Goal: Task Accomplishment & Management: Complete application form

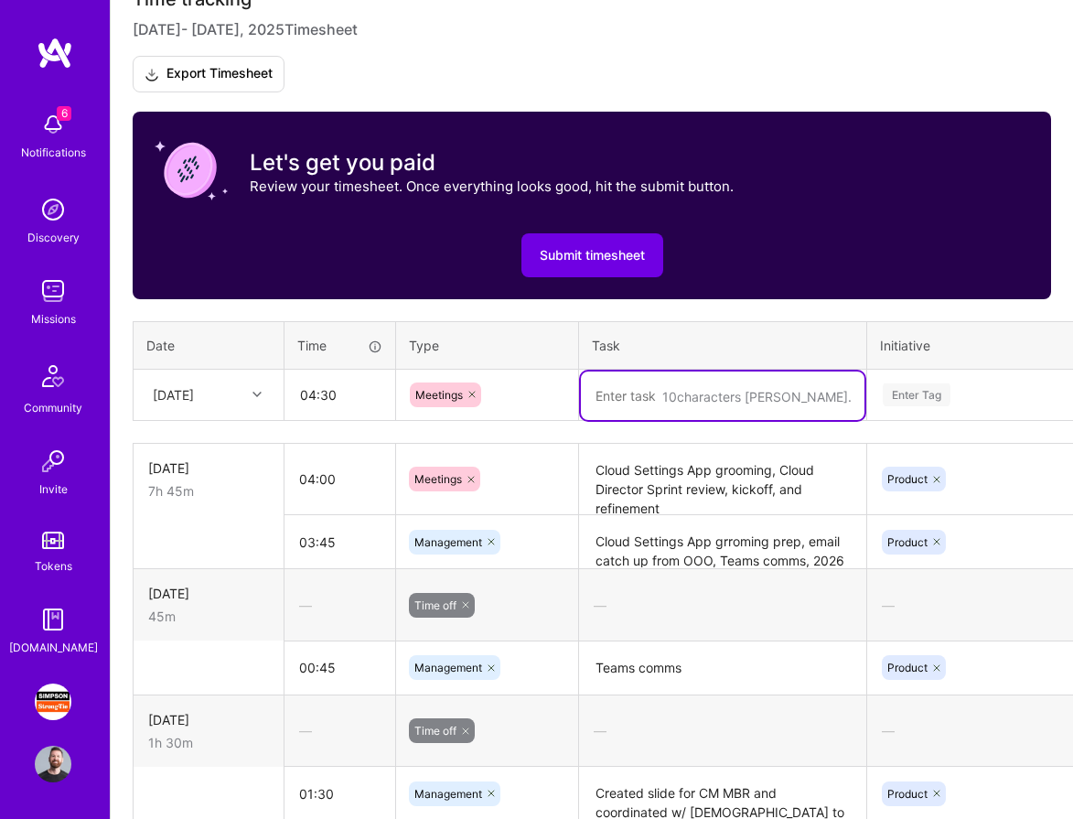
scroll to position [547, 0]
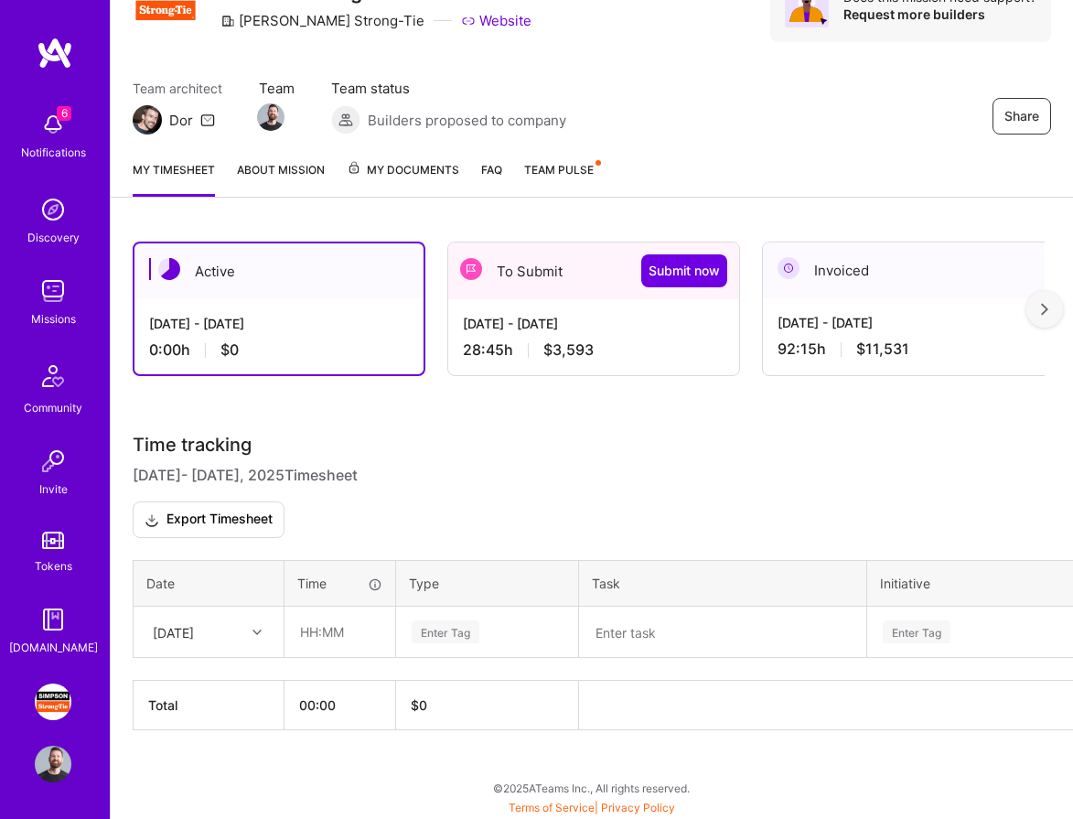
scroll to position [97, 0]
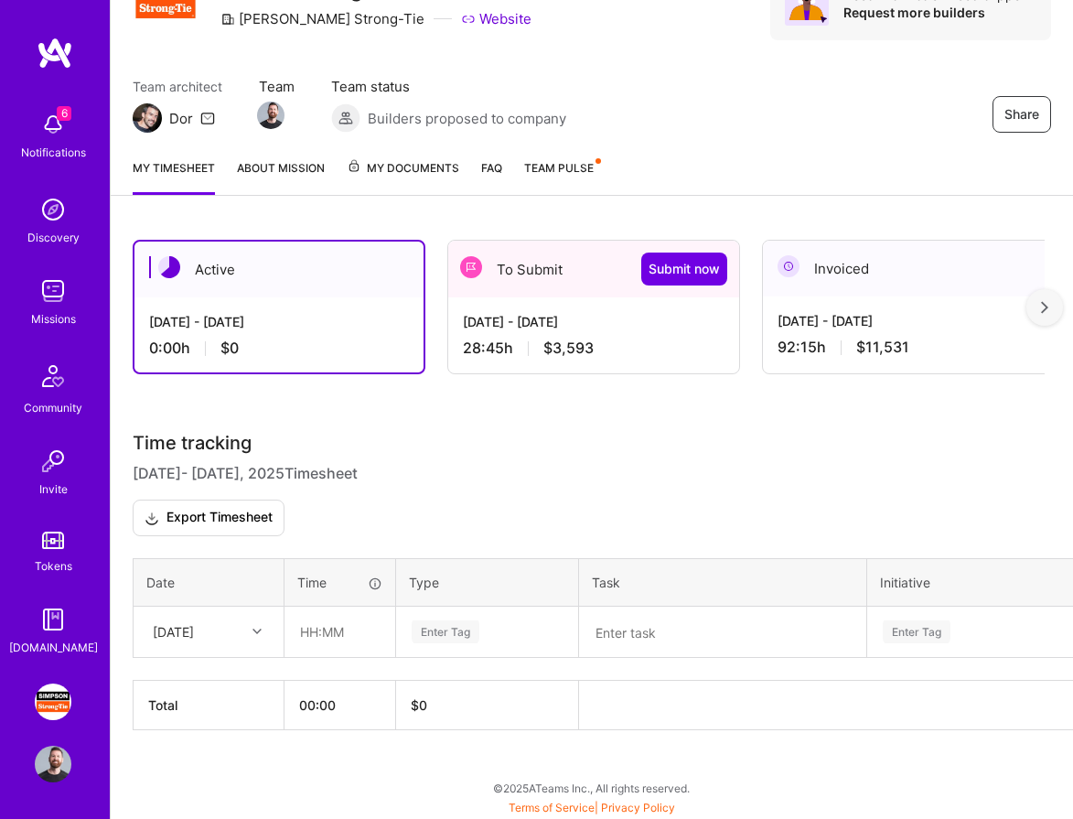
click at [527, 264] on div "To Submit Submit now" at bounding box center [593, 269] width 291 height 57
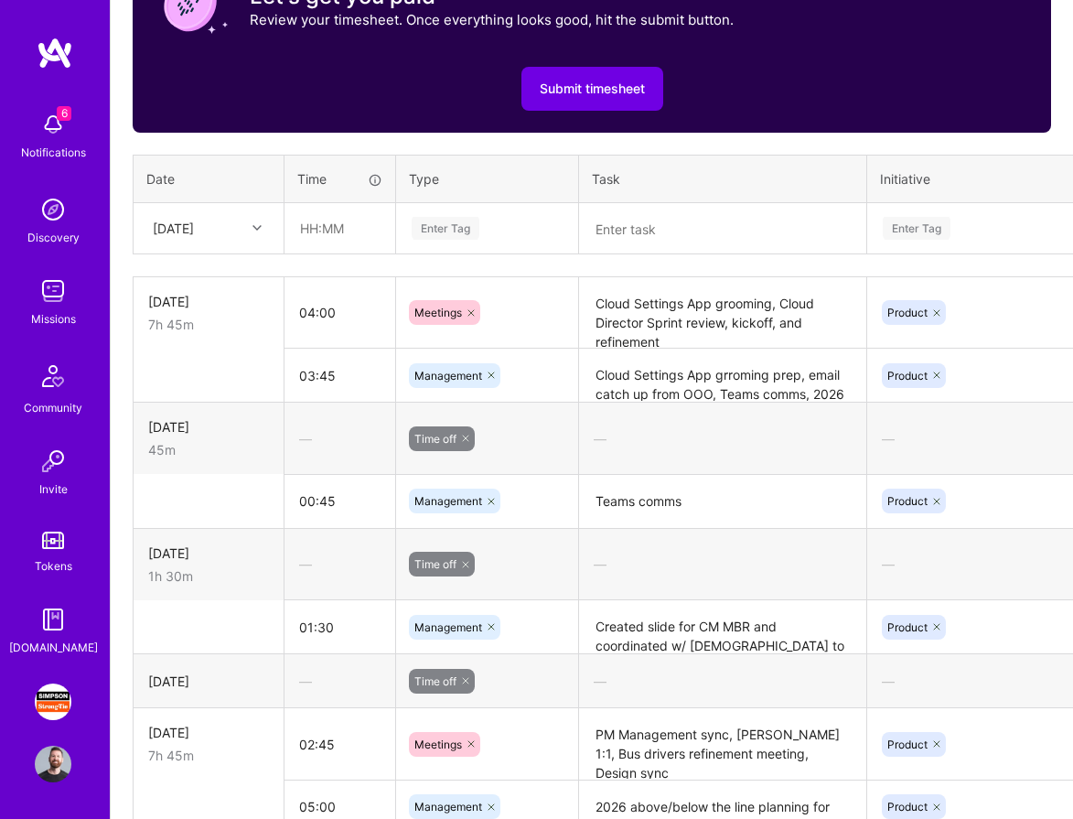
scroll to position [818, 0]
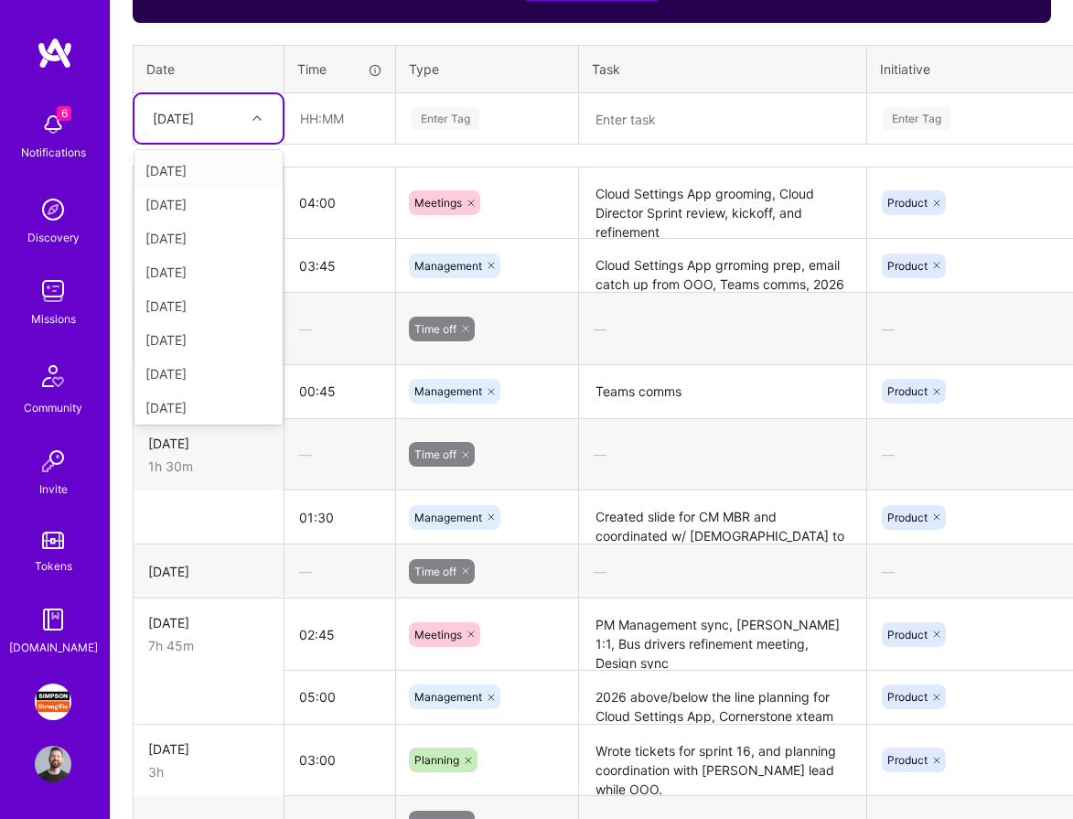
click at [253, 114] on icon at bounding box center [256, 117] width 9 height 9
click at [198, 365] on div "[DATE]" at bounding box center [208, 370] width 148 height 34
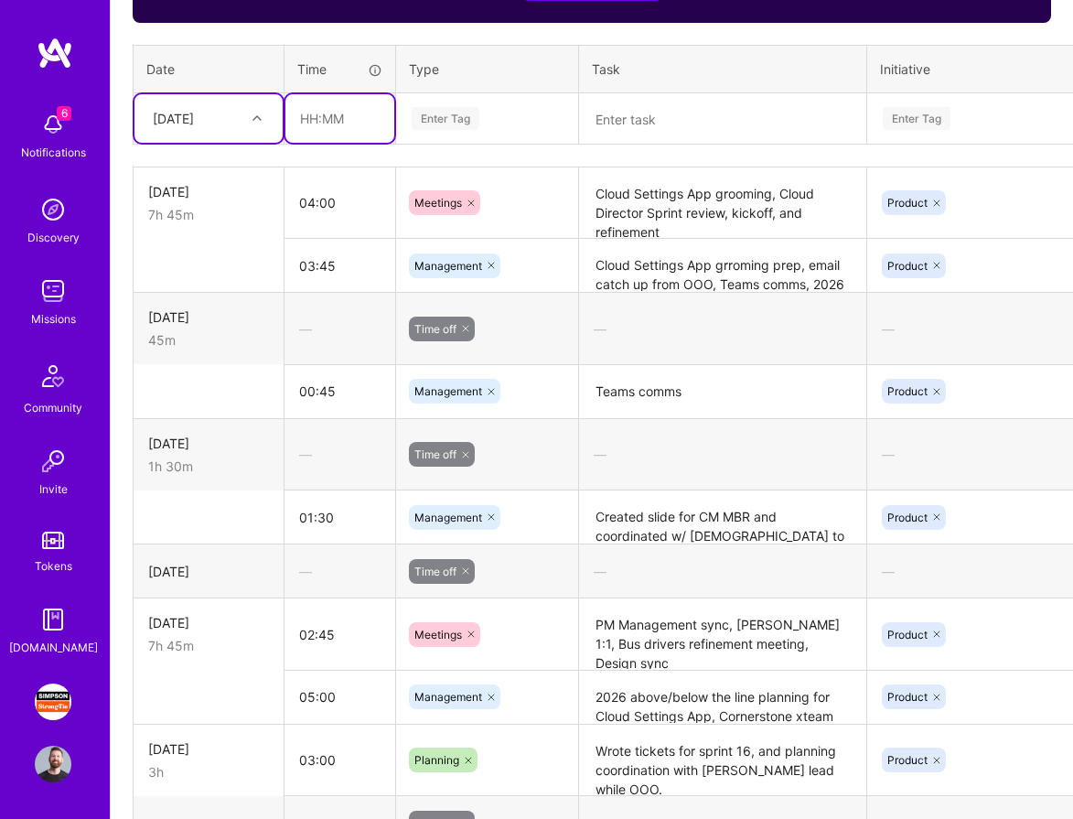
click at [322, 112] on input "text" at bounding box center [339, 118] width 109 height 48
type input "05:30"
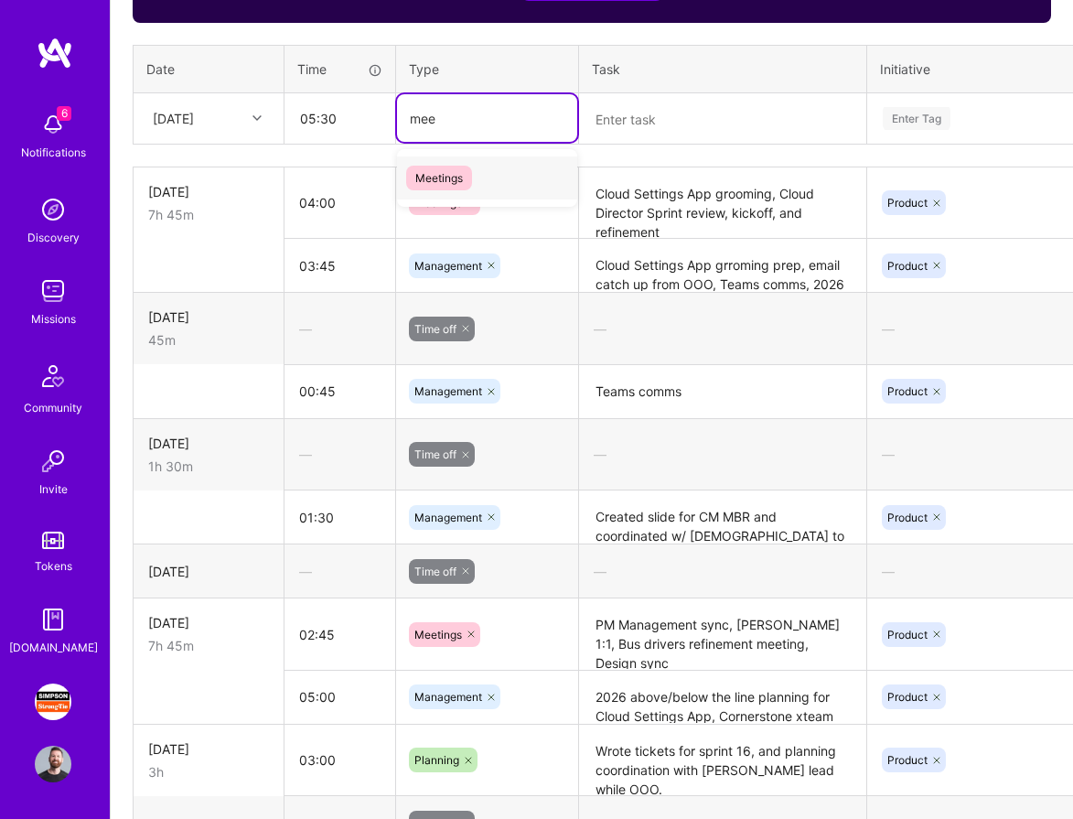
type input "meet"
click at [436, 175] on span "Meetings" at bounding box center [439, 178] width 66 height 25
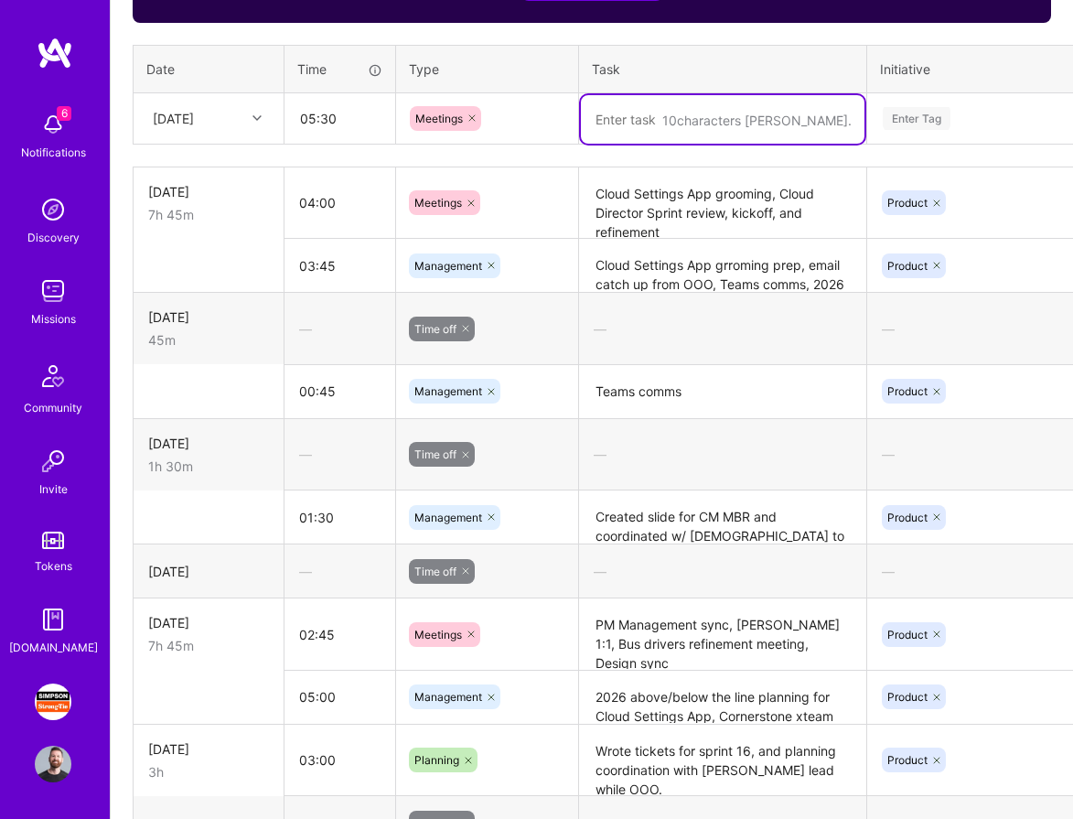
click at [635, 109] on textarea at bounding box center [723, 119] width 284 height 48
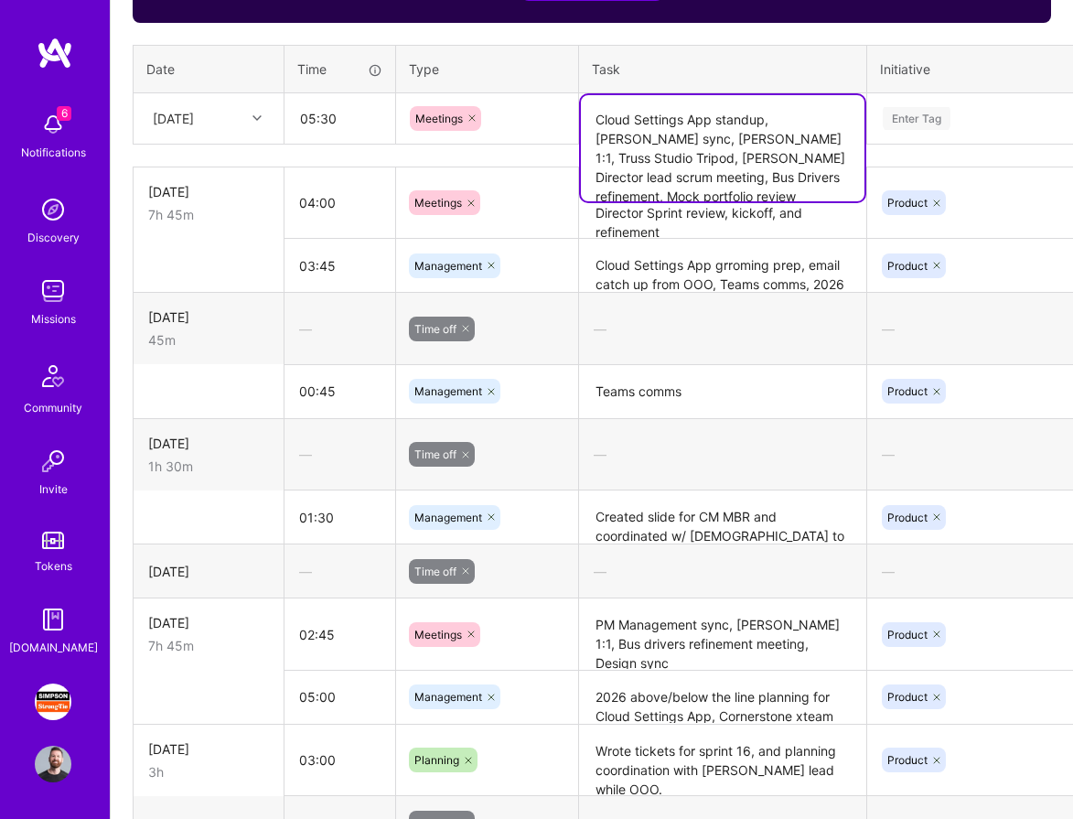
type textarea "Cloud Settings App standup, [PERSON_NAME] sync, [PERSON_NAME] 1:1, Truss Studio…"
click at [939, 109] on div "Enter Tag" at bounding box center [917, 118] width 68 height 28
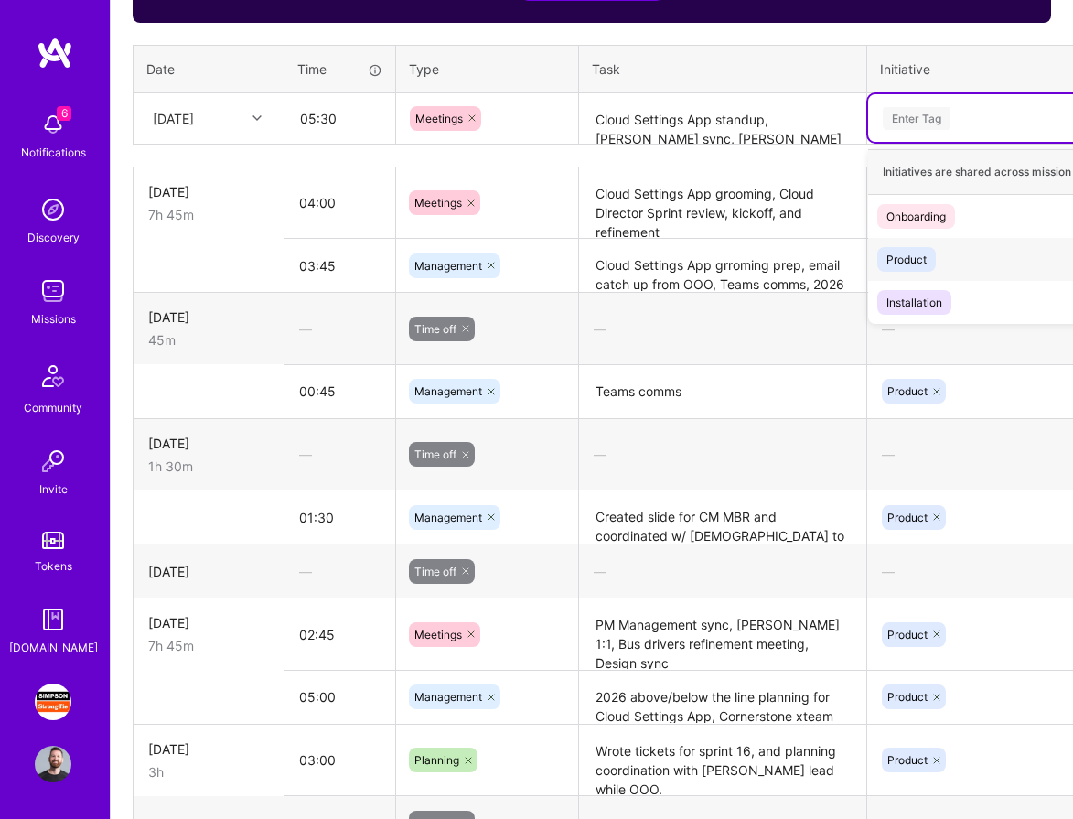
click at [933, 255] on span "Product" at bounding box center [906, 259] width 59 height 25
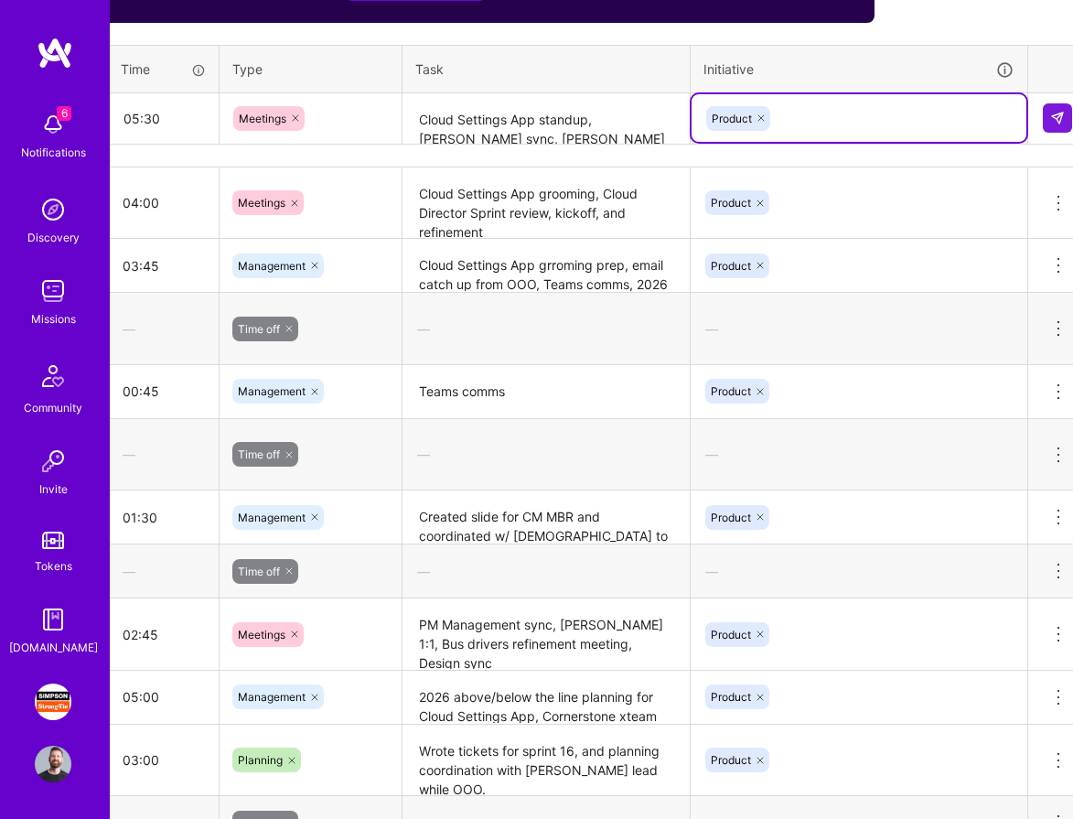
scroll to position [818, 193]
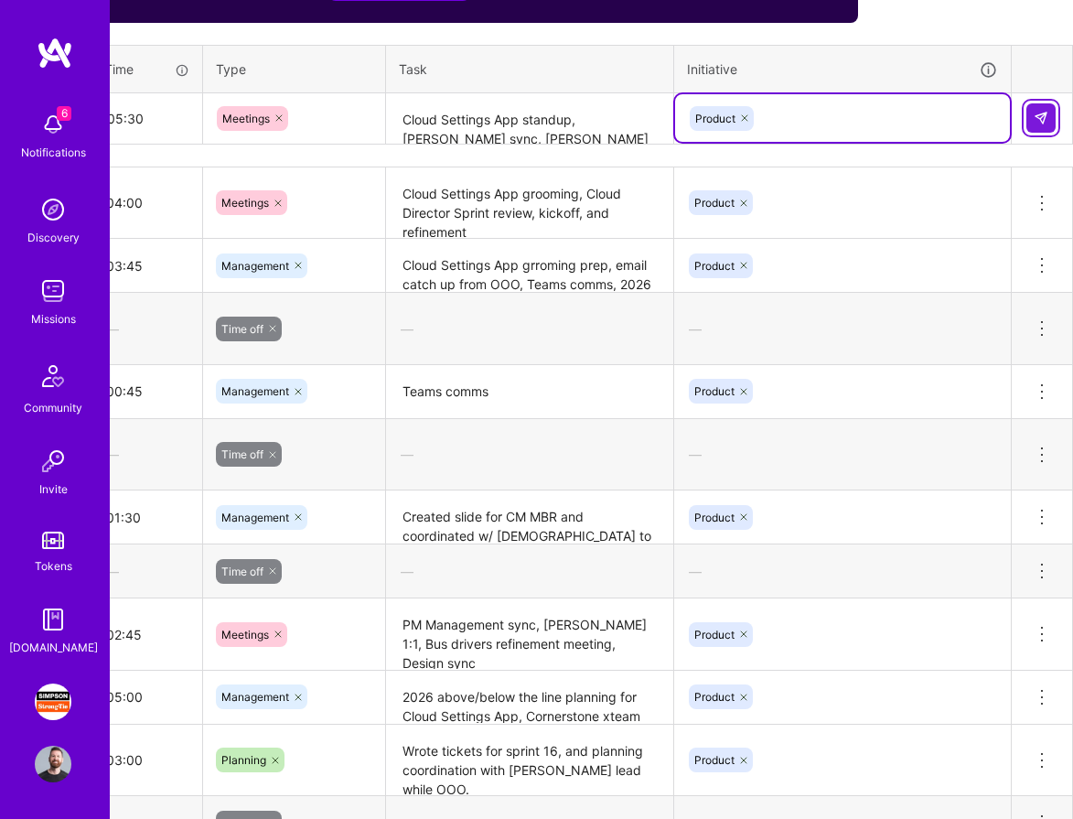
click at [1041, 116] on img at bounding box center [1040, 118] width 15 height 15
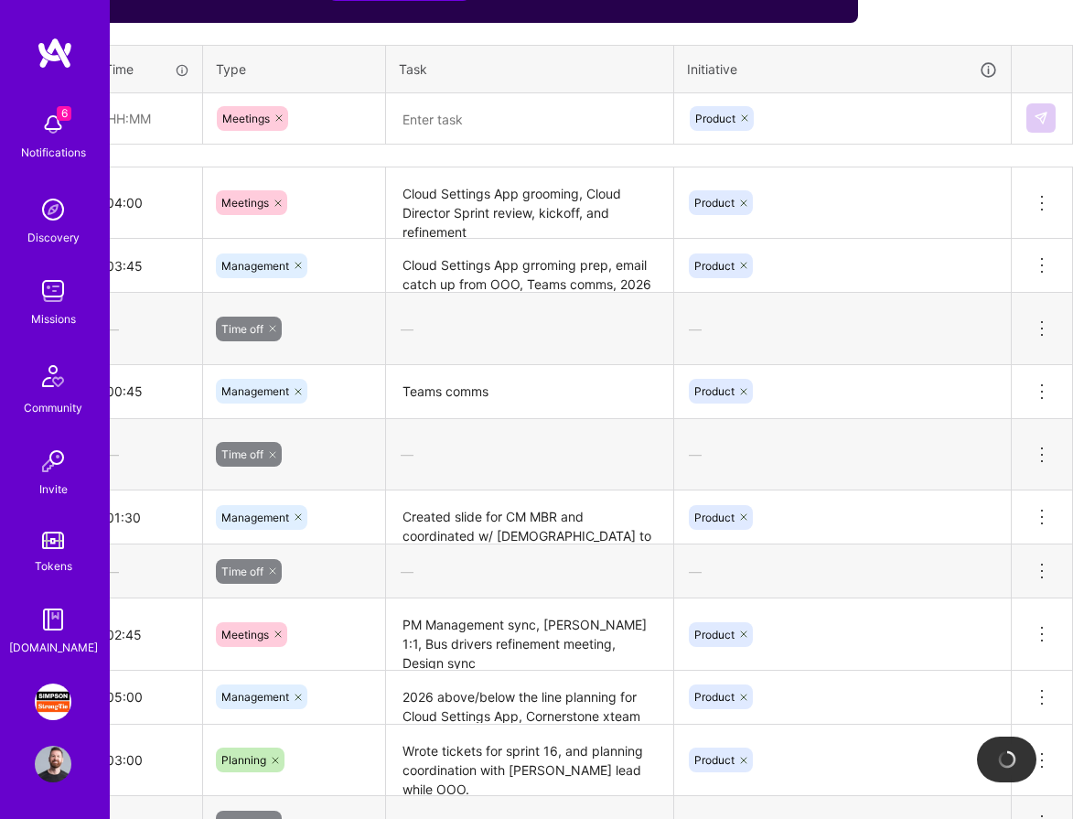
scroll to position [818, 0]
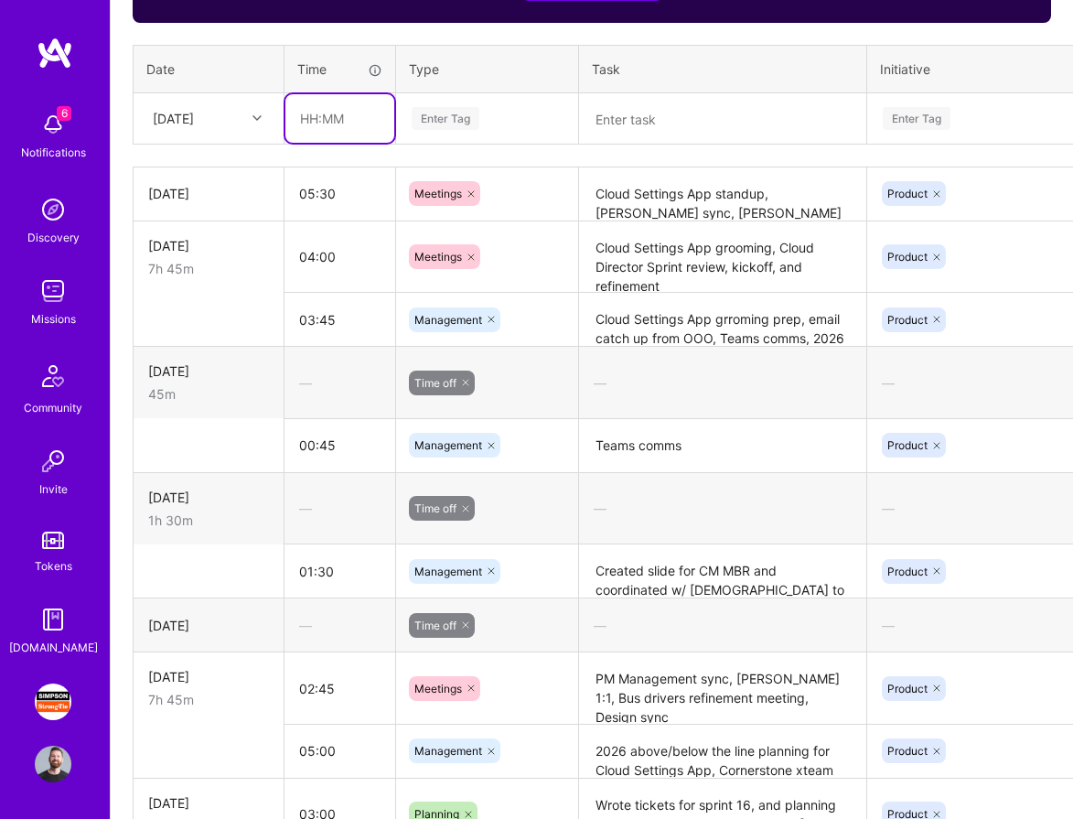
click at [321, 119] on input "text" at bounding box center [339, 118] width 109 height 48
click at [339, 114] on input "02:00" at bounding box center [339, 118] width 109 height 48
type input "02:30"
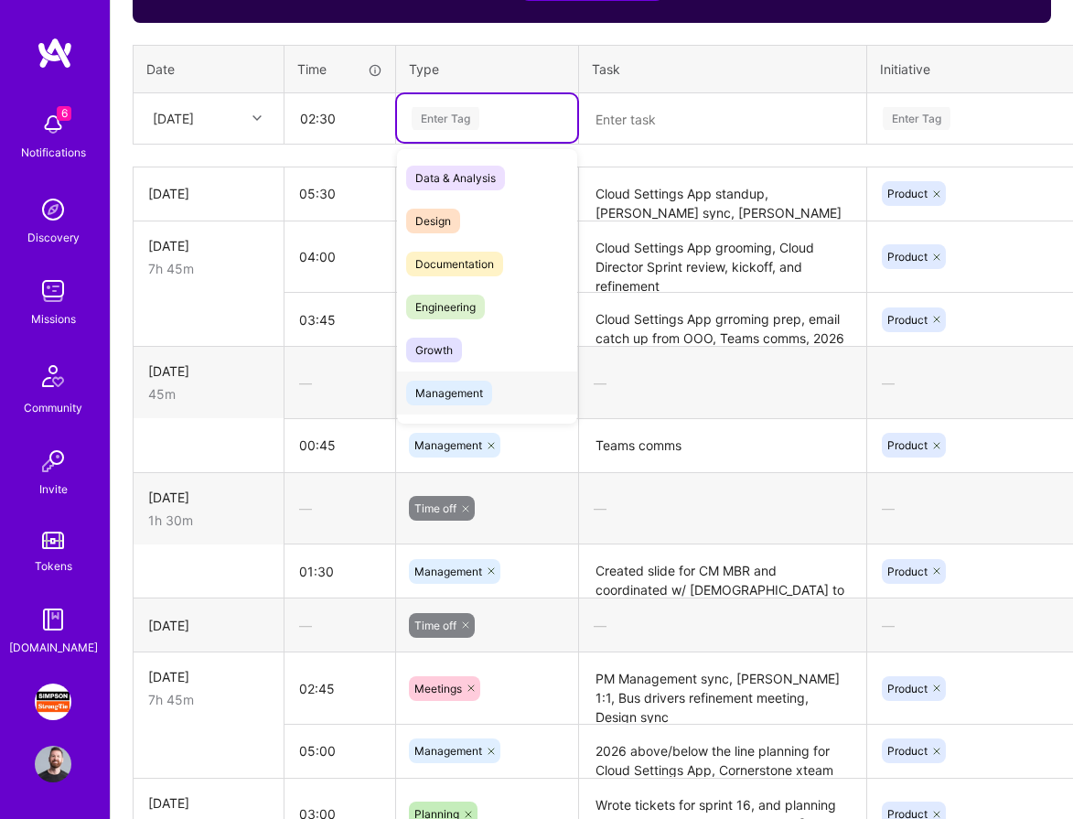
click at [455, 389] on span "Management" at bounding box center [449, 392] width 86 height 25
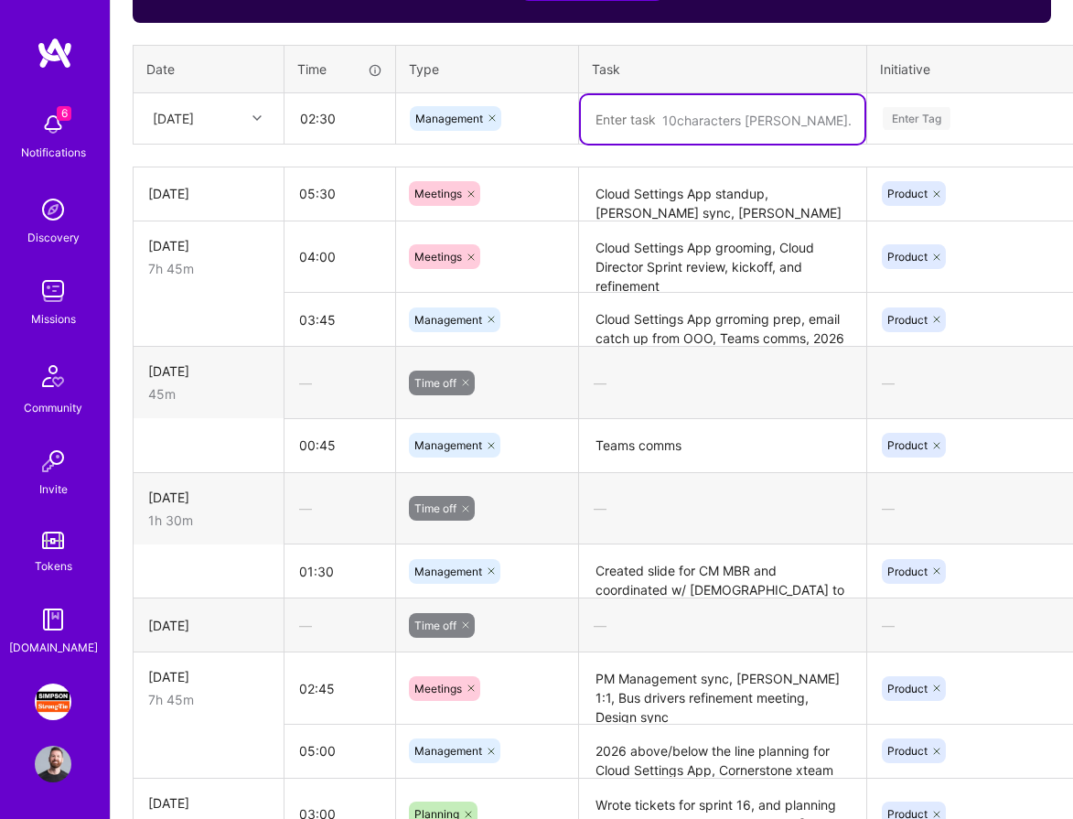
click at [601, 119] on textarea at bounding box center [723, 119] width 284 height 48
type textarea "P"
click at [491, 115] on icon at bounding box center [491, 117] width 5 height 5
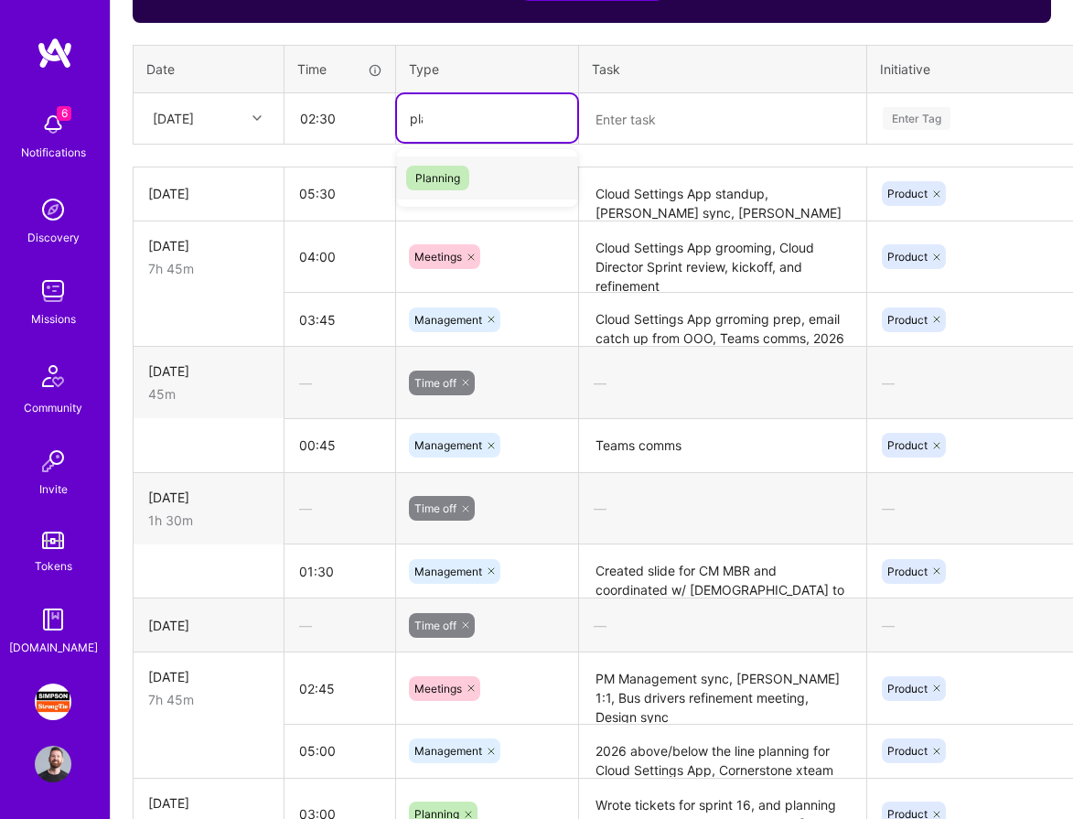
type input "plan"
click at [440, 180] on span "Planning" at bounding box center [437, 178] width 63 height 25
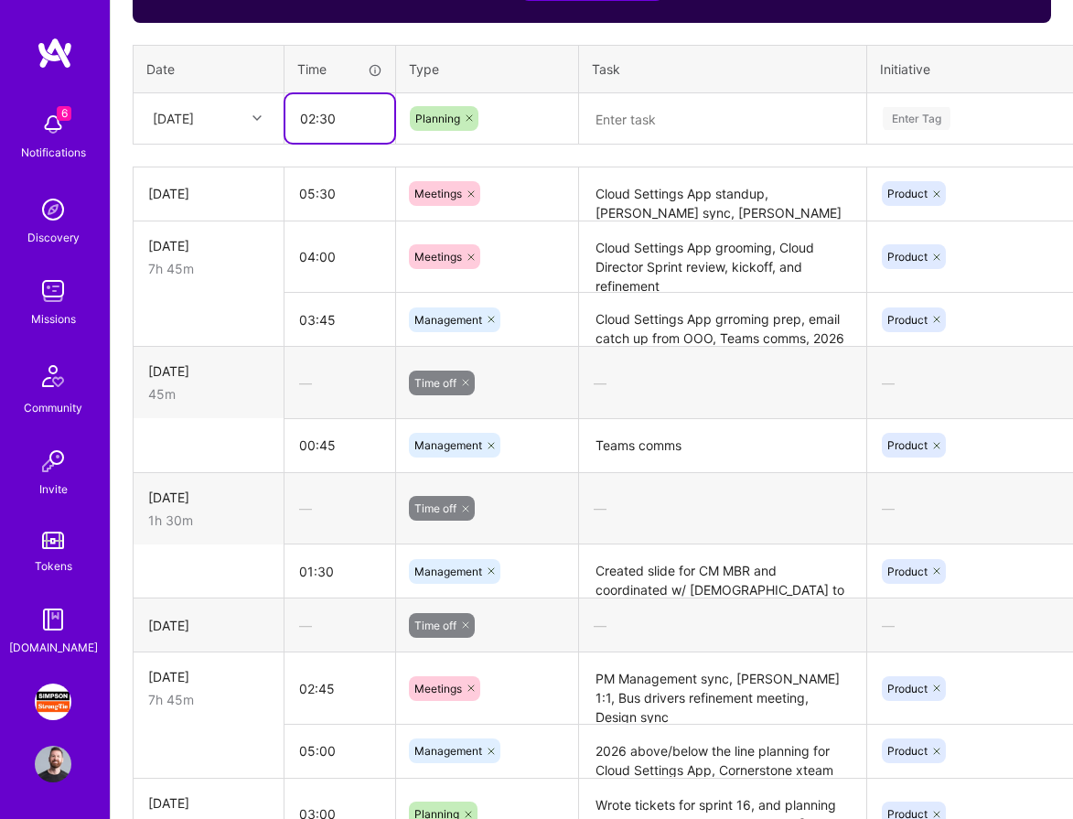
drag, startPoint x: 335, startPoint y: 118, endPoint x: 281, endPoint y: 118, distance: 54.0
click at [281, 118] on tr "[DATE] 02:30 Planning Enter Tag" at bounding box center [700, 117] width 1132 height 51
type input "01:00"
click at [686, 131] on textarea at bounding box center [723, 119] width 284 height 48
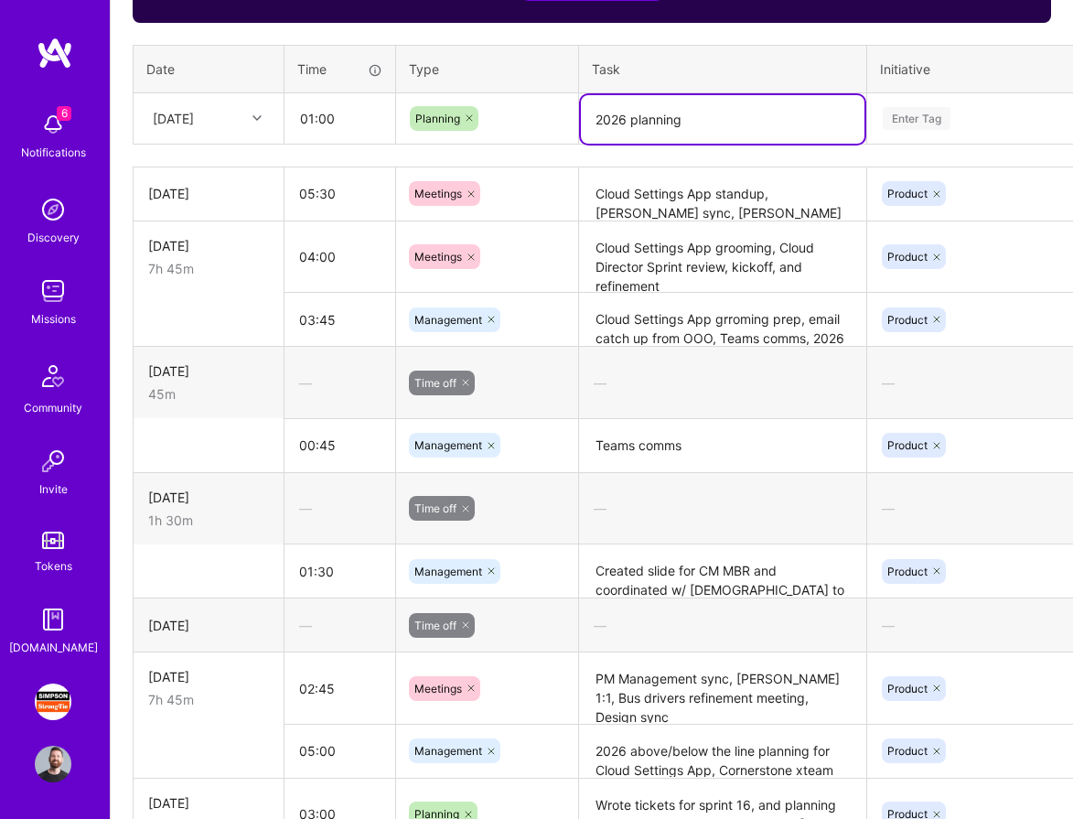
type textarea "2026 planning"
click at [927, 113] on div "Enter Tag" at bounding box center [917, 118] width 68 height 28
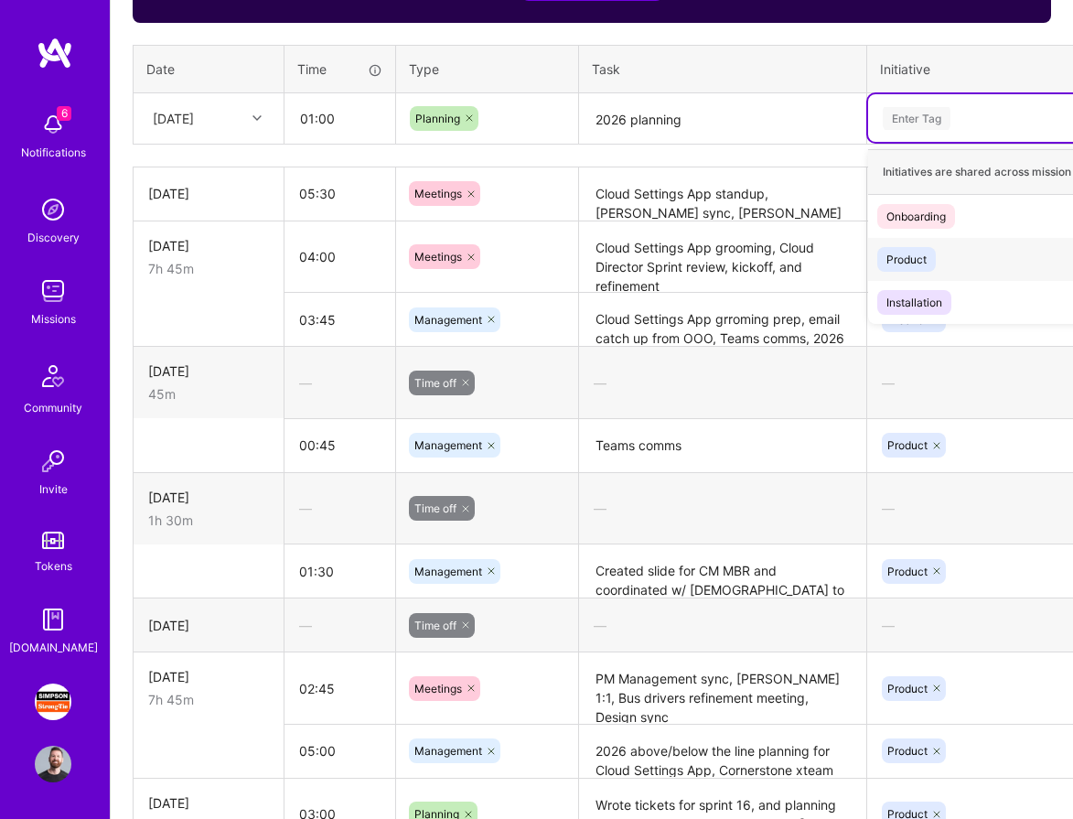
click at [955, 262] on div "Product Hide" at bounding box center [1035, 259] width 335 height 43
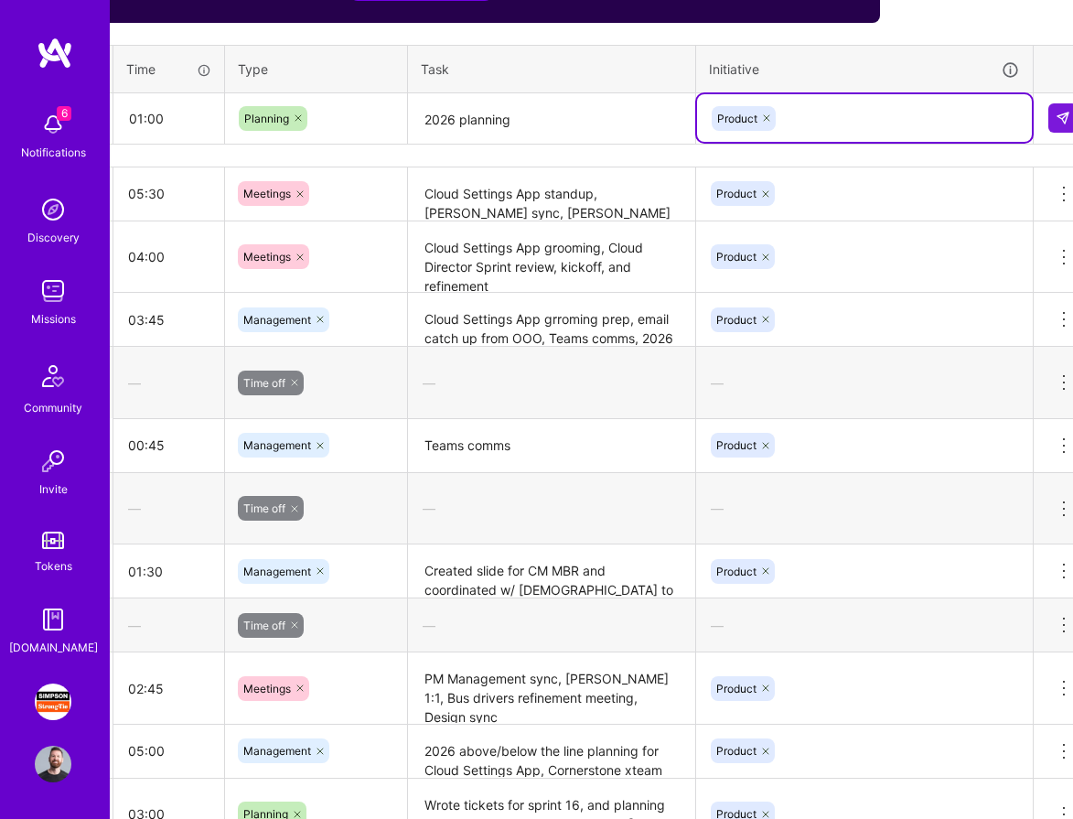
scroll to position [818, 193]
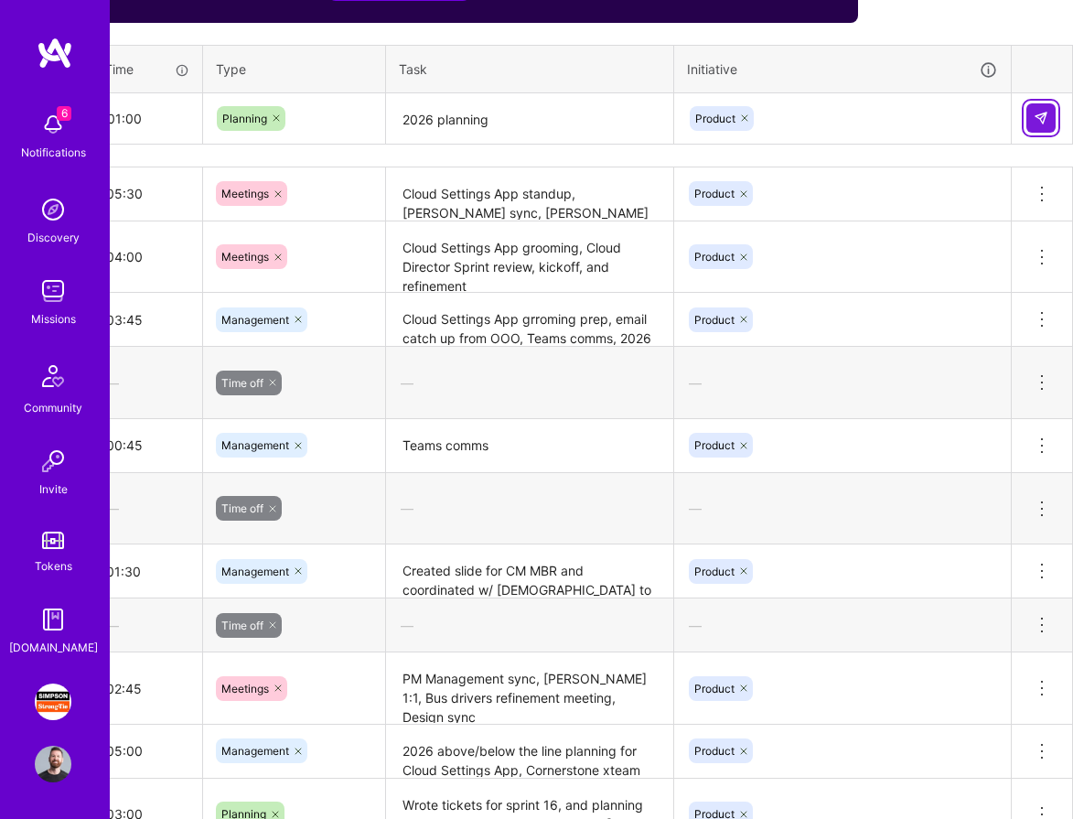
click at [1055, 119] on button at bounding box center [1040, 117] width 29 height 29
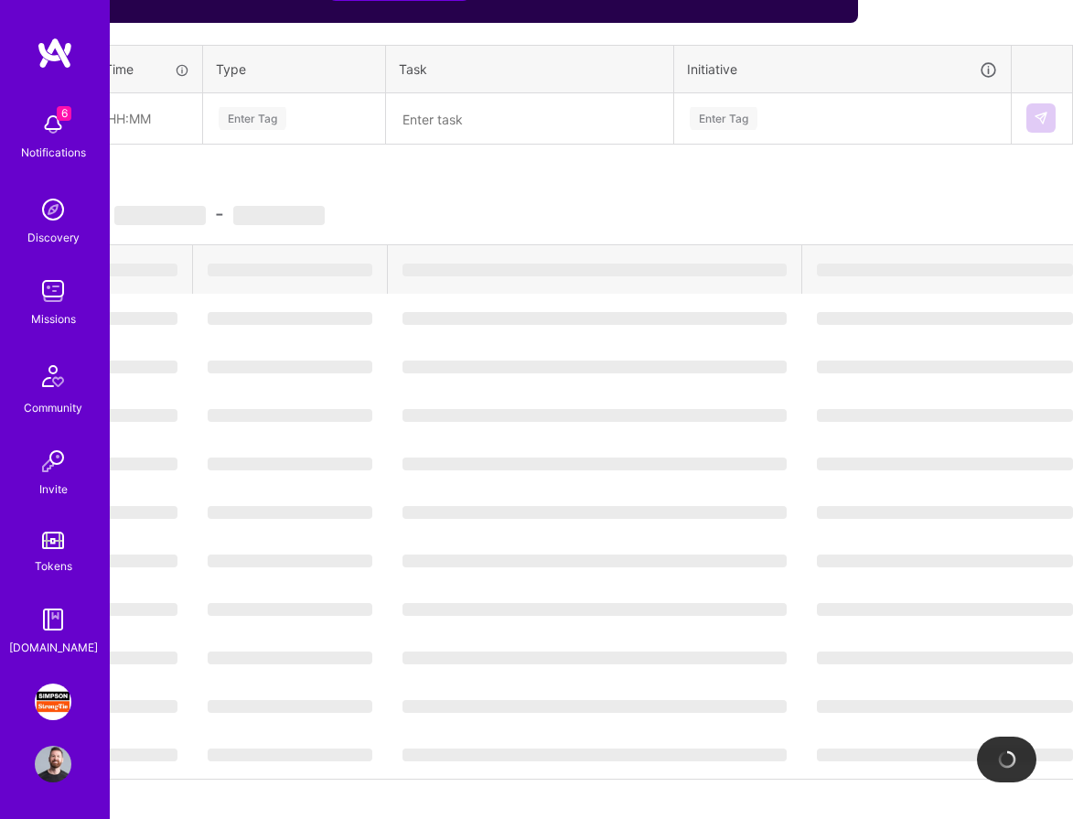
scroll to position [818, 0]
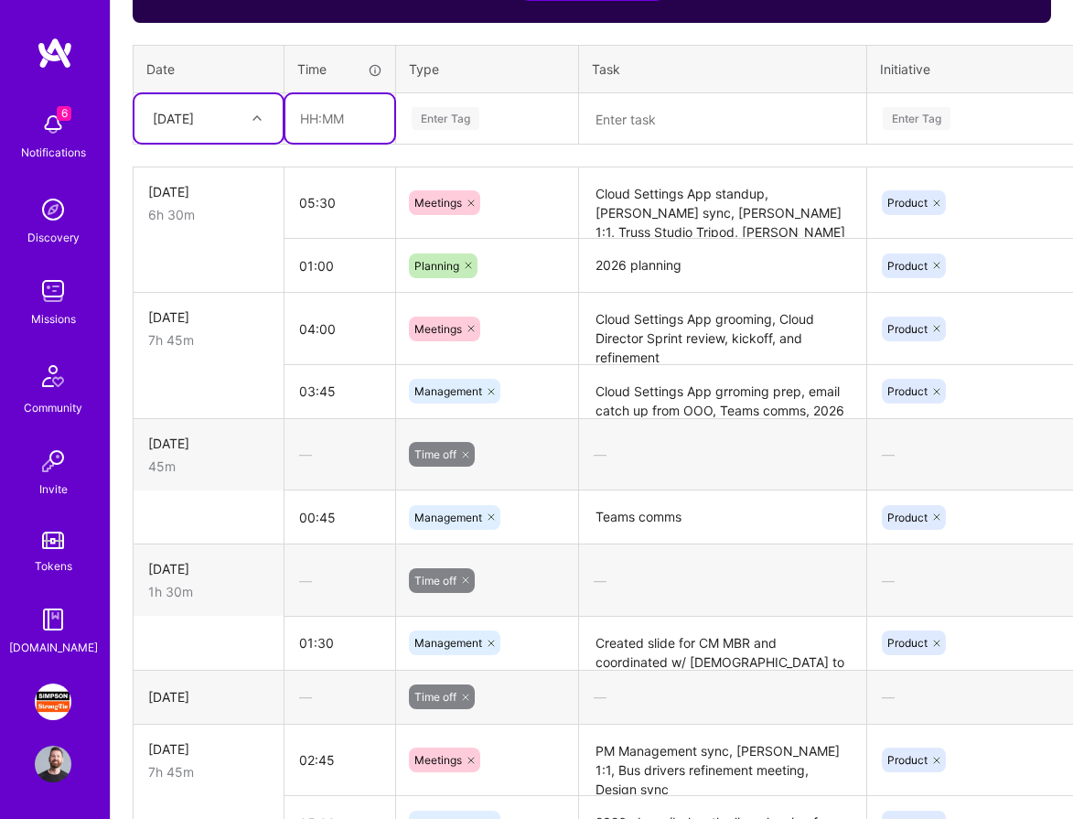
click at [364, 116] on input "text" at bounding box center [339, 118] width 109 height 48
type input "01:30"
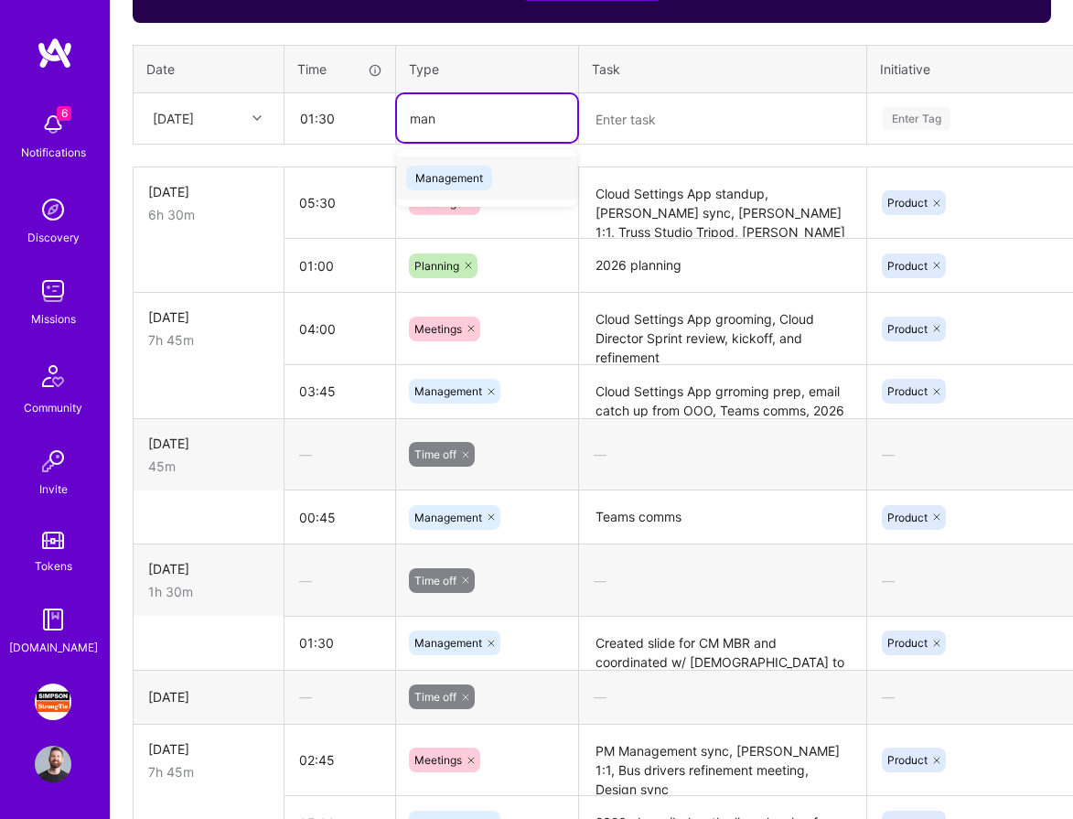
type input "man"
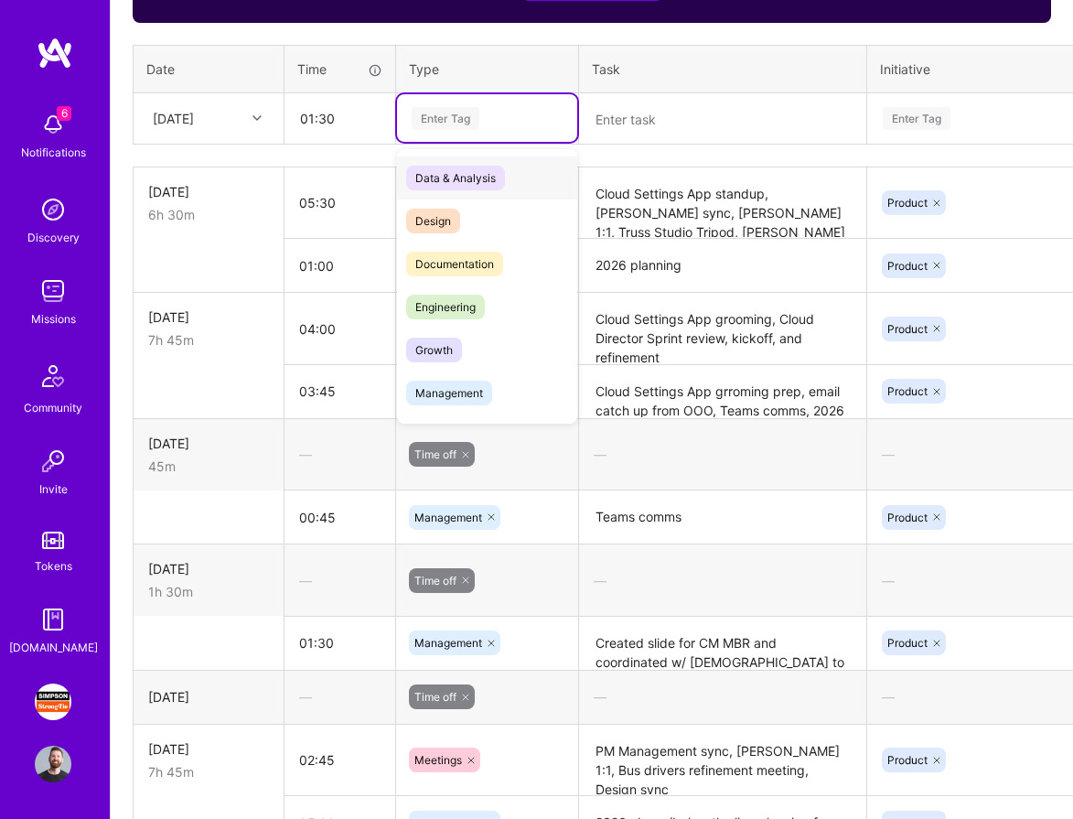
click at [485, 115] on div "Enter Tag" at bounding box center [487, 118] width 155 height 23
click at [491, 402] on div "Management" at bounding box center [487, 392] width 180 height 43
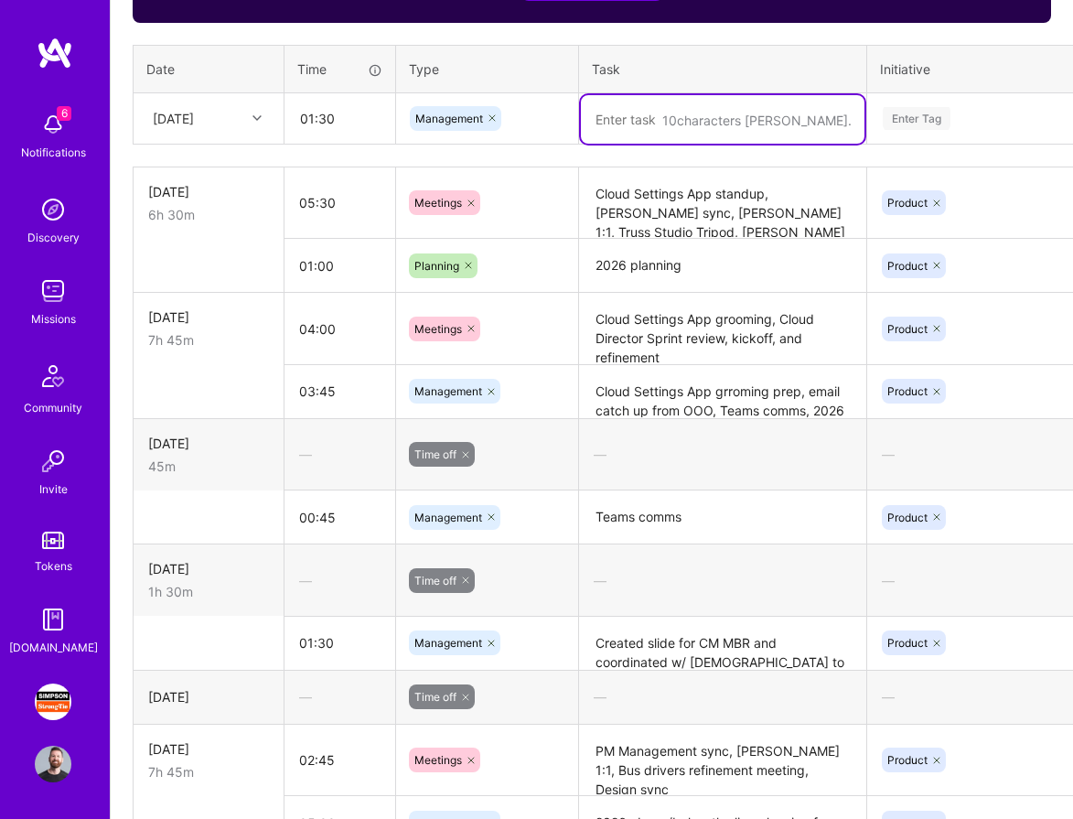
click at [626, 121] on textarea at bounding box center [723, 119] width 284 height 48
type textarea "M"
type textarea "R"
type textarea "Cloud Director requirements gathering"
click at [903, 115] on div "Enter Tag" at bounding box center [917, 118] width 68 height 28
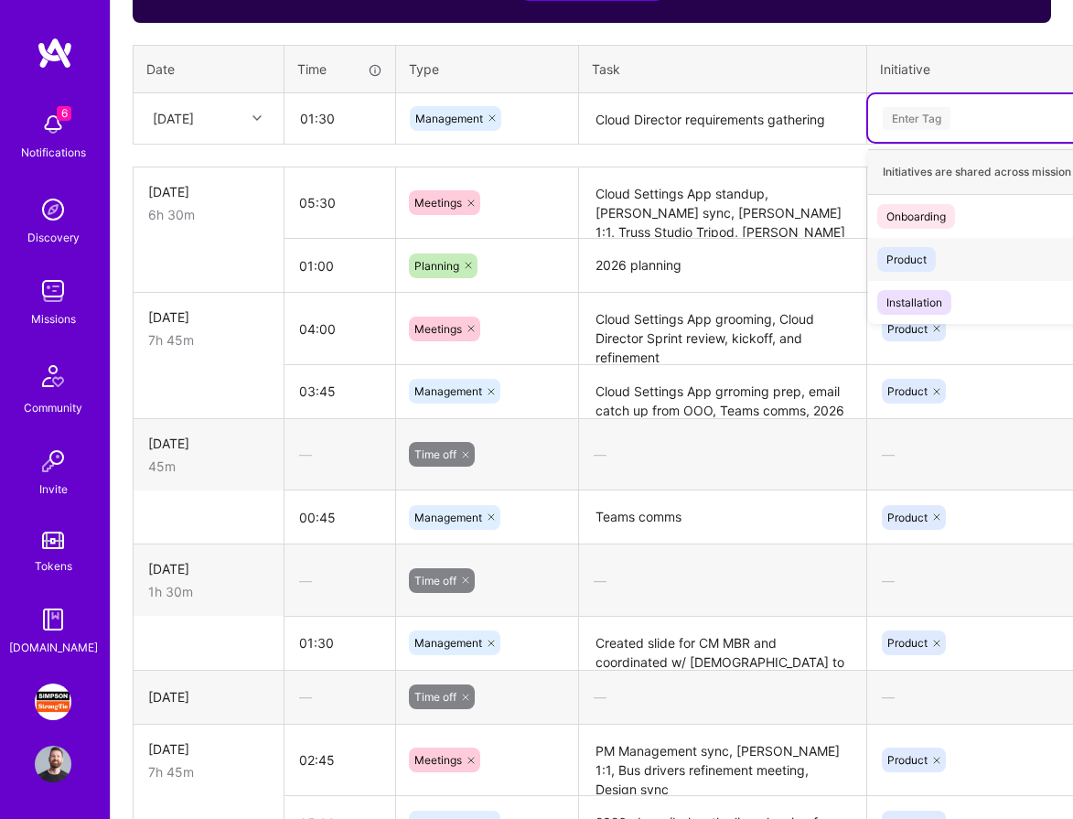
click at [919, 247] on span "Product" at bounding box center [906, 259] width 59 height 25
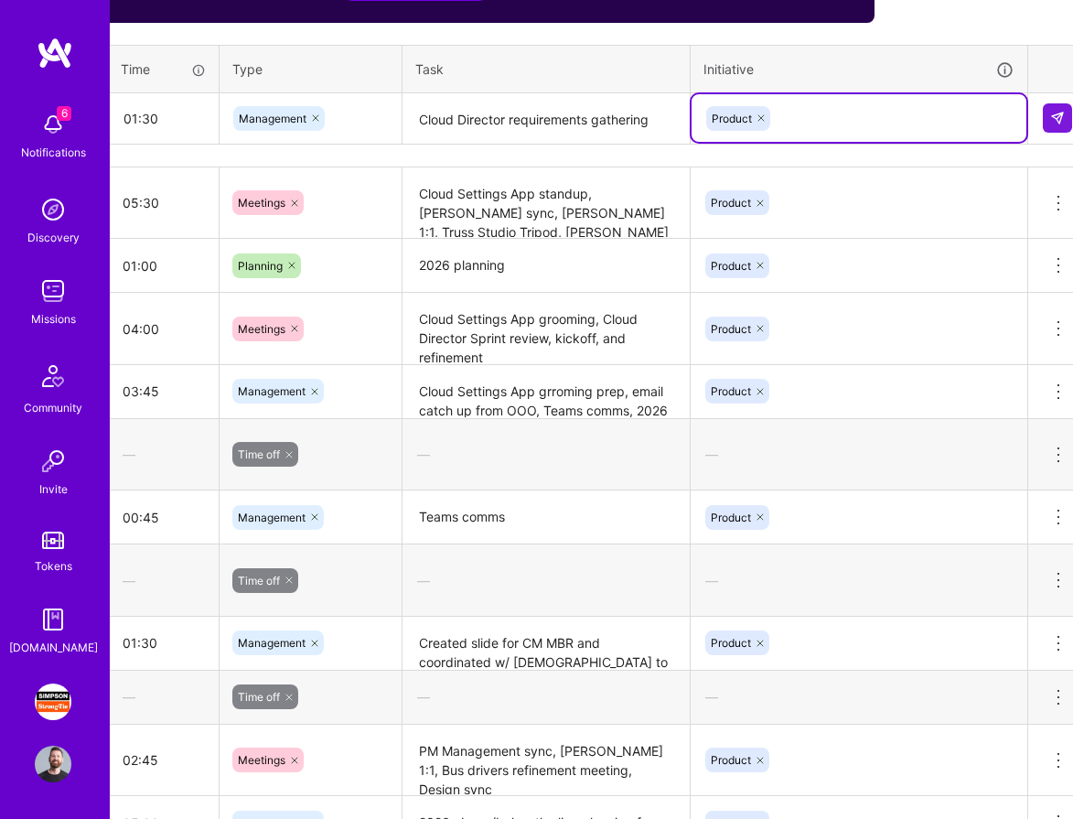
scroll to position [818, 193]
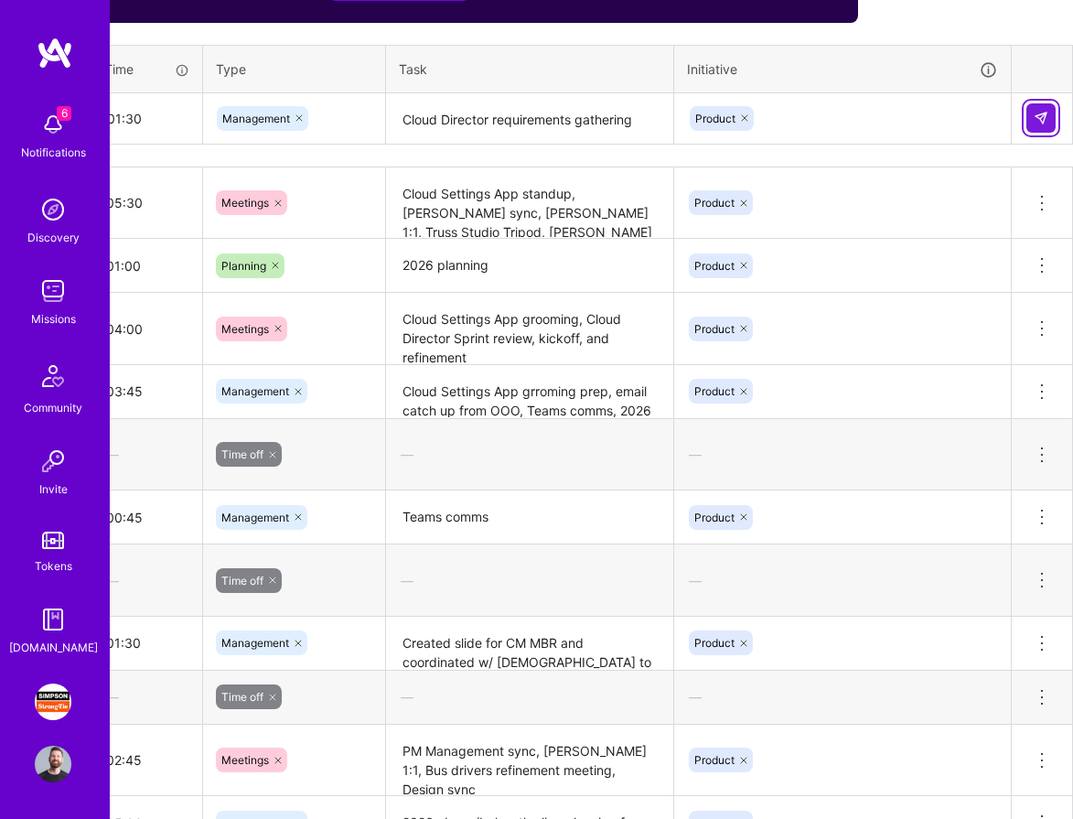
click at [1048, 122] on button at bounding box center [1040, 117] width 29 height 29
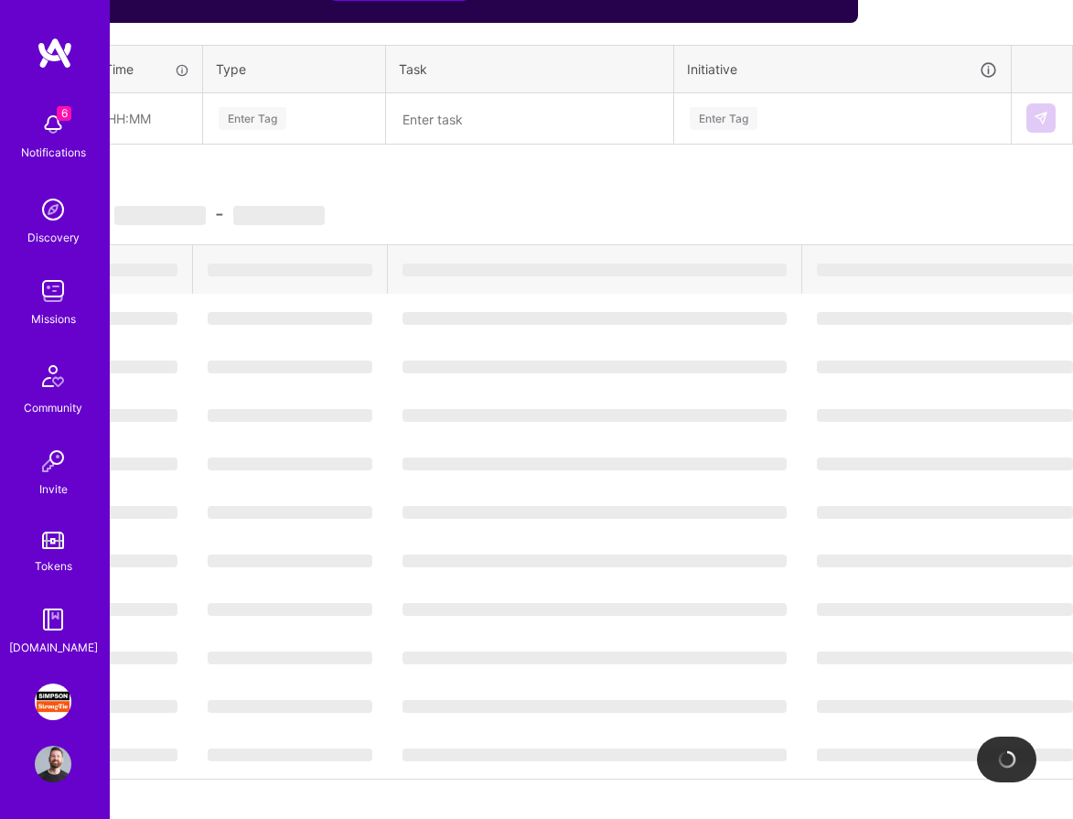
scroll to position [818, 0]
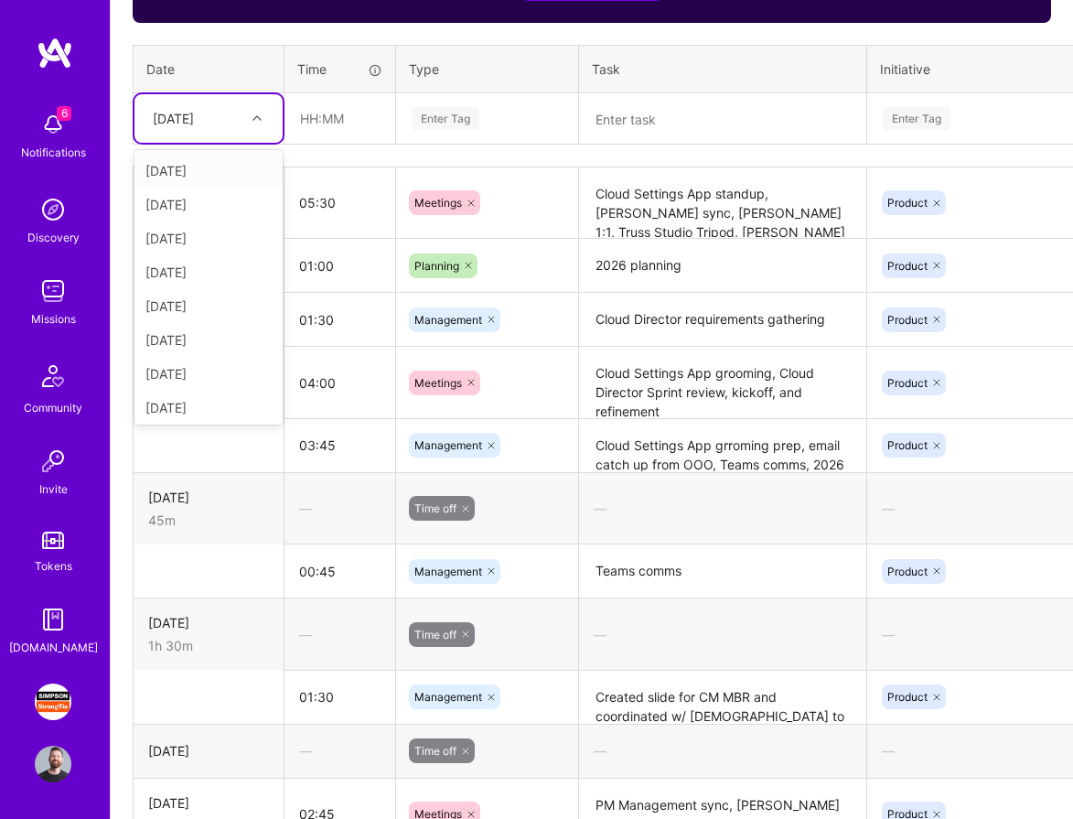
click at [264, 124] on div at bounding box center [259, 118] width 28 height 24
click at [219, 403] on div "[DATE]" at bounding box center [208, 404] width 148 height 34
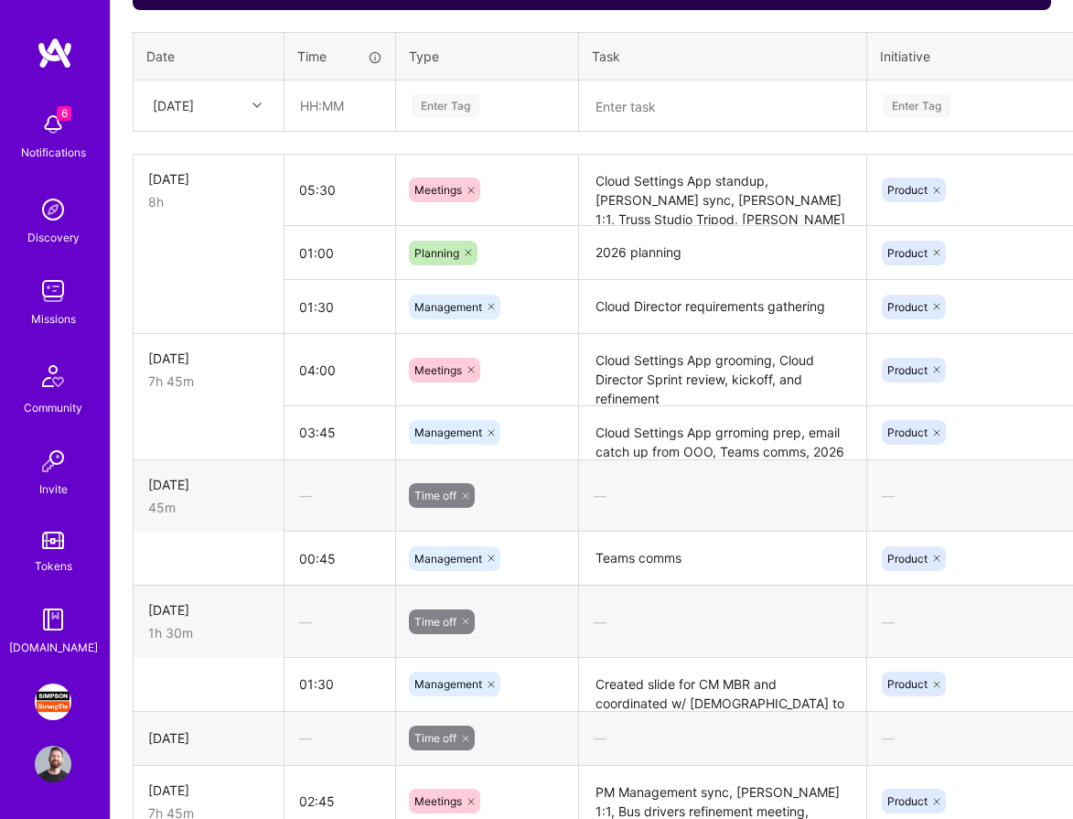
scroll to position [826, 0]
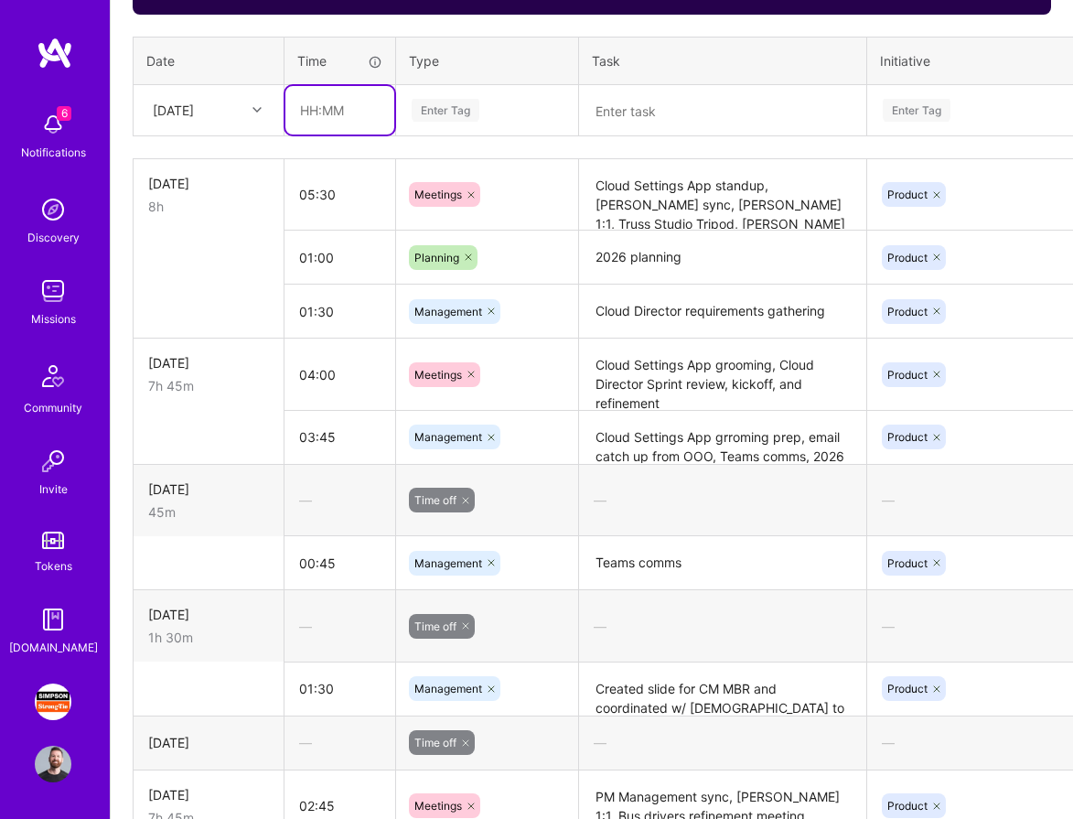
click at [318, 102] on input "text" at bounding box center [339, 110] width 109 height 48
type input "03:00"
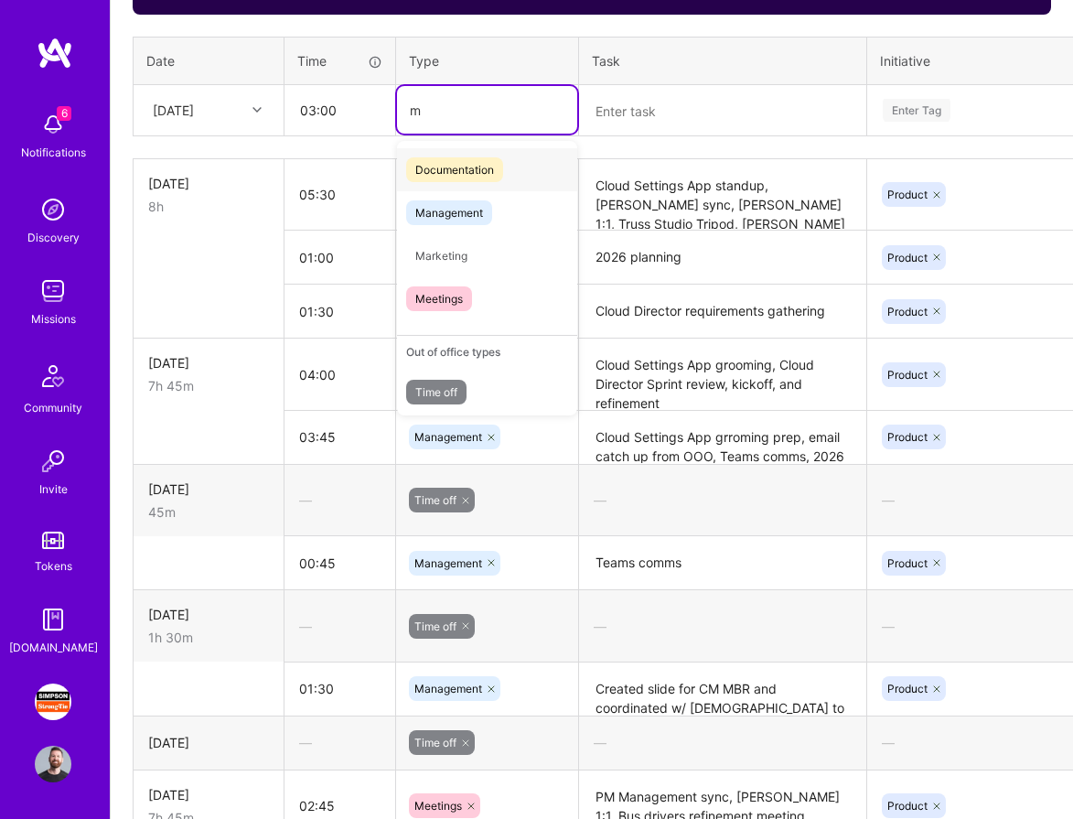
type input "me"
click at [483, 268] on div "Meetings" at bounding box center [487, 255] width 180 height 43
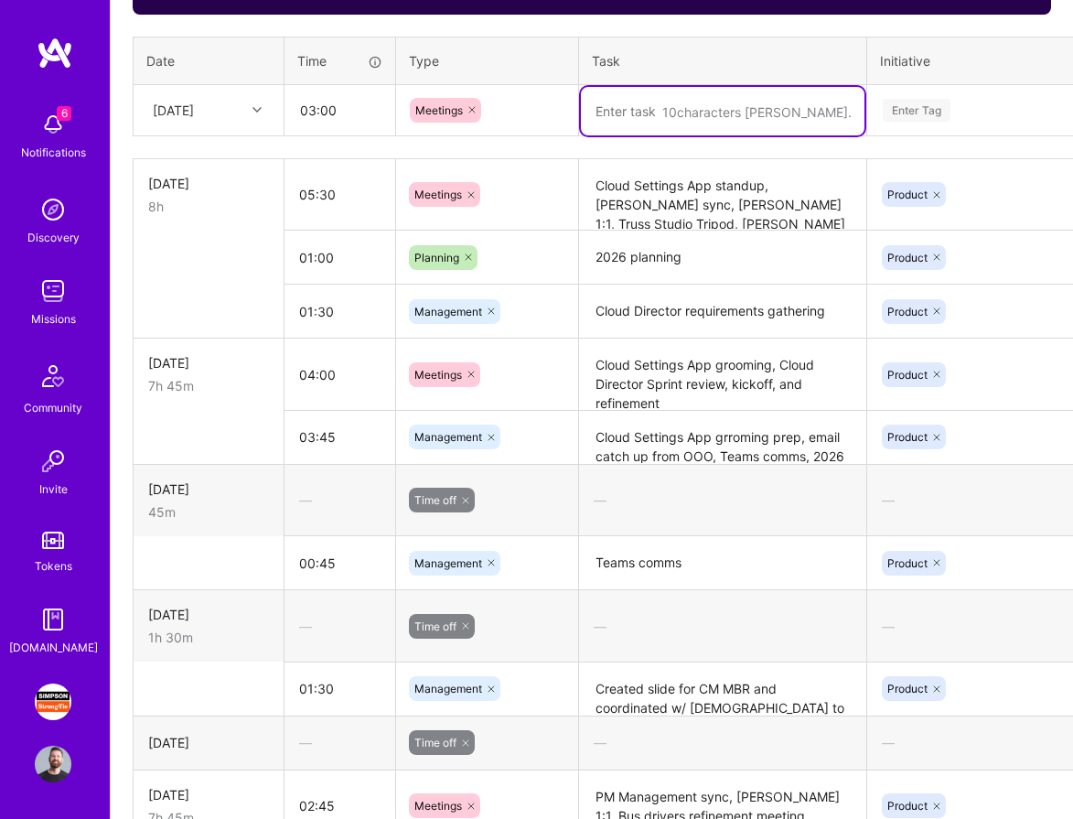
click at [648, 113] on textarea at bounding box center [723, 111] width 284 height 48
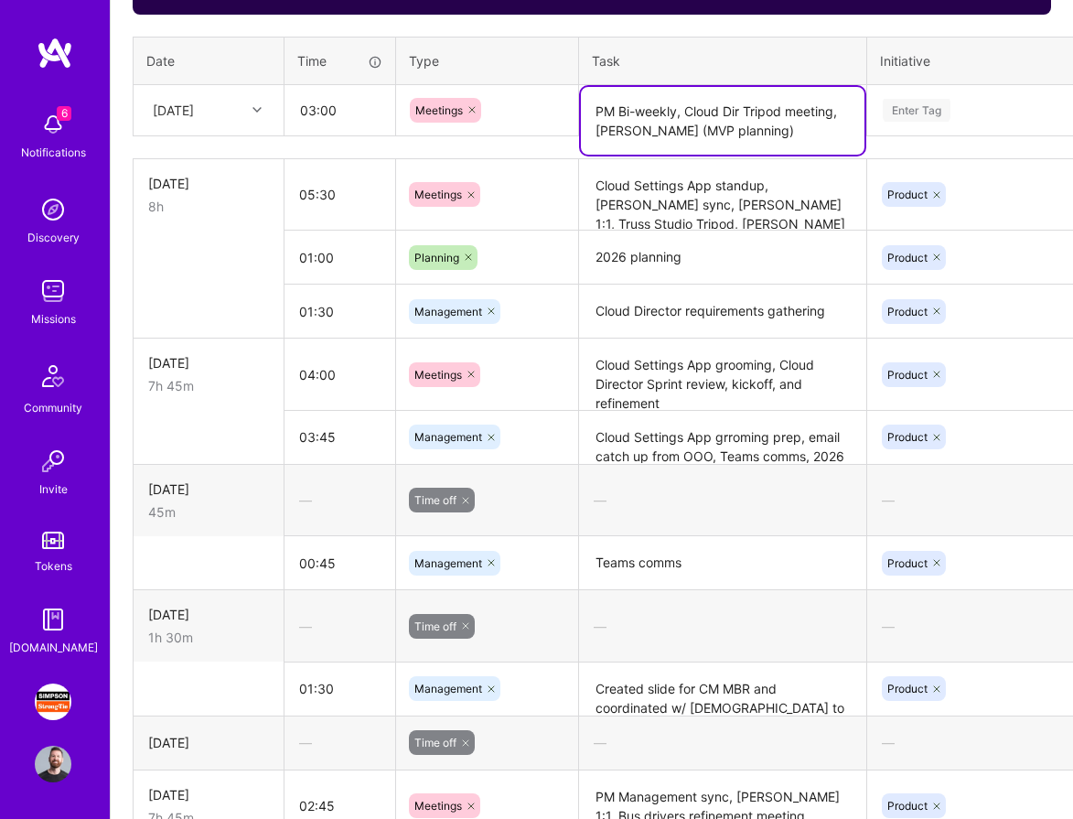
type textarea "PM Bi-weekly, Cloud Dir Tripod meeting, [PERSON_NAME] (MVP planning)"
click at [914, 115] on div "Enter Tag" at bounding box center [917, 110] width 68 height 28
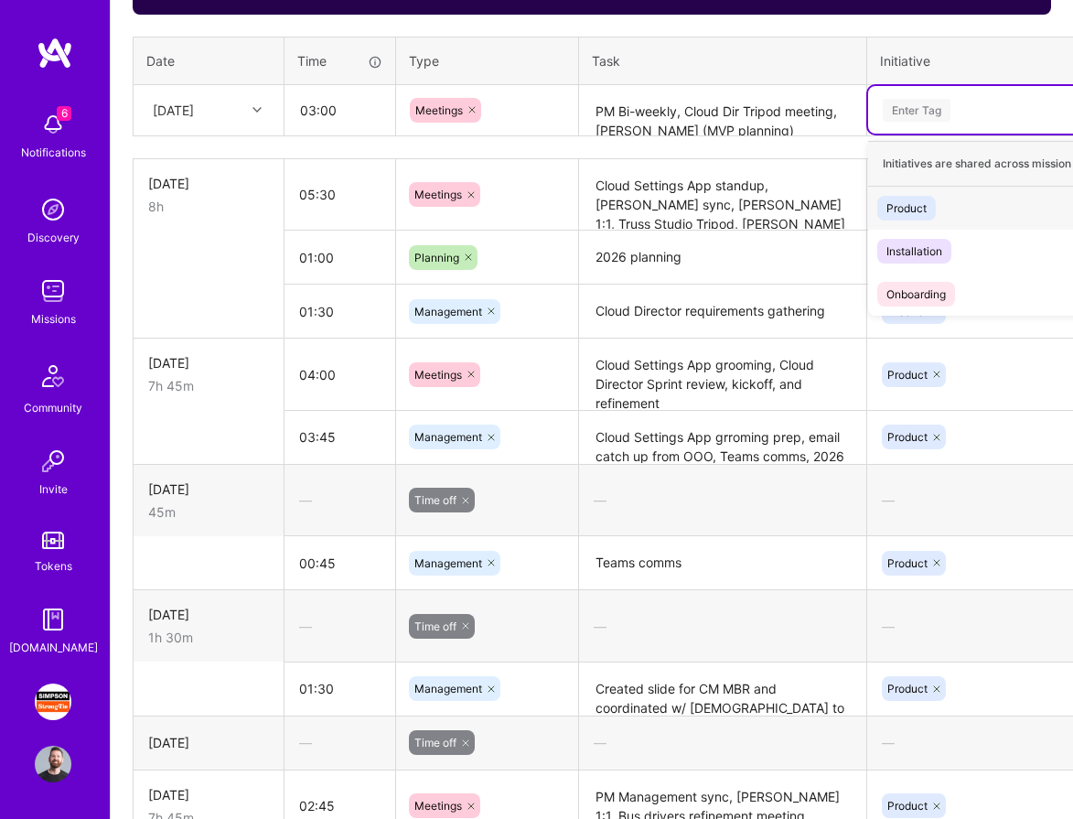
click at [915, 198] on div "Product" at bounding box center [906, 207] width 40 height 19
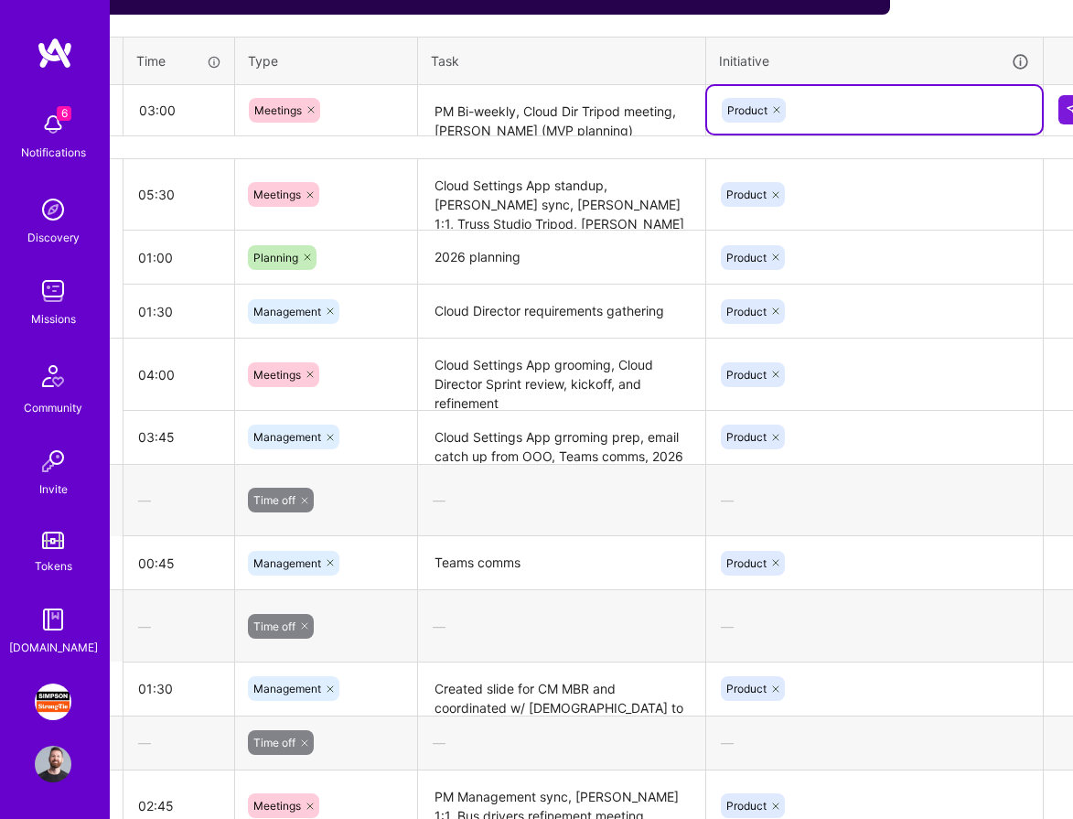
scroll to position [826, 193]
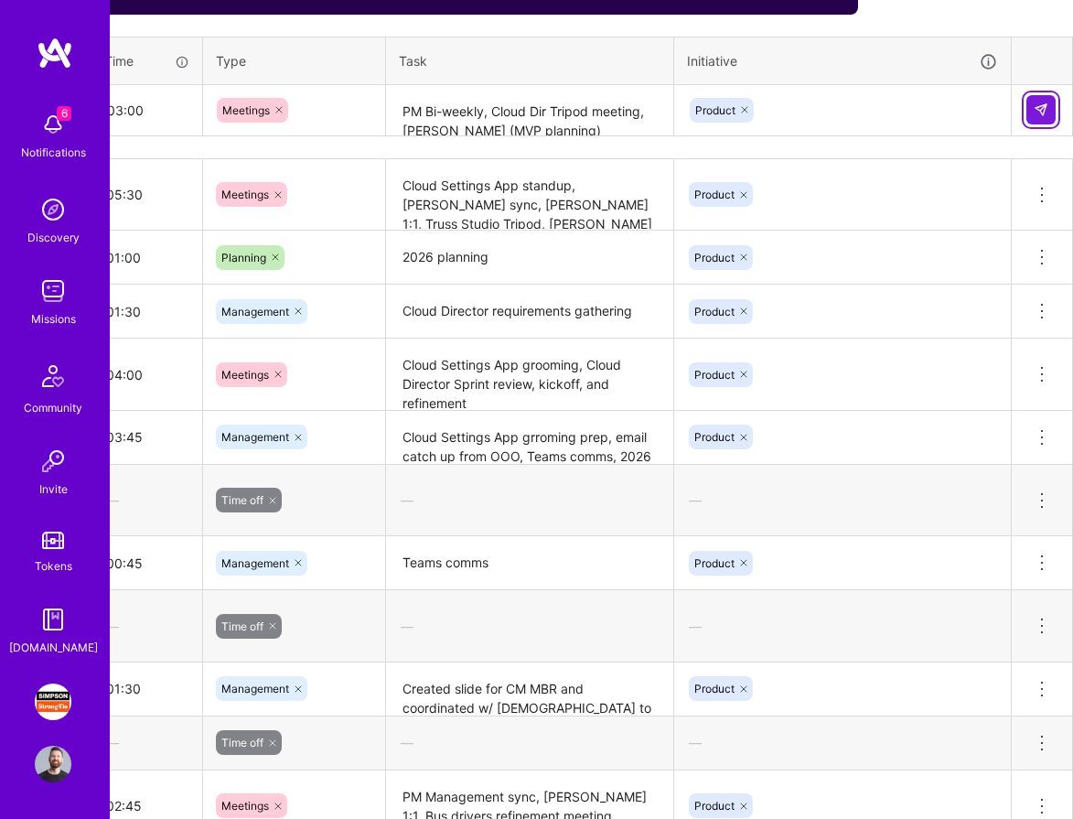
click at [1042, 112] on img at bounding box center [1040, 109] width 15 height 15
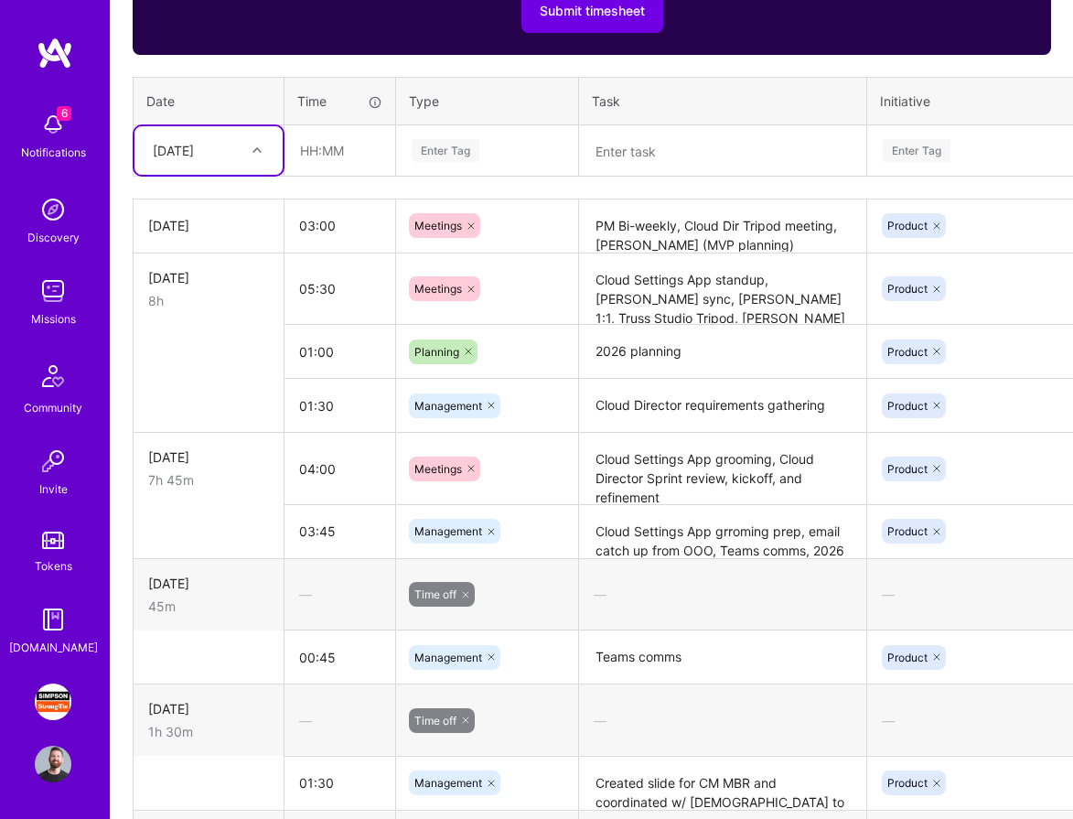
scroll to position [776, 0]
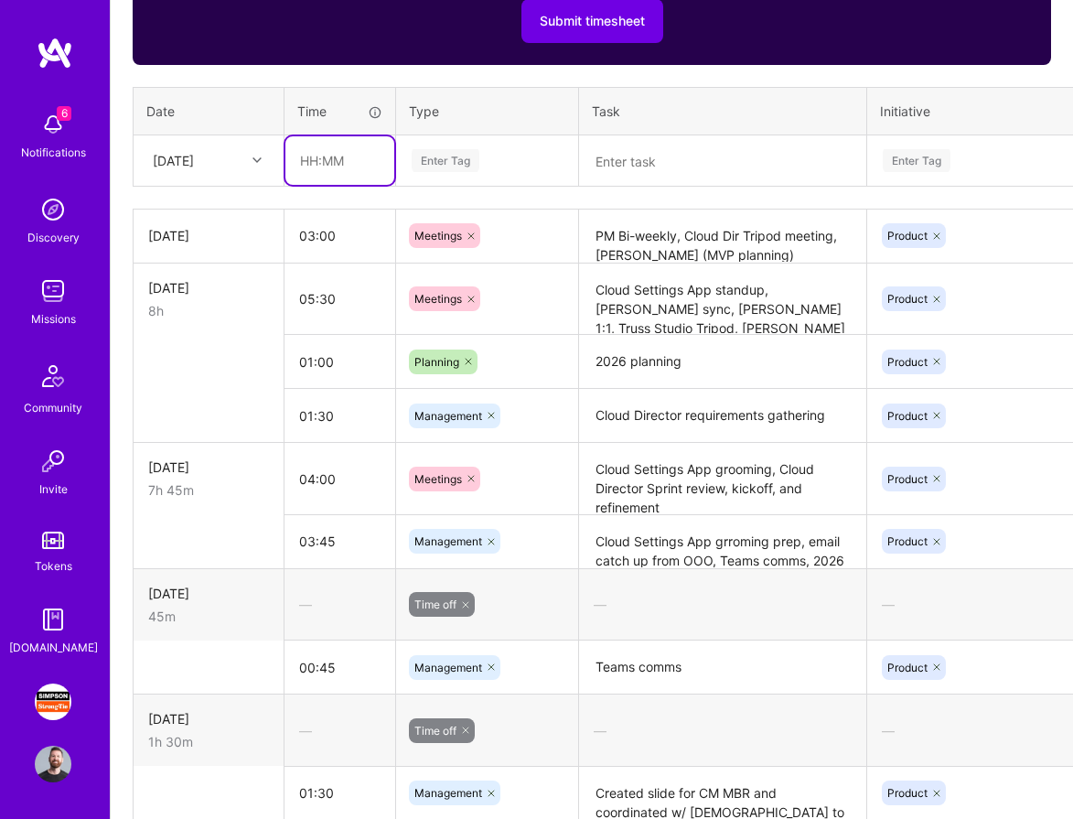
click at [315, 156] on input "text" at bounding box center [339, 160] width 109 height 48
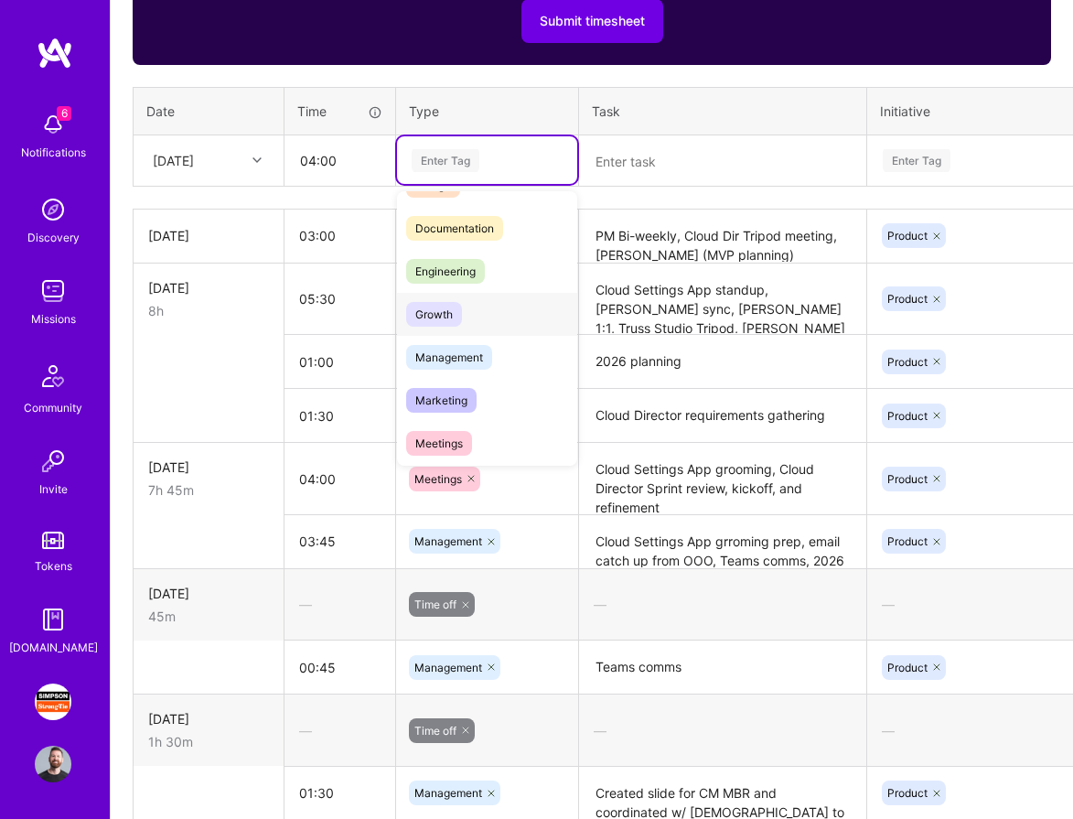
scroll to position [89, 0]
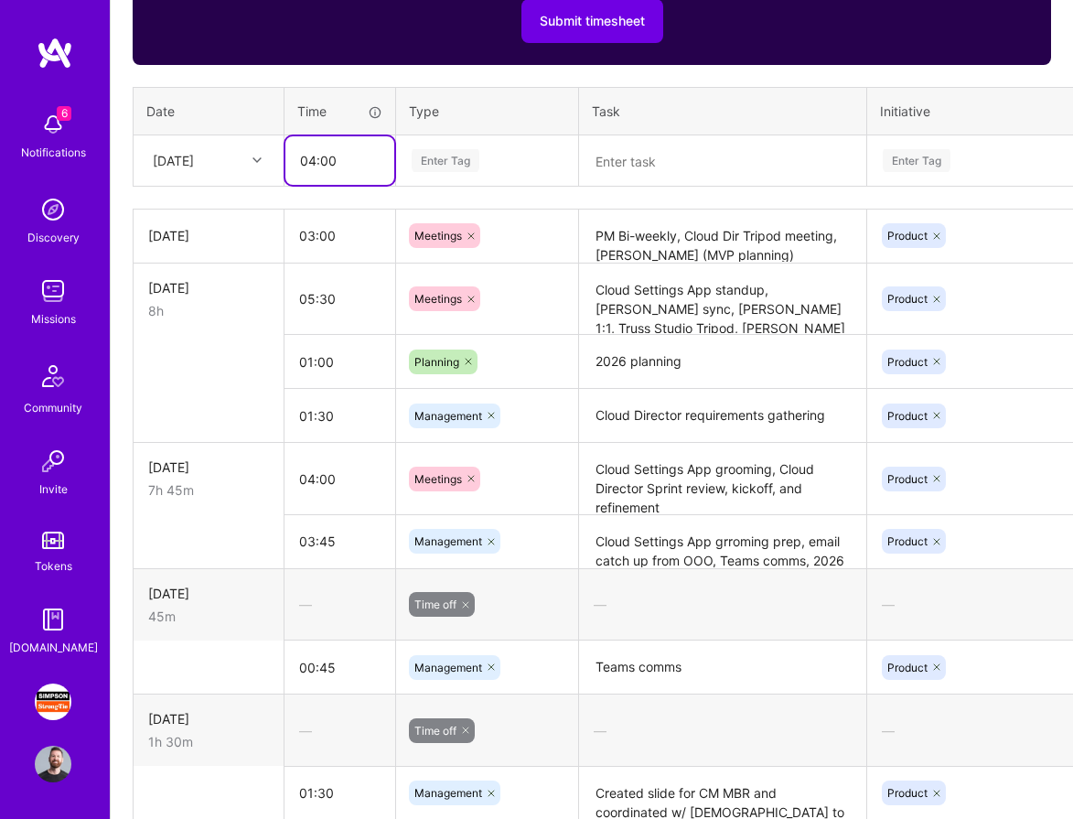
click at [316, 164] on input "04:00" at bounding box center [339, 160] width 109 height 48
type input "02:00"
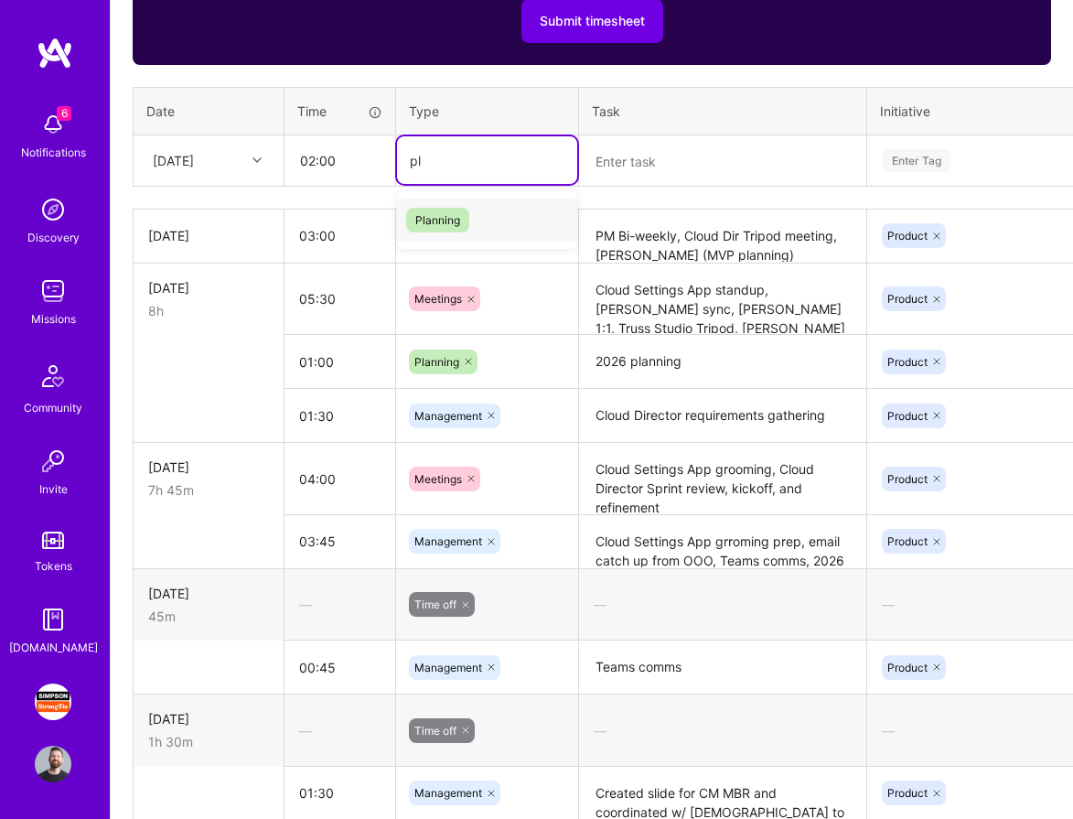
type input "pl"
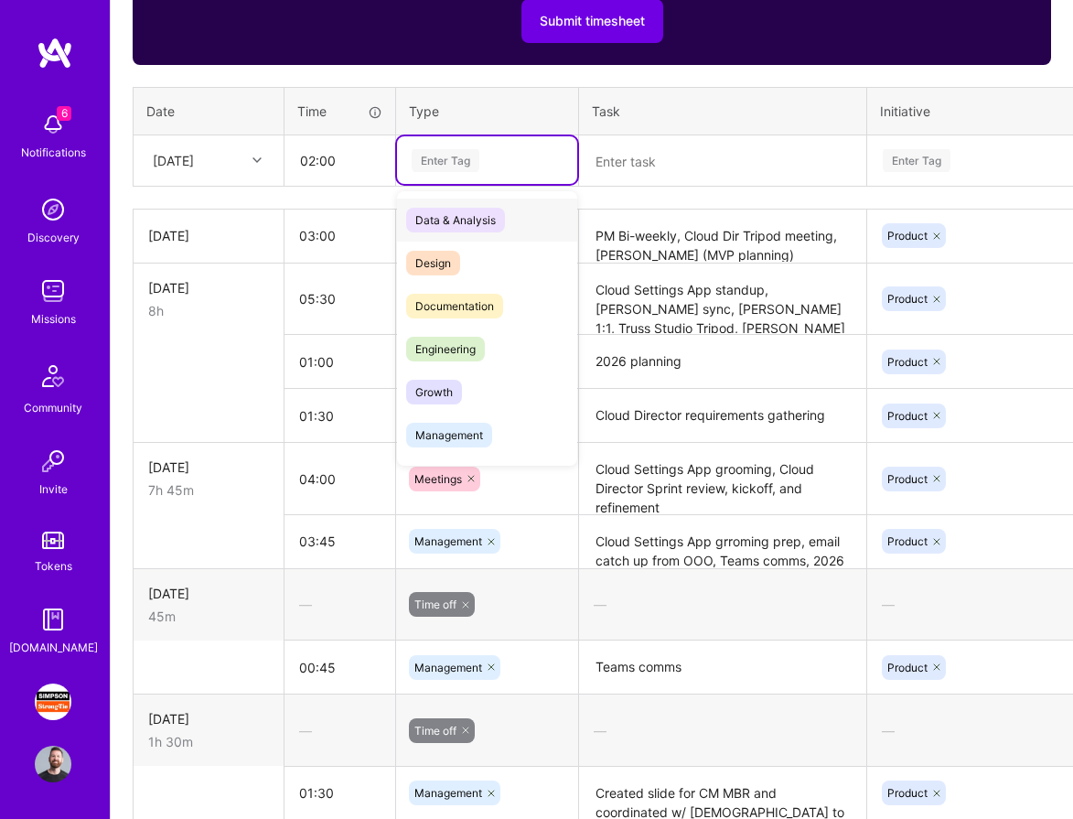
click at [437, 162] on div "Enter Tag" at bounding box center [446, 160] width 68 height 28
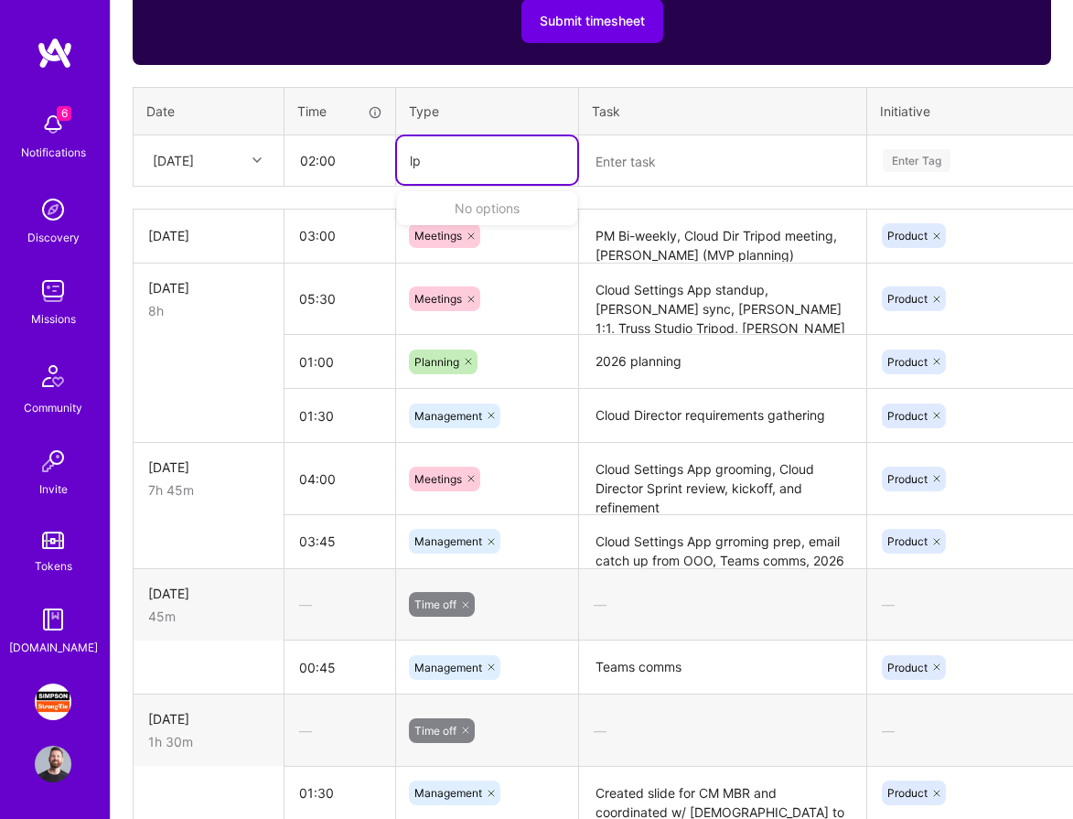
type input "l"
type input "plan"
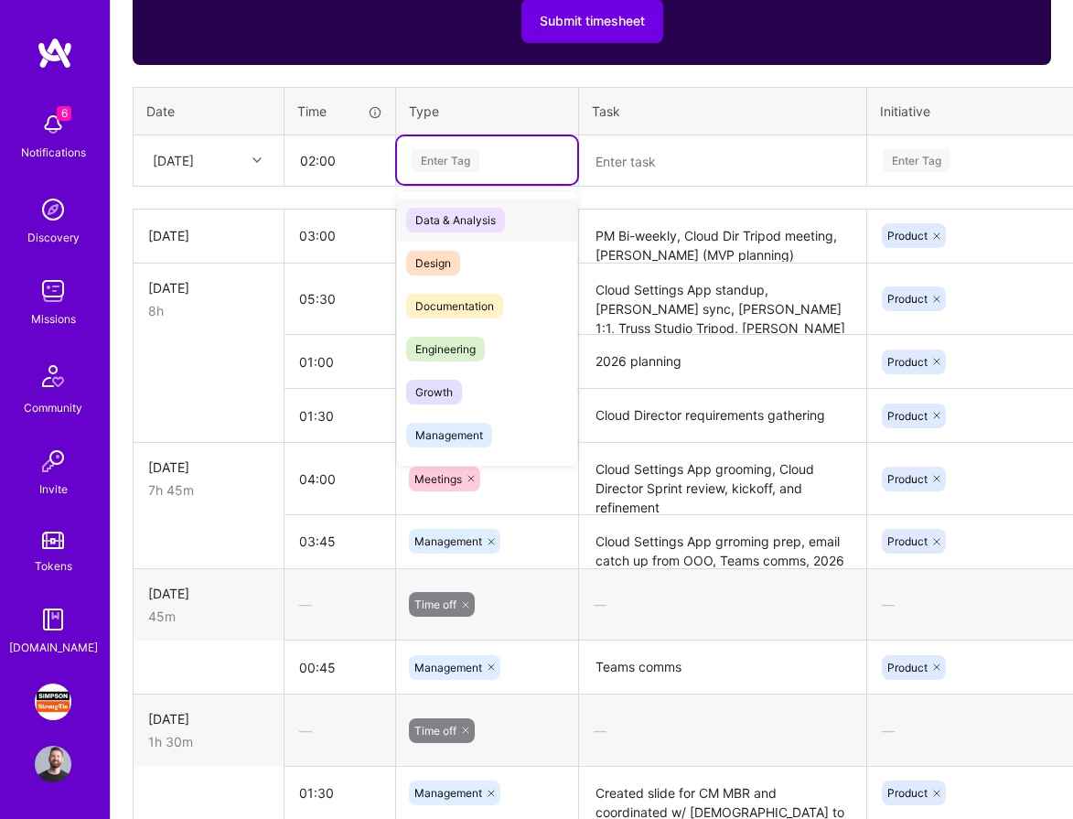
click at [440, 157] on div "Enter Tag" at bounding box center [446, 160] width 68 height 28
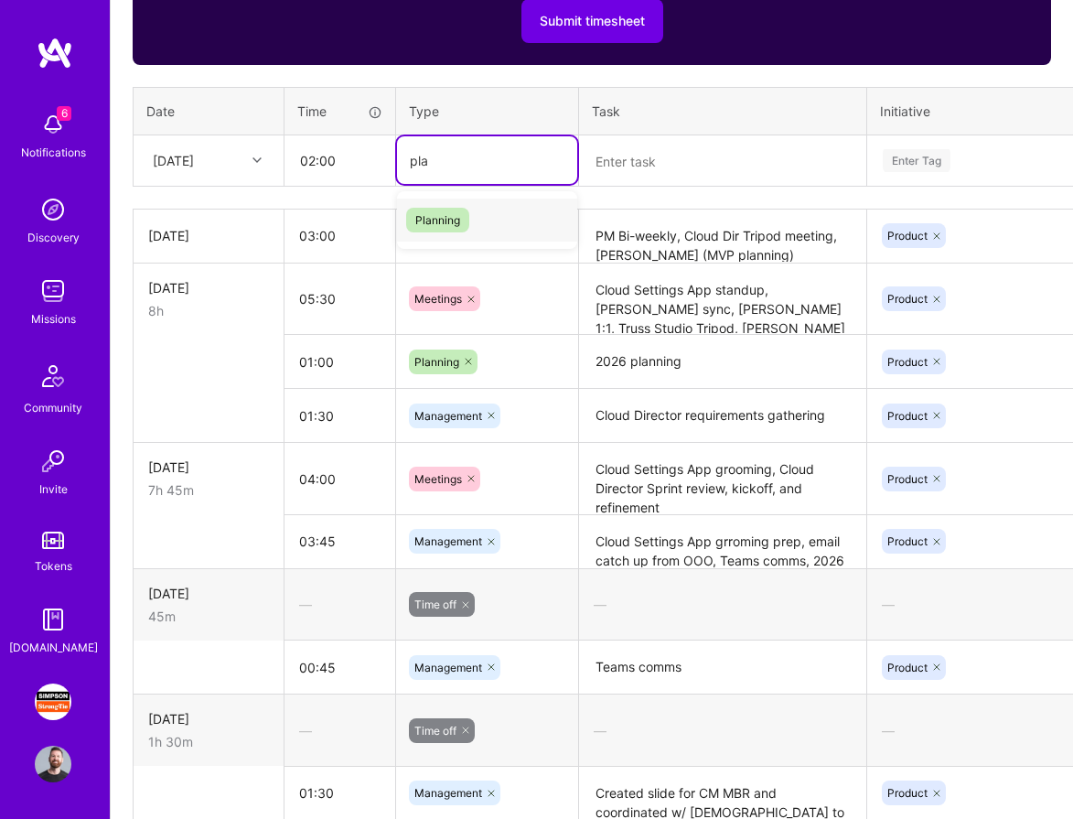
type input "plan"
click at [481, 223] on div "Planning" at bounding box center [487, 219] width 180 height 43
click at [631, 163] on textarea at bounding box center [723, 161] width 284 height 48
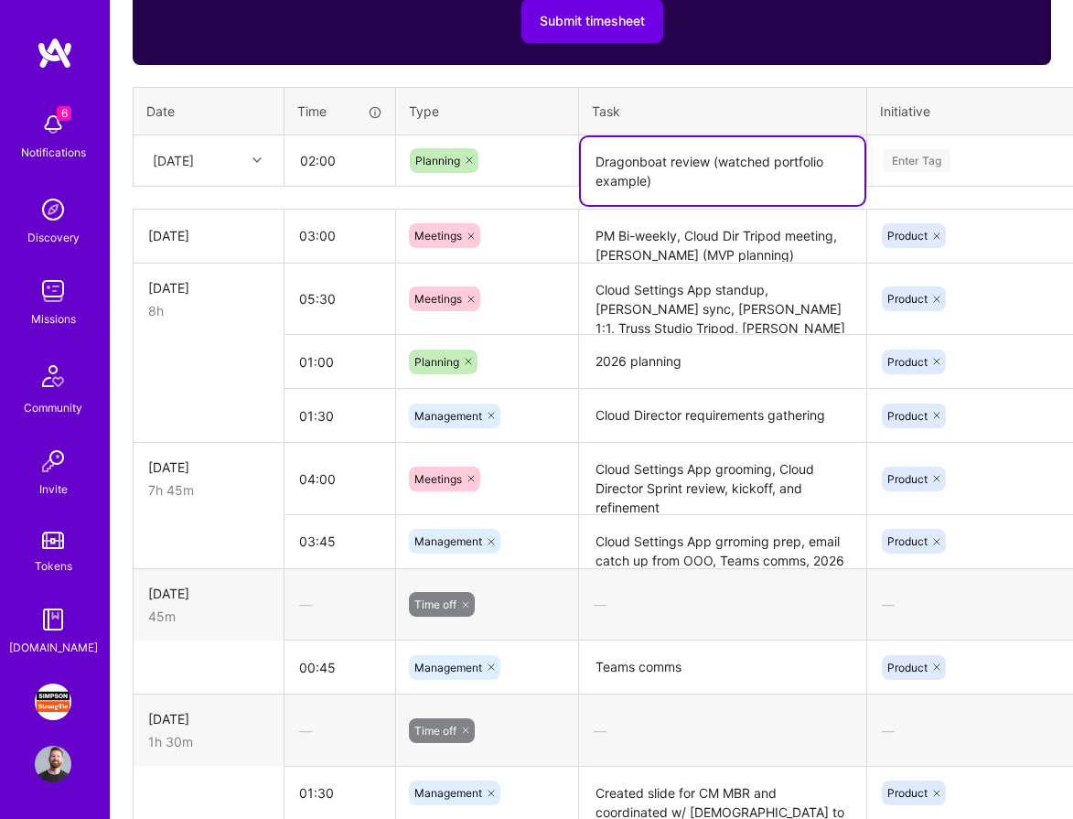
click at [776, 163] on textarea "Dragonboat review (watched portfolio example)" at bounding box center [723, 171] width 284 height 68
type textarea "Dragonboat review (watched meeting showing portfolio example)"
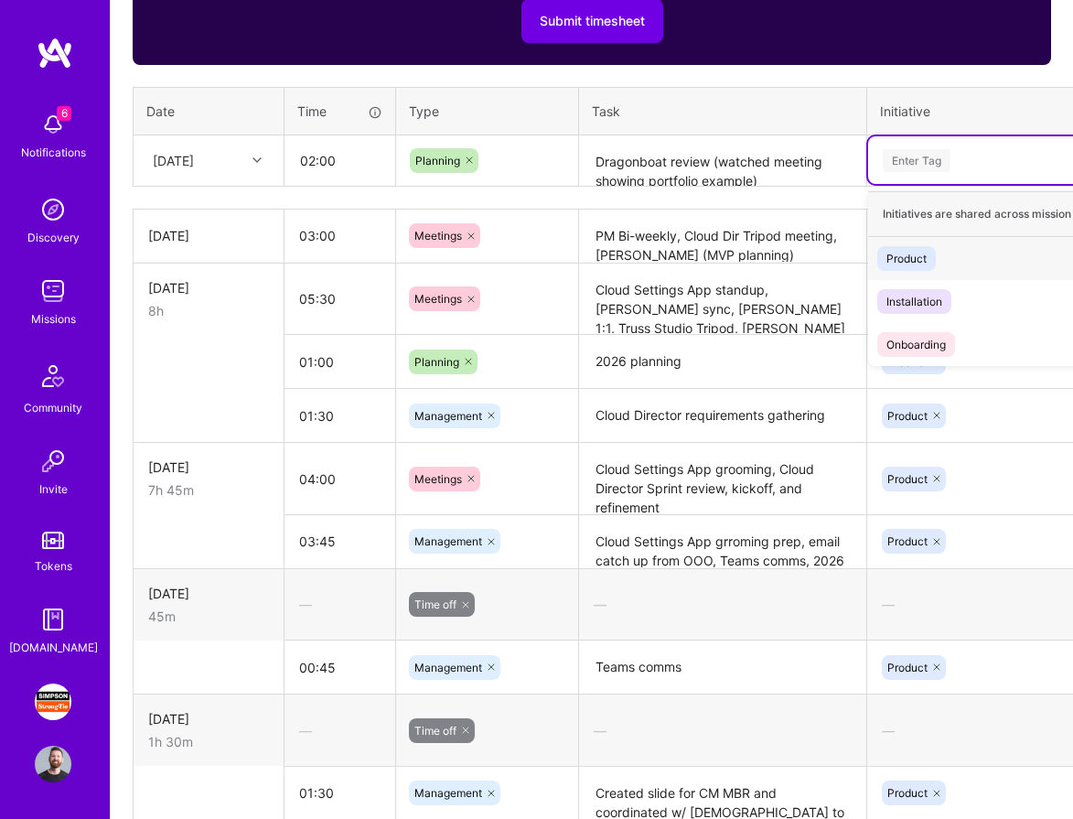
click at [906, 165] on div "Enter Tag" at bounding box center [917, 160] width 68 height 28
click at [923, 244] on div "Product Hide" at bounding box center [1035, 258] width 335 height 43
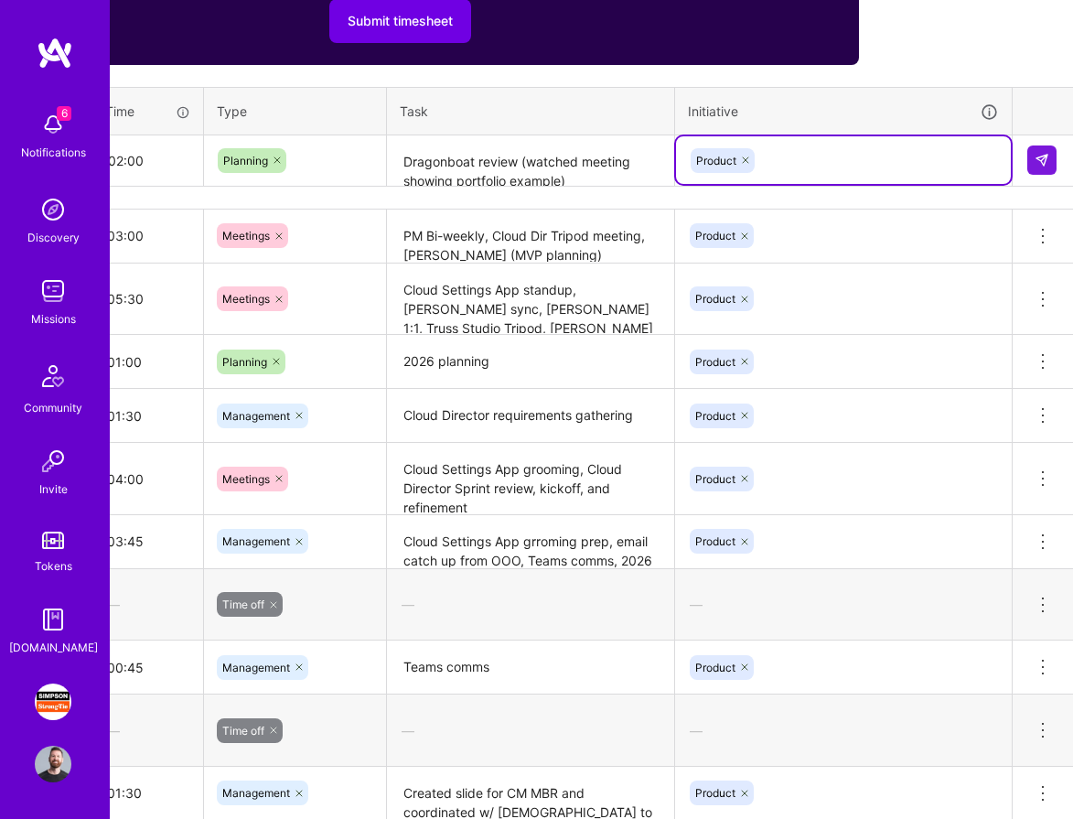
scroll to position [776, 193]
click at [1040, 157] on img at bounding box center [1040, 160] width 15 height 15
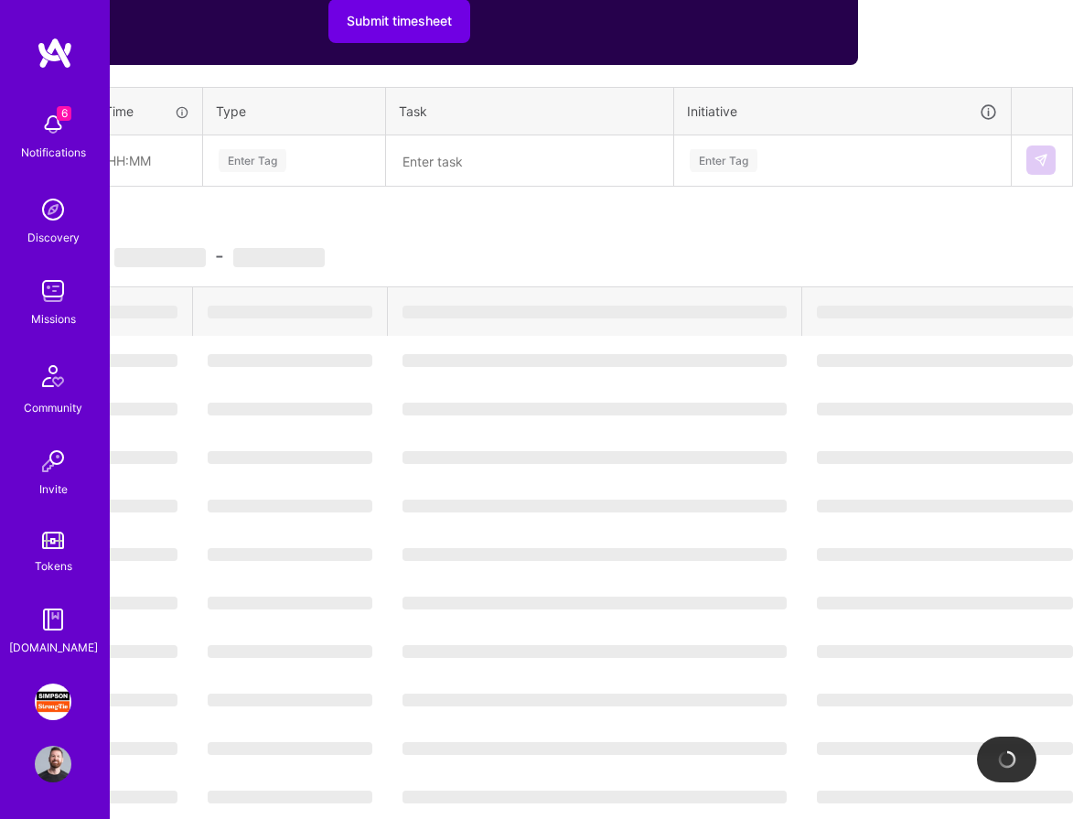
scroll to position [776, 0]
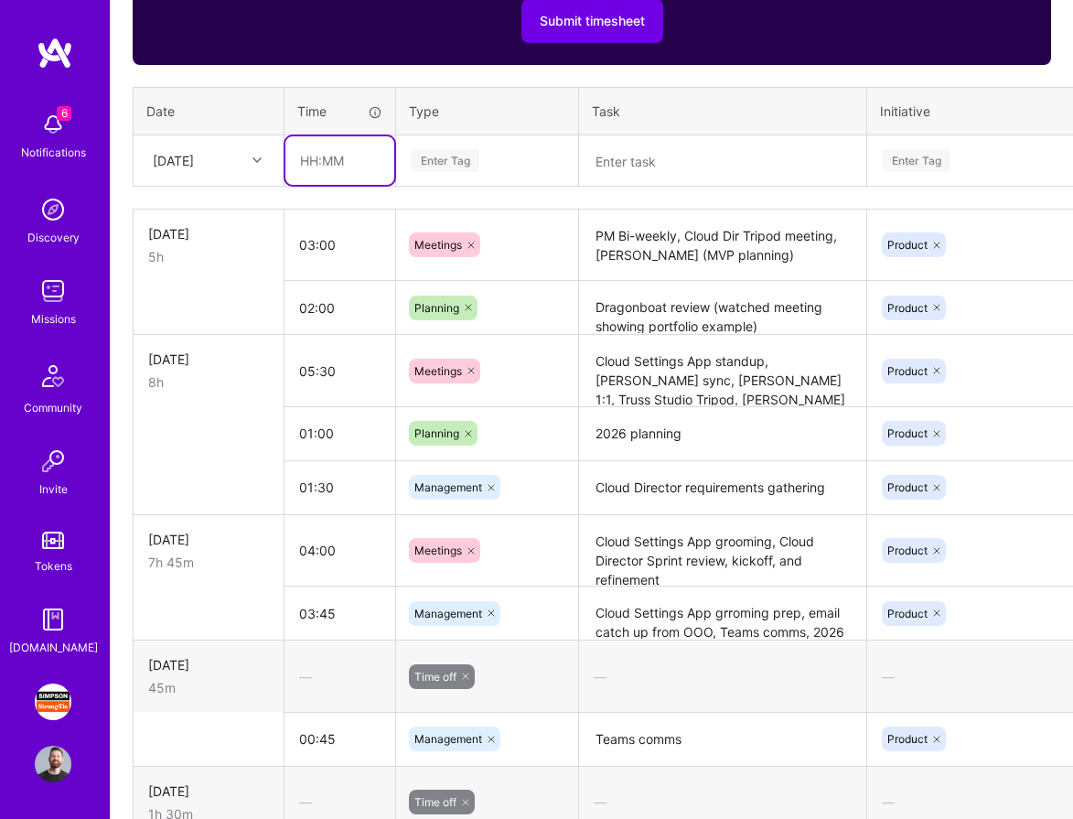
click at [316, 159] on input "text" at bounding box center [339, 160] width 109 height 48
type input "02:00"
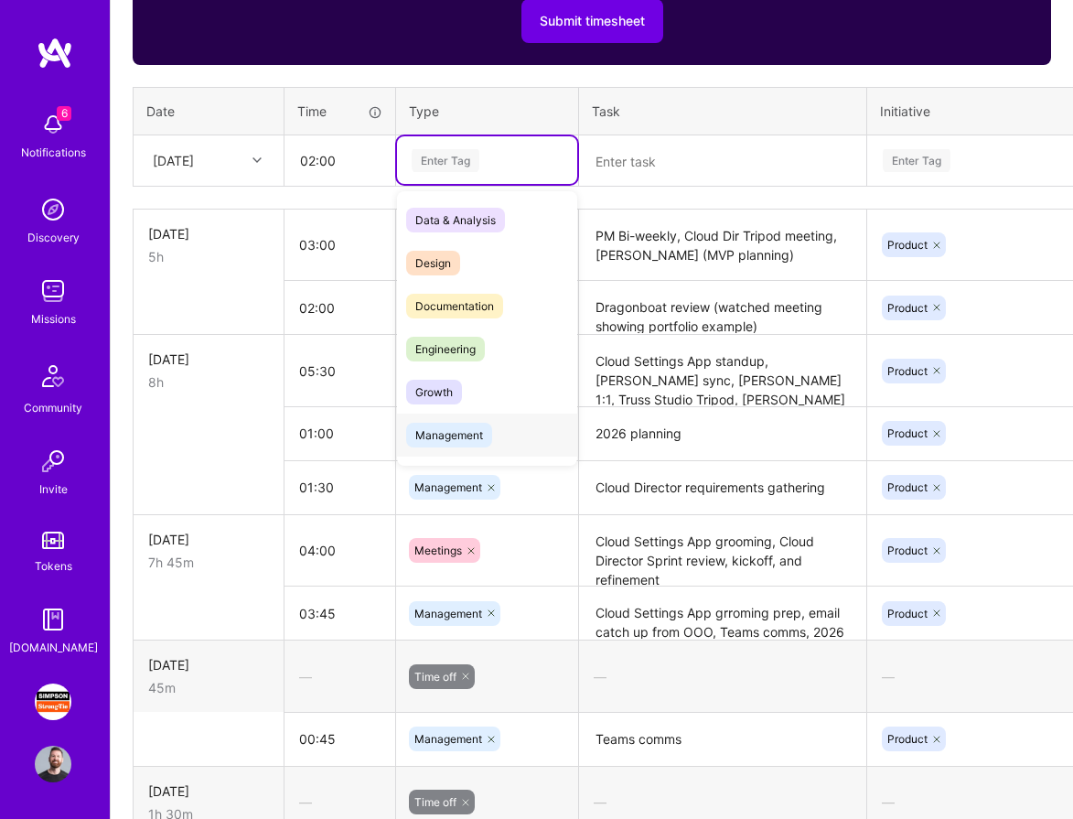
click at [444, 431] on span "Management" at bounding box center [449, 435] width 86 height 25
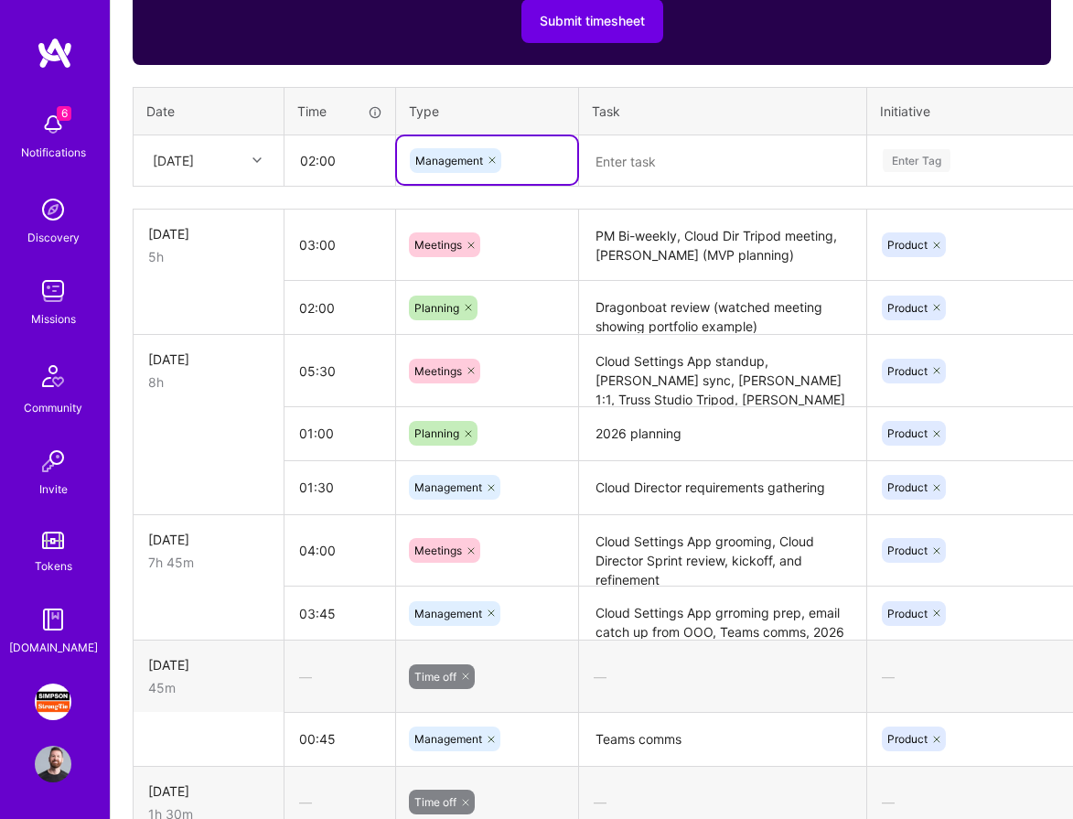
click at [611, 165] on textarea at bounding box center [723, 161] width 284 height 48
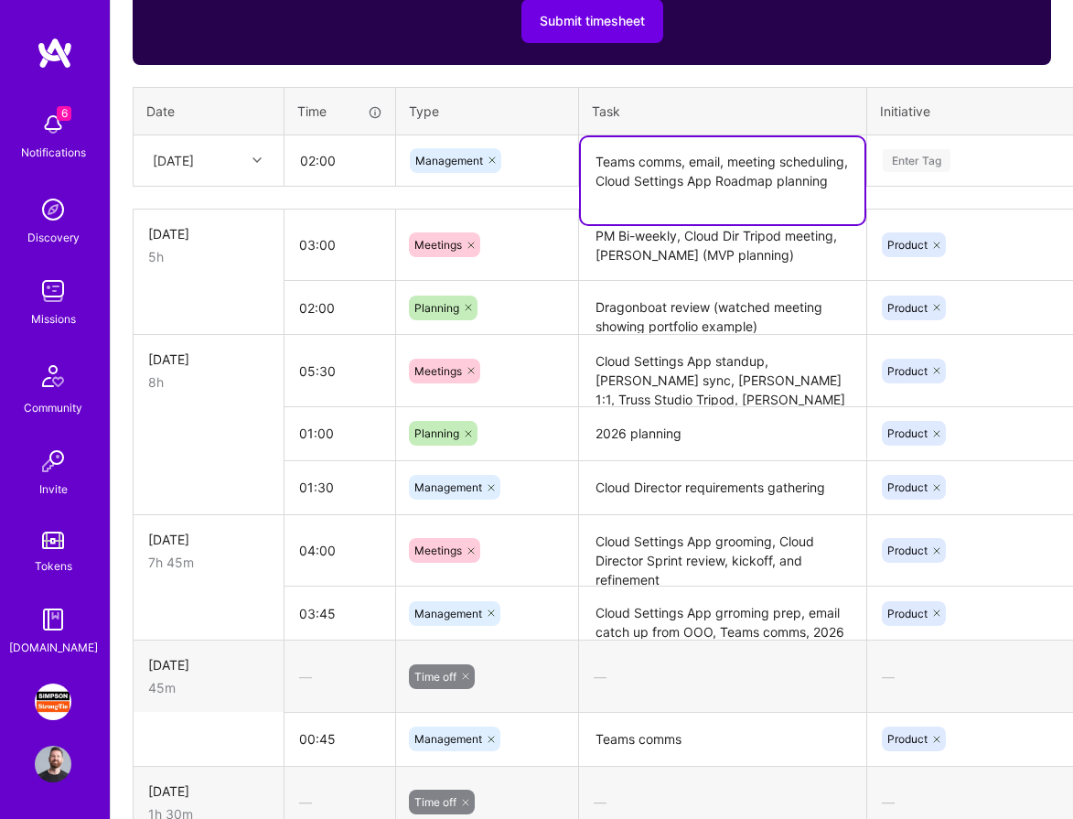
type textarea "Teams comms, email, meeting scheduling, Cloud Settings App Roadmap planning"
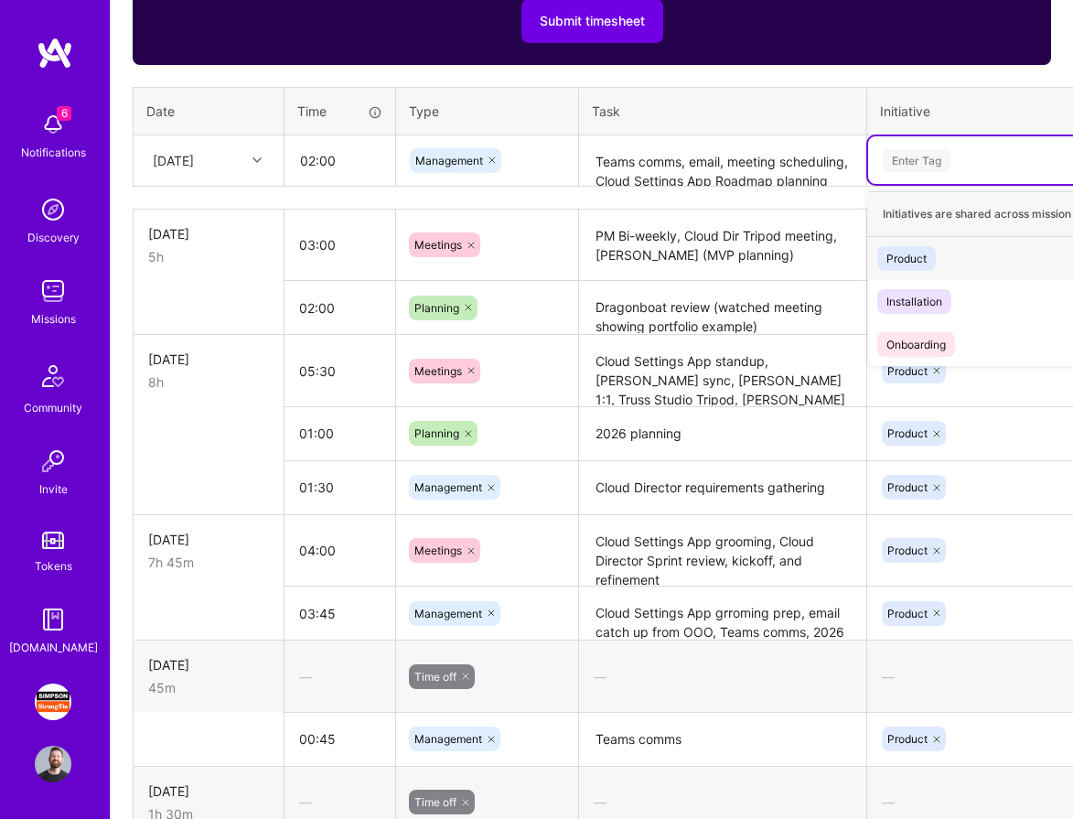
click at [963, 155] on div "Enter Tag" at bounding box center [1035, 160] width 309 height 23
click at [926, 252] on div "Product" at bounding box center [906, 258] width 40 height 19
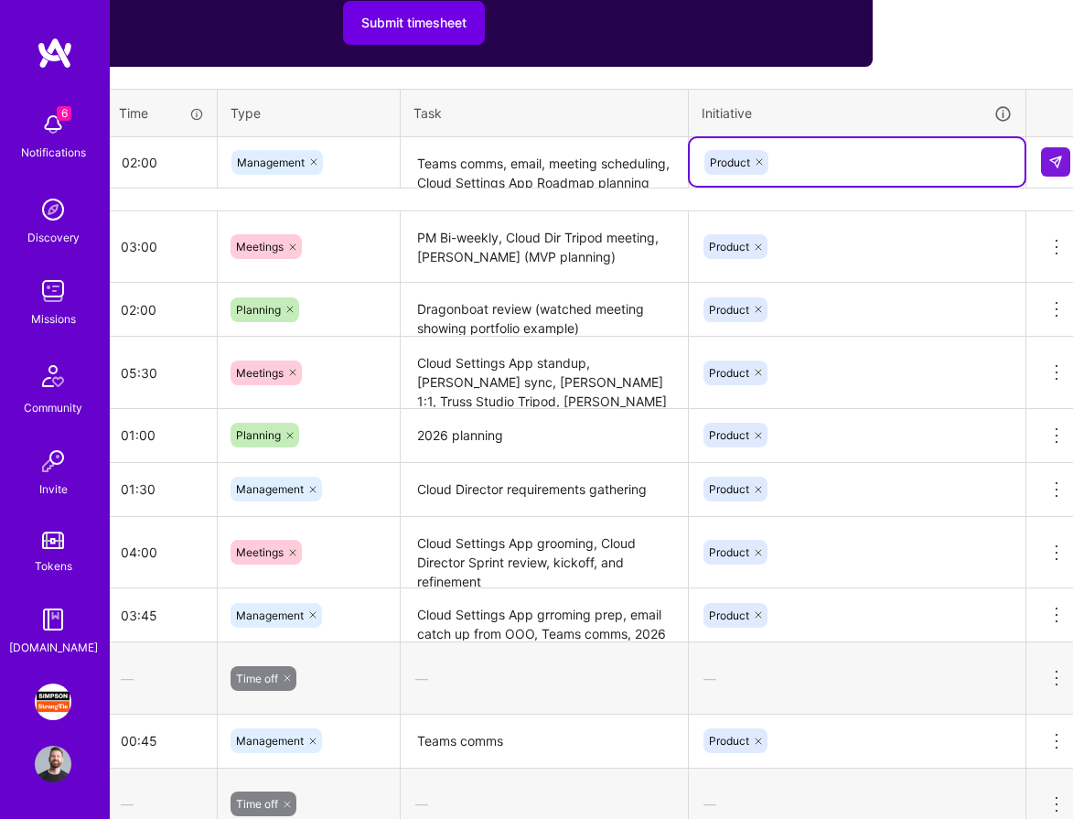
scroll to position [774, 193]
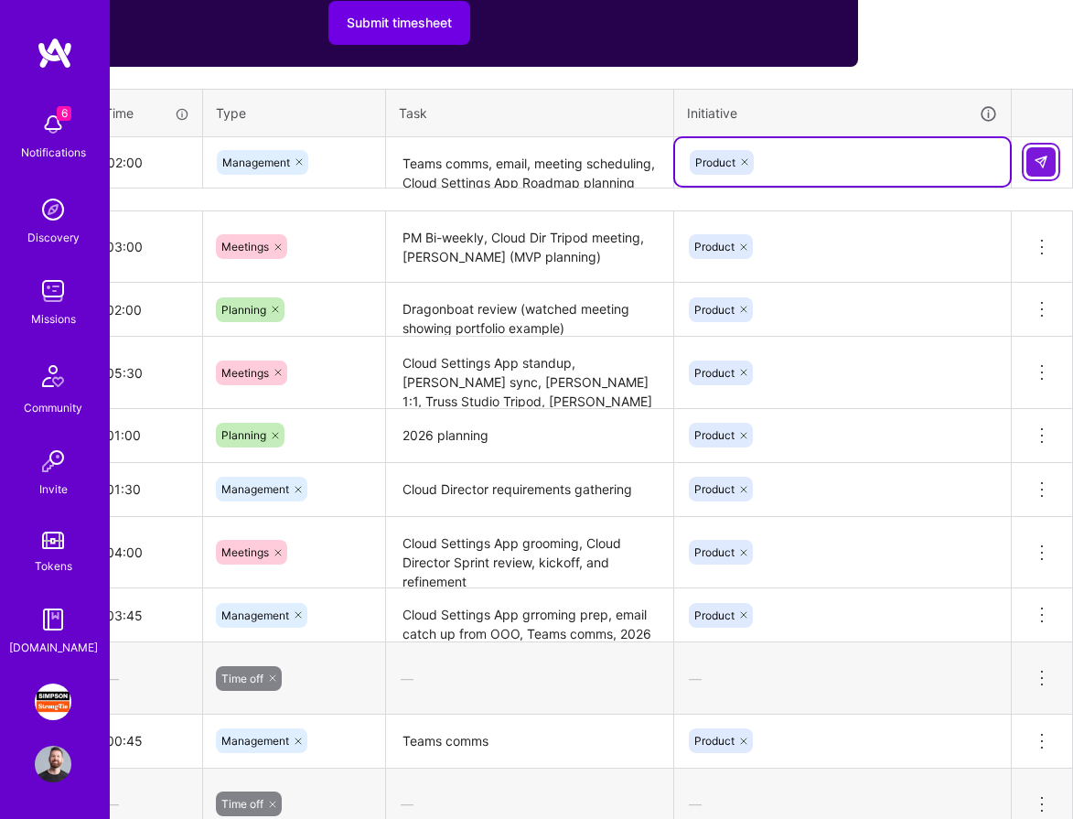
click at [1039, 160] on img at bounding box center [1040, 162] width 15 height 15
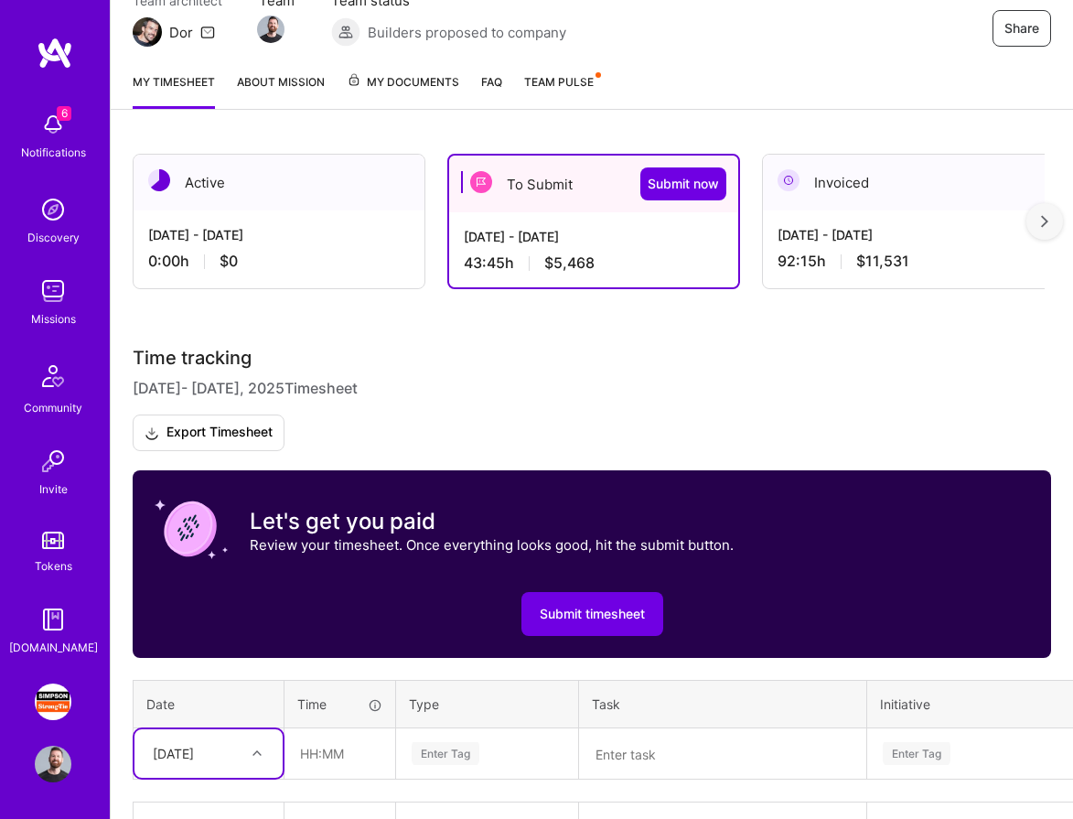
scroll to position [179, 0]
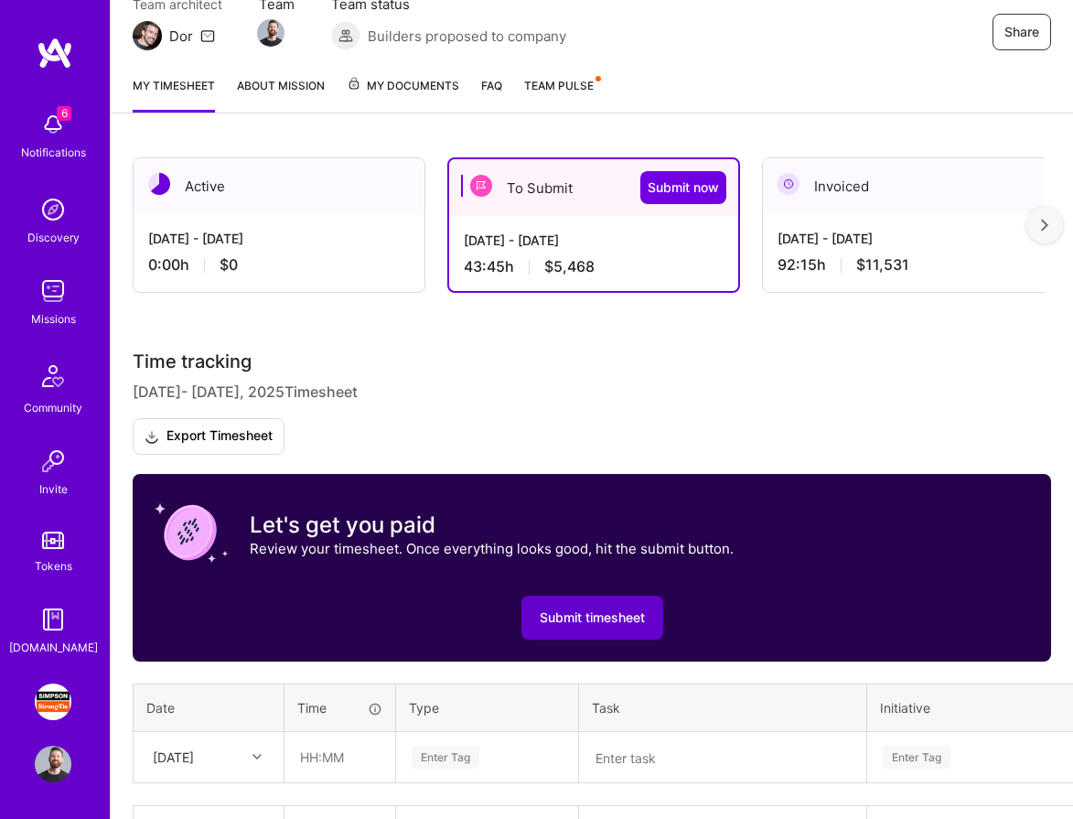
click at [590, 617] on span "Submit timesheet" at bounding box center [592, 617] width 105 height 18
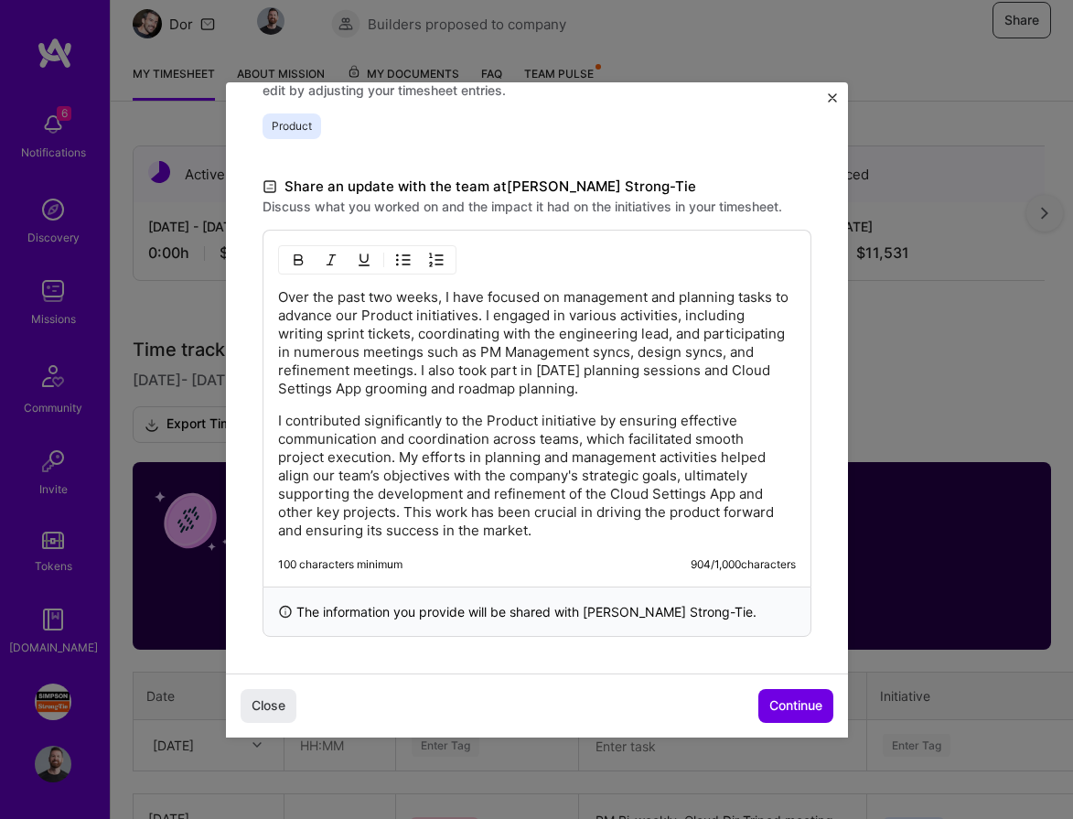
scroll to position [187, 0]
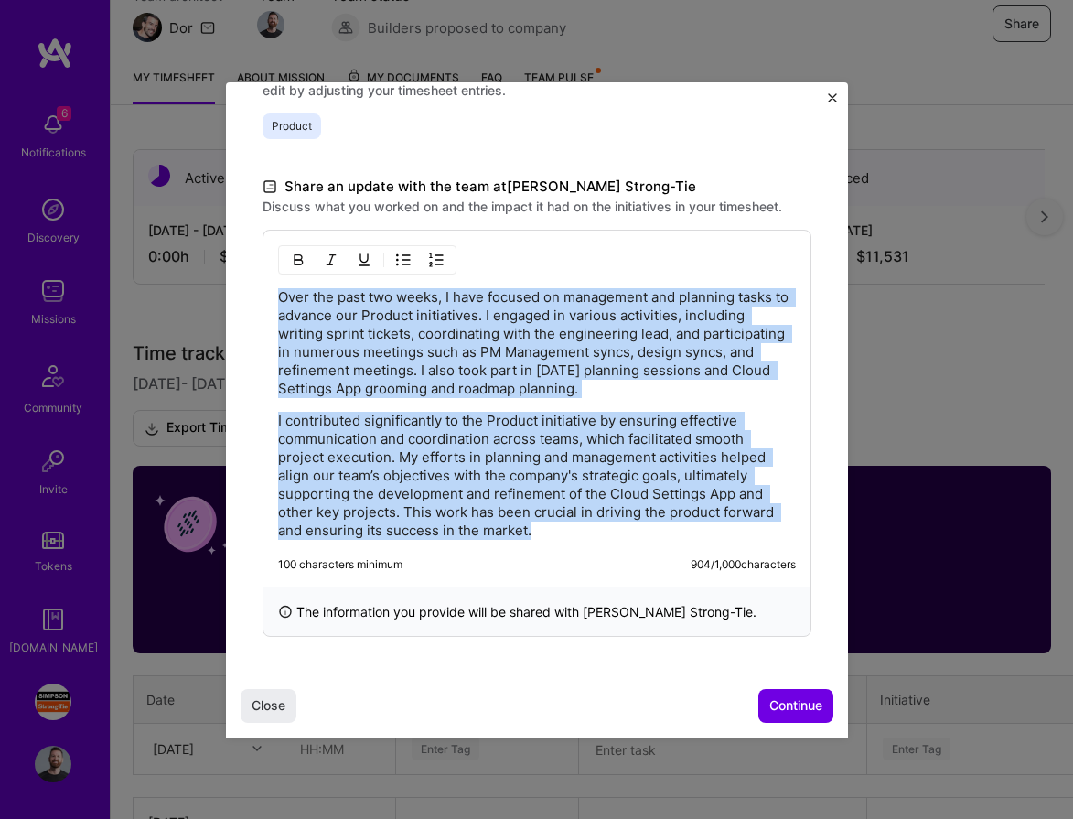
drag, startPoint x: 545, startPoint y: 537, endPoint x: 255, endPoint y: 269, distance: 394.8
click at [255, 269] on div "Demo day Take a moment to reflect on what you've built over the last two weeks …" at bounding box center [537, 139] width 622 height 1067
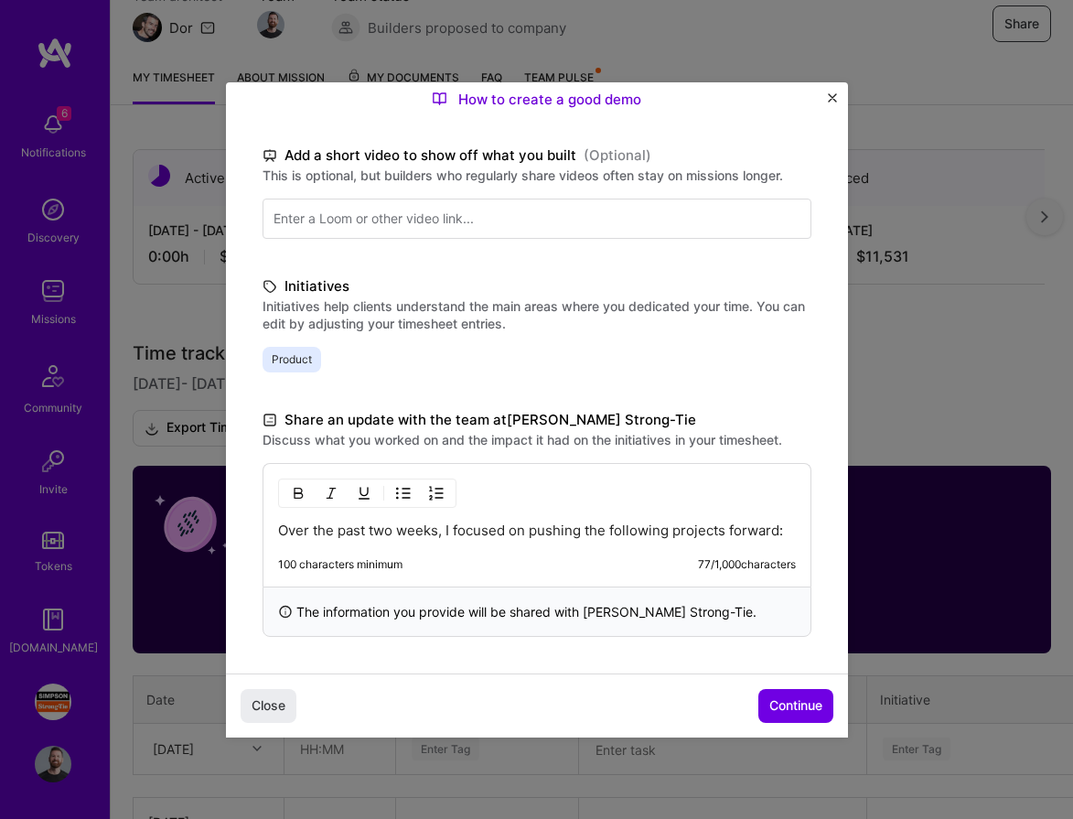
scroll to position [262, 0]
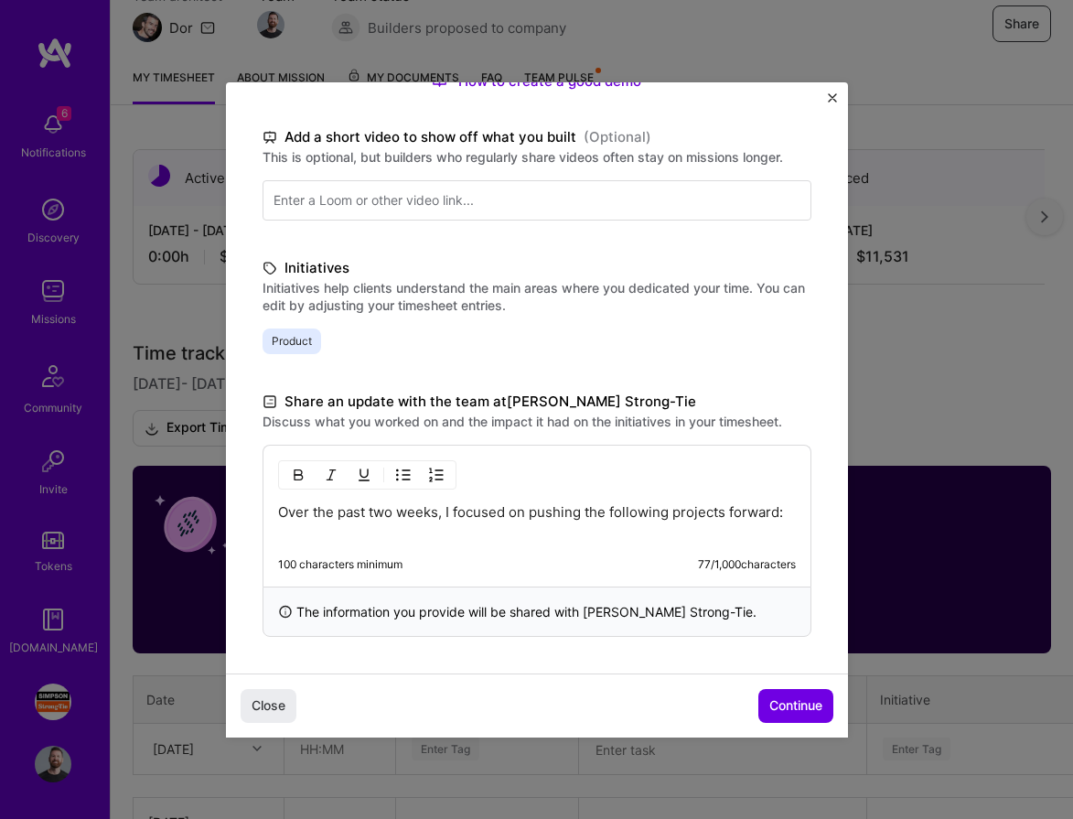
click at [407, 467] on img "button" at bounding box center [403, 474] width 15 height 15
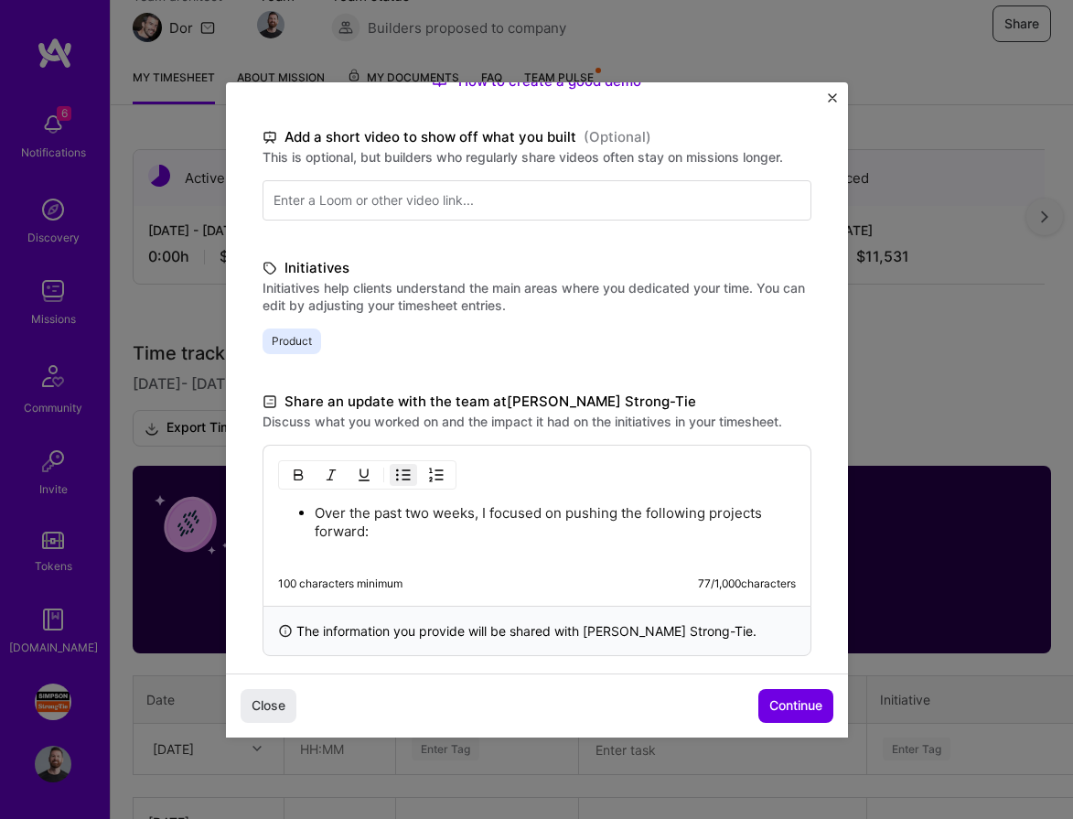
click at [311, 512] on ul "Over the past two weeks, I focused on pushing the following projects forward:" at bounding box center [537, 531] width 518 height 56
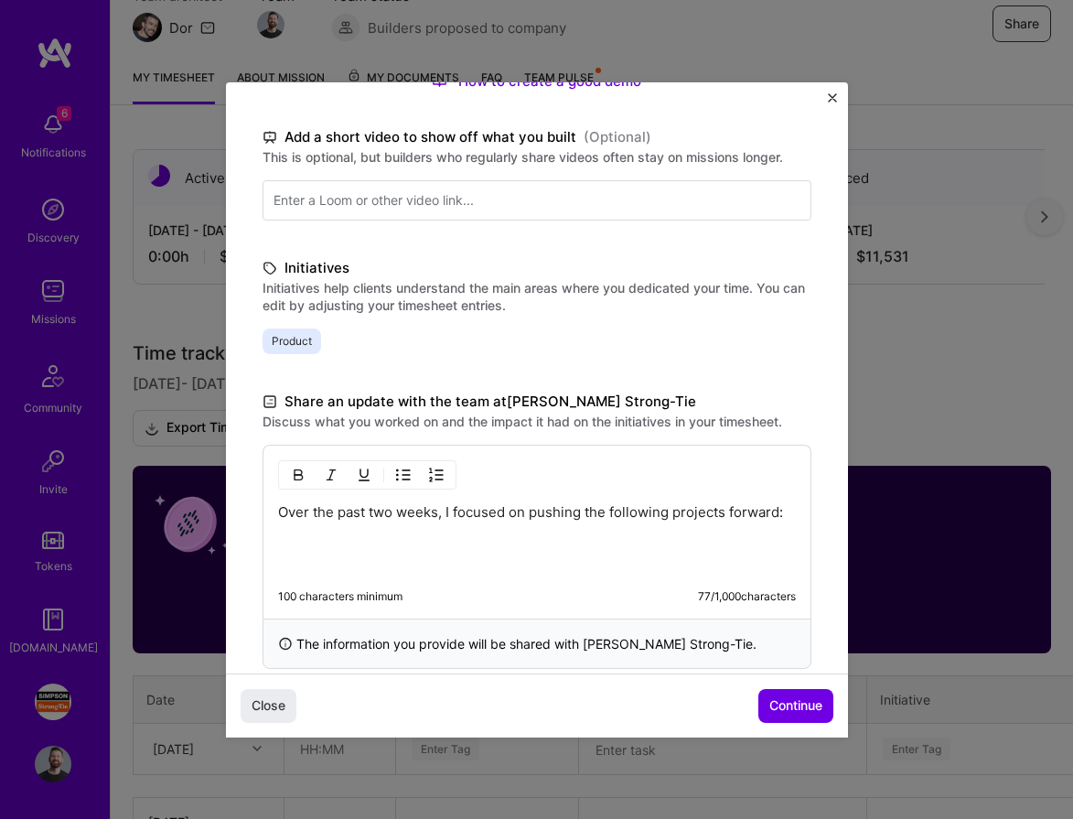
click at [407, 476] on img "button" at bounding box center [403, 474] width 15 height 15
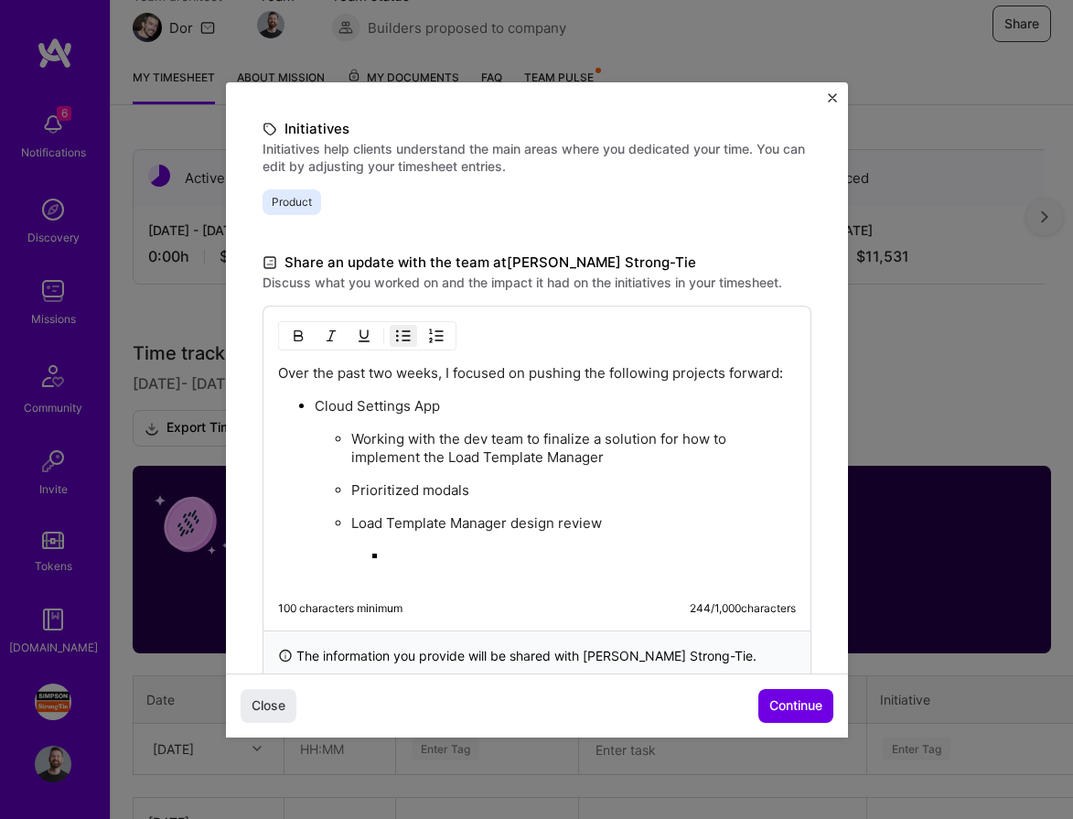
scroll to position [416, 0]
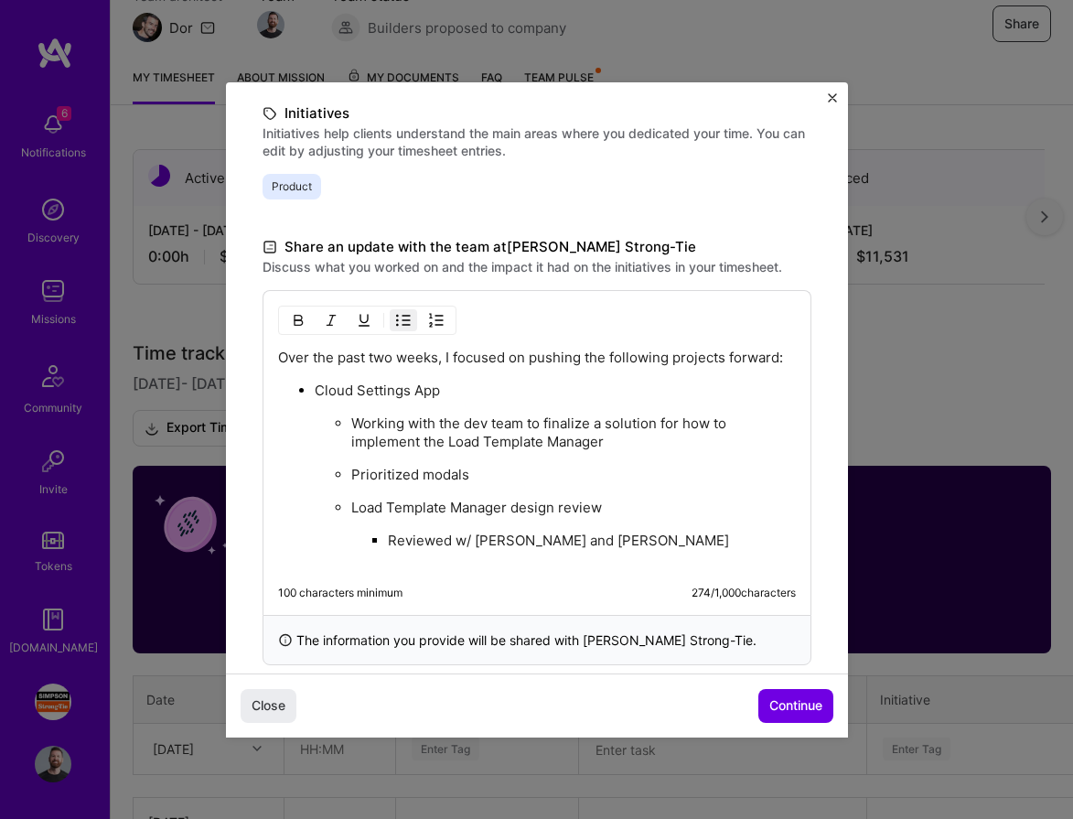
click at [512, 537] on p "Reviewed w/ [PERSON_NAME] and [PERSON_NAME]" at bounding box center [592, 549] width 408 height 37
click at [675, 547] on p "Reviewed w/ [PERSON_NAME] and [PERSON_NAME]" at bounding box center [592, 549] width 408 height 37
click at [679, 533] on p "Reviewed w/ [PERSON_NAME] and [PERSON_NAME]" at bounding box center [592, 549] width 408 height 37
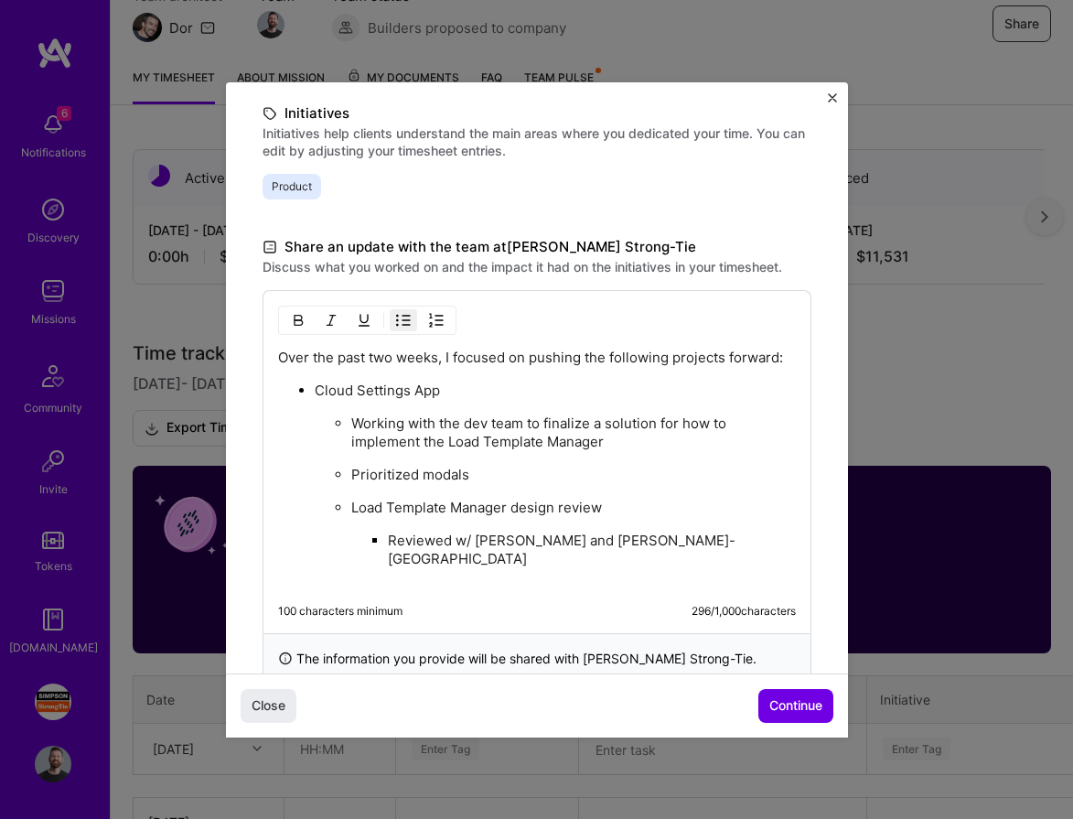
click at [758, 541] on p "Reviewed w/ [PERSON_NAME] and [PERSON_NAME]-[GEOGRAPHIC_DATA]" at bounding box center [592, 558] width 408 height 55
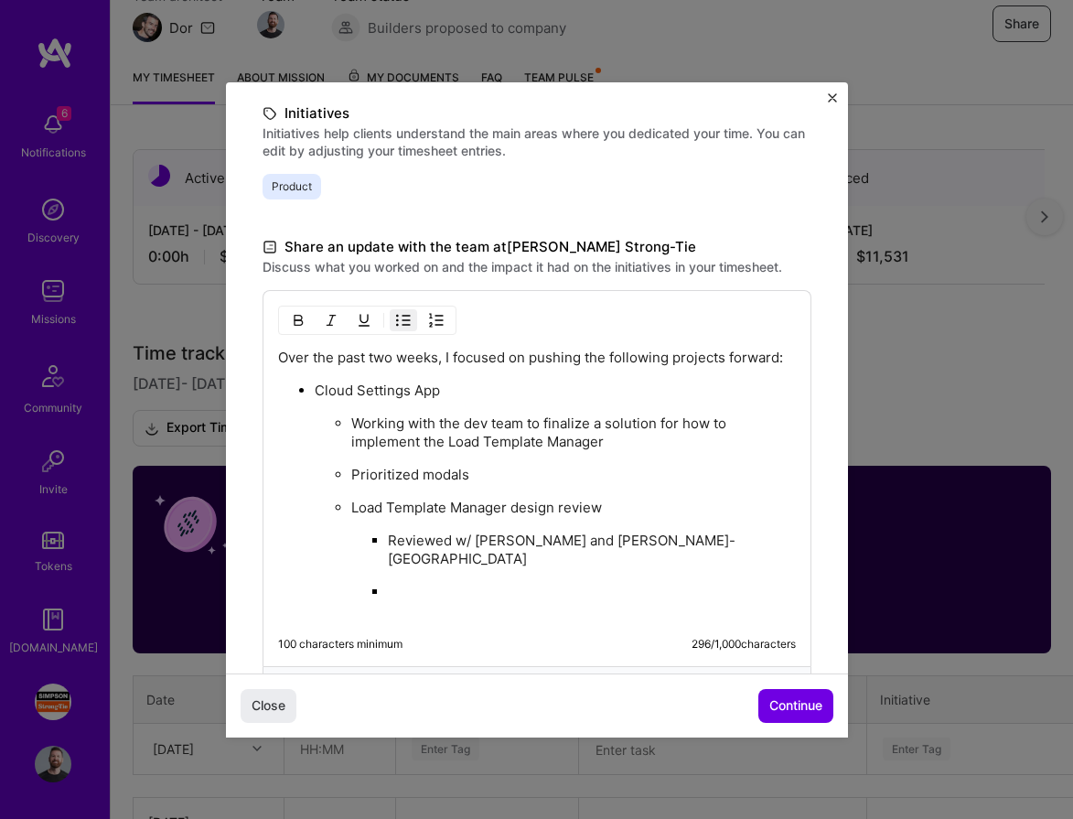
click at [406, 313] on img "button" at bounding box center [403, 320] width 15 height 15
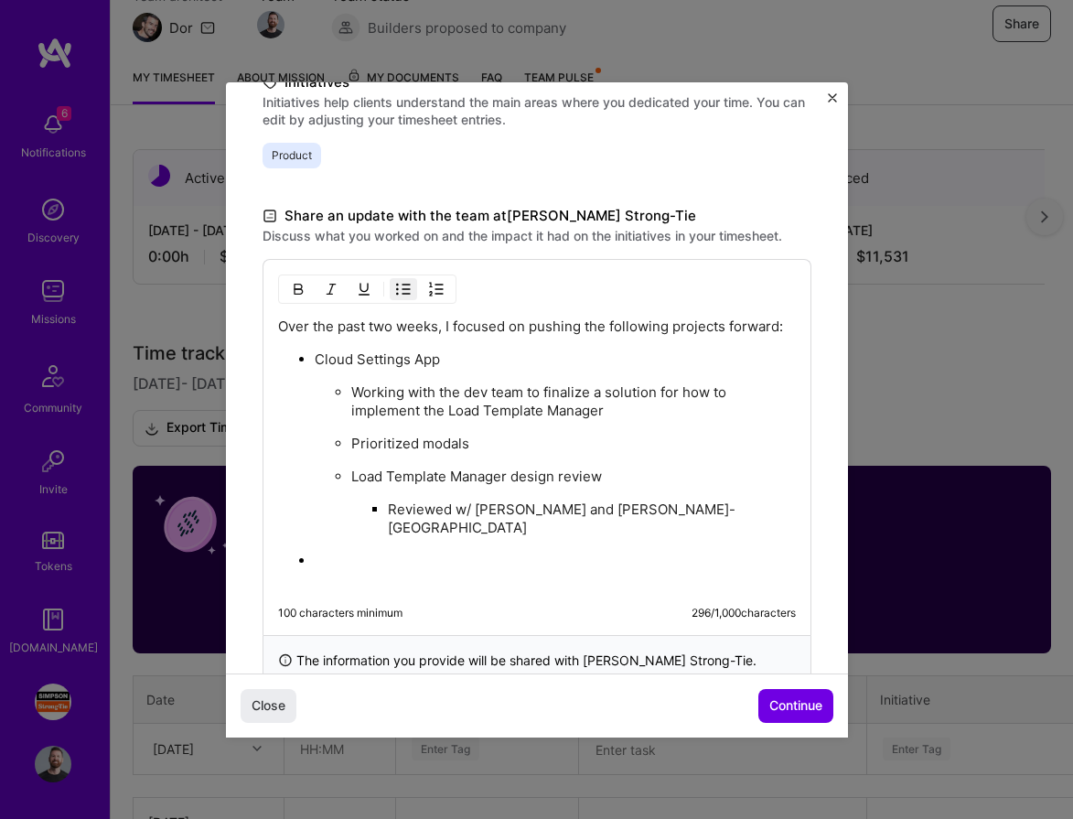
scroll to position [452, 0]
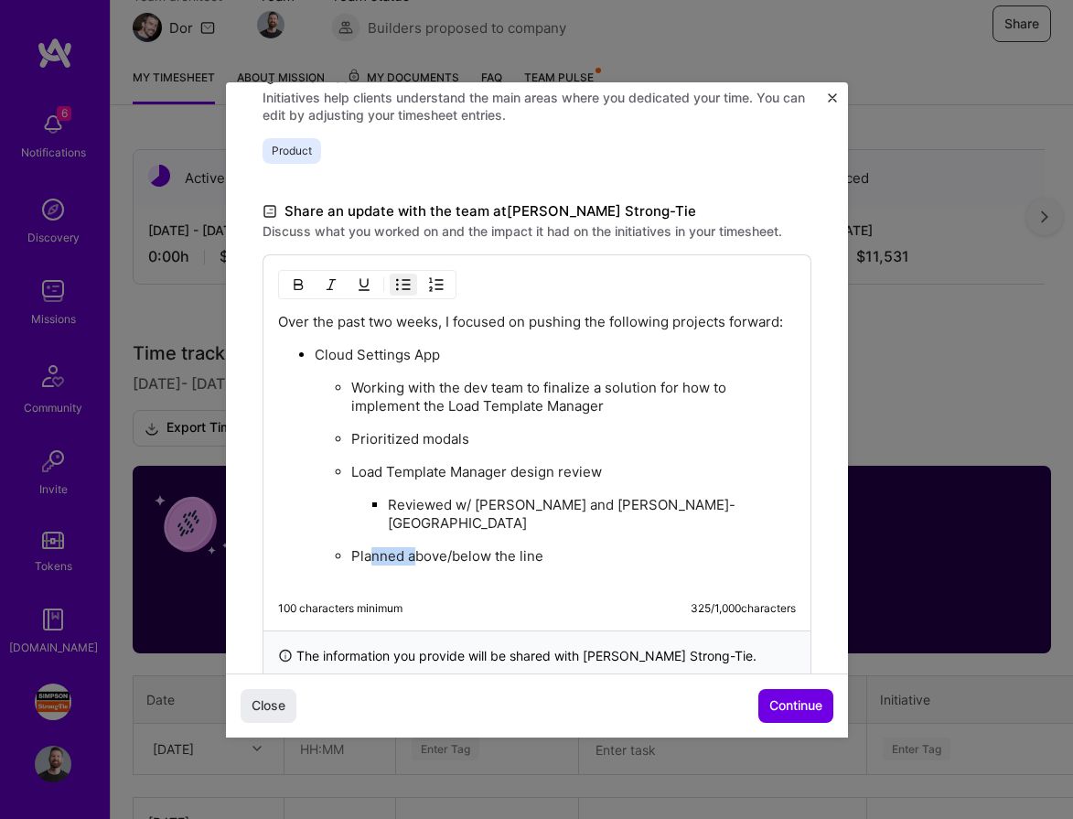
drag, startPoint x: 415, startPoint y: 533, endPoint x: 371, endPoint y: 533, distance: 43.9
click at [371, 547] on p "Planned above/below the line" at bounding box center [573, 565] width 444 height 37
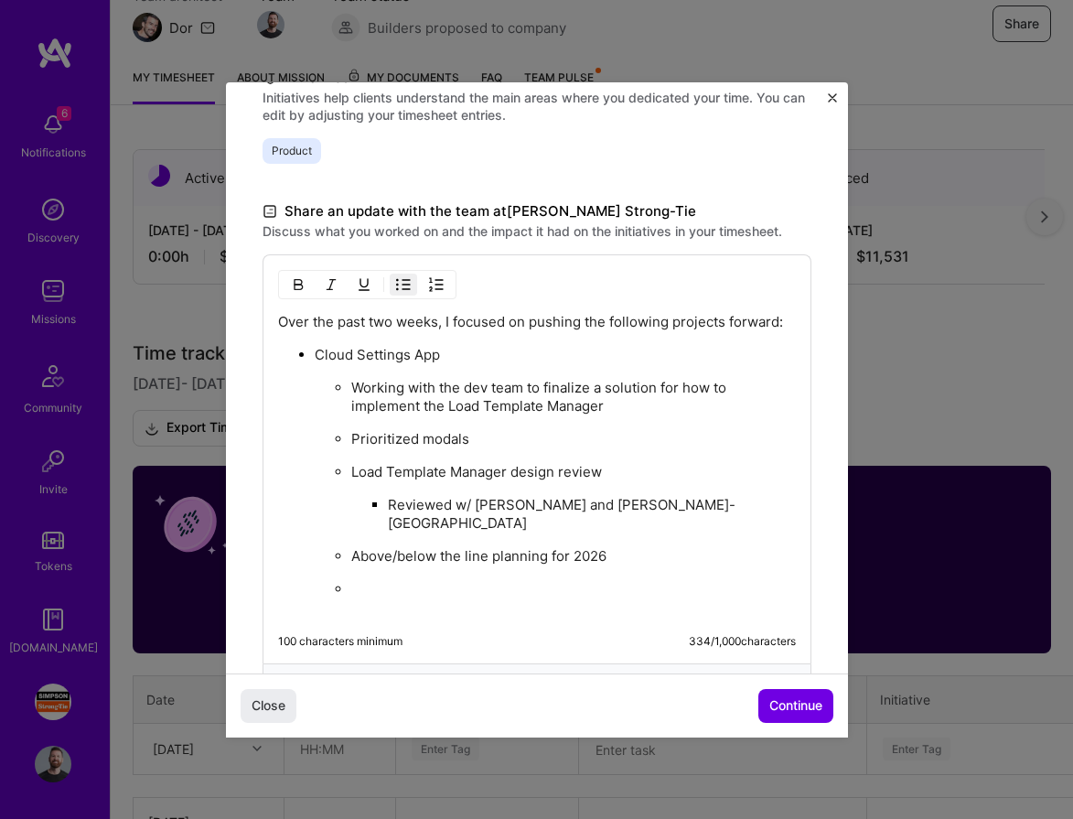
click at [403, 280] on img "button" at bounding box center [403, 284] width 15 height 15
click at [403, 281] on img "button" at bounding box center [403, 284] width 15 height 15
click at [634, 547] on p "Above/below the line planning for 2026" at bounding box center [573, 556] width 444 height 18
click at [446, 646] on p at bounding box center [573, 664] width 444 height 37
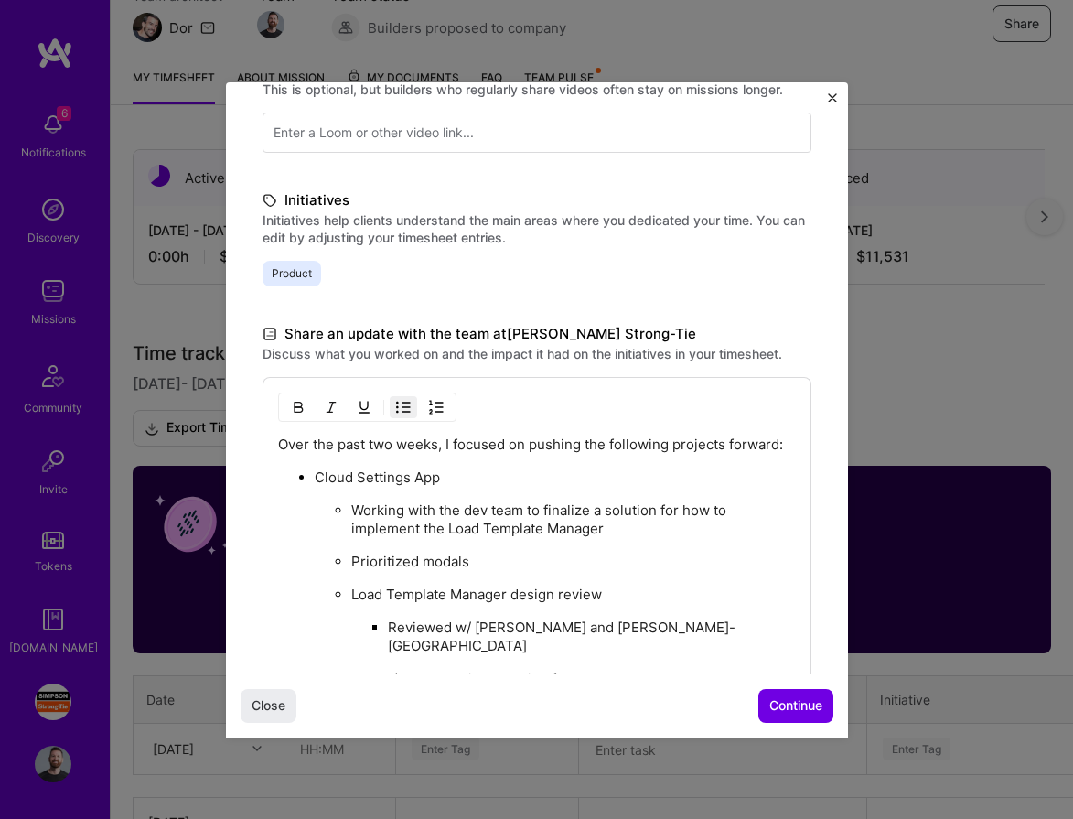
scroll to position [226, 0]
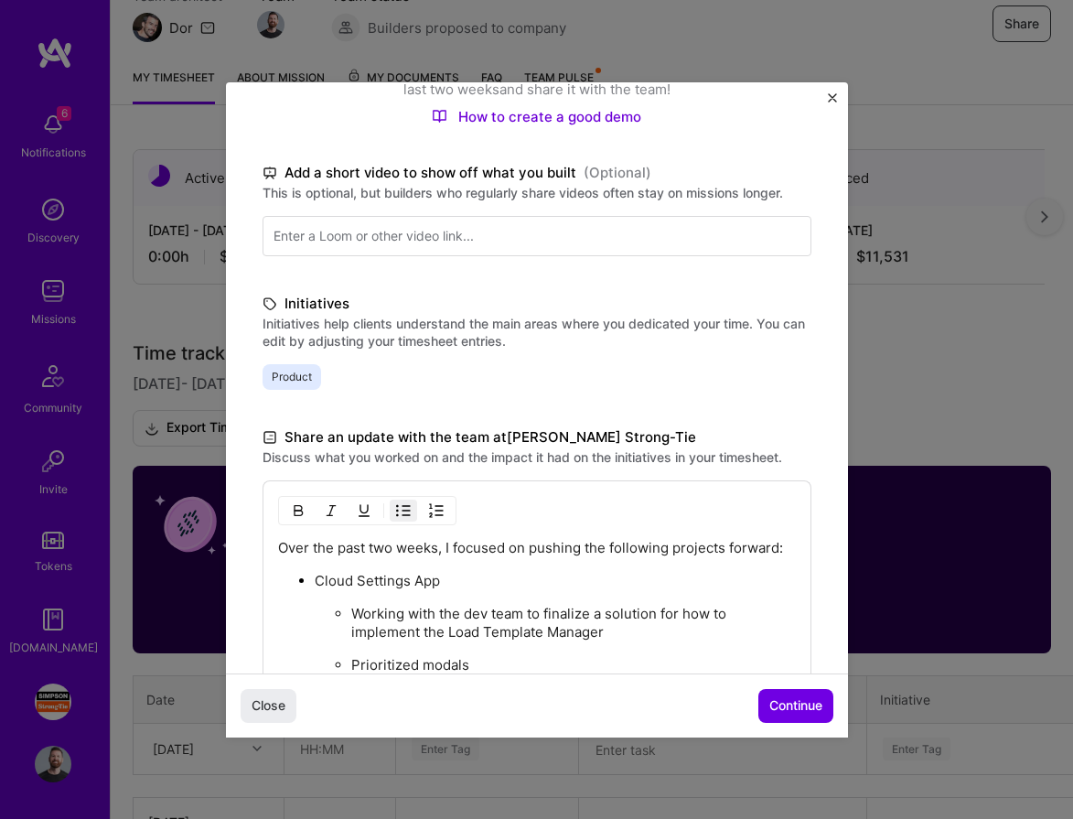
click at [410, 505] on button "button" at bounding box center [403, 510] width 27 height 22
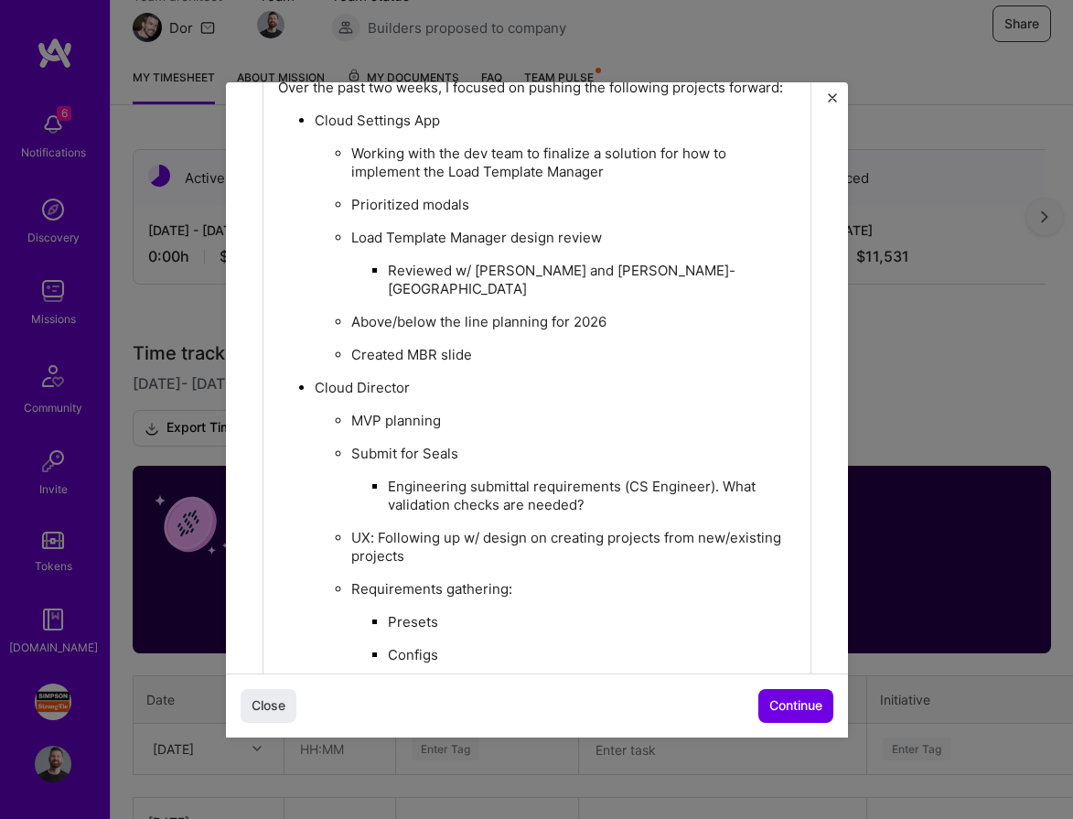
scroll to position [667, 0]
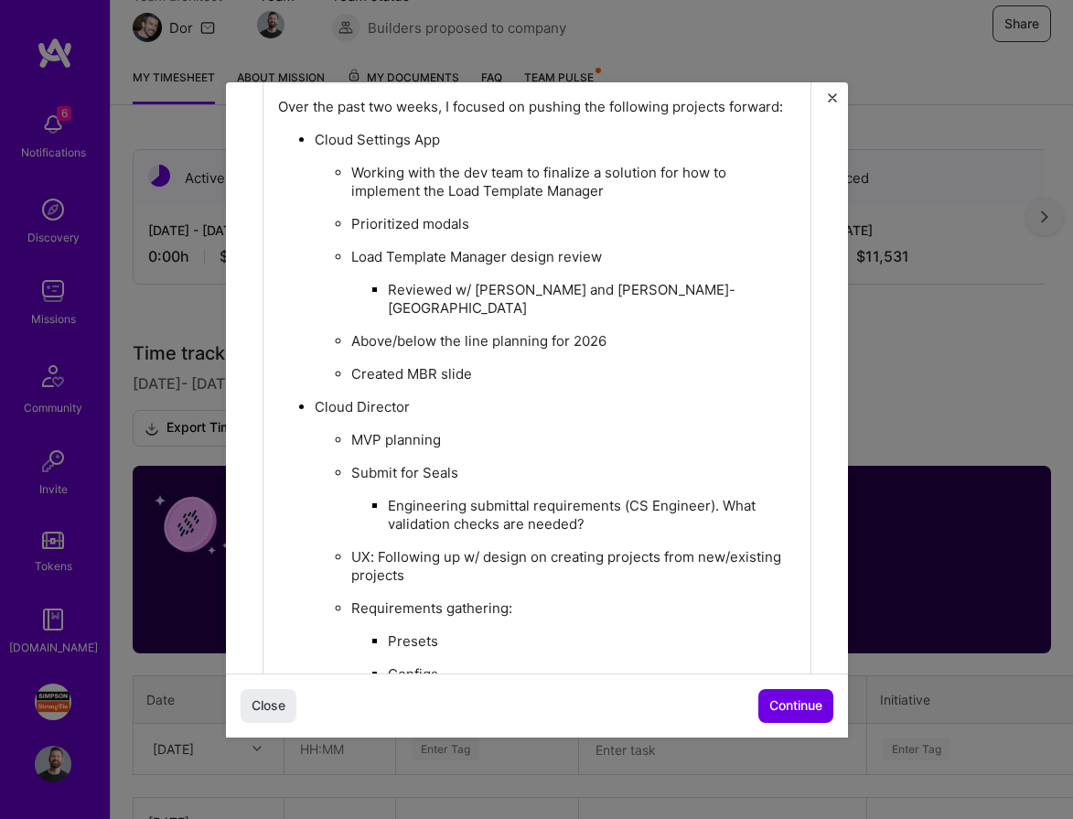
click at [494, 365] on p "Created MBR slide" at bounding box center [573, 374] width 444 height 18
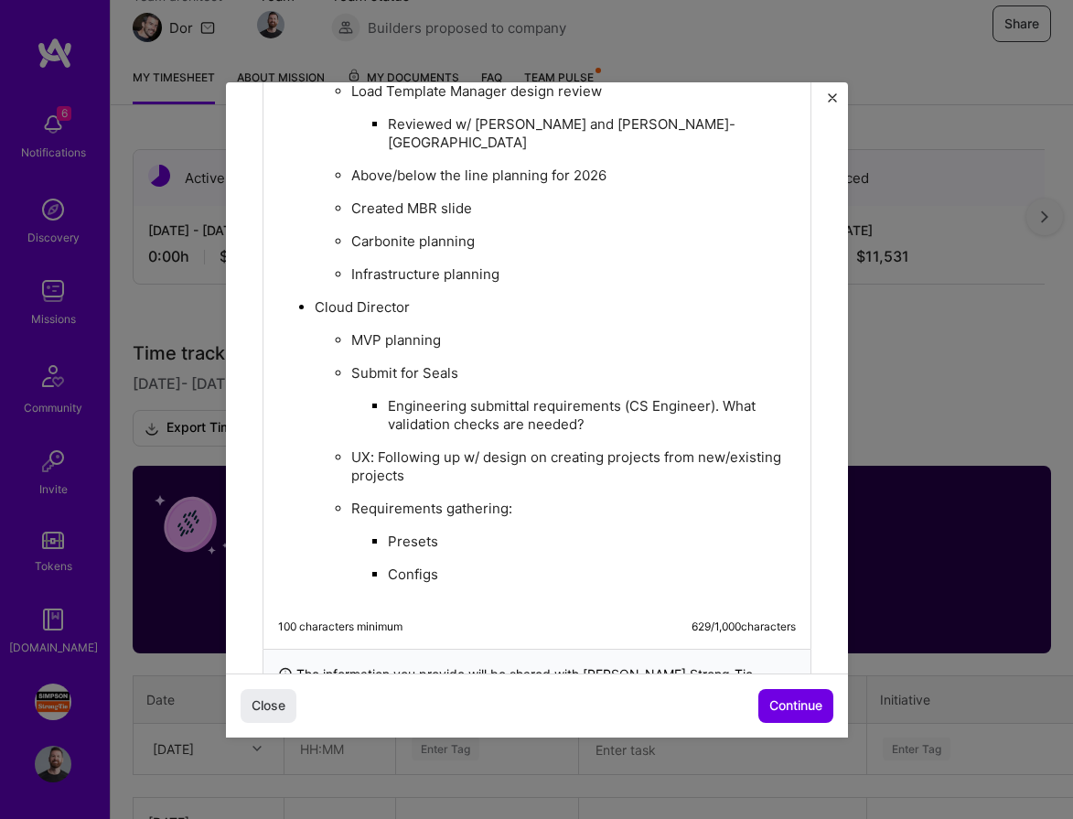
scroll to position [838, 0]
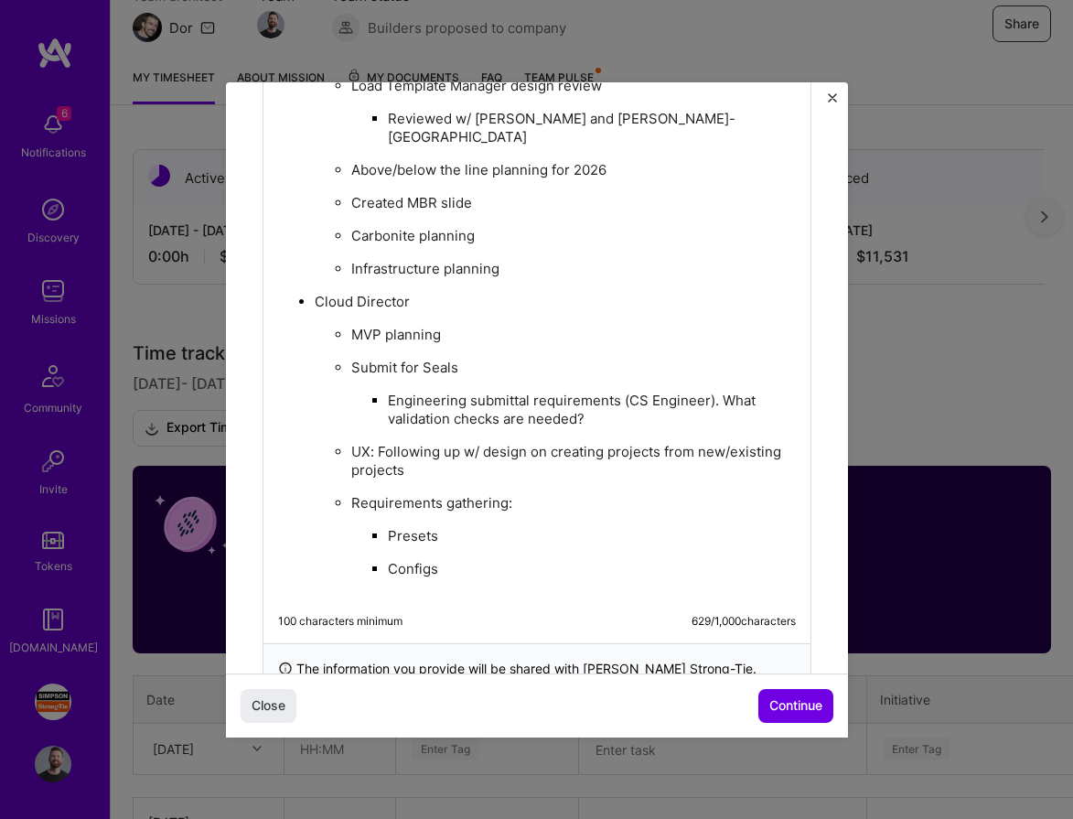
click at [474, 560] on p "Configs" at bounding box center [592, 578] width 408 height 37
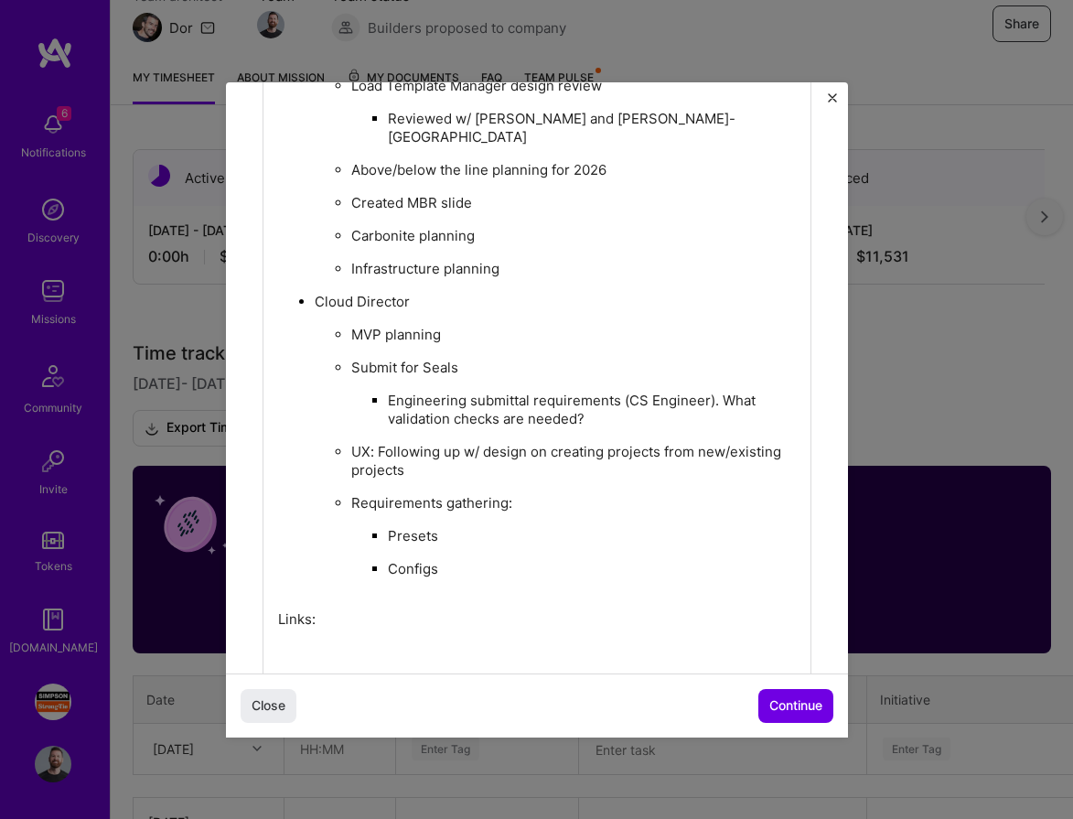
click at [346, 556] on ul "MVP planning Submit for Seals Engineering submittal requirements (CS Engineer).…" at bounding box center [555, 461] width 481 height 272
click at [339, 642] on p at bounding box center [537, 651] width 518 height 18
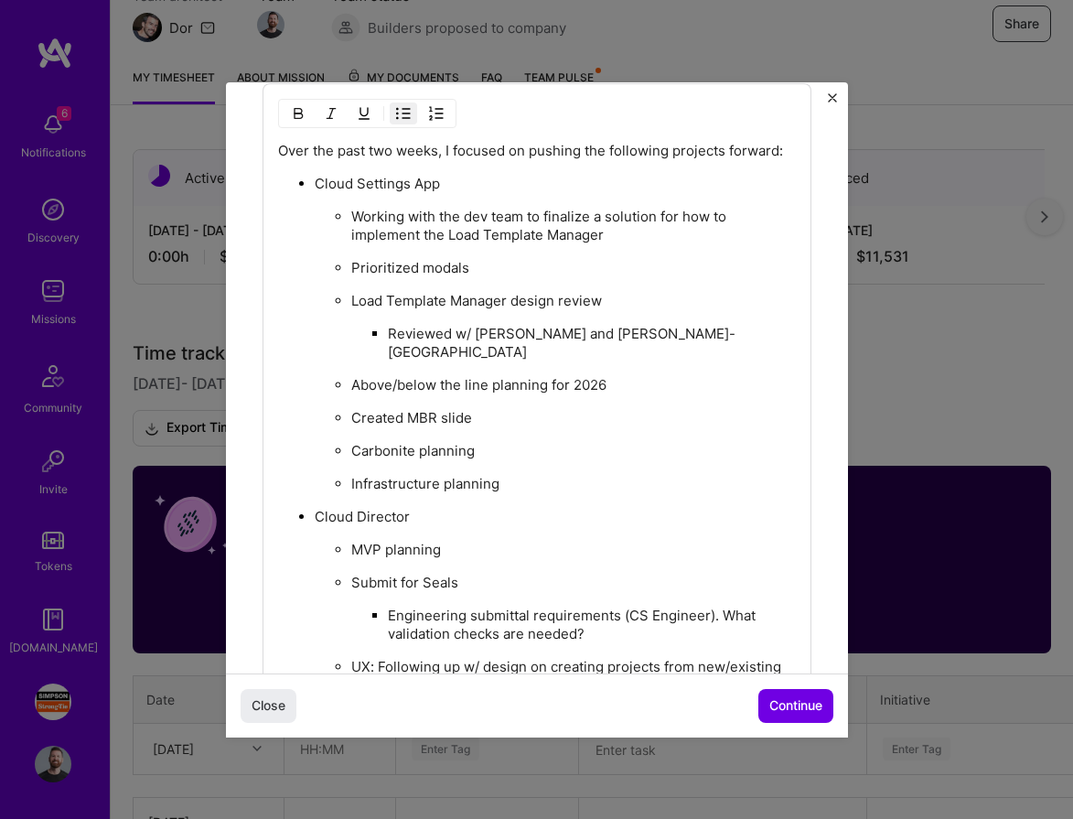
scroll to position [616, 0]
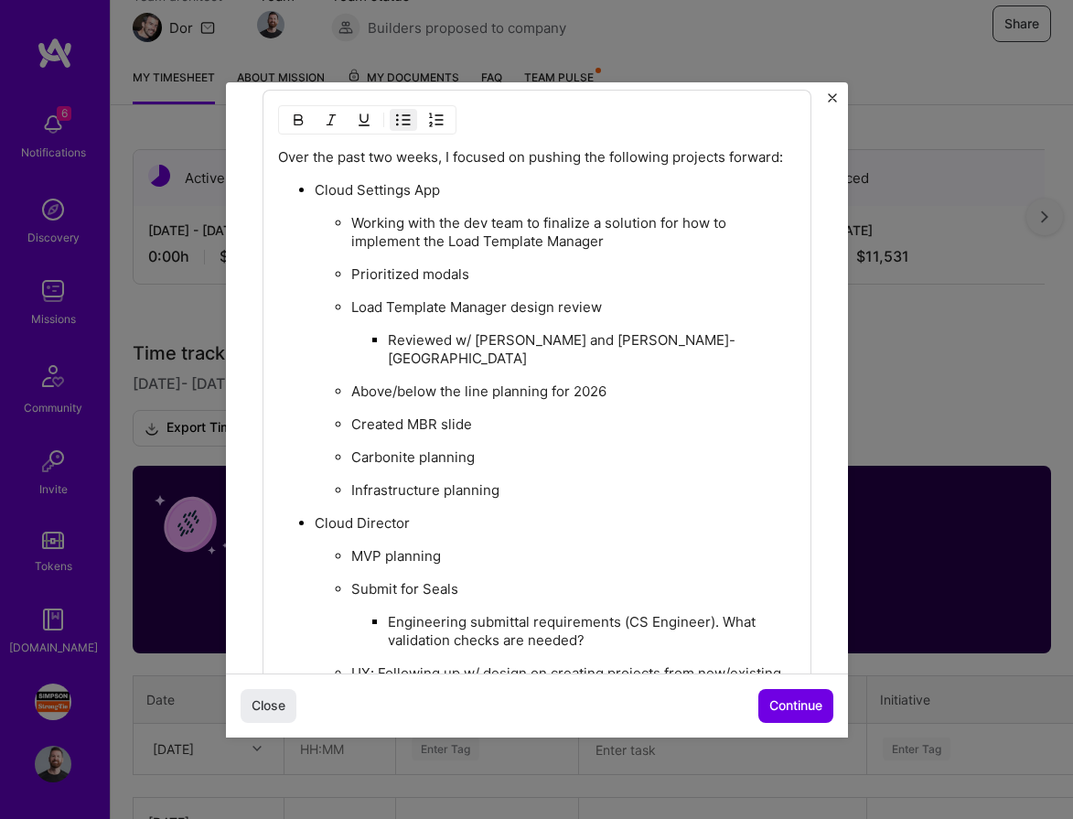
click at [777, 335] on p "Reviewed w/ [PERSON_NAME] and [PERSON_NAME]-[GEOGRAPHIC_DATA]" at bounding box center [592, 349] width 408 height 37
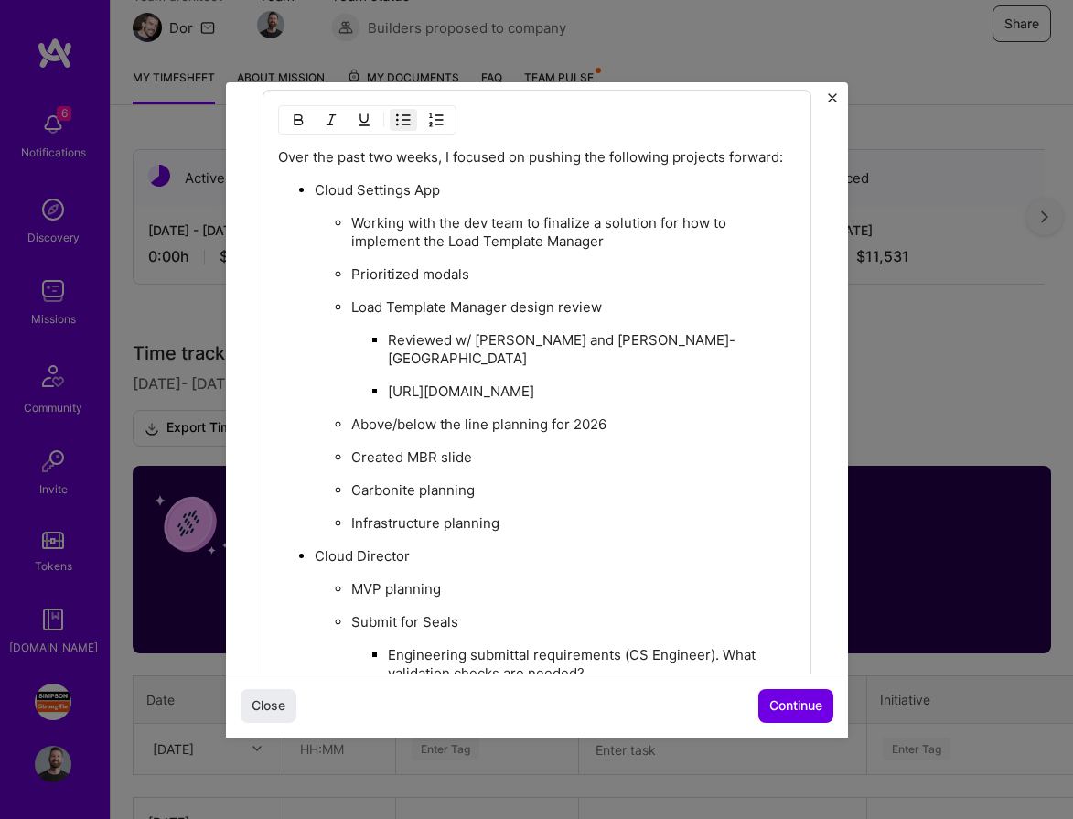
click at [604, 434] on p "Above/below the line planning for 2026" at bounding box center [573, 424] width 444 height 18
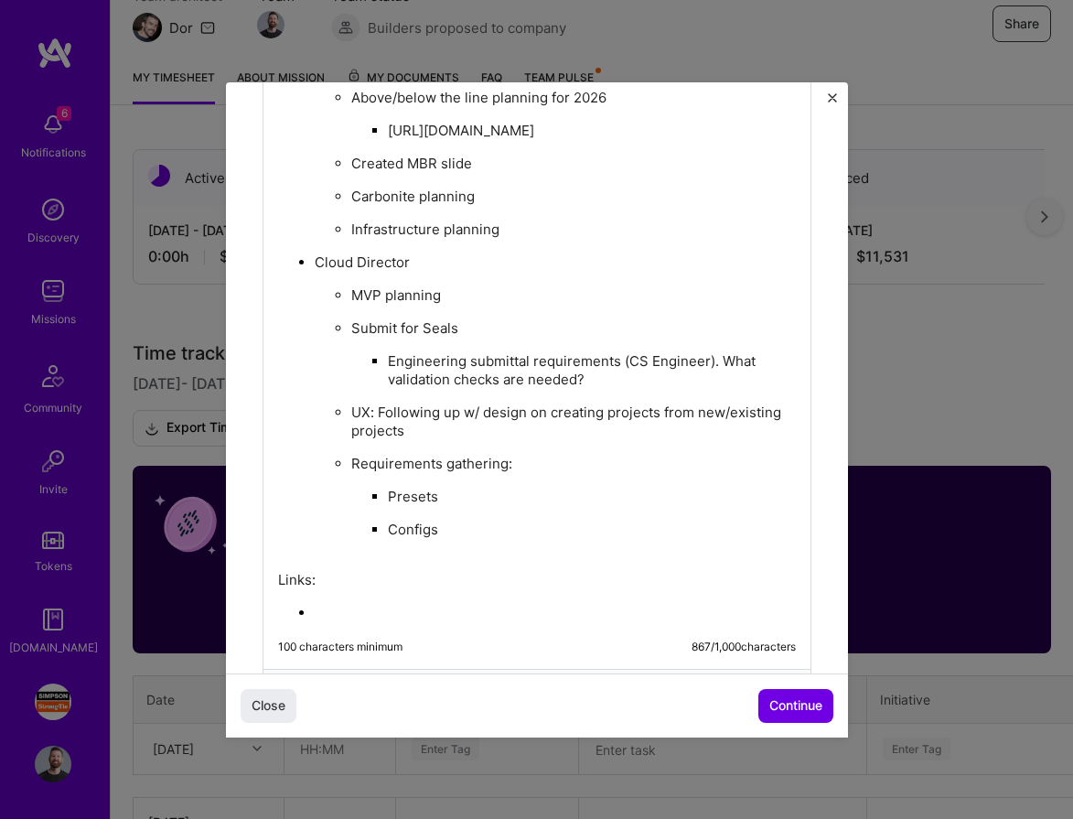
scroll to position [946, 0]
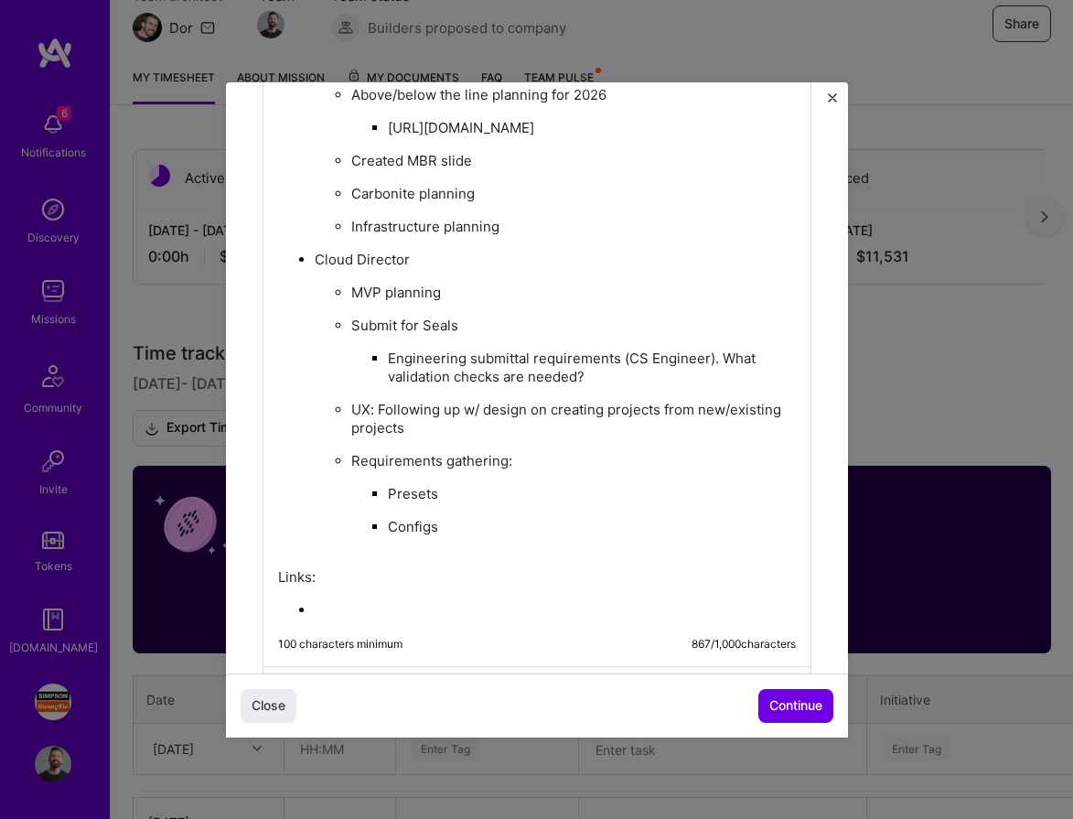
click at [464, 302] on p "MVP planning" at bounding box center [573, 293] width 444 height 18
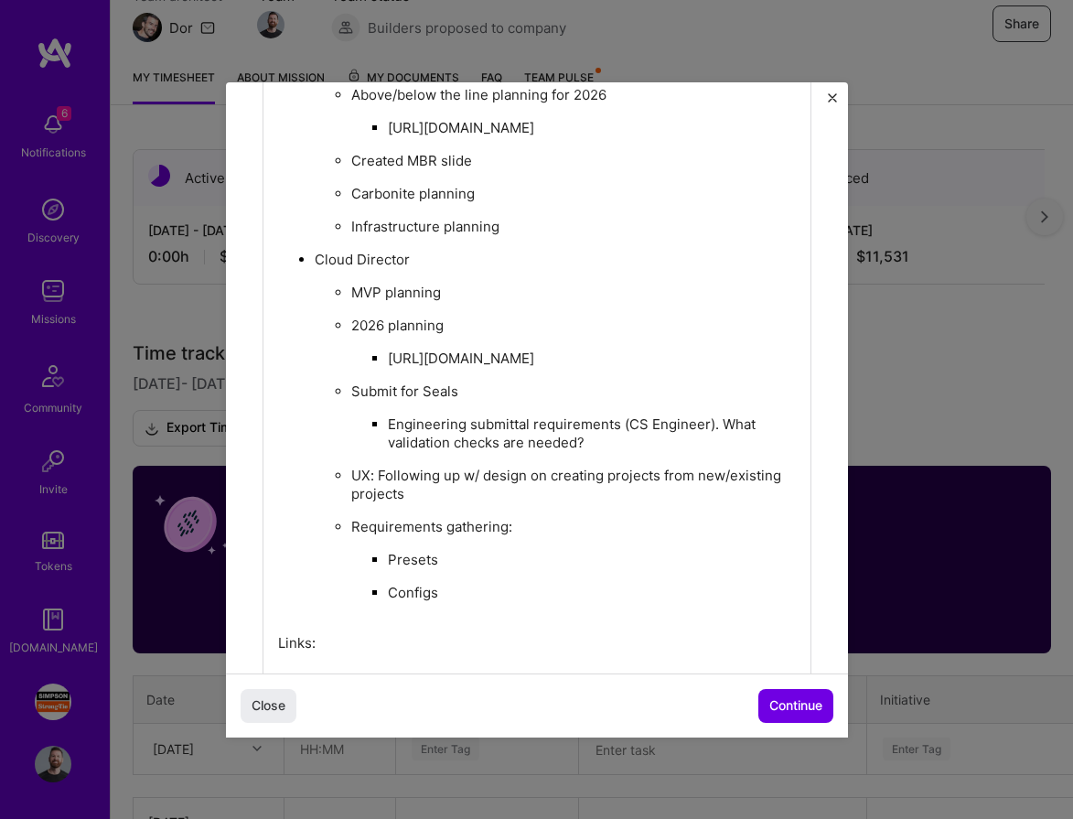
click at [462, 302] on p "MVP planning" at bounding box center [573, 293] width 444 height 18
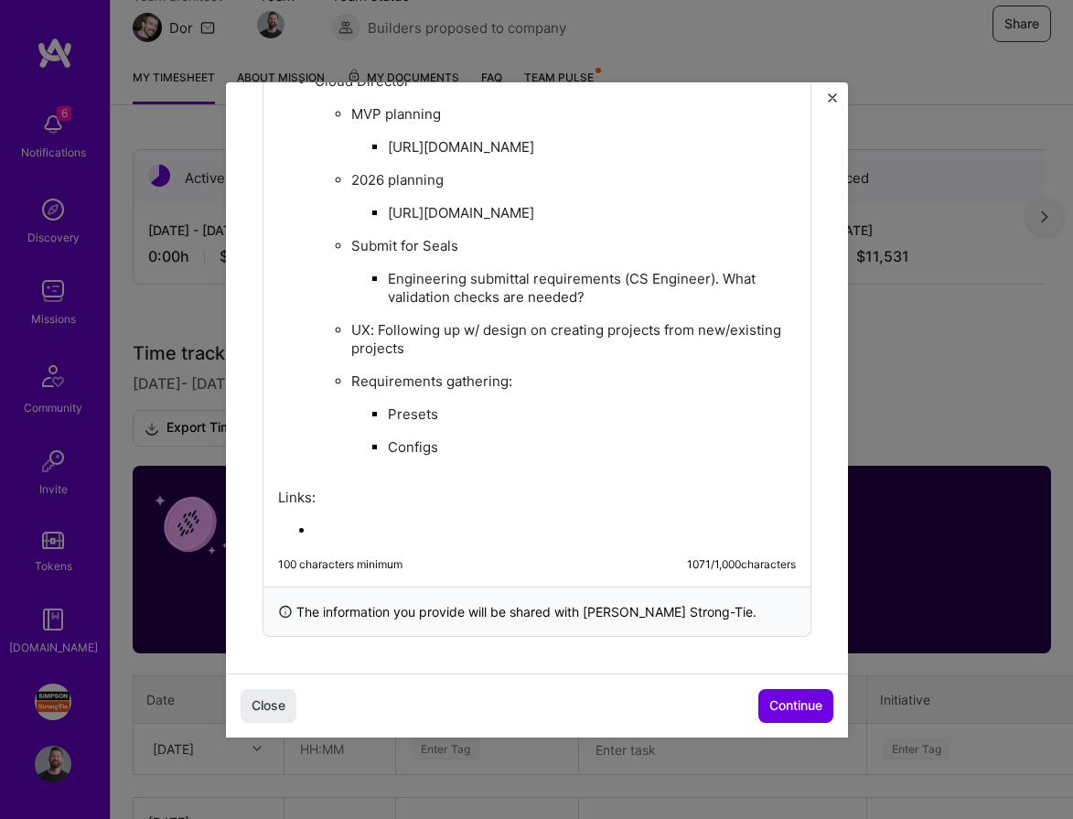
scroll to position [1162, 0]
click at [463, 423] on p "Presets" at bounding box center [592, 414] width 408 height 18
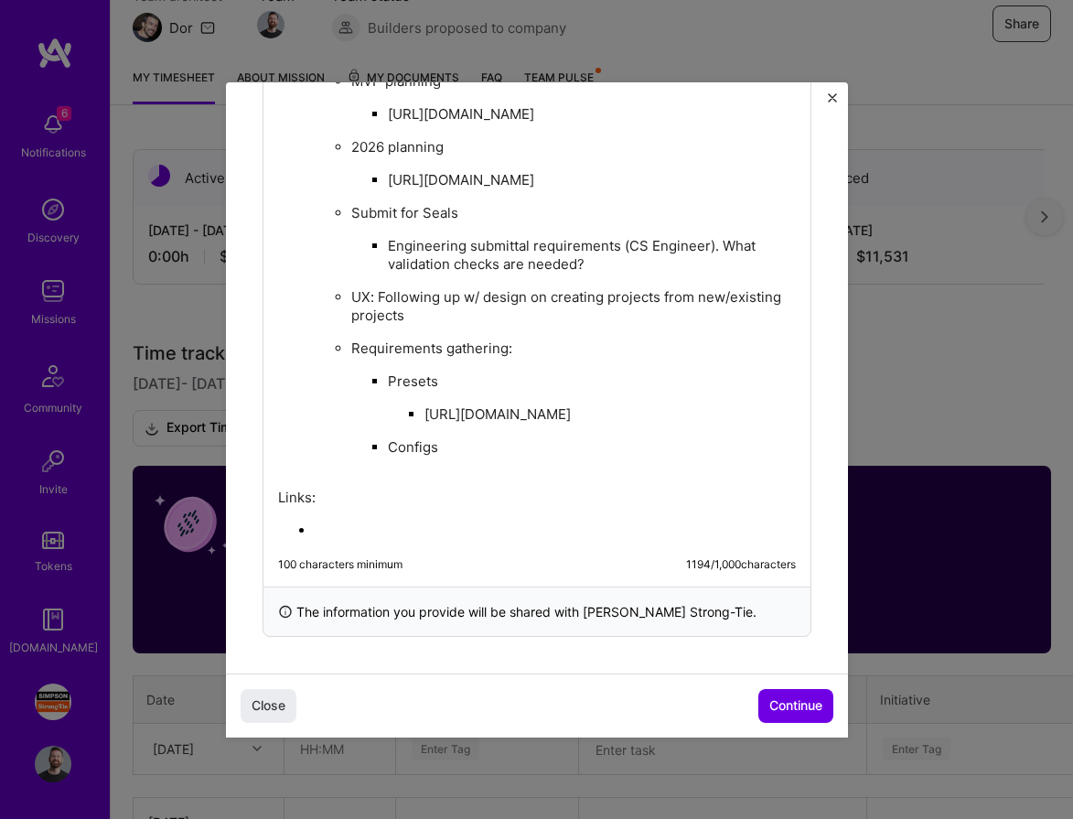
click at [463, 475] on ul "Presets [URL][DOMAIN_NAME] Configs" at bounding box center [573, 422] width 444 height 103
click at [444, 475] on p "Configs" at bounding box center [592, 456] width 408 height 37
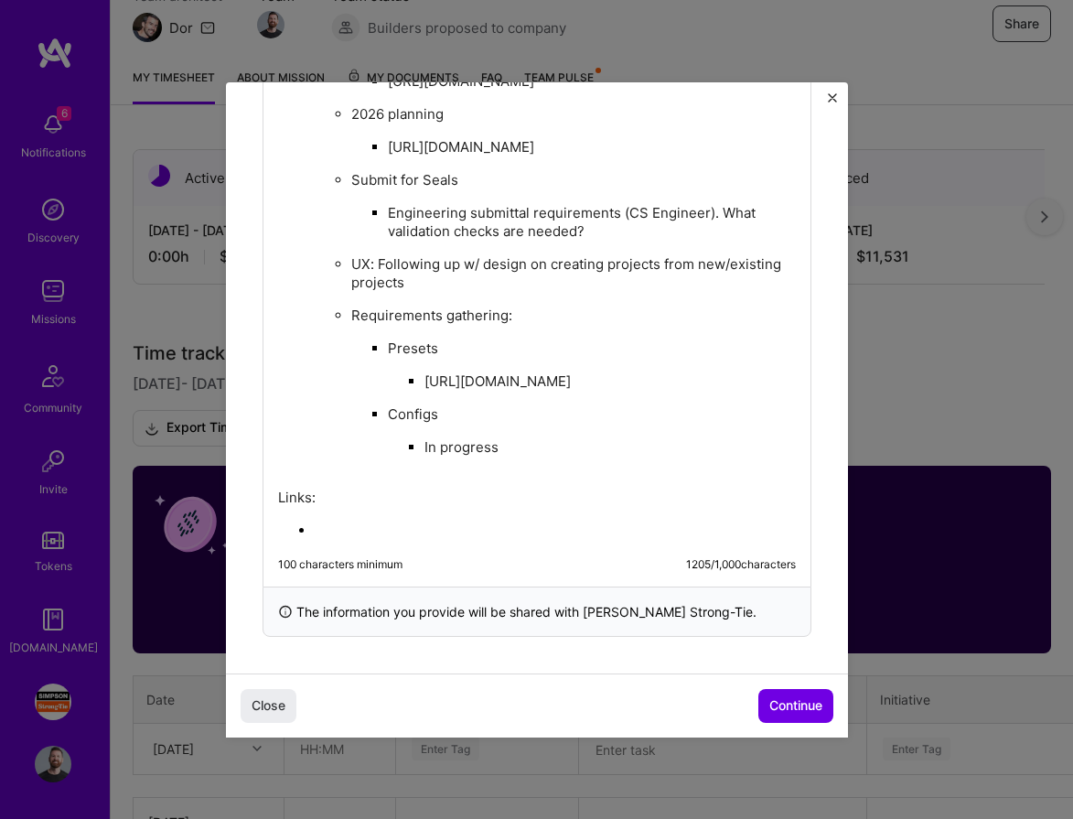
scroll to position [1231, 0]
drag, startPoint x: 335, startPoint y: 620, endPoint x: 286, endPoint y: 585, distance: 59.6
click at [286, 540] on div "Over the past two weeks, I focused on pushing the following projects forward: C…" at bounding box center [537, 57] width 518 height 965
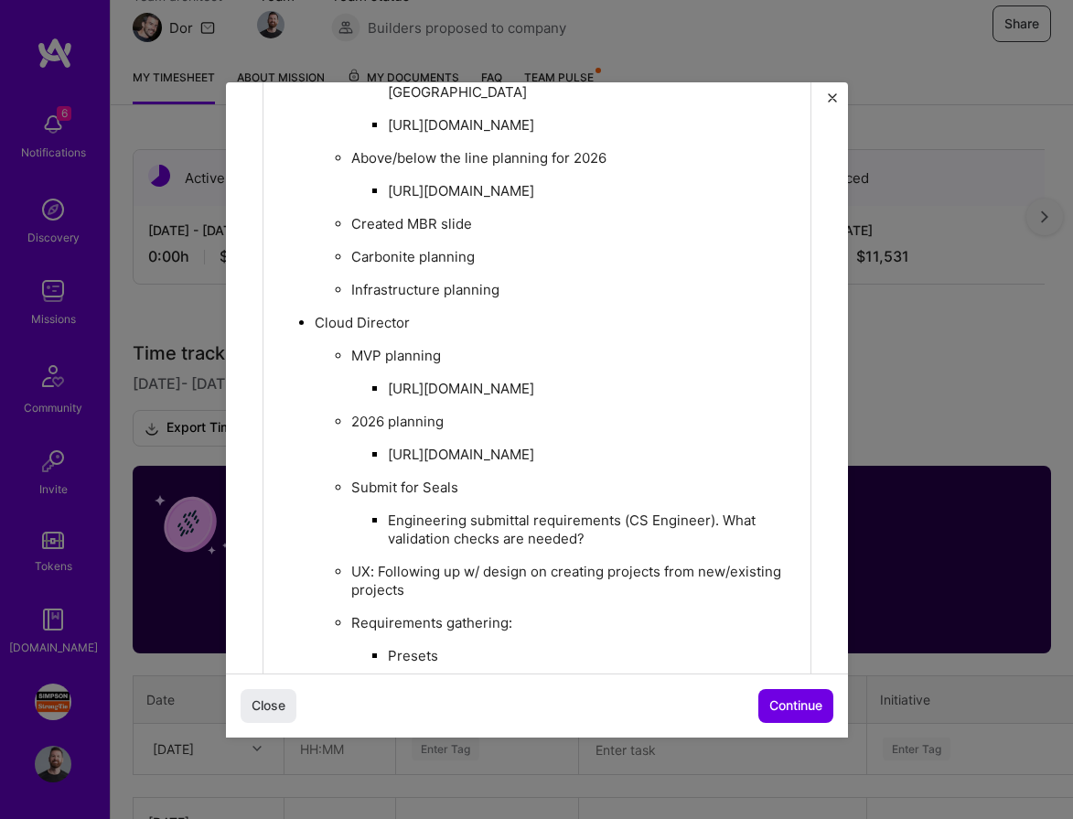
scroll to position [849, 0]
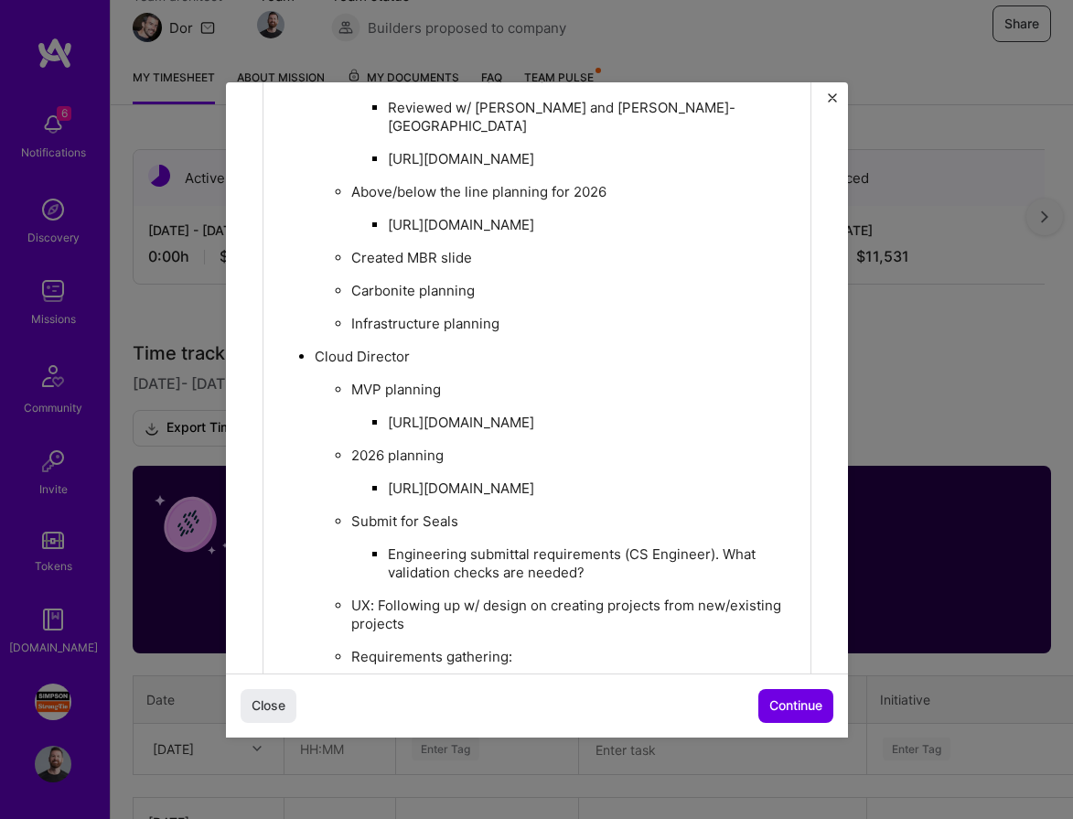
click at [504, 267] on p "Created MBR slide" at bounding box center [573, 258] width 444 height 18
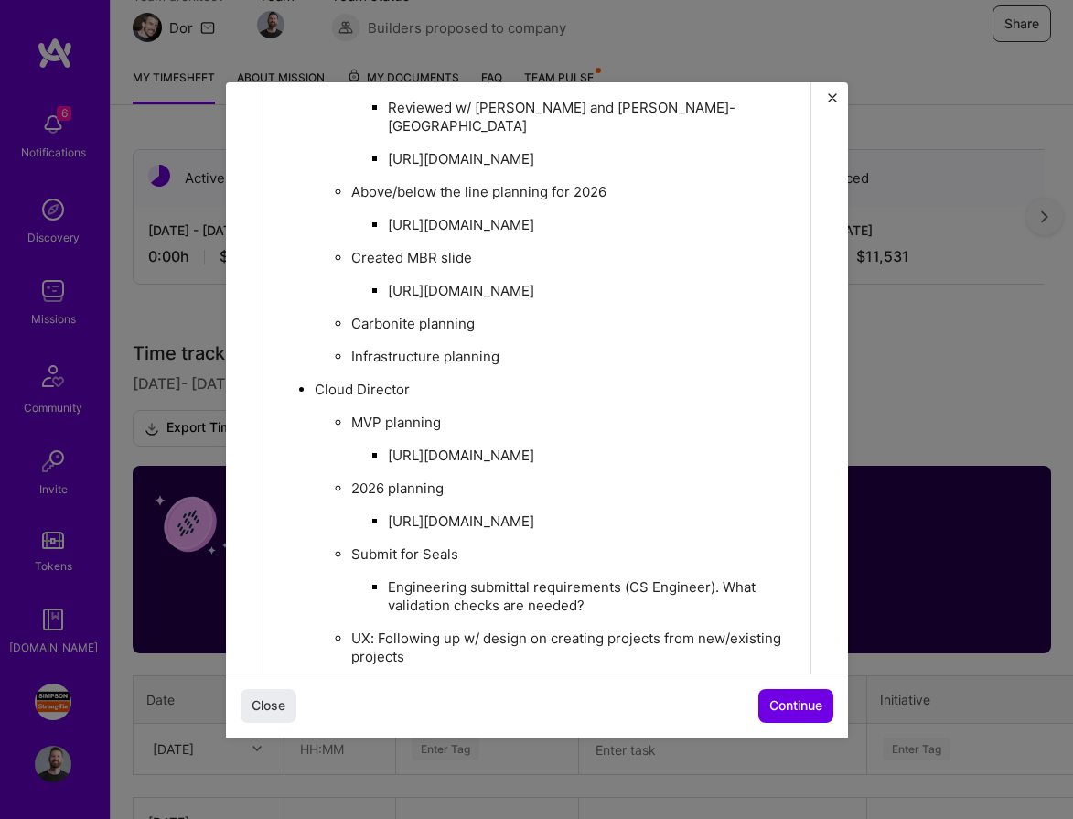
click at [511, 366] on ul "Working with the dev team to finalize a solution for how to implement the Load …" at bounding box center [555, 173] width 481 height 385
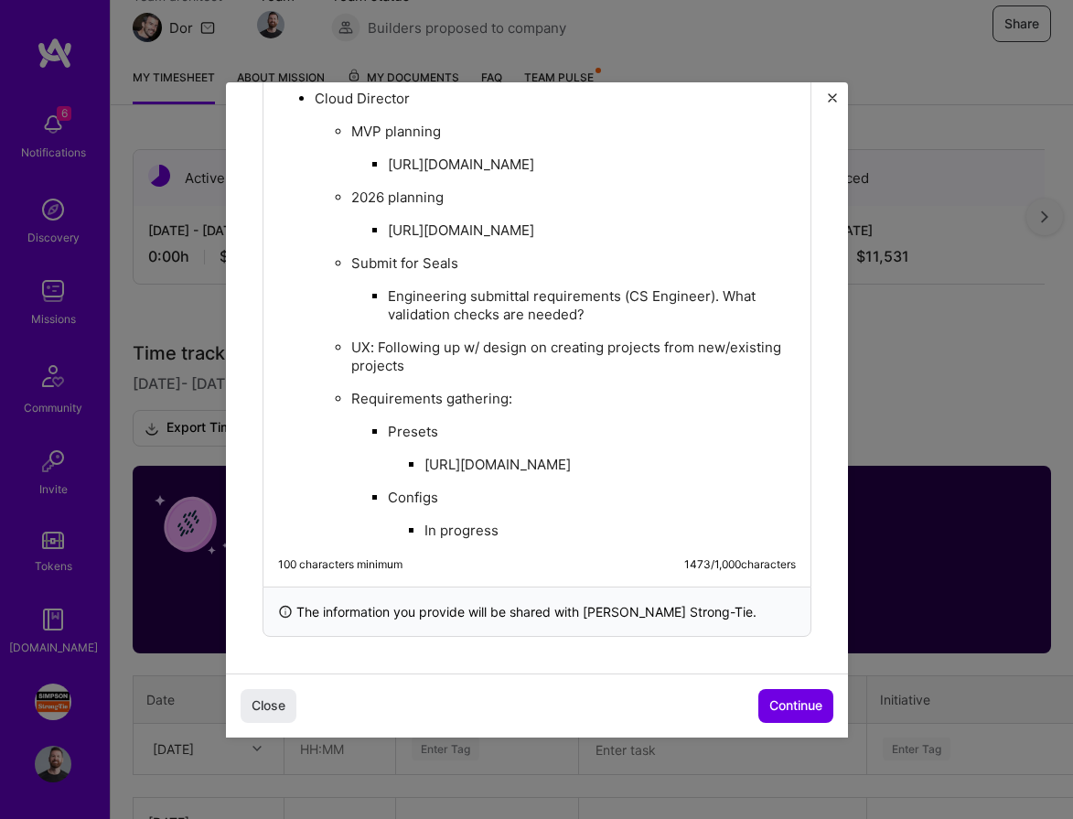
scroll to position [1365, 0]
click at [506, 532] on p "In progress" at bounding box center [609, 530] width 371 height 18
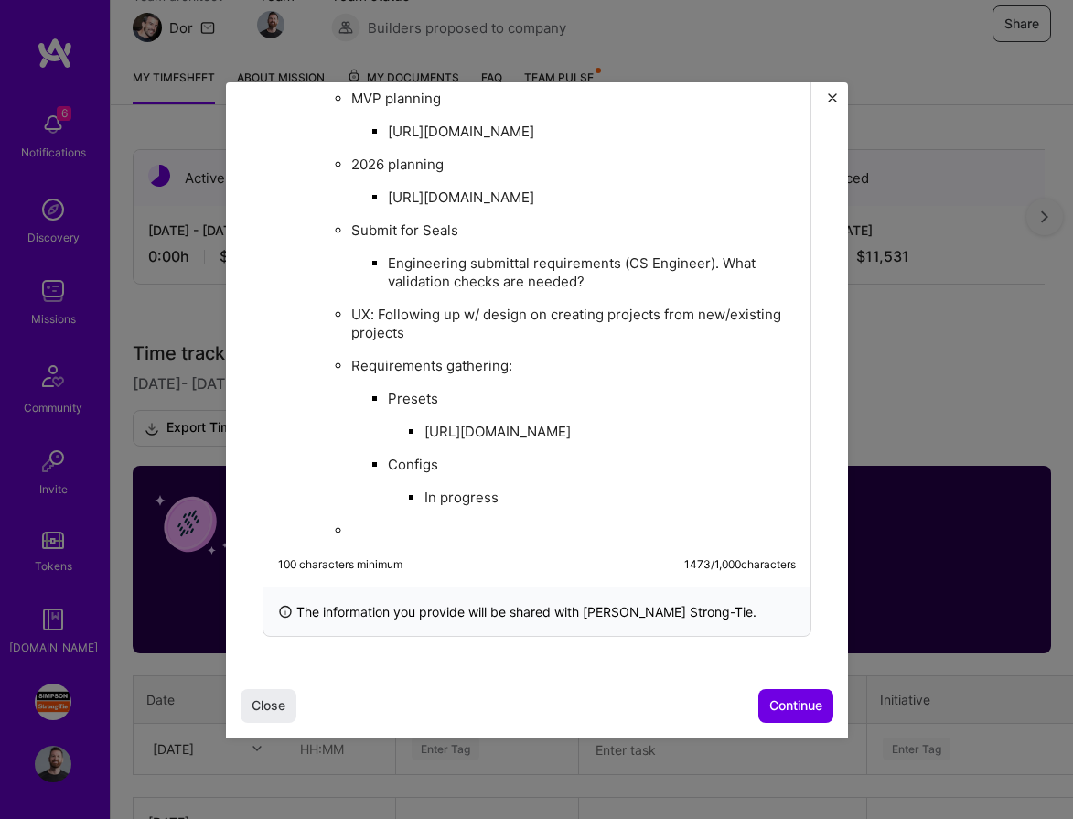
scroll to position [1398, 0]
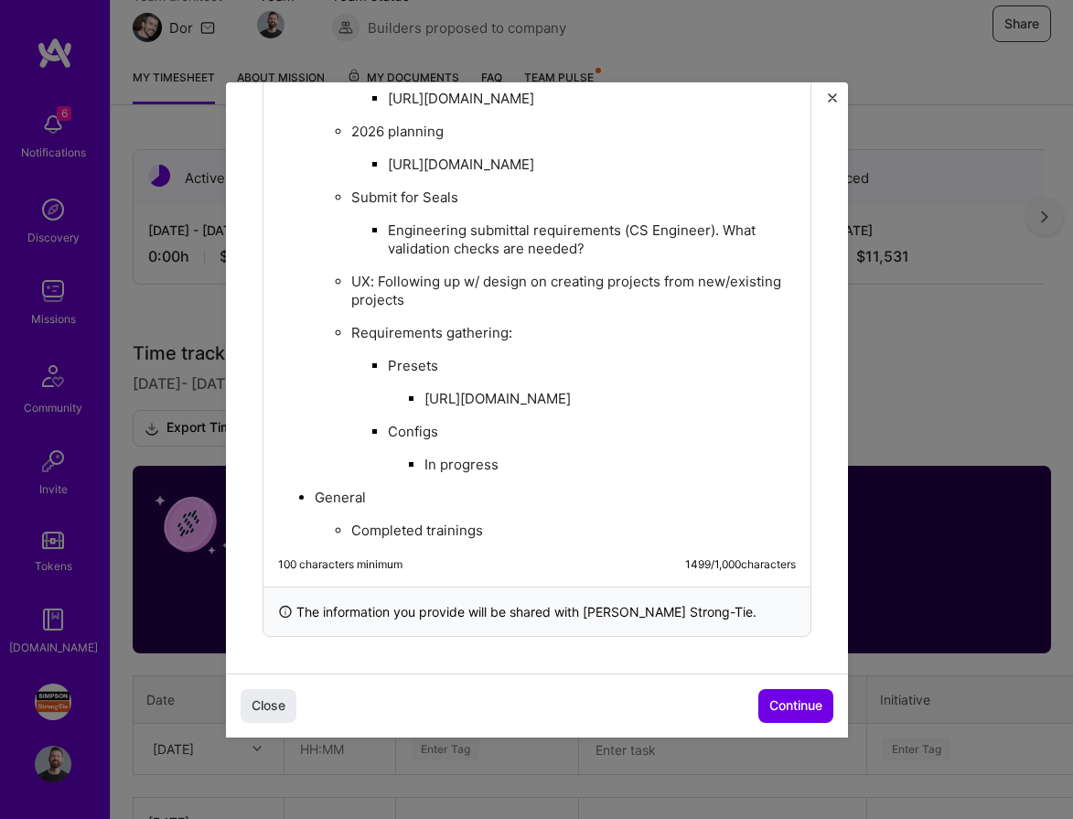
click at [424, 540] on p "Completed trainings" at bounding box center [573, 530] width 444 height 18
drag, startPoint x: 558, startPoint y: 467, endPoint x: 419, endPoint y: 438, distance: 142.1
click at [419, 408] on ul "[URL][DOMAIN_NAME]" at bounding box center [592, 398] width 408 height 19
copy p "[URL][DOMAIN_NAME]"
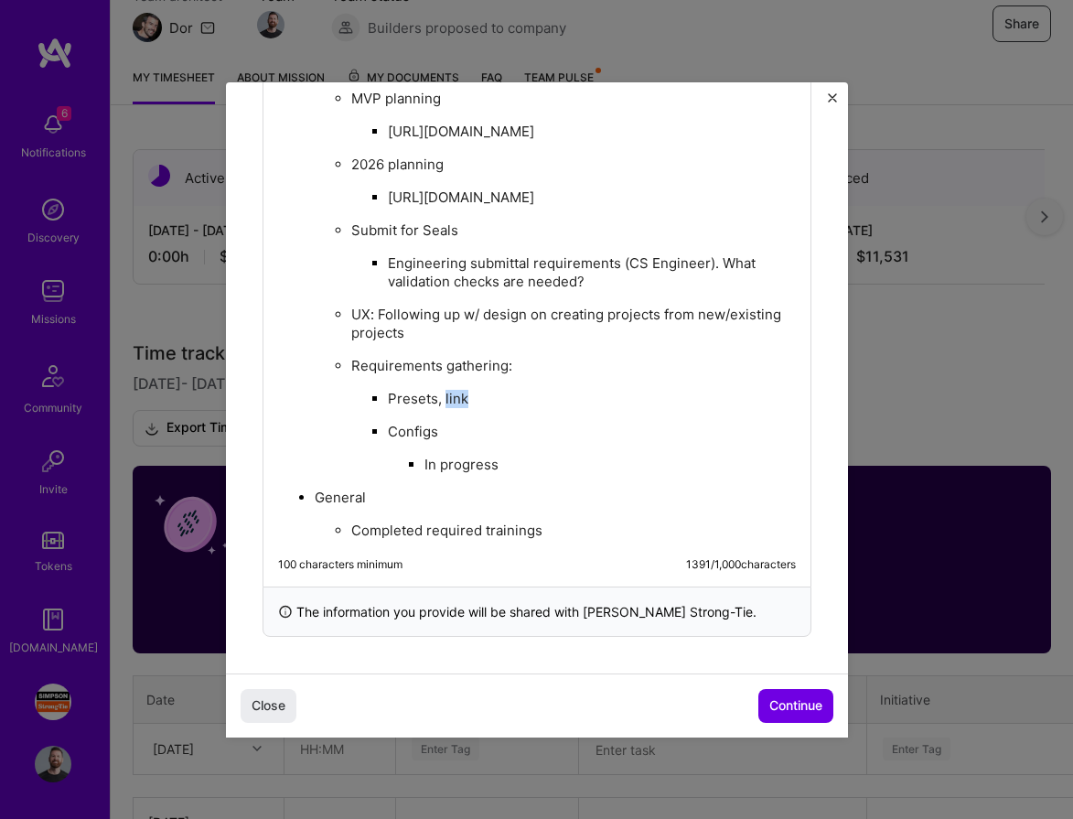
drag, startPoint x: 467, startPoint y: 407, endPoint x: 444, endPoint y: 407, distance: 23.8
click at [444, 407] on p "Presets, link" at bounding box center [592, 399] width 408 height 18
click at [526, 402] on p "Presets, link" at bounding box center [592, 399] width 408 height 18
drag, startPoint x: 719, startPoint y: 203, endPoint x: 382, endPoint y: 173, distance: 337.9
click at [382, 187] on ul "[URL][DOMAIN_NAME]" at bounding box center [573, 196] width 444 height 19
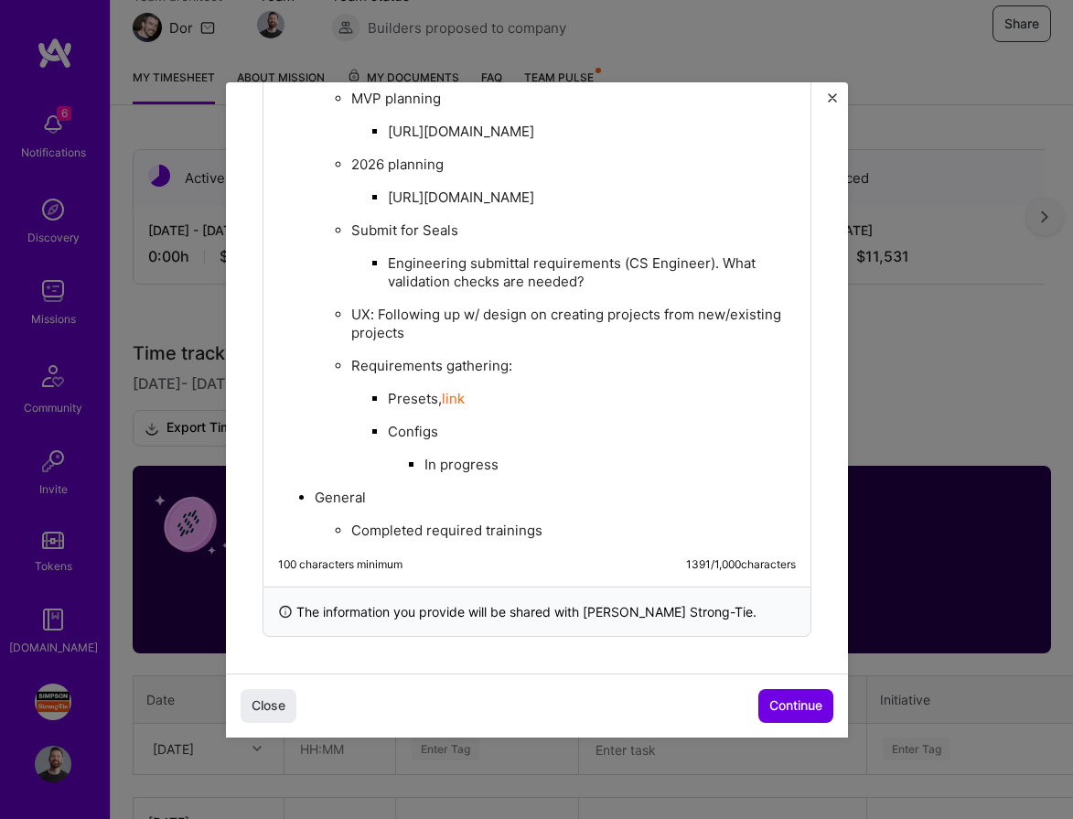
copy p "[URL][DOMAIN_NAME]"
drag, startPoint x: 473, startPoint y: 205, endPoint x: 452, endPoint y: 209, distance: 21.4
click at [452, 207] on p "2026 planning, link" at bounding box center [573, 197] width 444 height 18
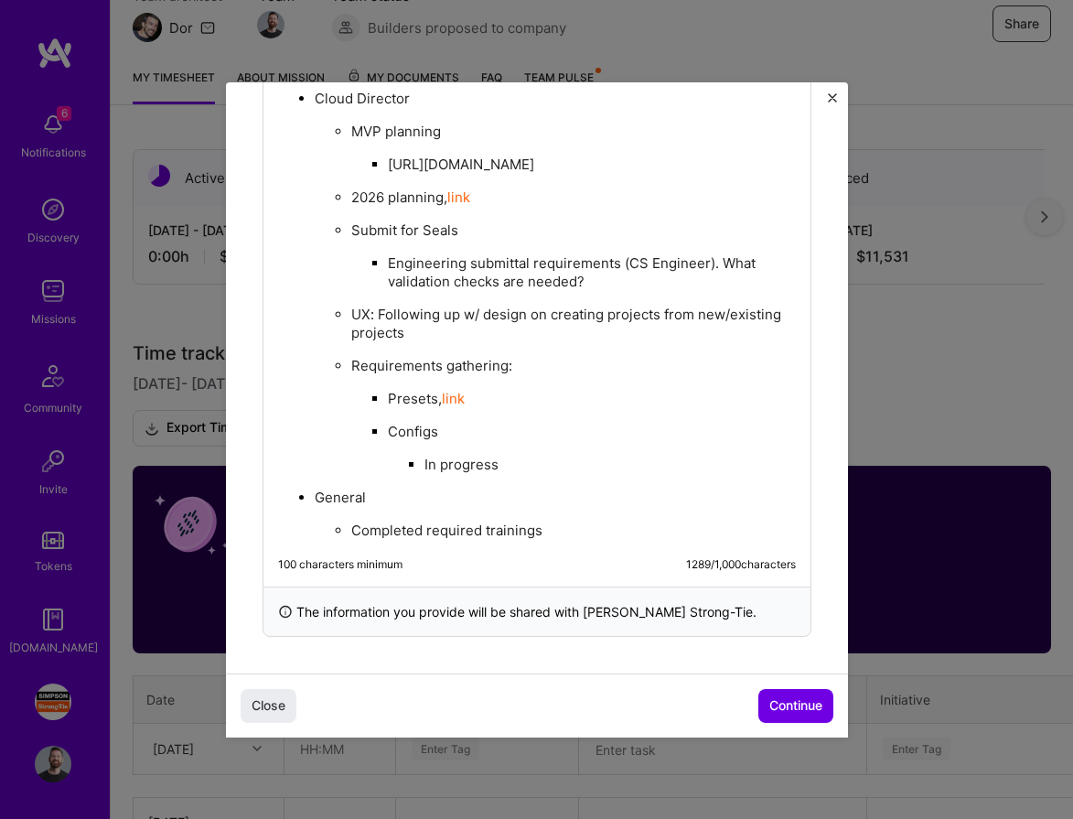
drag, startPoint x: 573, startPoint y: 273, endPoint x: 383, endPoint y: 252, distance: 191.4
click at [383, 174] on ul "[URL][DOMAIN_NAME]" at bounding box center [573, 164] width 444 height 19
copy p "[URL][DOMAIN_NAME]"
drag, startPoint x: 470, startPoint y: 221, endPoint x: 445, endPoint y: 224, distance: 24.8
click at [445, 174] on p "MVP planning, link" at bounding box center [573, 164] width 444 height 18
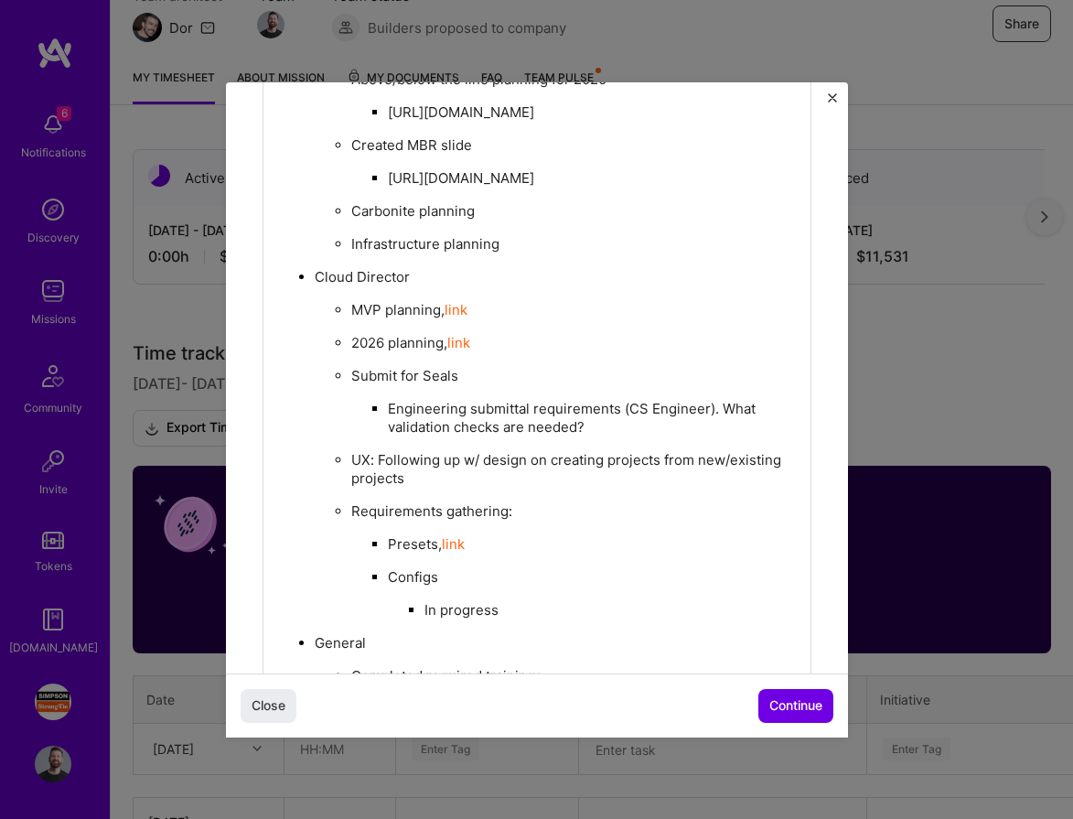
scroll to position [935, 0]
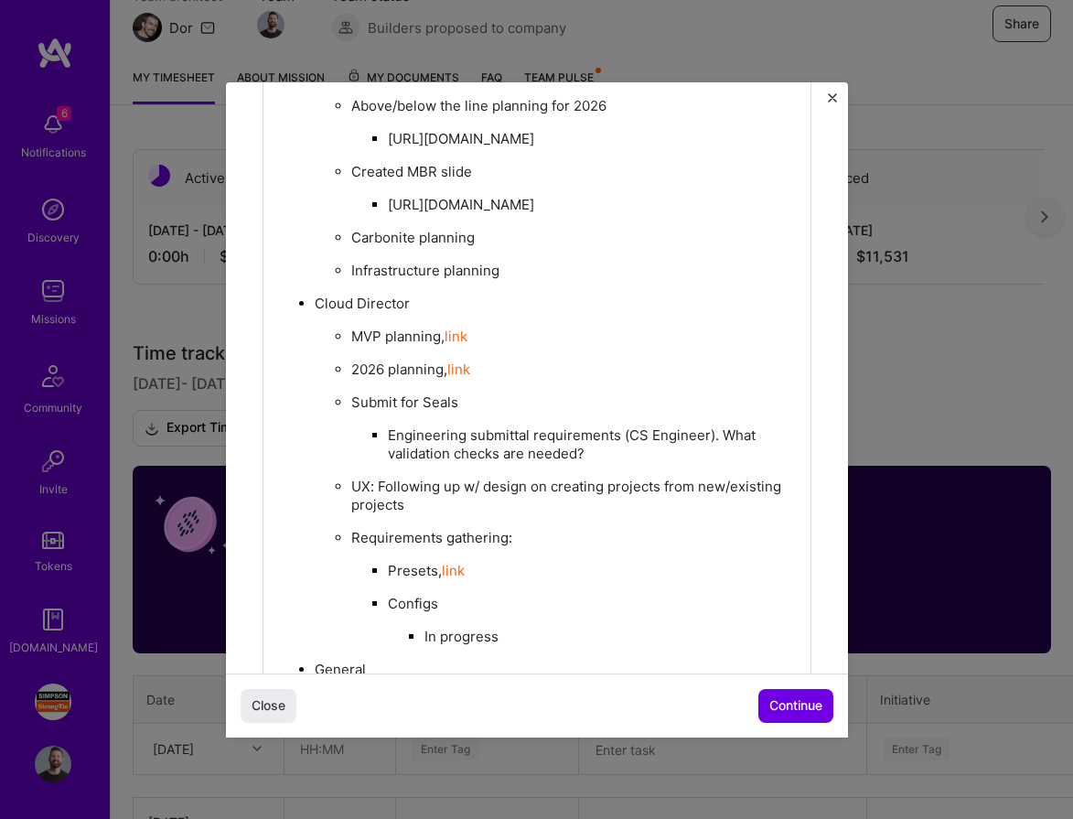
drag, startPoint x: 754, startPoint y: 348, endPoint x: 378, endPoint y: 261, distance: 386.0
click at [388, 214] on li "[URL][DOMAIN_NAME]" at bounding box center [592, 204] width 408 height 19
copy p "[URL][DOMAIN_NAME]"
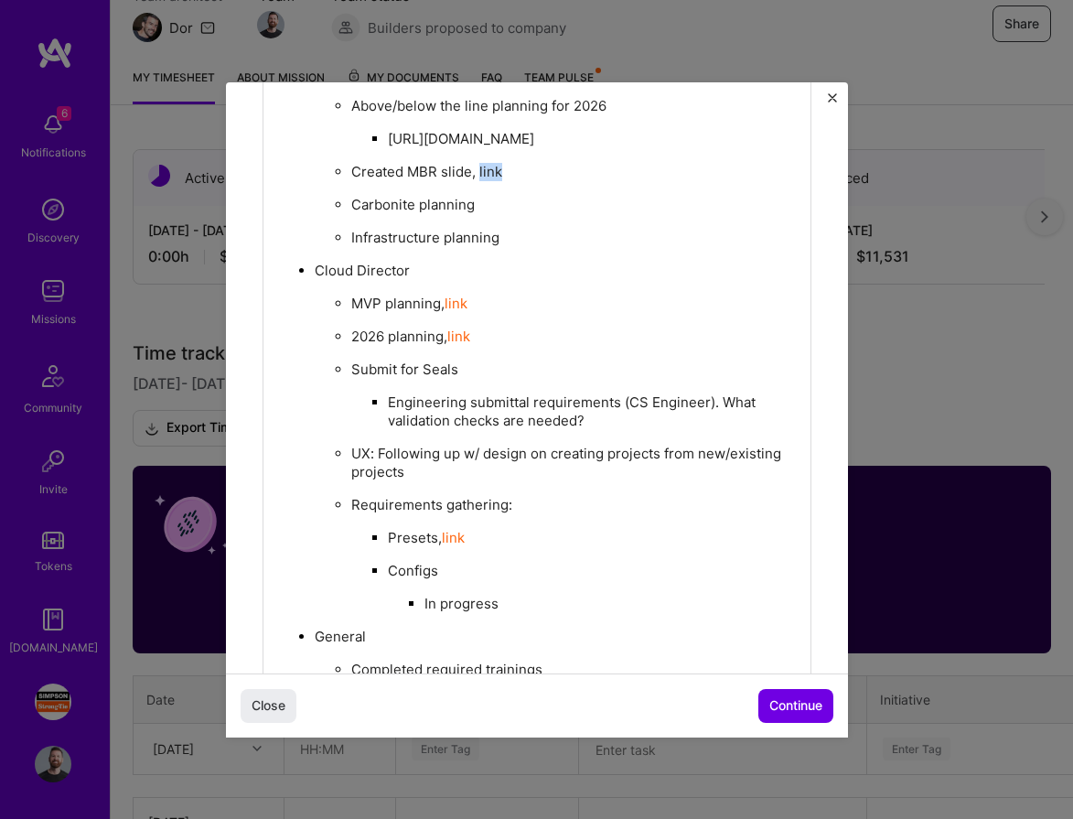
drag, startPoint x: 500, startPoint y: 222, endPoint x: 478, endPoint y: 228, distance: 22.6
click at [478, 181] on p "Created MBR slide, link" at bounding box center [573, 172] width 444 height 18
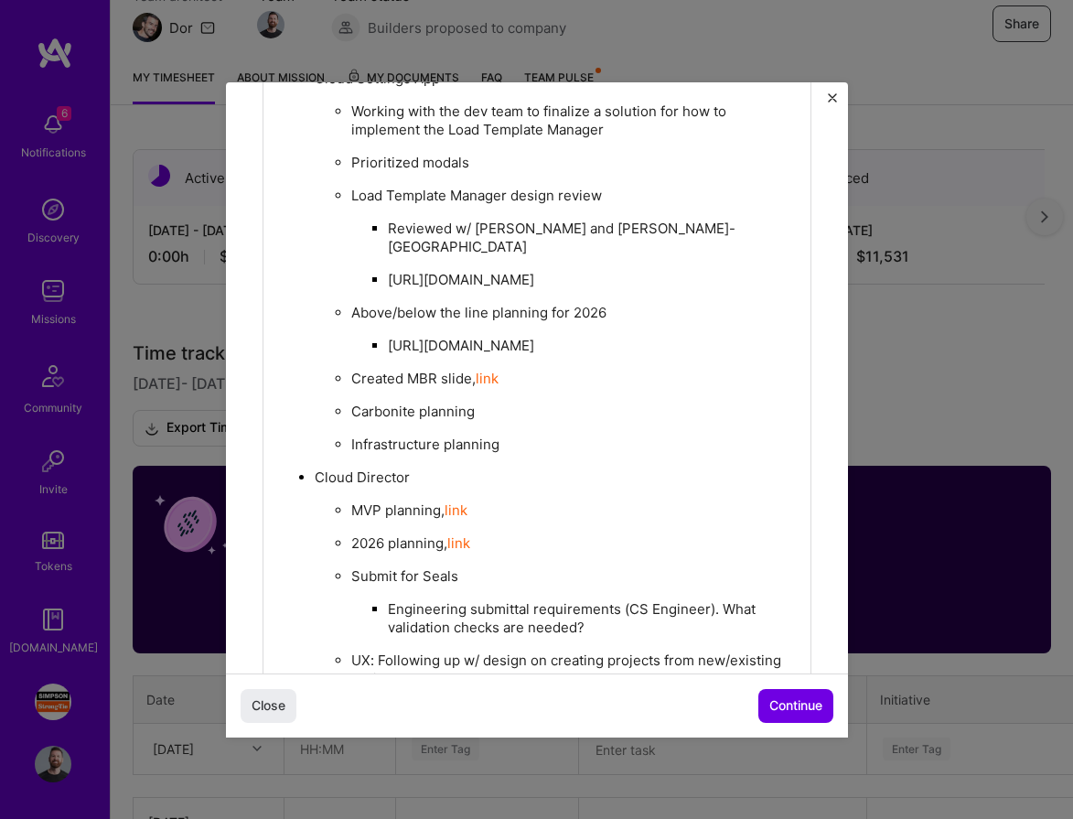
scroll to position [664, 0]
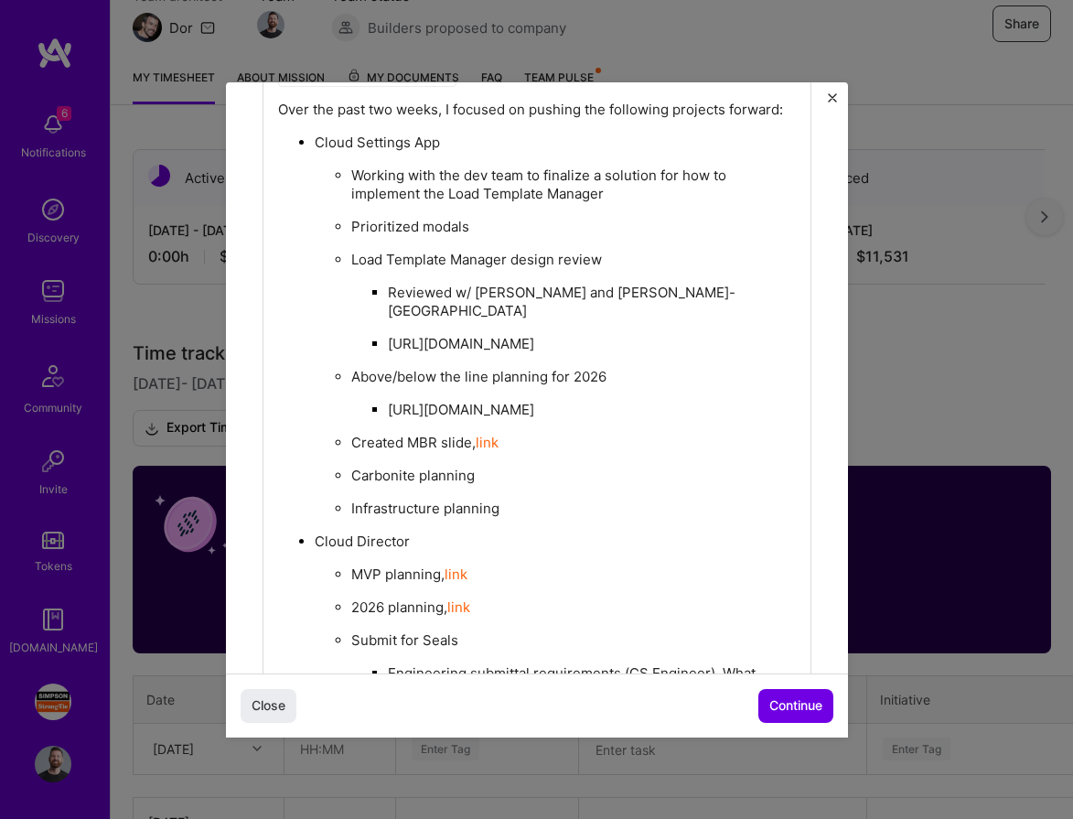
drag, startPoint x: 715, startPoint y: 459, endPoint x: 381, endPoint y: 419, distance: 336.2
click at [381, 419] on ul "[URL][DOMAIN_NAME]" at bounding box center [573, 409] width 444 height 19
copy p "[URL][DOMAIN_NAME]"
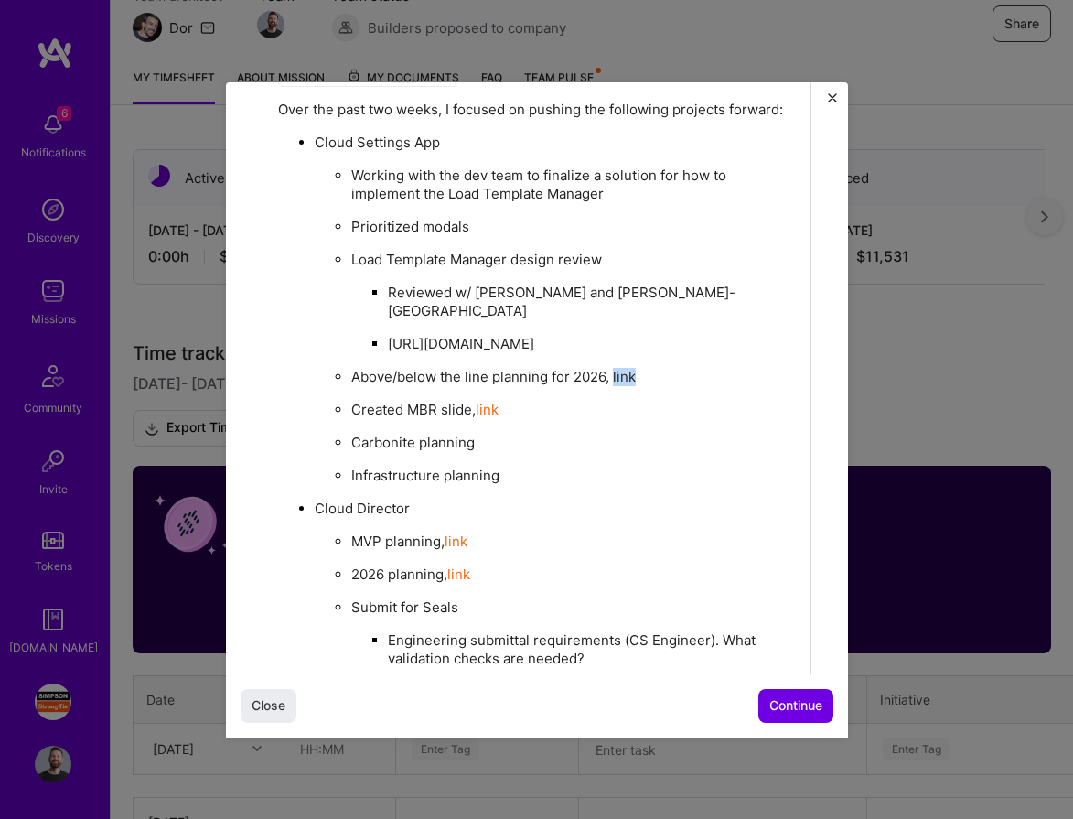
drag, startPoint x: 642, startPoint y: 390, endPoint x: 611, endPoint y: 395, distance: 31.6
click at [611, 386] on p "Above/below the line planning for 2026, link" at bounding box center [573, 377] width 444 height 18
click at [732, 382] on p "Above/below the line planning for 2026, link" at bounding box center [573, 377] width 444 height 18
drag, startPoint x: 616, startPoint y: 358, endPoint x: 386, endPoint y: 316, distance: 234.1
click at [386, 316] on ul "Reviewed w/ [PERSON_NAME] and [PERSON_NAME]-[GEOGRAPHIC_DATA] [URL][DOMAIN_NAME]" at bounding box center [573, 318] width 444 height 70
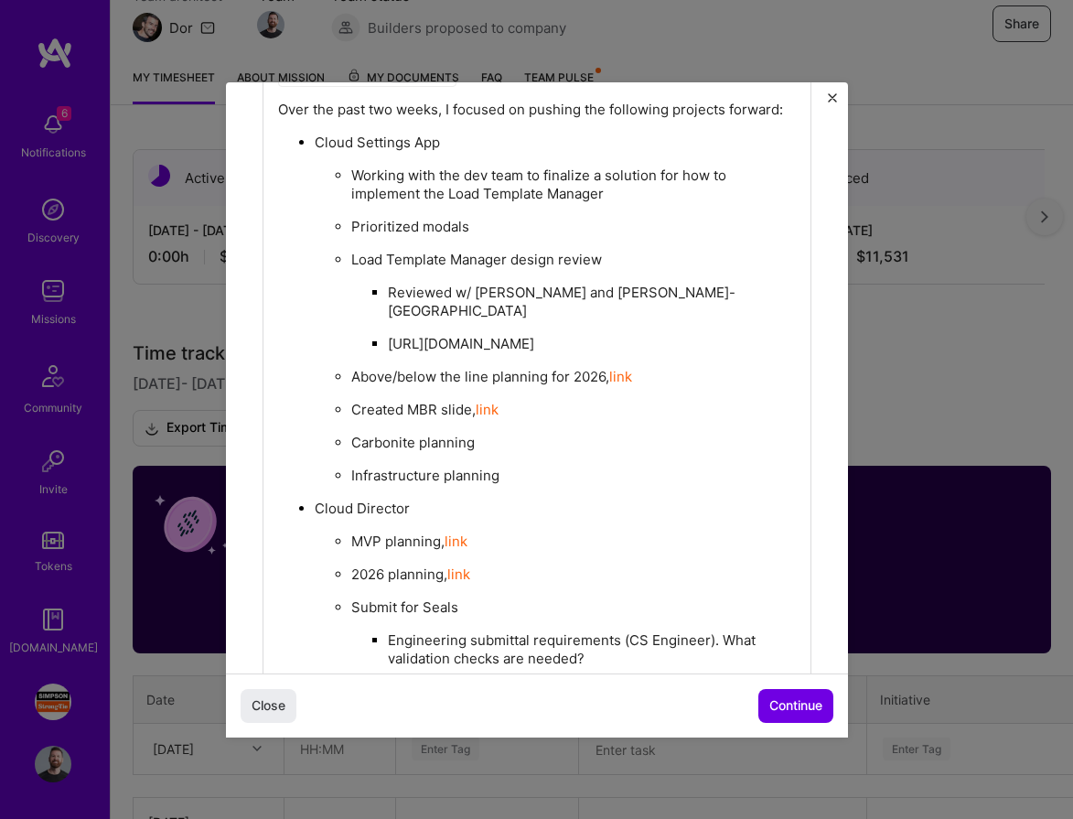
copy p "[URL][DOMAIN_NAME]"
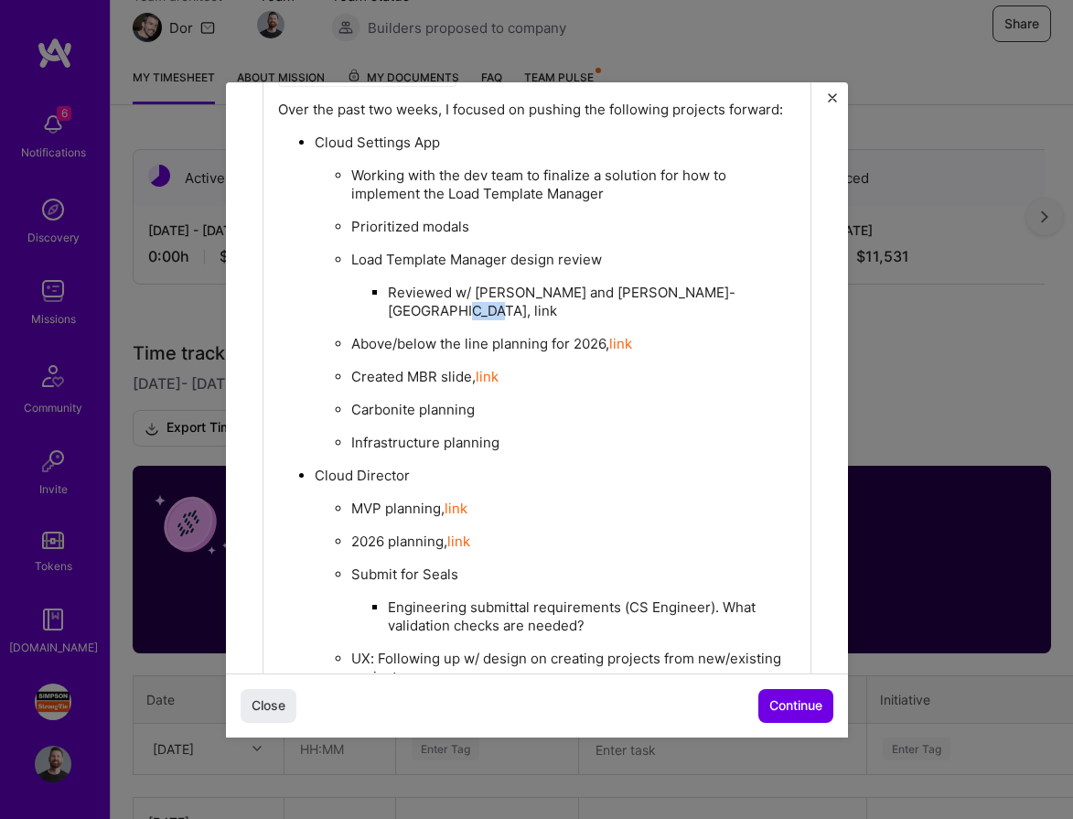
drag, startPoint x: 785, startPoint y: 293, endPoint x: 766, endPoint y: 294, distance: 19.2
click at [766, 294] on p "Reviewed w/ [PERSON_NAME] and [PERSON_NAME]-[GEOGRAPHIC_DATA], link" at bounding box center [592, 302] width 408 height 37
click at [735, 368] on p "Created MBR slide, link" at bounding box center [573, 377] width 444 height 18
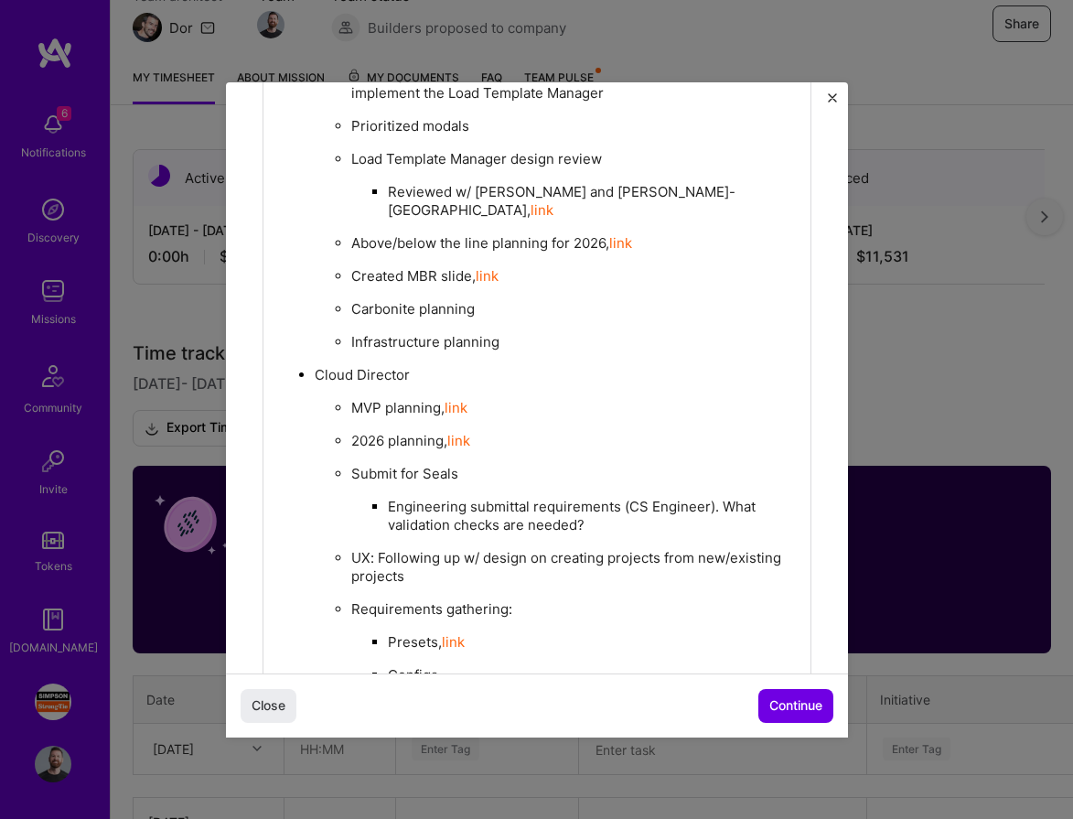
scroll to position [980, 0]
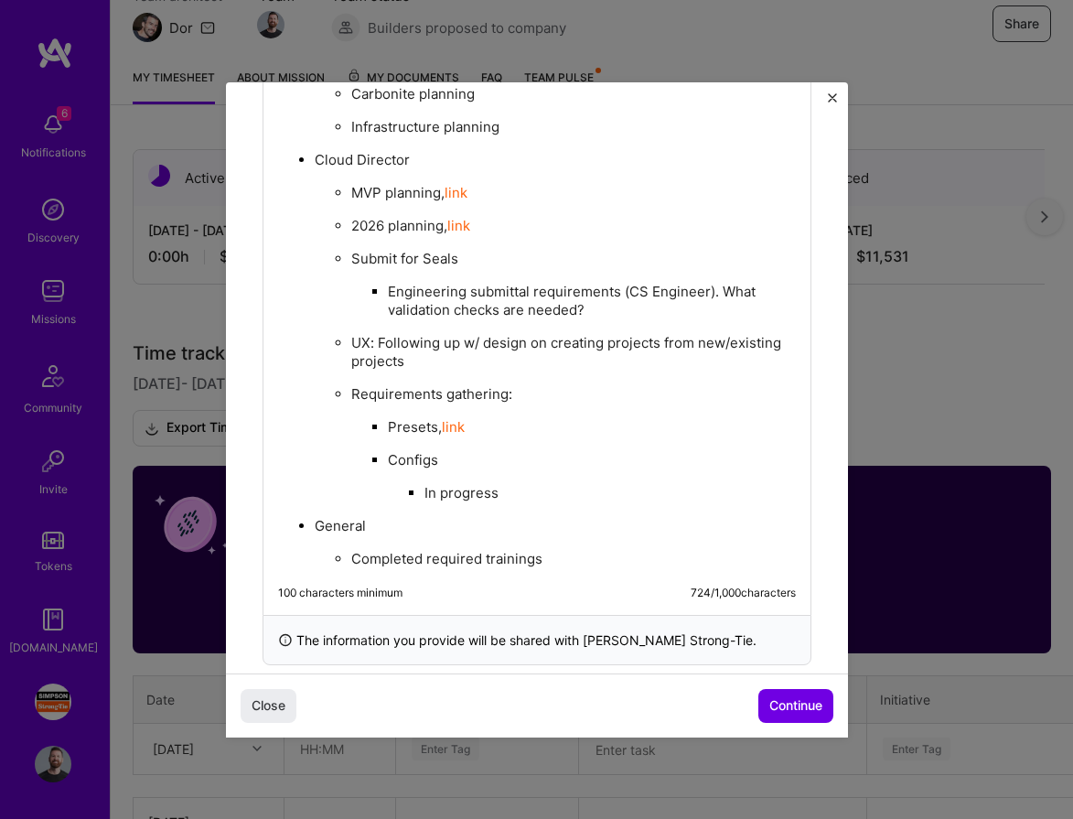
click at [589, 385] on p "Requirements gathering:" at bounding box center [573, 394] width 444 height 18
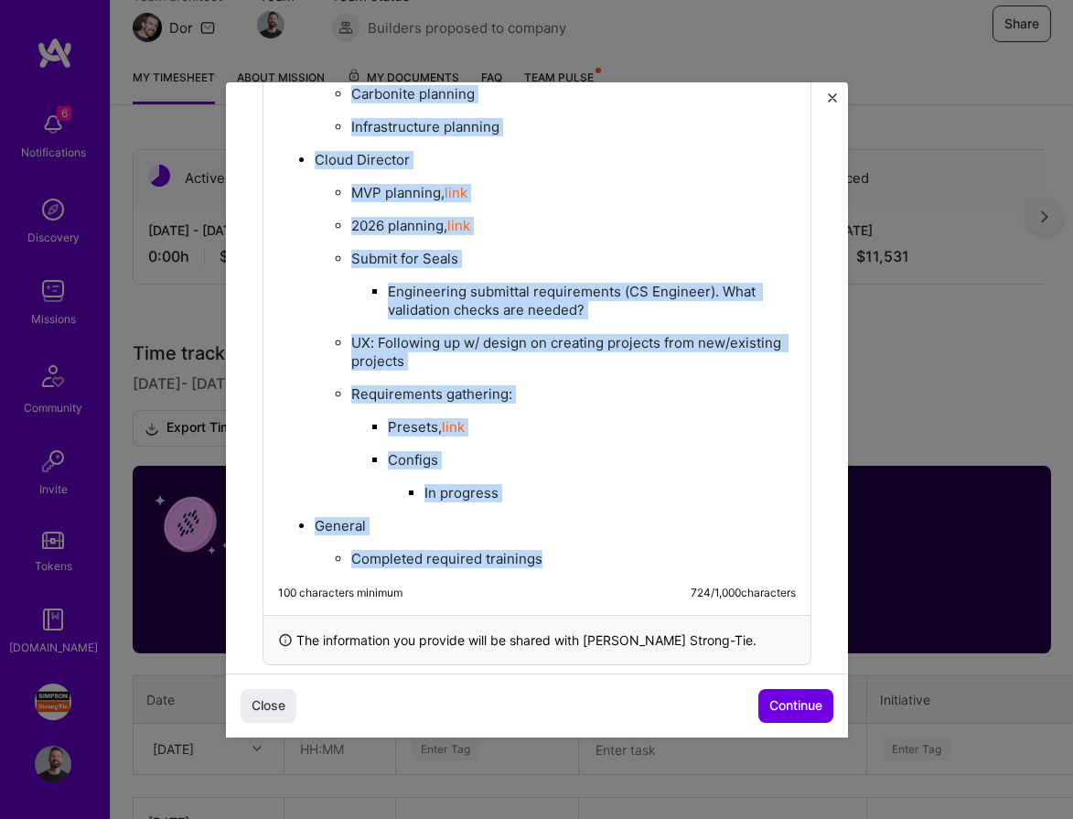
copy div "Over the past two weeks, I focused on pushing the following projects forward: C…"
click at [282, 700] on span "Close" at bounding box center [269, 705] width 34 height 18
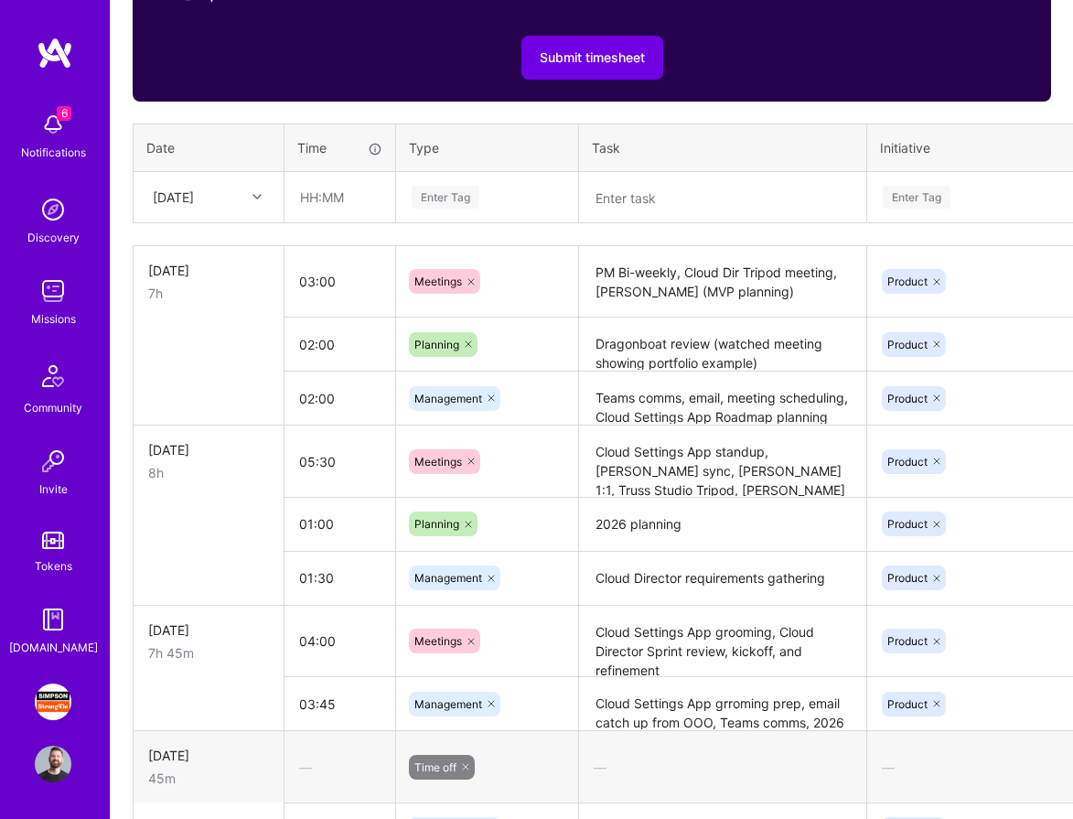
scroll to position [717, 0]
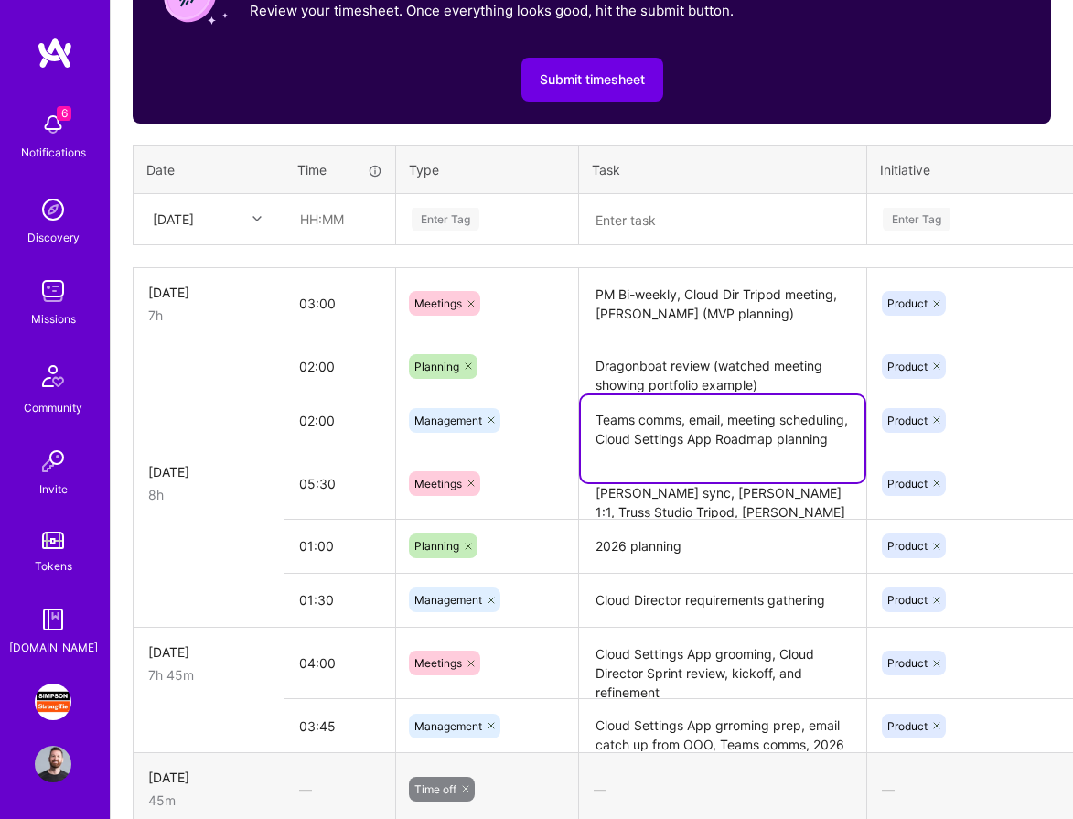
click at [796, 420] on textarea "Teams comms, email, meeting scheduling, Cloud Settings App Roadmap planning" at bounding box center [723, 438] width 284 height 87
click at [733, 470] on textarea "Teams comms, email, meeting scheduling, Cloud Settings App Roadmap planning" at bounding box center [723, 438] width 284 height 87
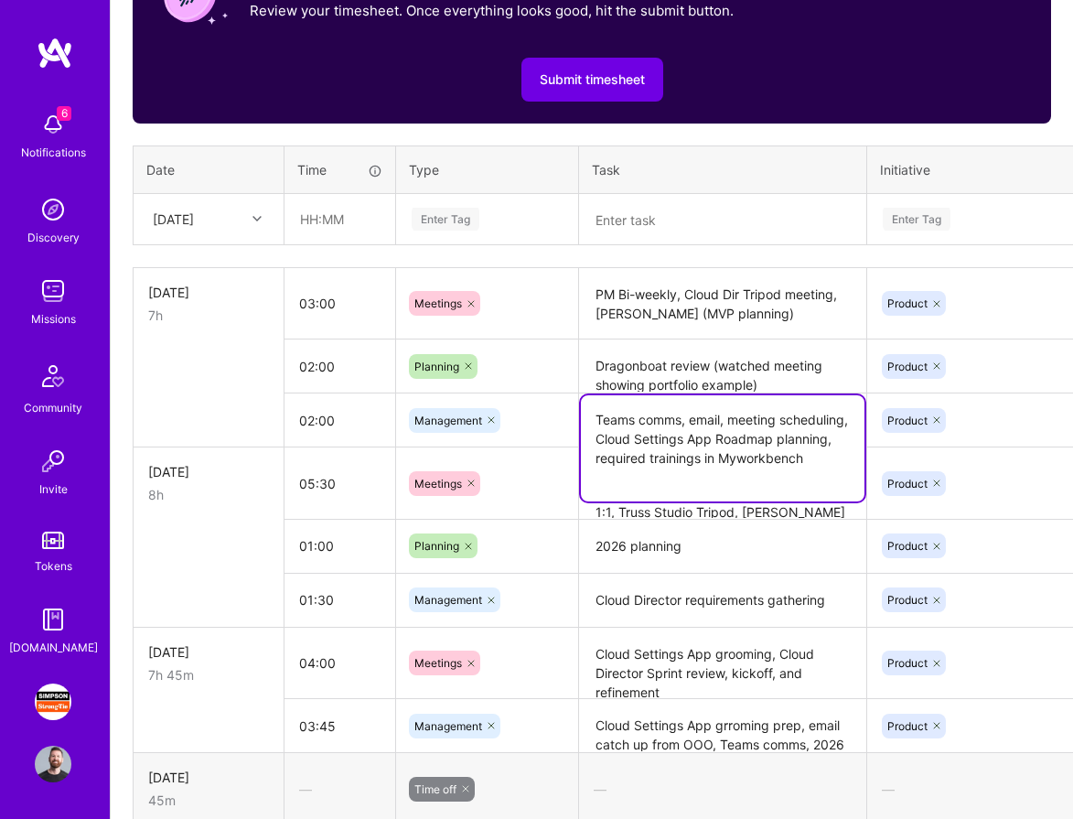
type textarea "Teams comms, email, meeting scheduling, Cloud Settings App Roadmap planning, re…"
click at [217, 388] on td at bounding box center [209, 366] width 151 height 54
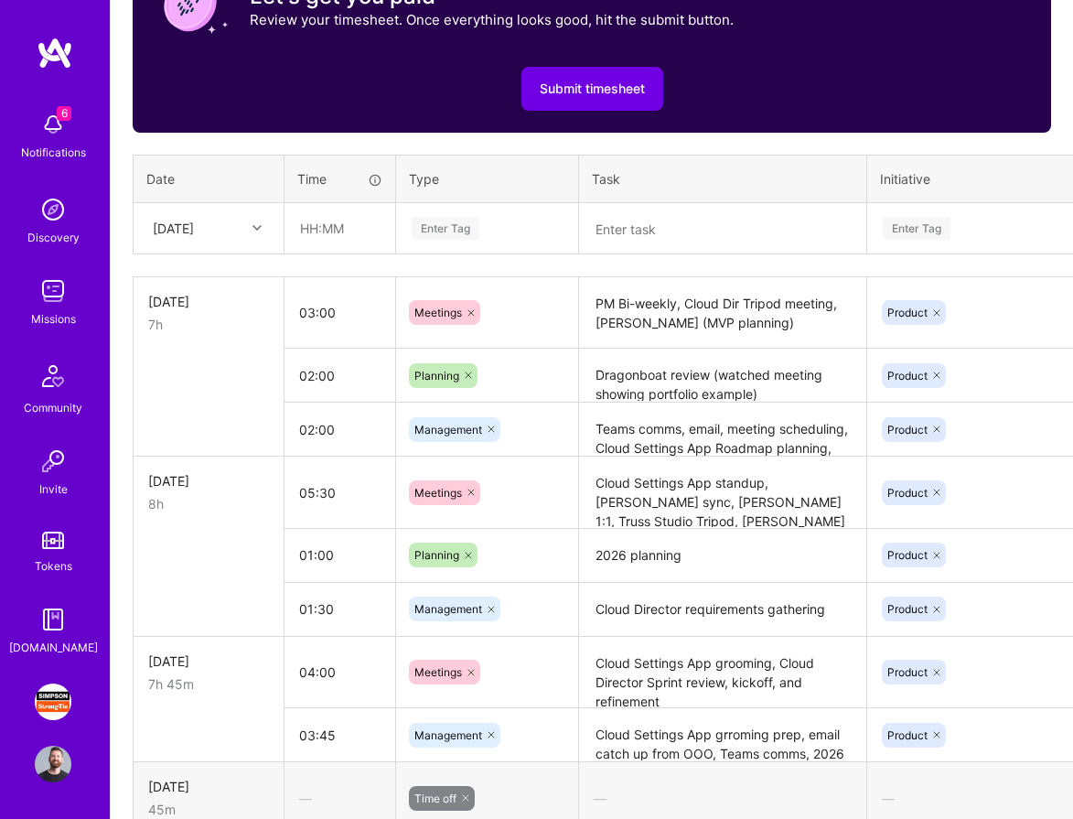
scroll to position [686, 0]
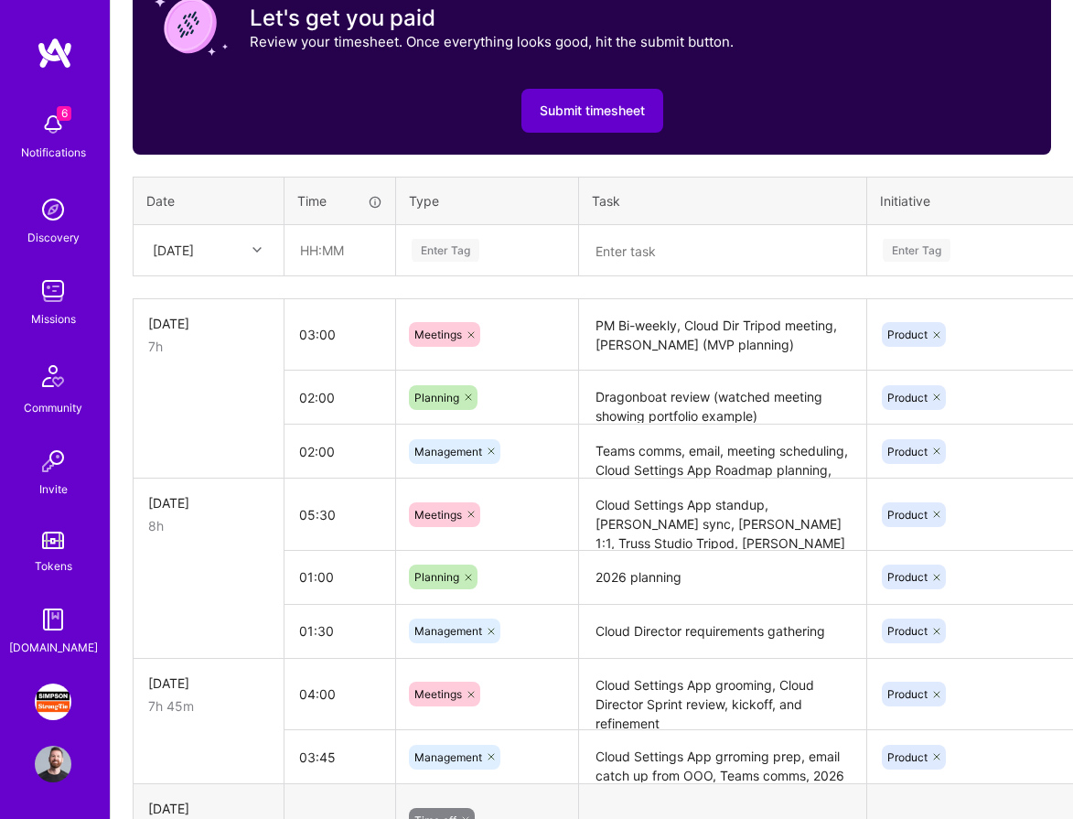
click at [597, 118] on span "Submit timesheet" at bounding box center [592, 111] width 105 height 18
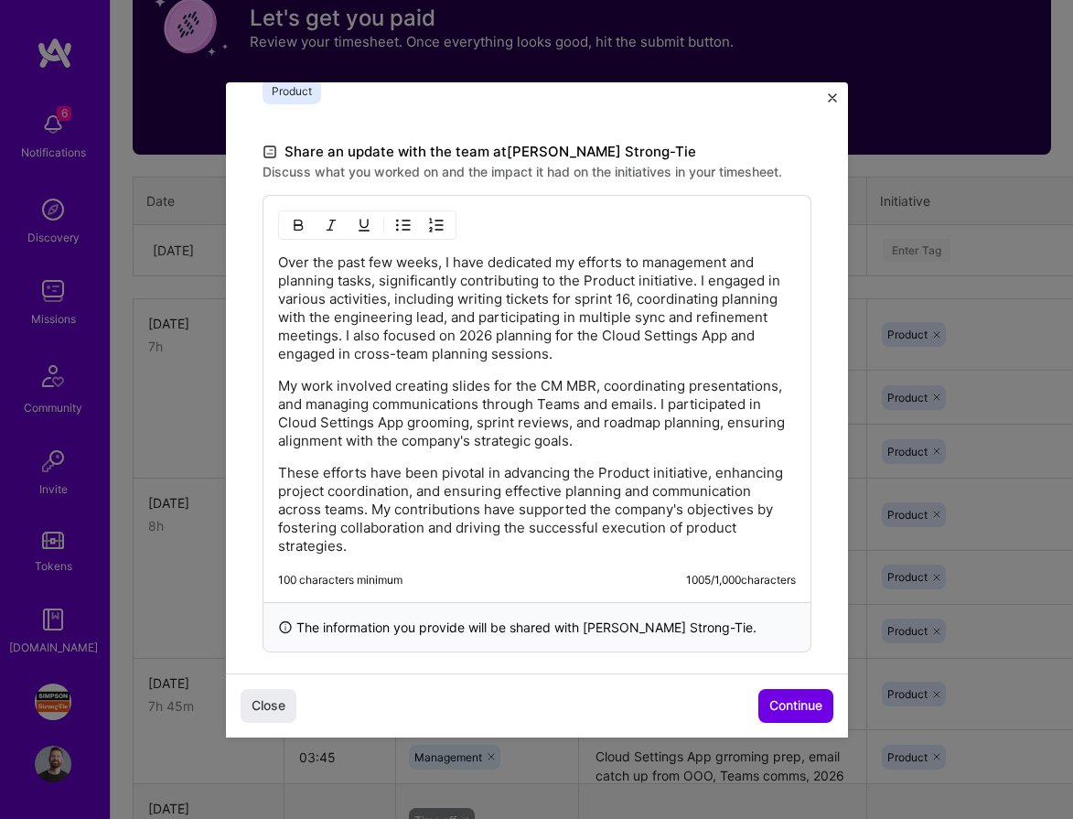
scroll to position [516, 0]
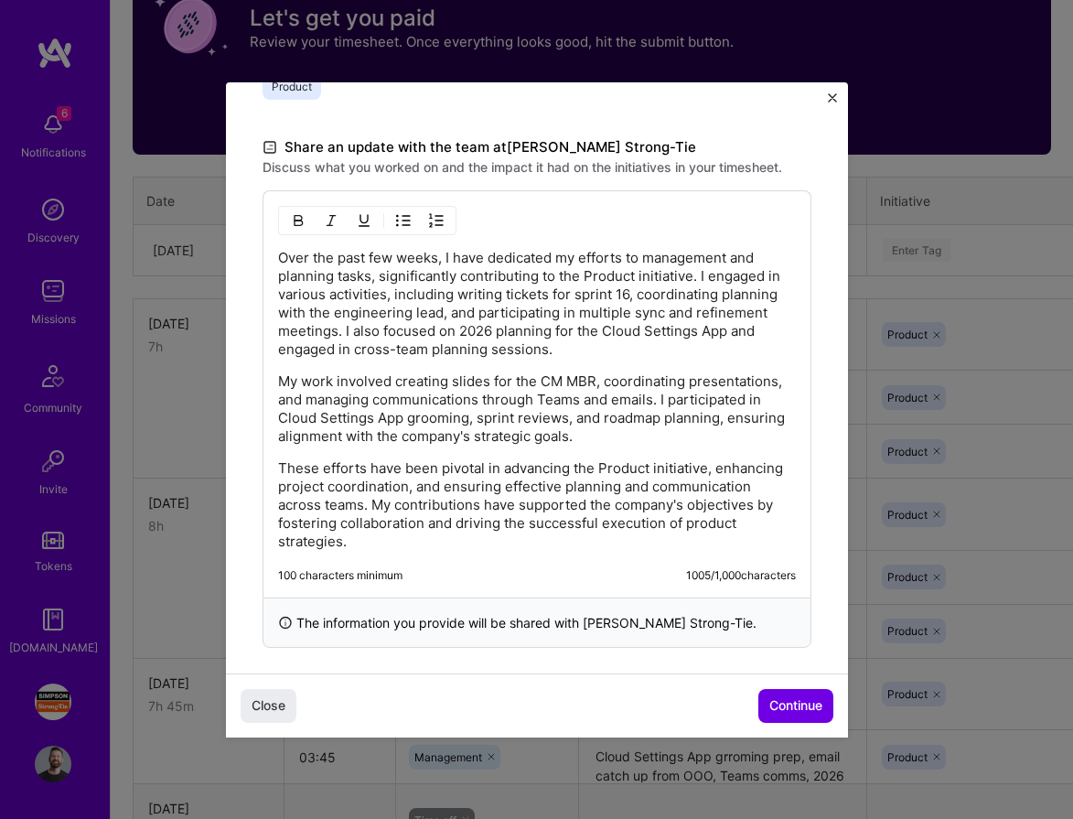
click at [473, 352] on p "Over the past few weeks, I have dedicated my efforts to management and planning…" at bounding box center [537, 304] width 518 height 110
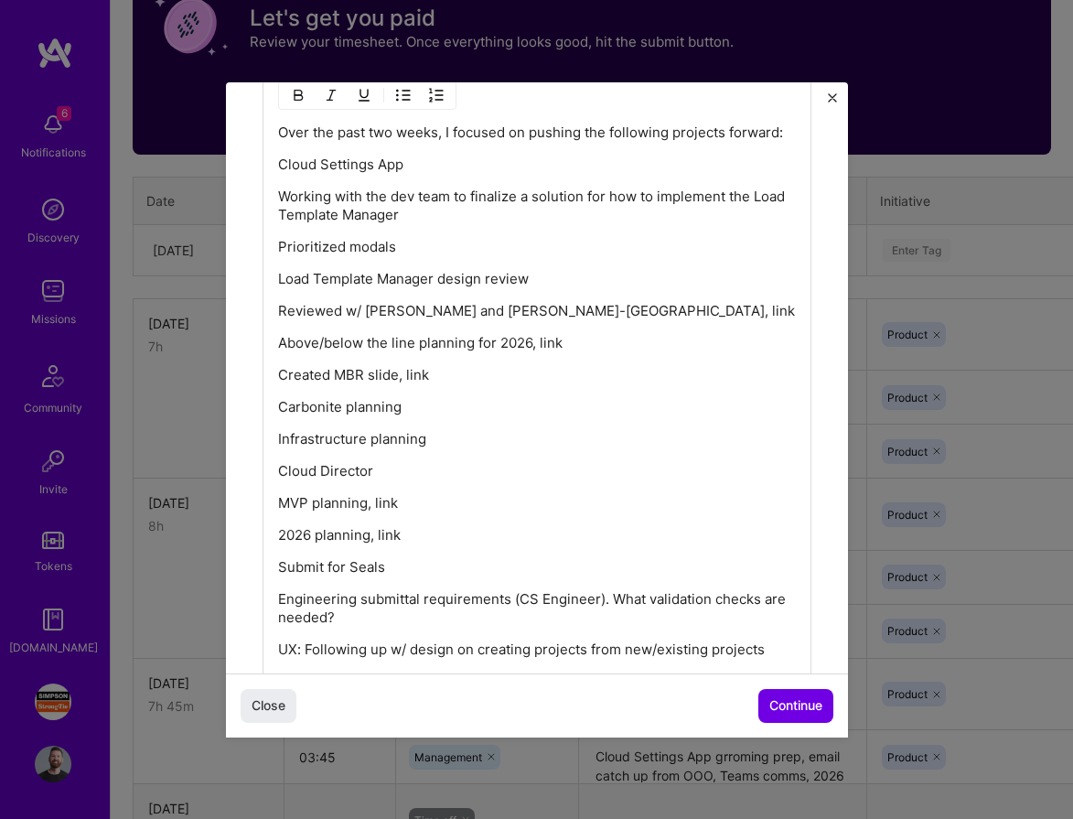
scroll to position [660, 0]
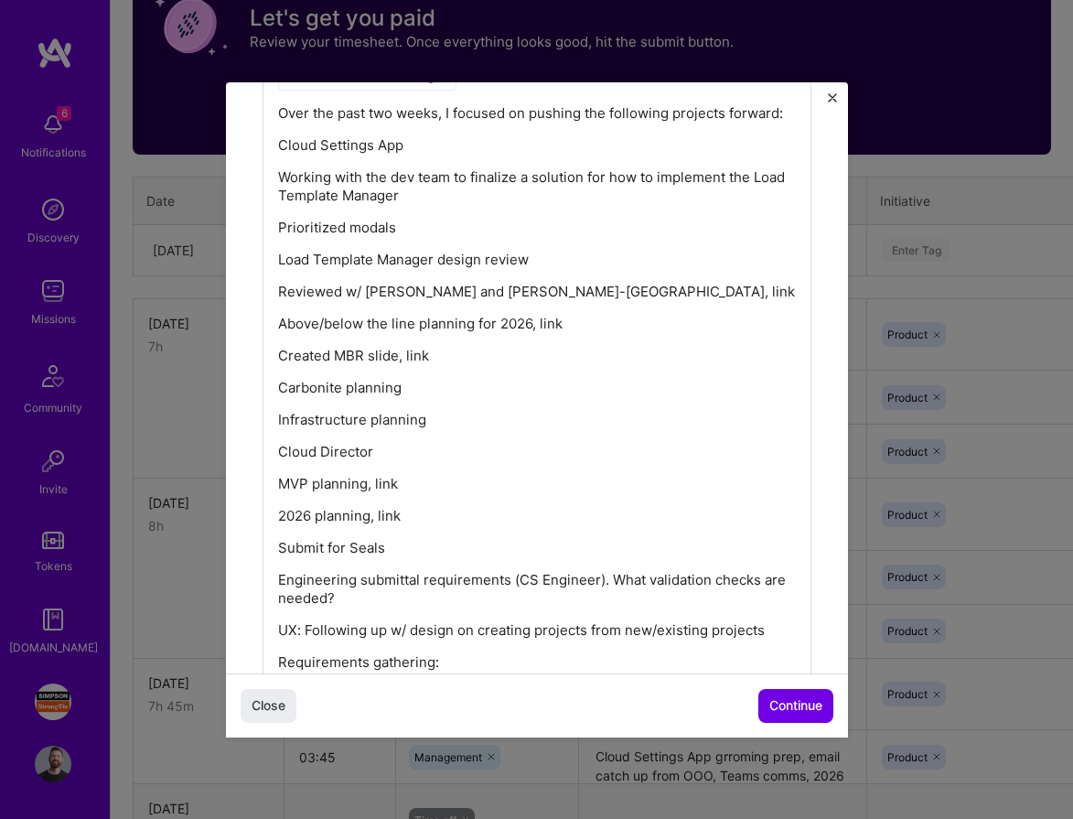
click at [279, 180] on p "Working with the dev team to finalize a solution for how to implement the Load …" at bounding box center [537, 186] width 518 height 37
click at [278, 228] on p "Prioritized modals" at bounding box center [537, 228] width 518 height 18
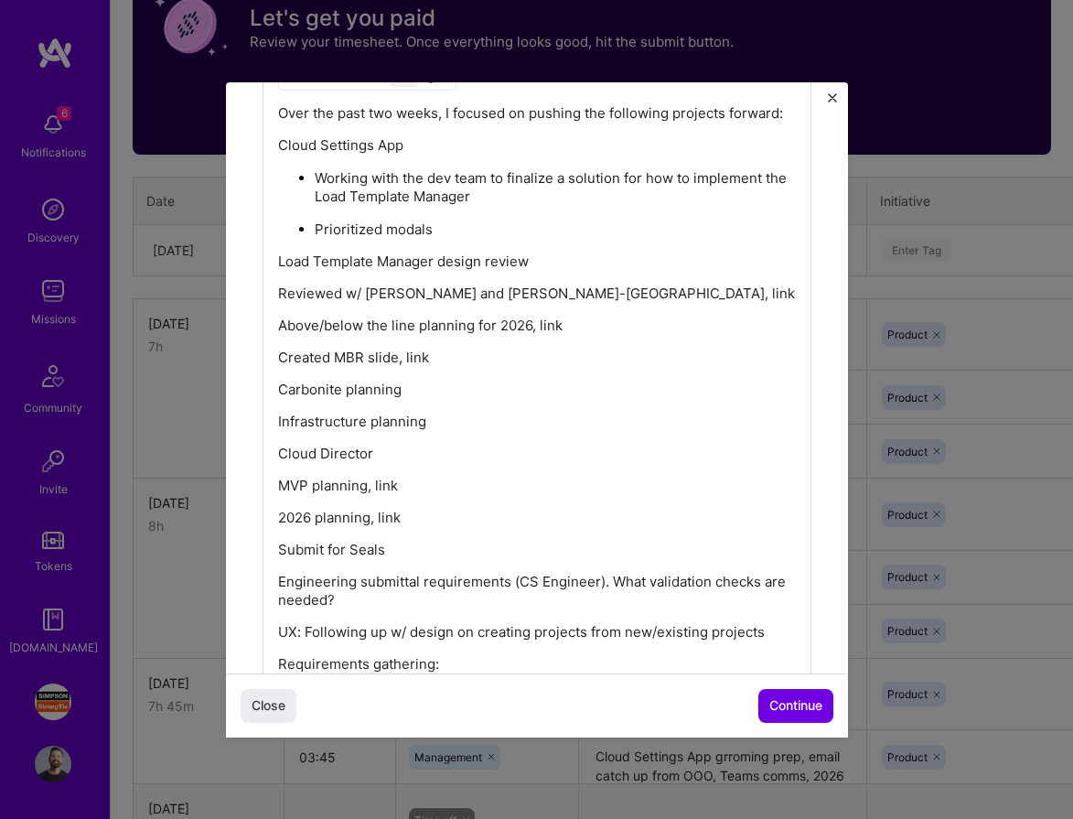
click at [282, 262] on p "Load Template Manager design review" at bounding box center [537, 261] width 518 height 18
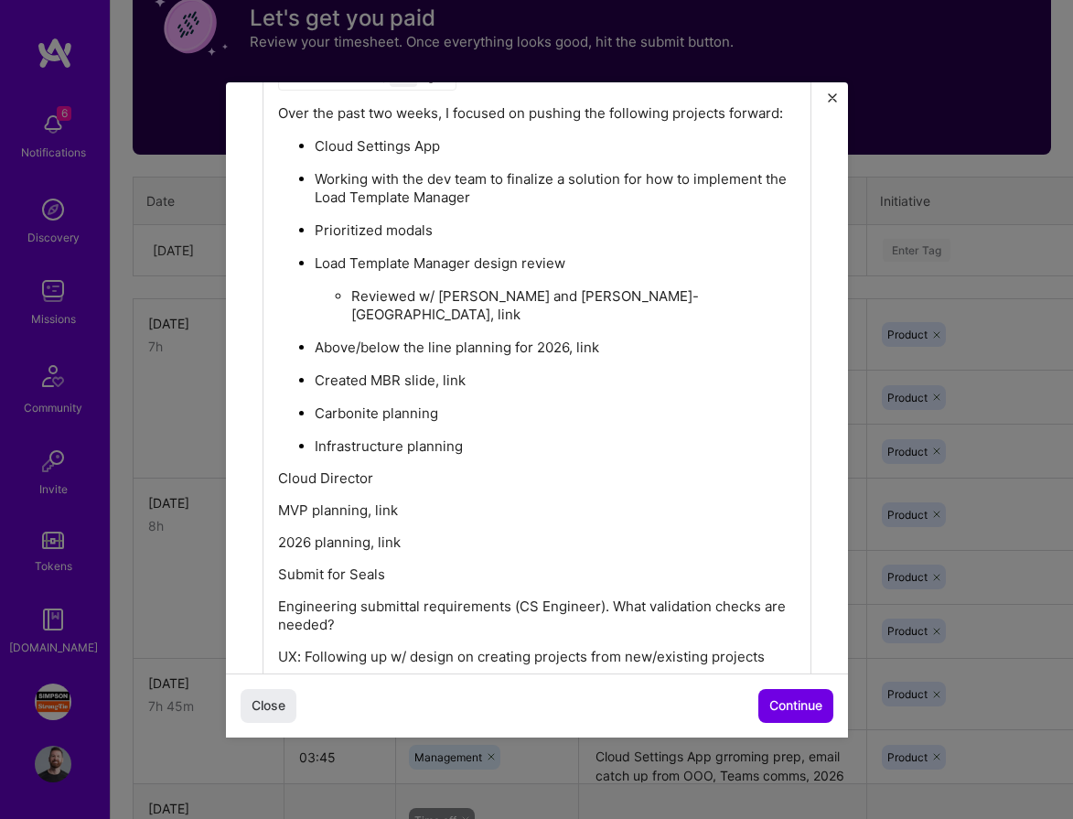
click at [316, 181] on p "Working with the dev team to finalize a solution for how to implement the Load …" at bounding box center [555, 188] width 481 height 37
click at [316, 175] on p "Working with the dev team to finalize a solution for how to implement the Load …" at bounding box center [555, 188] width 481 height 37
click at [318, 181] on p "Working with the dev team to finalize a solution for how to implement the Load …" at bounding box center [555, 188] width 481 height 37
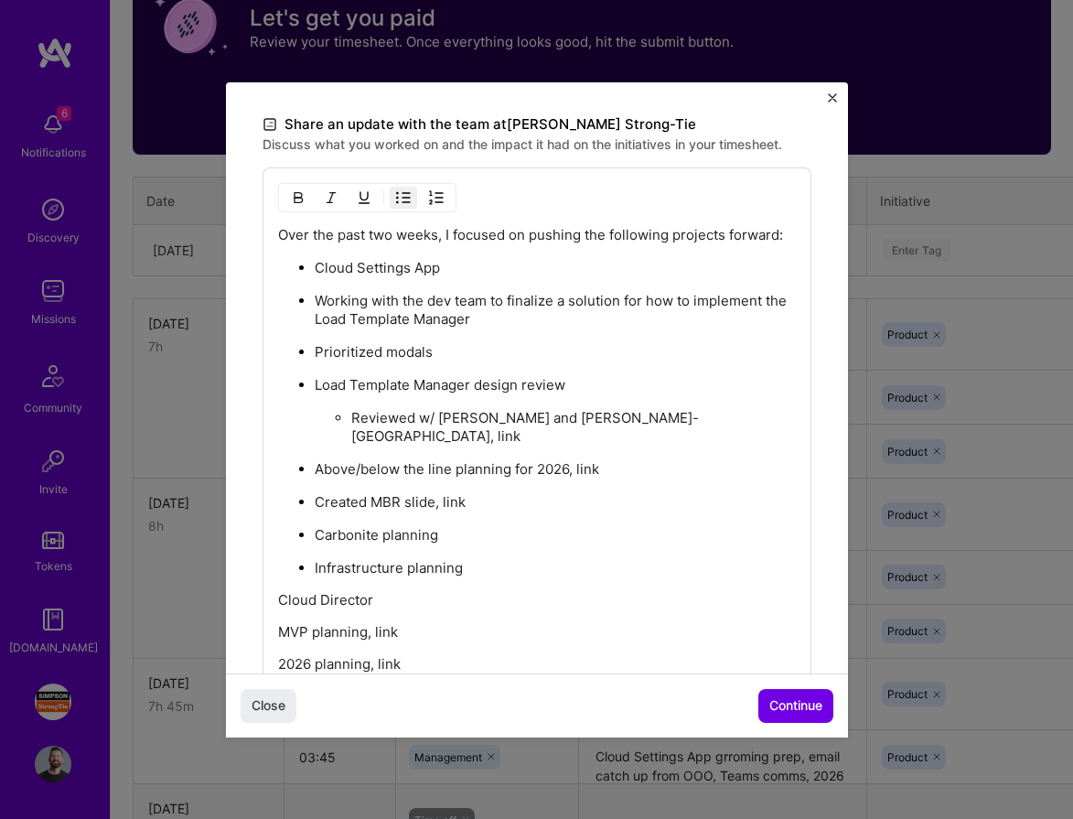
scroll to position [523, 0]
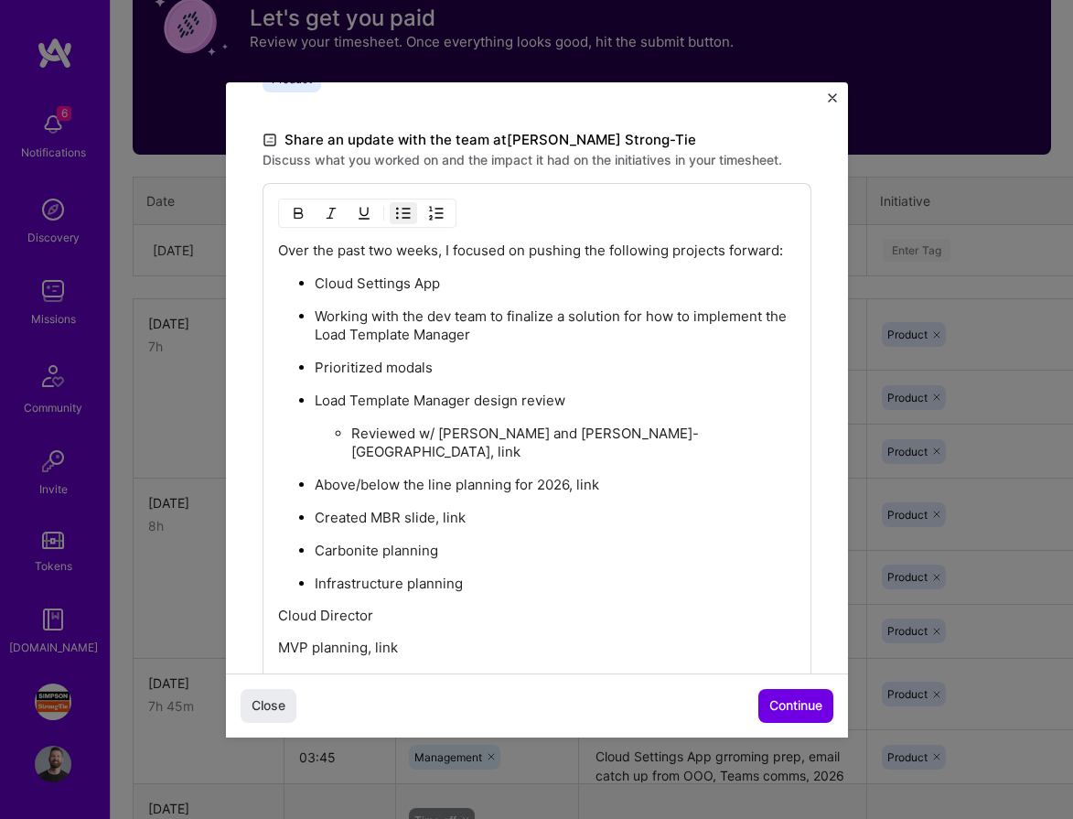
click at [396, 212] on img "button" at bounding box center [403, 213] width 15 height 15
click at [315, 365] on p "Prioritized modals" at bounding box center [555, 368] width 481 height 18
click at [313, 401] on ul "Cloud Settings App Working with the dev team to finalize a solution for how to …" at bounding box center [537, 432] width 518 height 319
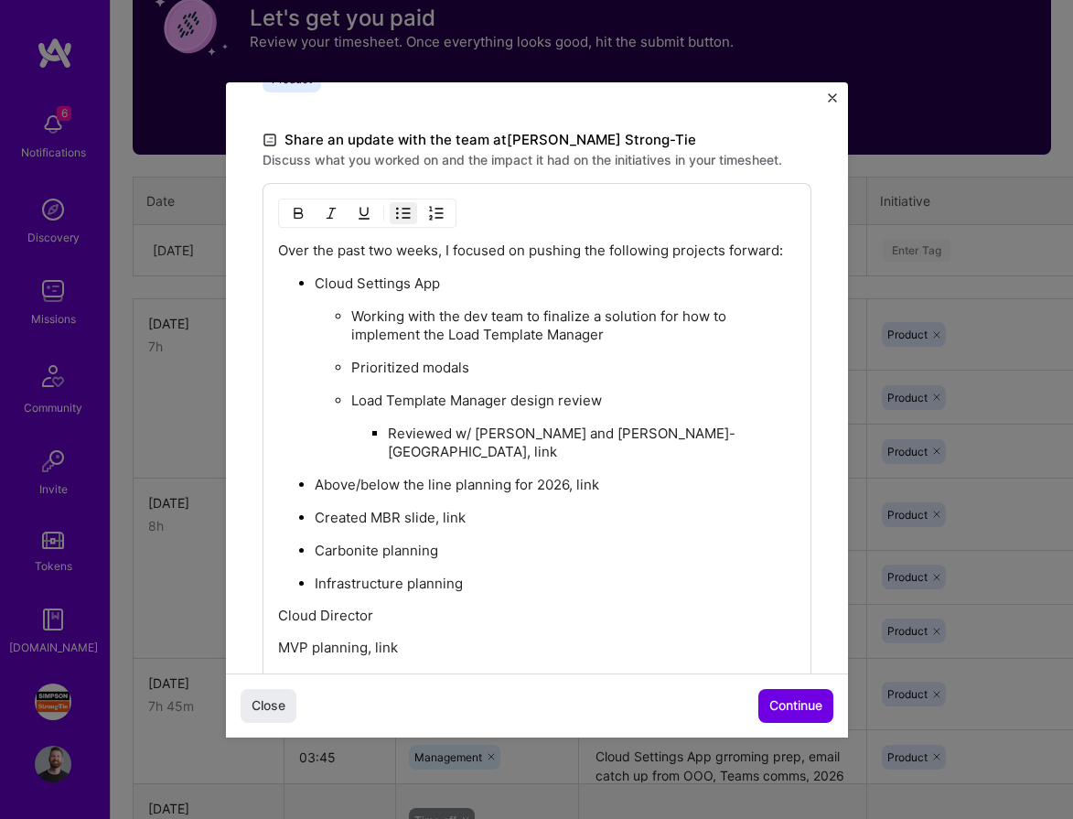
click at [313, 464] on ul "Cloud Settings App Working with the dev team to finalize a solution for how to …" at bounding box center [537, 432] width 518 height 319
click at [313, 492] on ul "Cloud Settings App Working with the dev team to finalize a solution for how to …" at bounding box center [537, 432] width 518 height 319
click at [312, 537] on ul "Cloud Settings App Working with the dev team to finalize a solution for how to …" at bounding box center [537, 432] width 518 height 319
click at [312, 557] on ul "Cloud Settings App Working with the dev team to finalize a solution for how to …" at bounding box center [537, 432] width 518 height 319
click at [280, 606] on p "Cloud Director" at bounding box center [537, 615] width 518 height 18
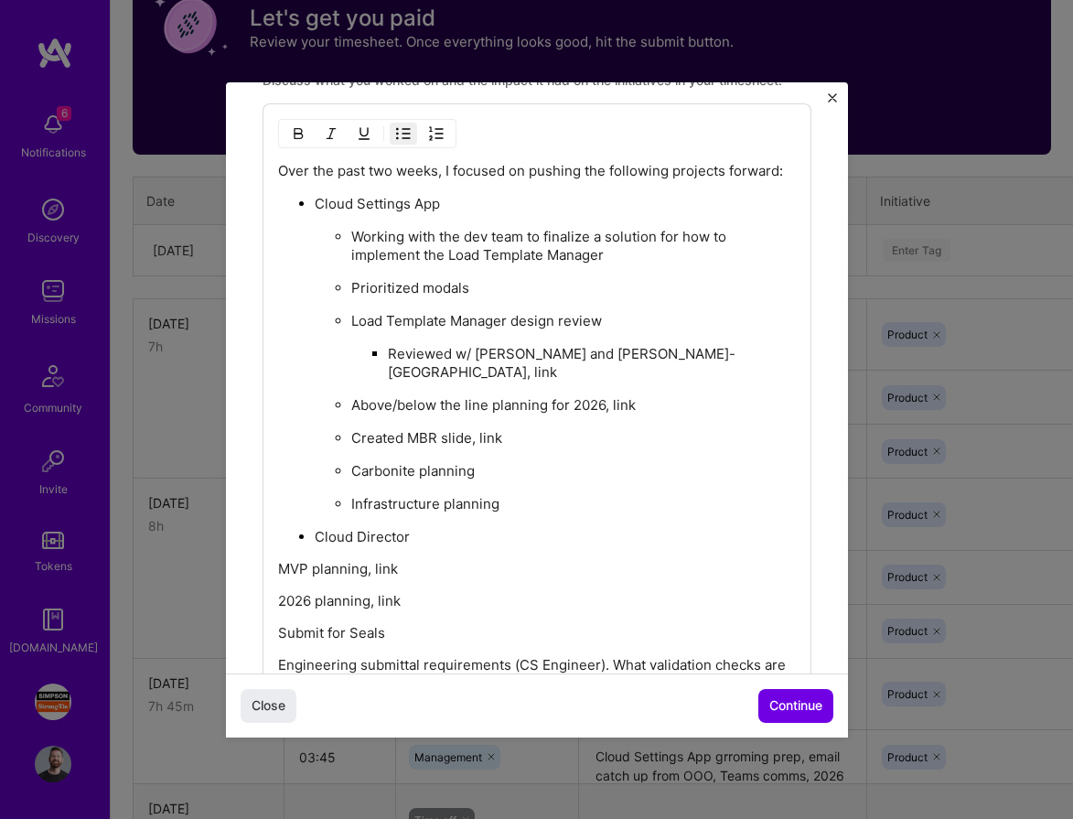
scroll to position [717, 0]
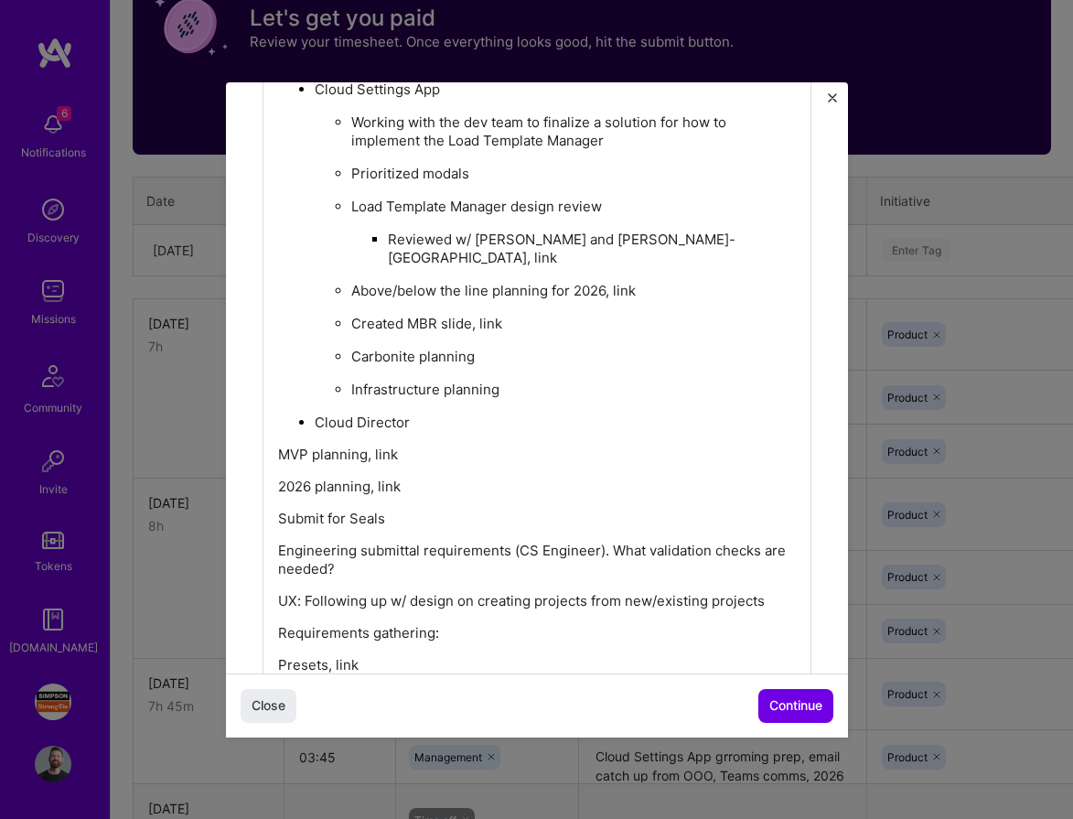
click at [274, 429] on div "Over the past two weeks, I focused on pushing the following projects forward: C…" at bounding box center [536, 419] width 549 height 860
click at [278, 445] on p "MVP planning, link" at bounding box center [537, 454] width 518 height 18
click at [280, 478] on p "2026 planning, link" at bounding box center [537, 487] width 518 height 18
click at [278, 511] on p "Submit for Seals" at bounding box center [537, 520] width 518 height 18
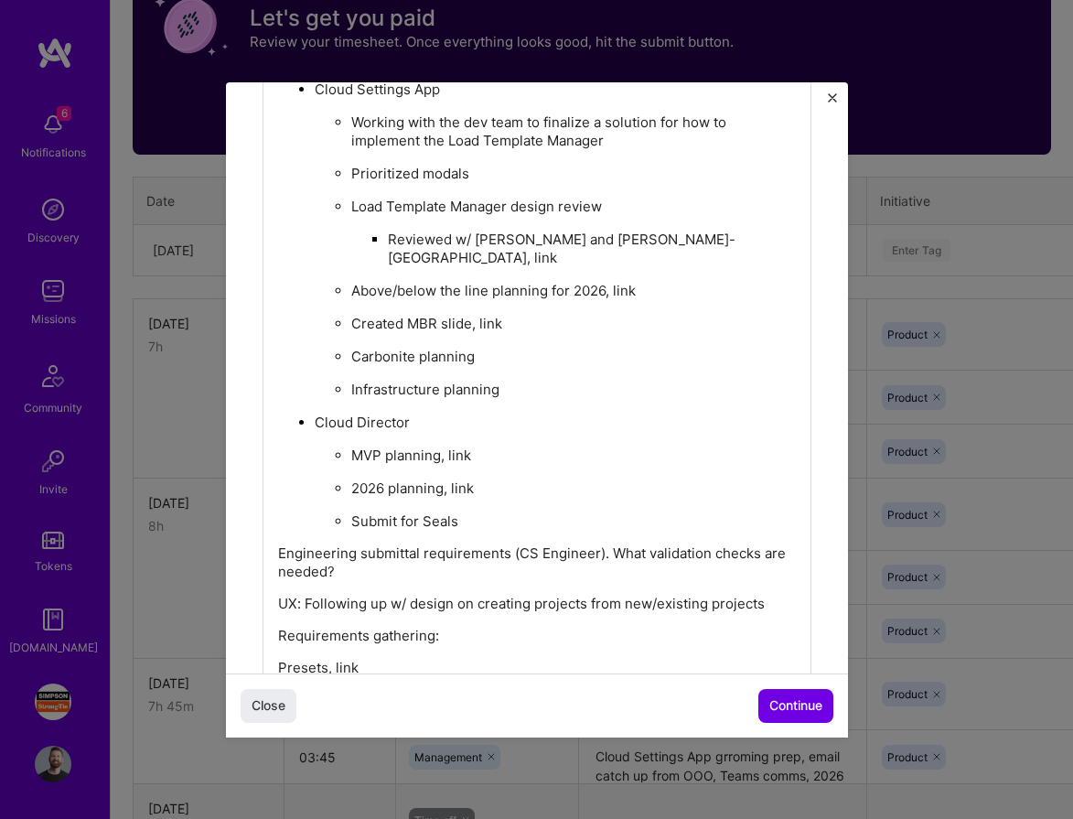
click at [278, 544] on p "Engineering submittal requirements (CS Engineer). What validation checks are ne…" at bounding box center [537, 562] width 518 height 37
click at [278, 595] on p "UX: Following up w/ design on creating projects from new/existing projects" at bounding box center [537, 604] width 518 height 18
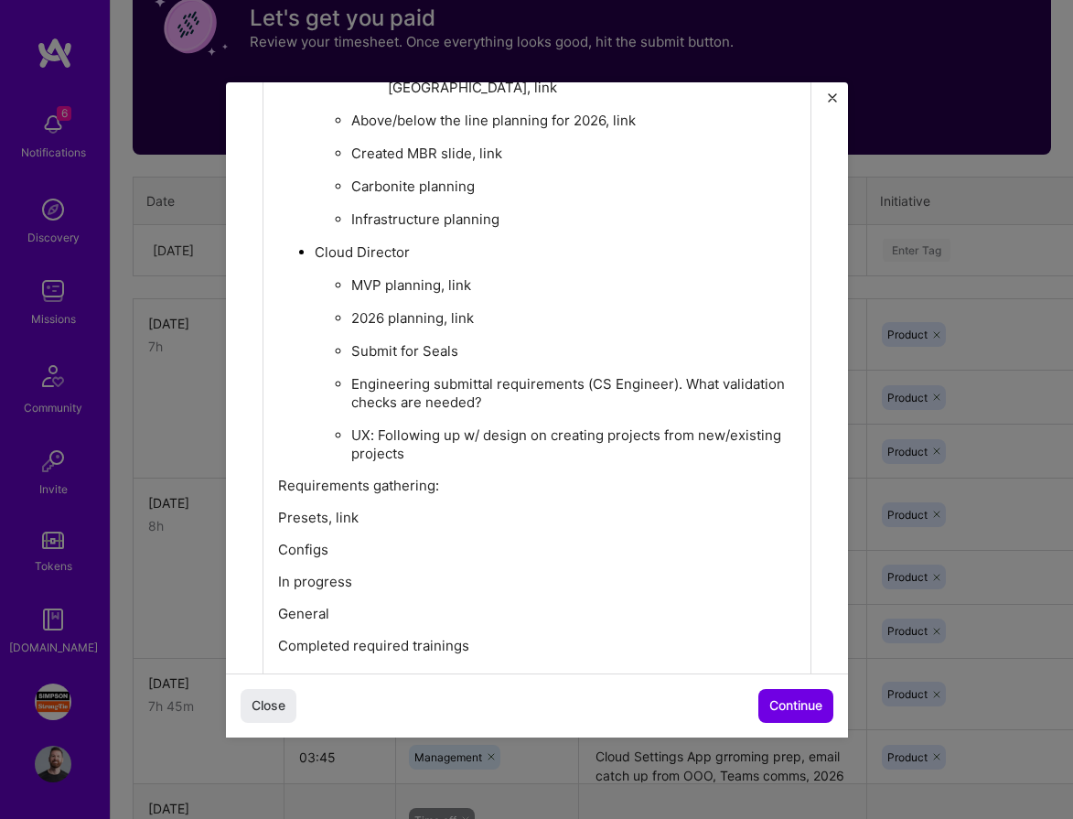
scroll to position [893, 0]
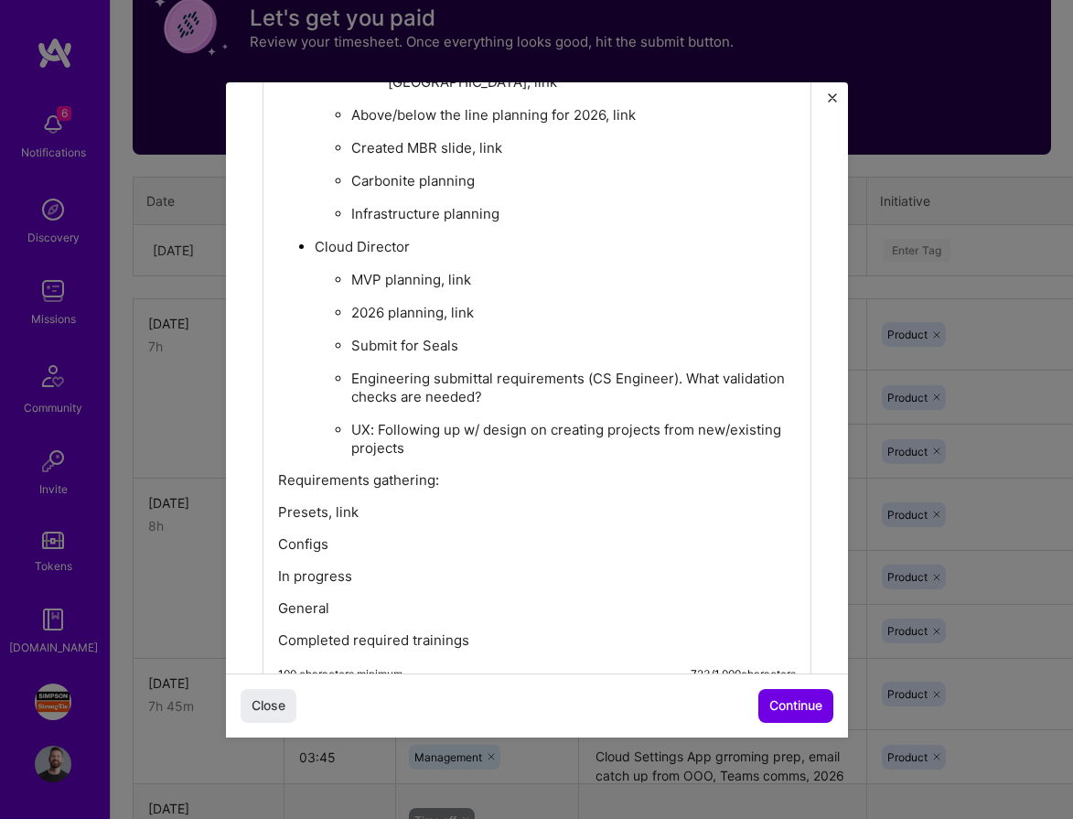
click at [353, 369] on p "Engineering submittal requirements (CS Engineer). What validation checks are ne…" at bounding box center [573, 387] width 444 height 37
click at [274, 455] on div "Over the past two weeks, I focused on pushing the following projects forward: C…" at bounding box center [536, 254] width 549 height 883
click at [280, 471] on p "Requirements gathering:" at bounding box center [537, 480] width 518 height 18
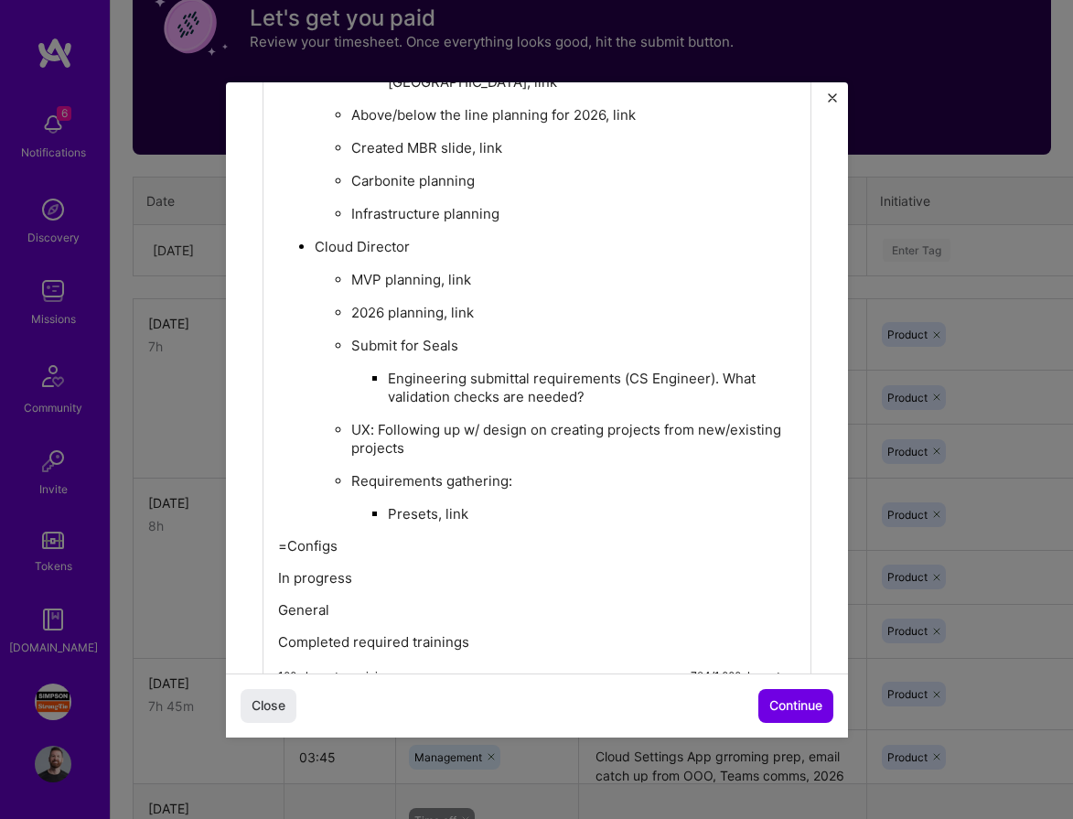
click at [278, 537] on p "=Configs" at bounding box center [537, 546] width 518 height 18
click at [285, 603] on p "-General" at bounding box center [537, 612] width 518 height 18
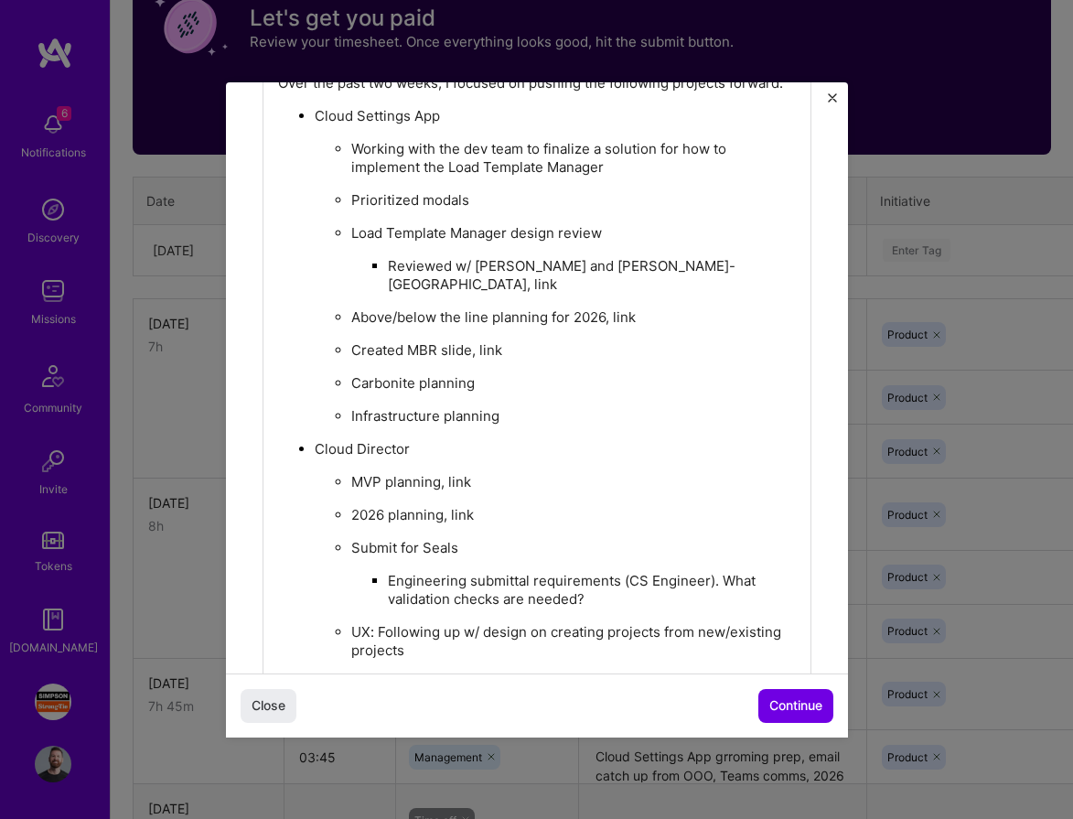
scroll to position [678, 0]
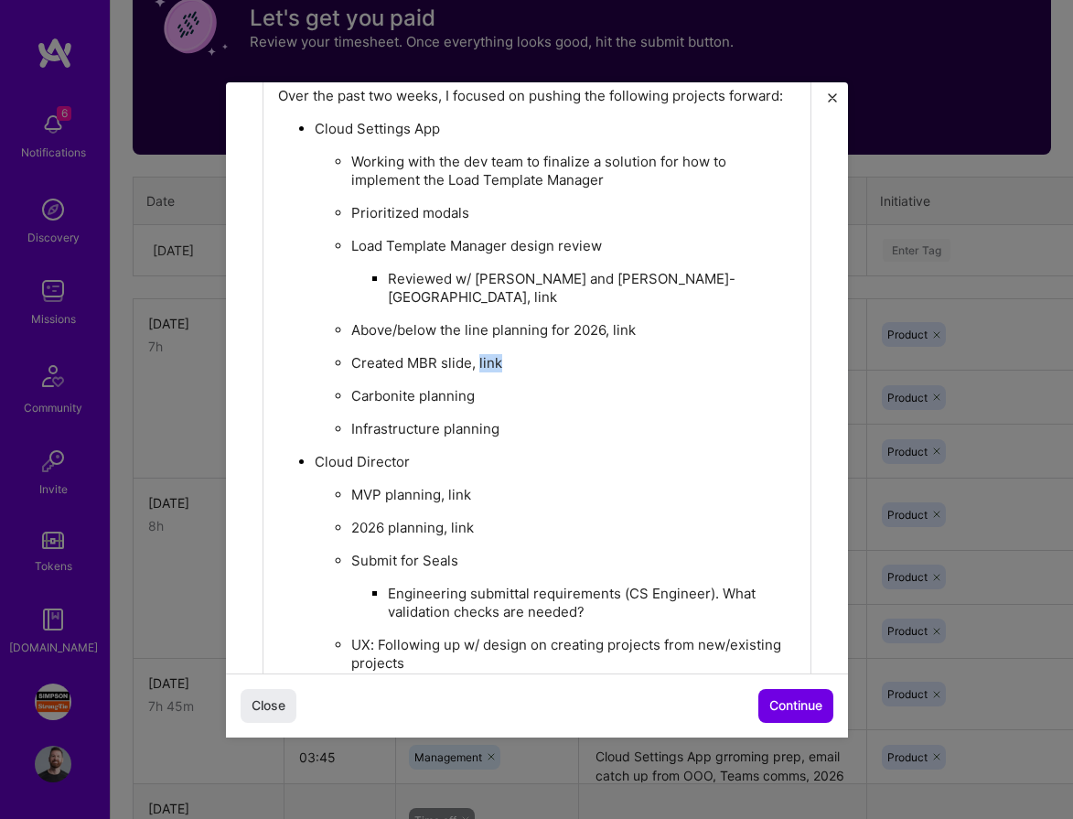
drag, startPoint x: 498, startPoint y: 343, endPoint x: 479, endPoint y: 343, distance: 19.2
click at [479, 354] on p "Created MBR slide, link" at bounding box center [573, 363] width 444 height 18
click at [555, 420] on p "Infrastructure planning" at bounding box center [573, 429] width 444 height 18
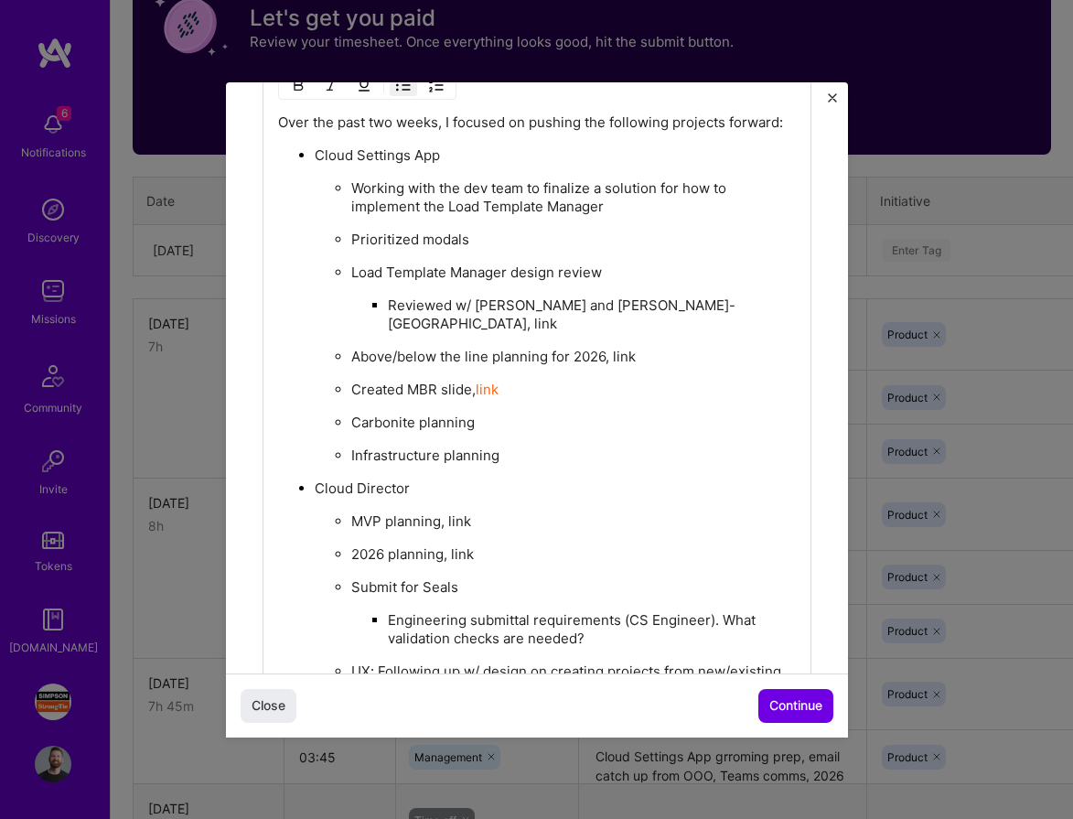
scroll to position [626, 0]
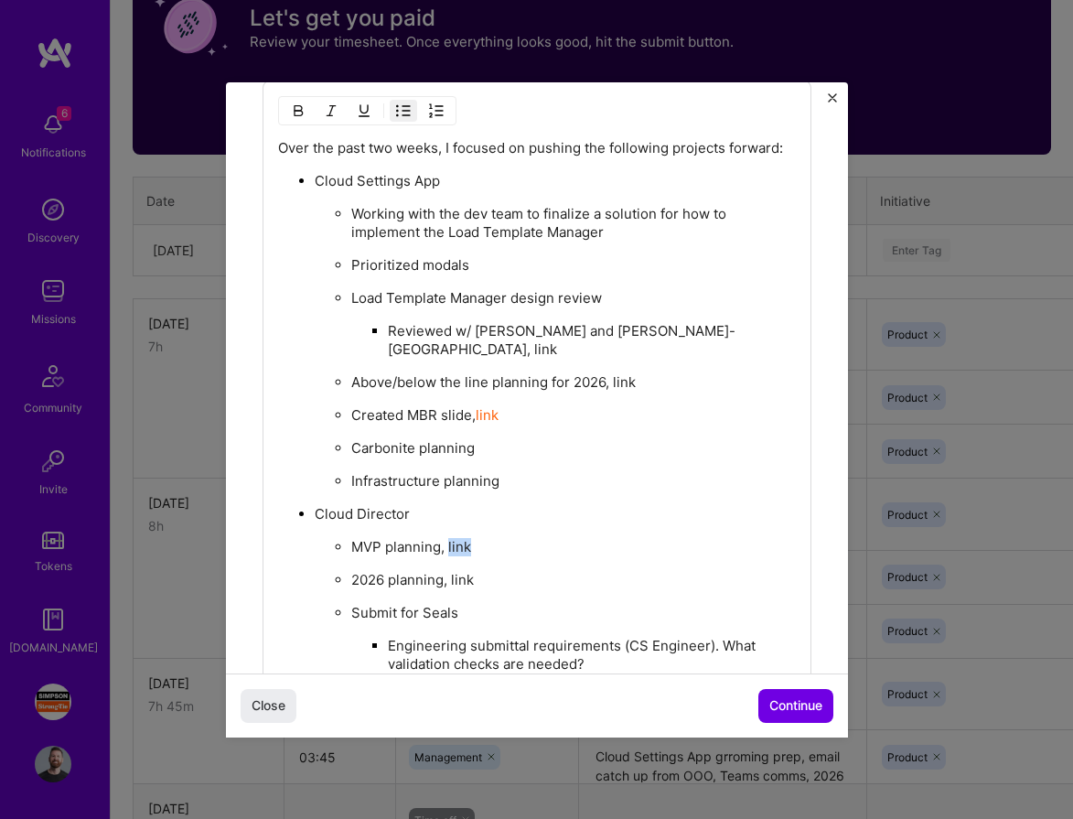
drag, startPoint x: 475, startPoint y: 522, endPoint x: 447, endPoint y: 528, distance: 28.0
click at [447, 538] on p "MVP planning, link" at bounding box center [573, 547] width 444 height 18
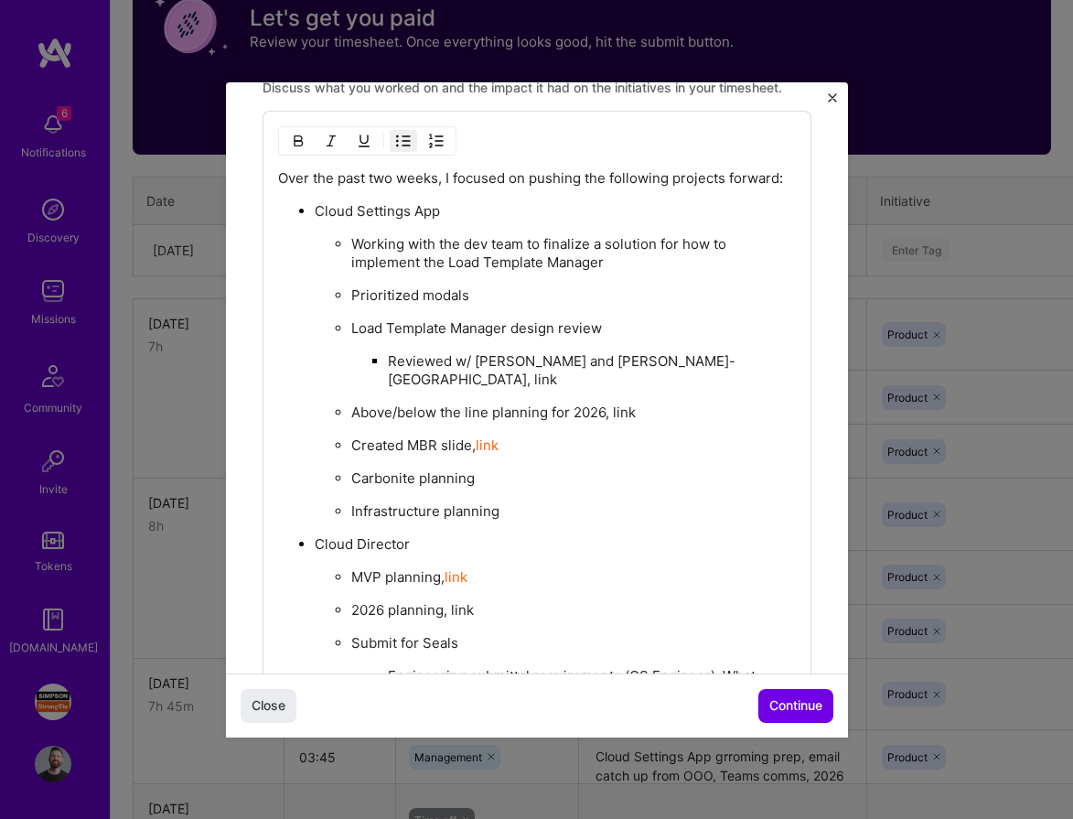
scroll to position [589, 0]
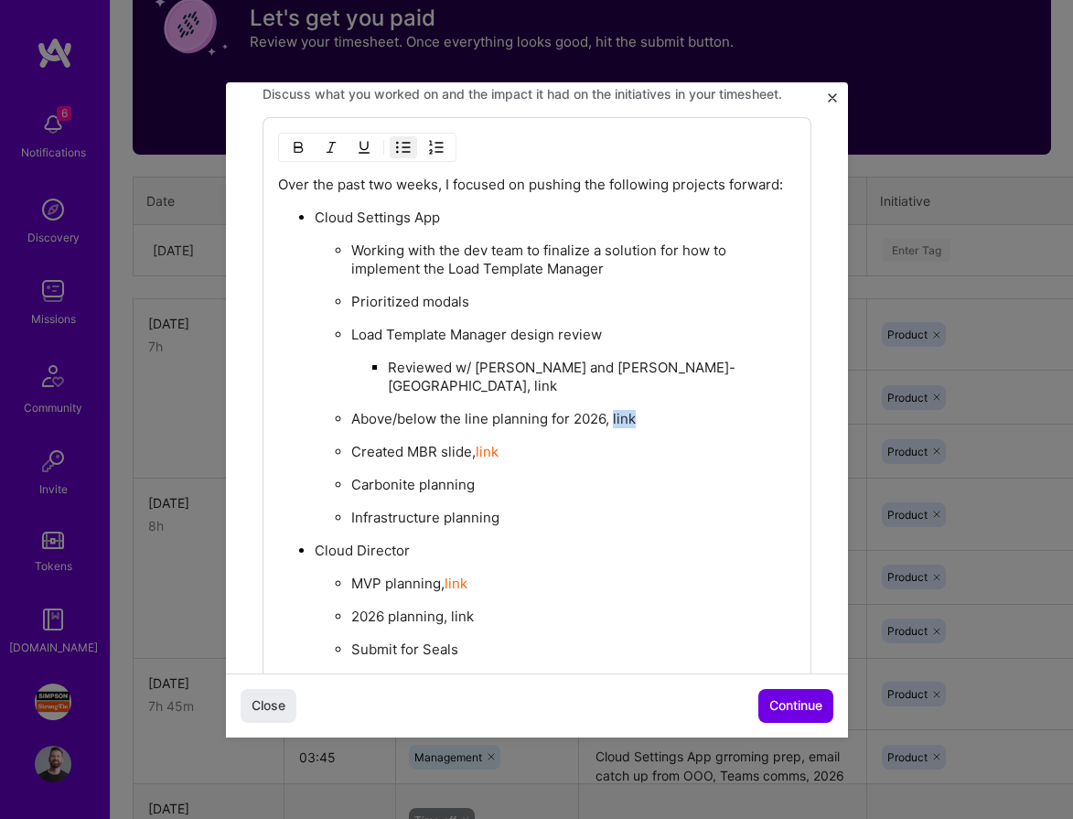
drag, startPoint x: 633, startPoint y: 398, endPoint x: 611, endPoint y: 403, distance: 22.6
click at [611, 410] on p "Above/below the line planning for 2026, link" at bounding box center [573, 419] width 444 height 18
drag, startPoint x: 476, startPoint y: 595, endPoint x: 451, endPoint y: 597, distance: 24.8
click at [451, 607] on p "2026 planning, link" at bounding box center [573, 616] width 444 height 18
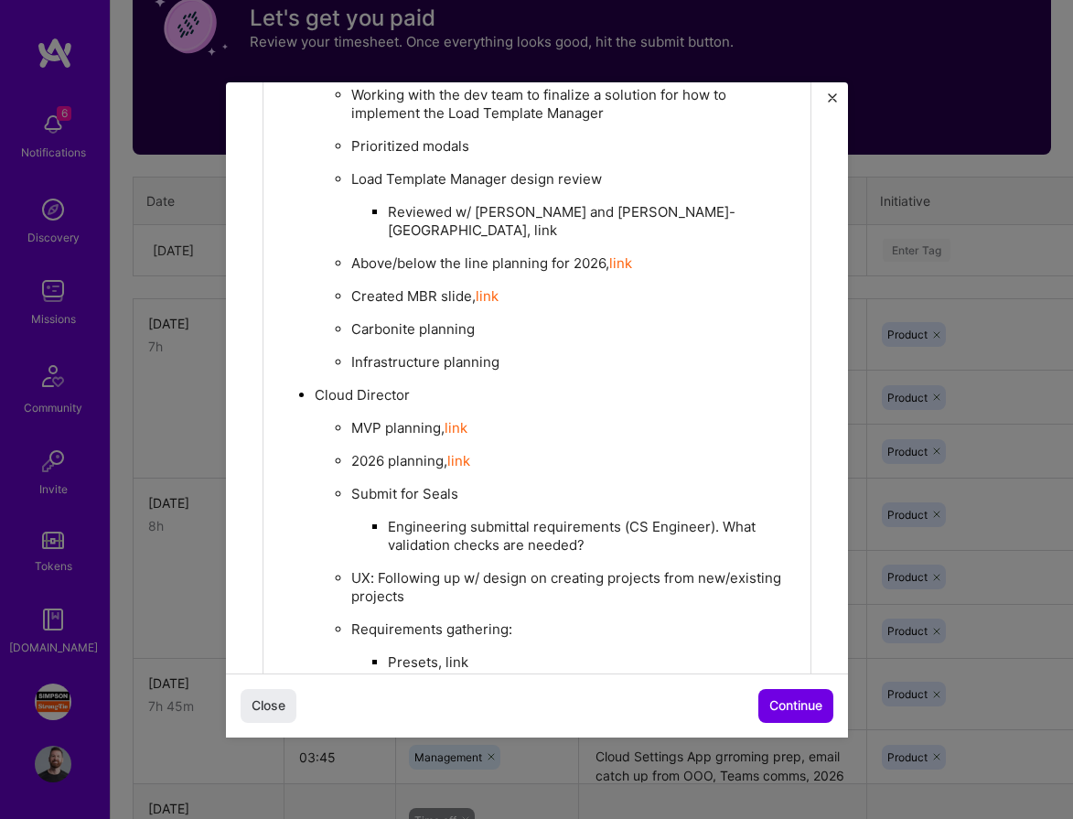
scroll to position [732, 0]
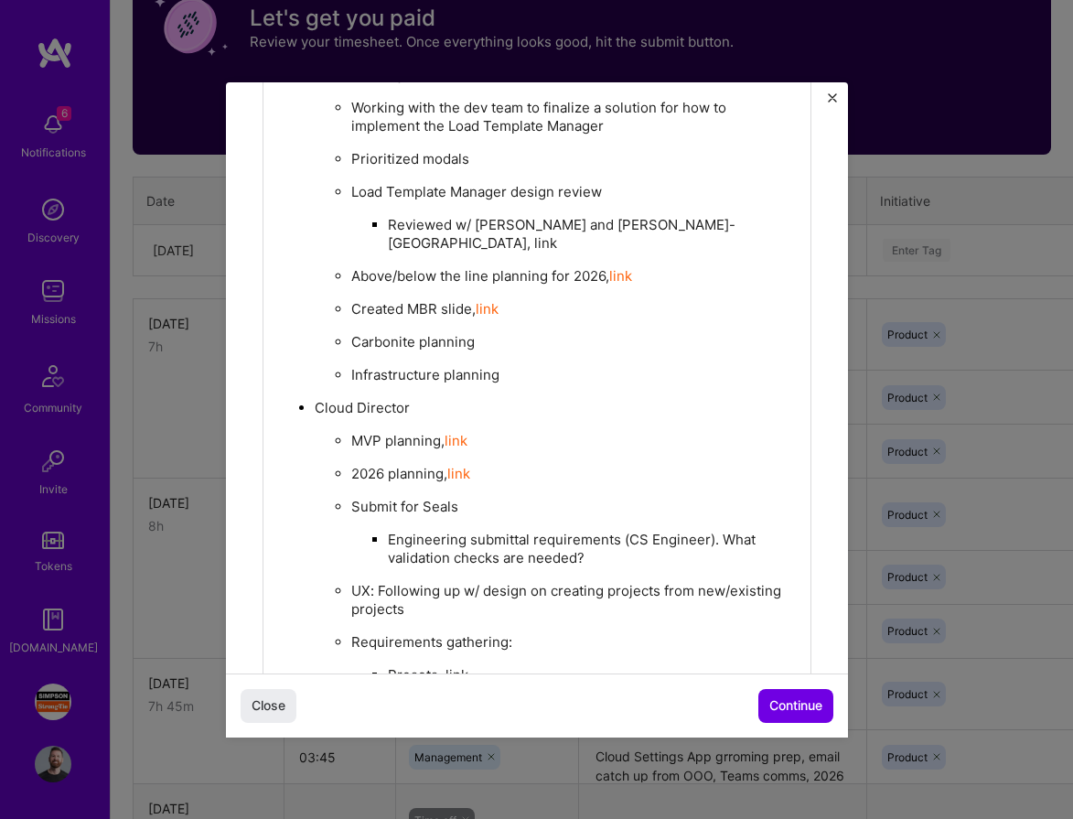
click at [490, 300] on link "link" at bounding box center [487, 308] width 23 height 17
drag, startPoint x: 467, startPoint y: 650, endPoint x: 444, endPoint y: 654, distance: 24.1
click at [444, 666] on p "Presets, link" at bounding box center [592, 675] width 408 height 18
click at [593, 464] on ul "MVP planning, link 2026 planning, link Submit for Seals Engineering submittal r…" at bounding box center [555, 590] width 481 height 319
drag, startPoint x: 498, startPoint y: 294, endPoint x: 479, endPoint y: 294, distance: 19.2
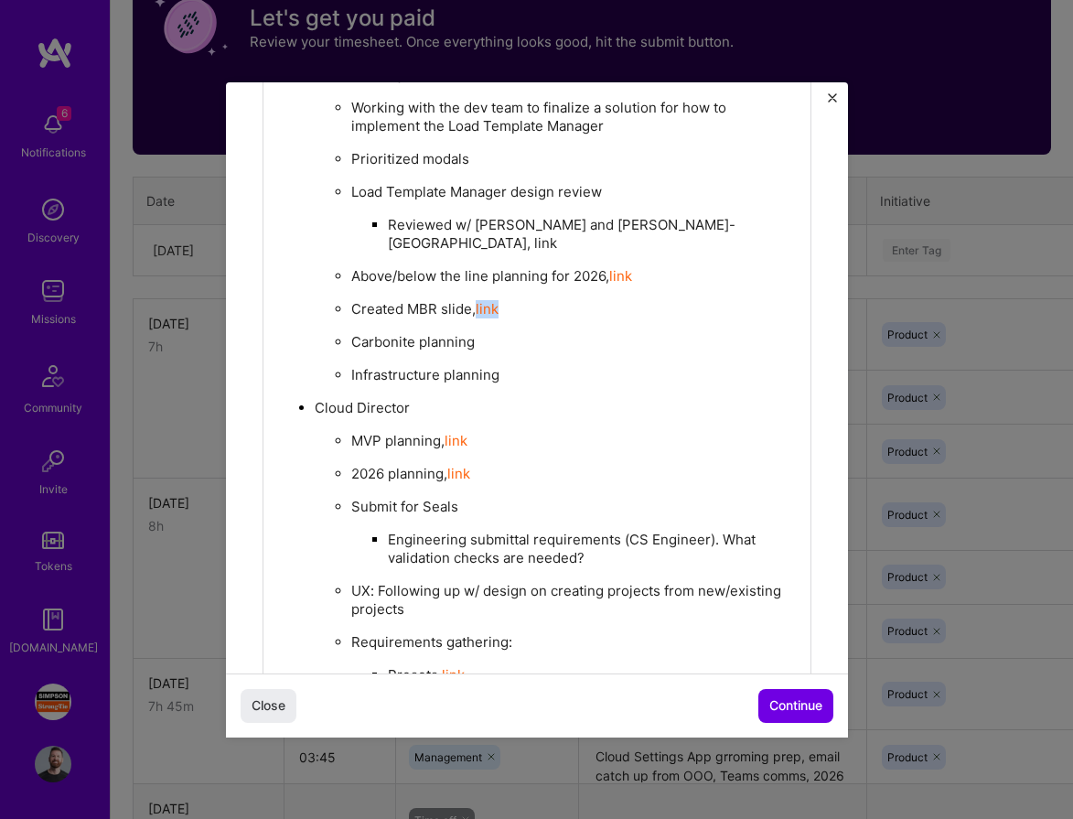
click at [479, 300] on link "link" at bounding box center [487, 308] width 23 height 17
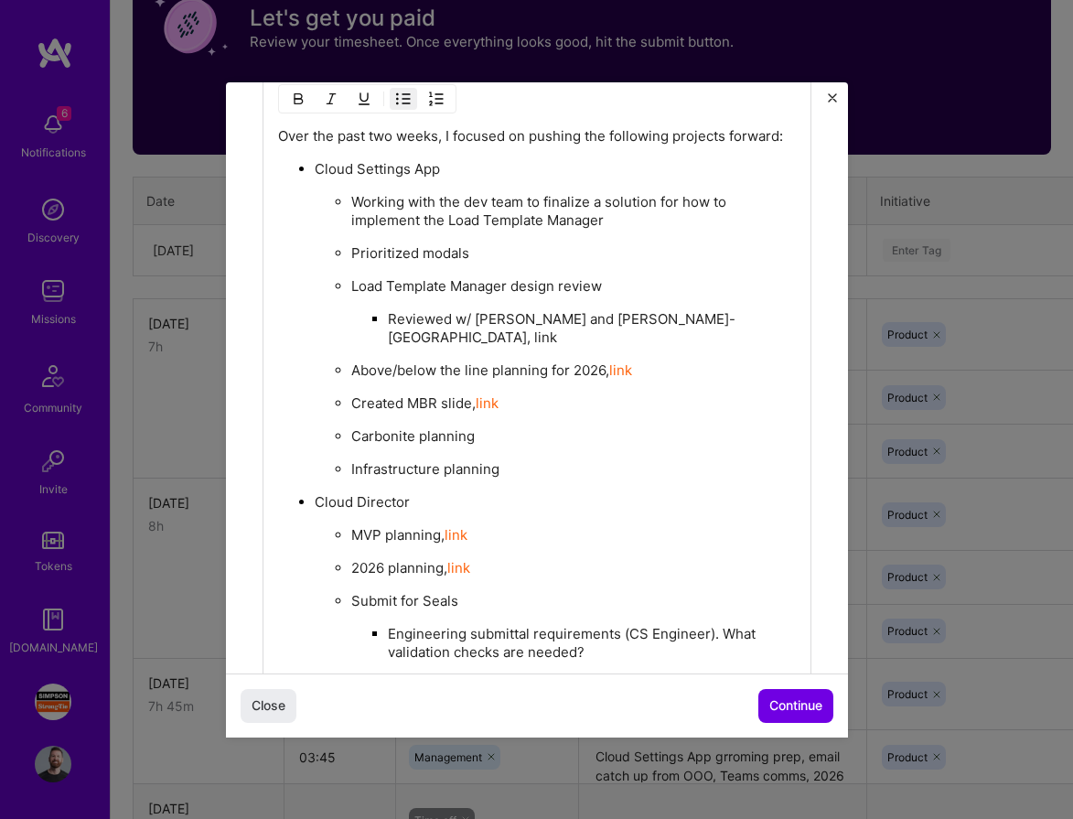
scroll to position [639, 0]
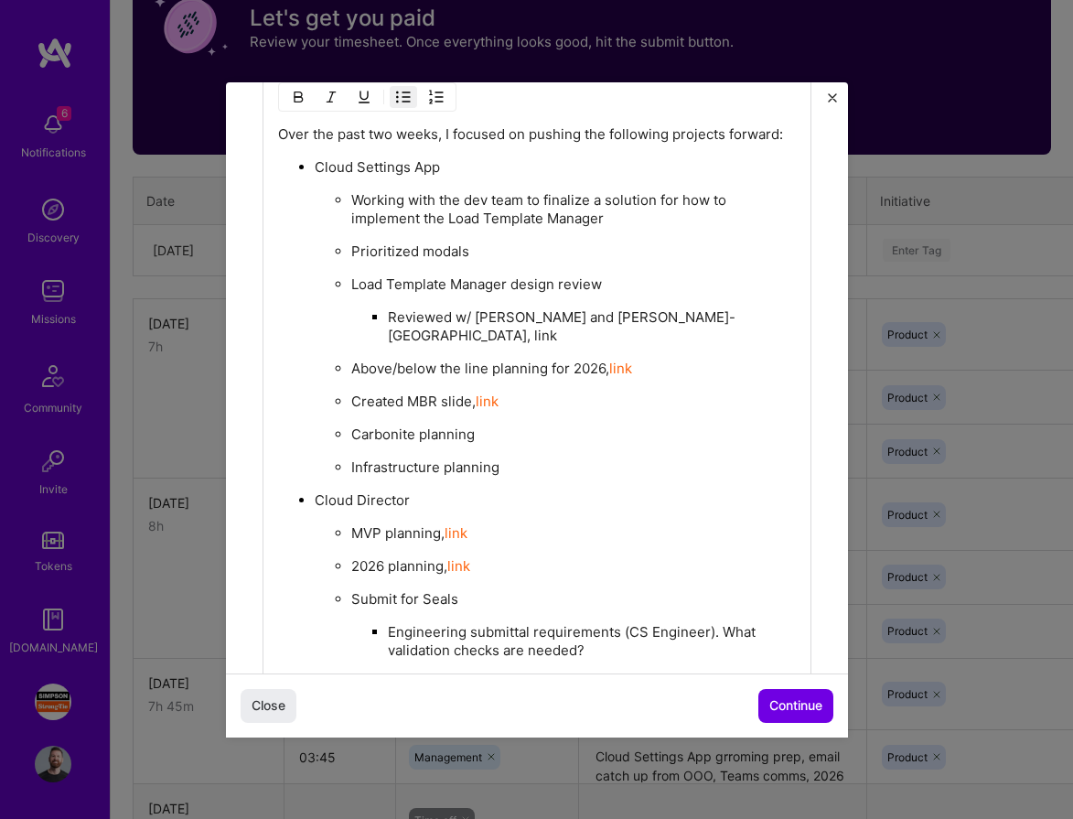
click at [540, 268] on ul "Working with the dev team to finalize a solution for how to implement the Load …" at bounding box center [555, 333] width 481 height 286
click at [519, 250] on p "Prioritized modals" at bounding box center [573, 251] width 444 height 18
drag, startPoint x: 448, startPoint y: 164, endPoint x: 316, endPoint y: 168, distance: 131.8
click at [316, 168] on p "Cloud Settings App" at bounding box center [555, 167] width 481 height 18
drag, startPoint x: 437, startPoint y: 482, endPoint x: 316, endPoint y: 479, distance: 121.7
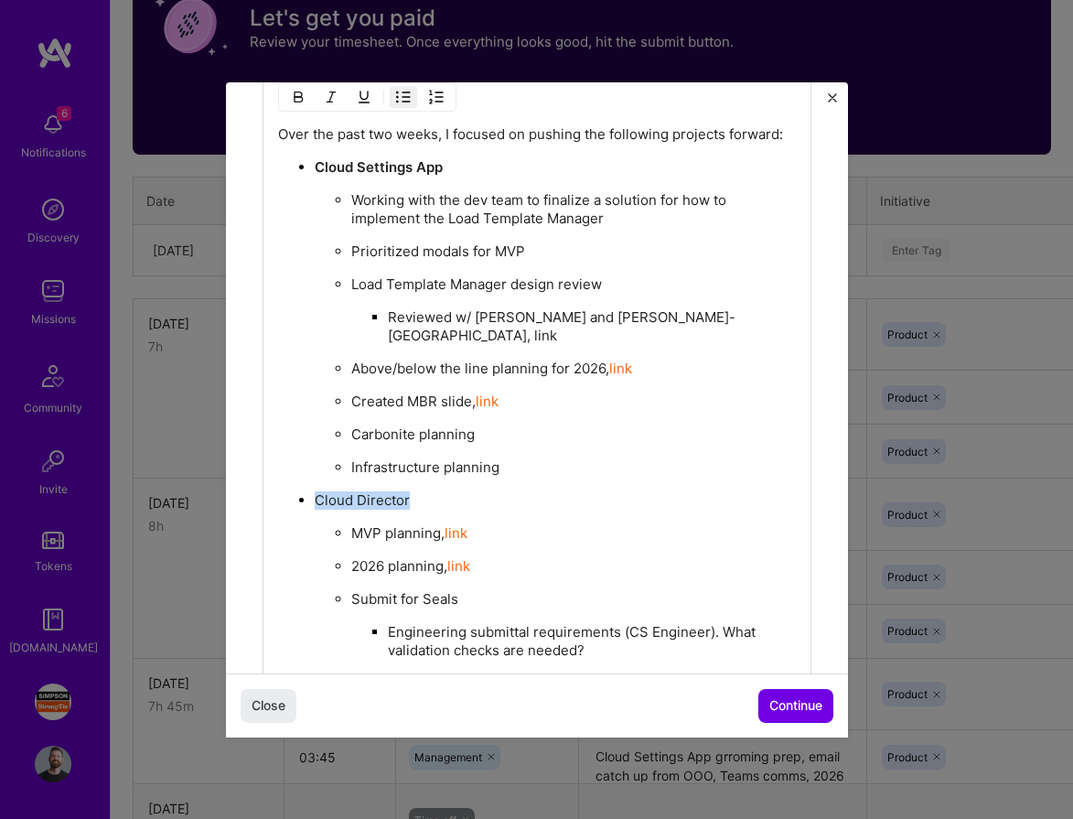
click at [316, 491] on p "Cloud Director" at bounding box center [555, 500] width 481 height 18
click at [513, 458] on ul "Cloud Settings App Working with the dev team to finalize a solution for how to …" at bounding box center [537, 532] width 518 height 751
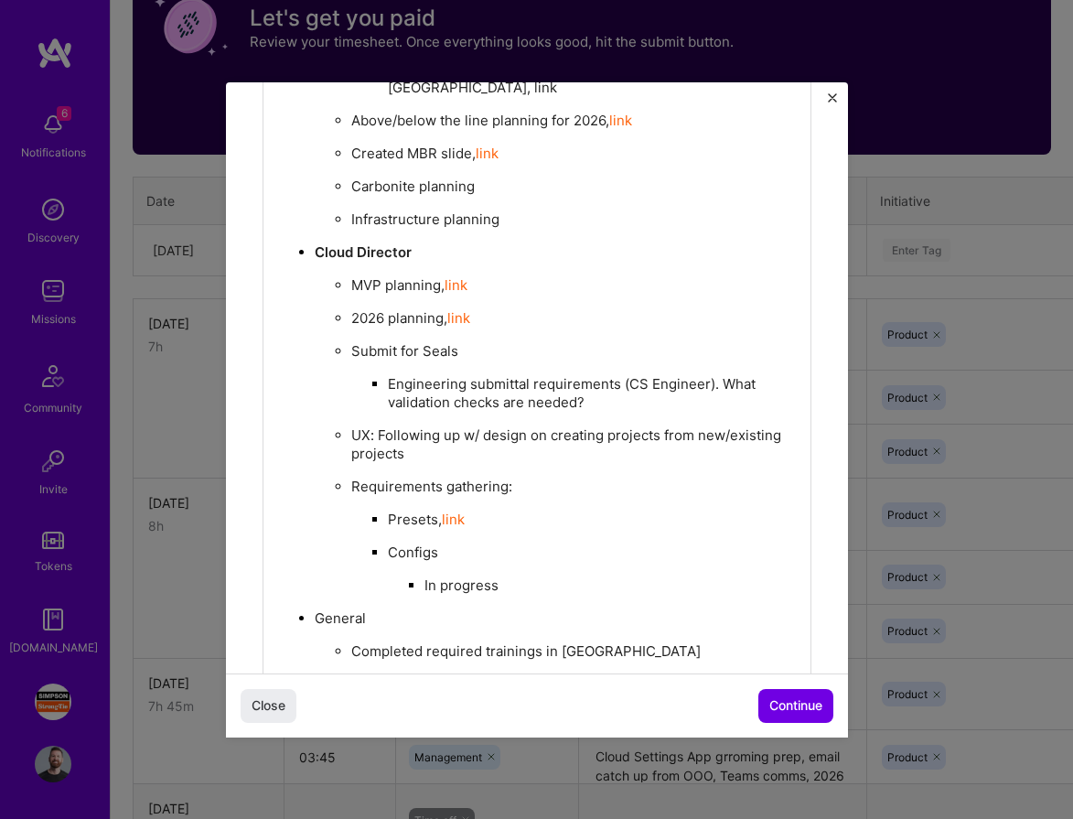
scroll to position [894, 0]
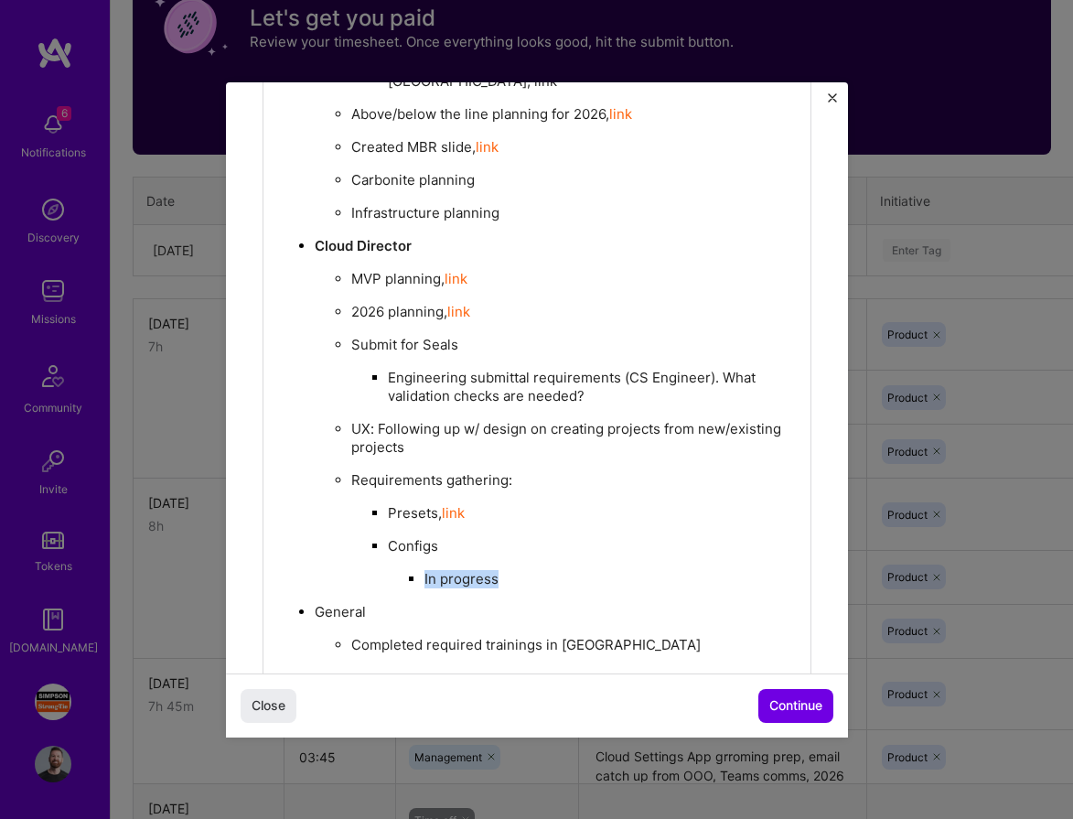
drag, startPoint x: 424, startPoint y: 551, endPoint x: 499, endPoint y: 556, distance: 75.2
click at [499, 570] on p "In progress" at bounding box center [609, 579] width 371 height 18
click at [579, 536] on li "Configs On deck" at bounding box center [592, 562] width 408 height 52
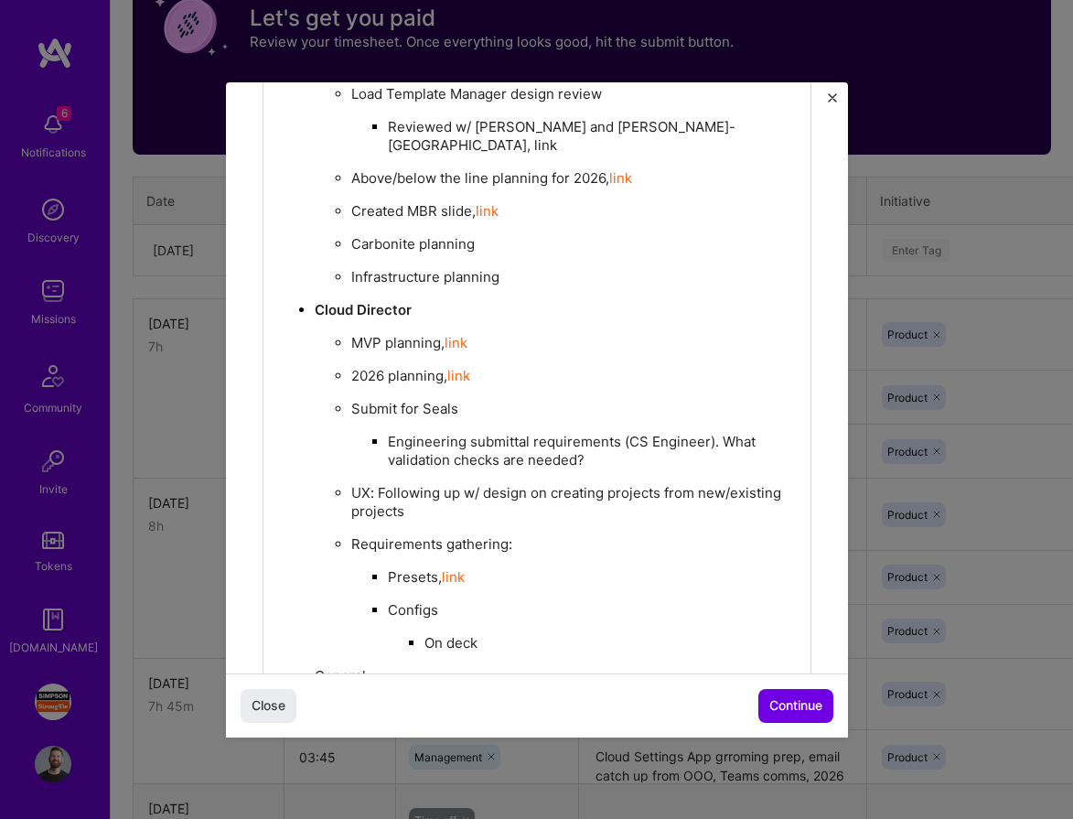
scroll to position [828, 0]
click at [718, 434] on p "Engineering submittal requirements (CS Engineer). What validation checks are ne…" at bounding box center [592, 452] width 408 height 37
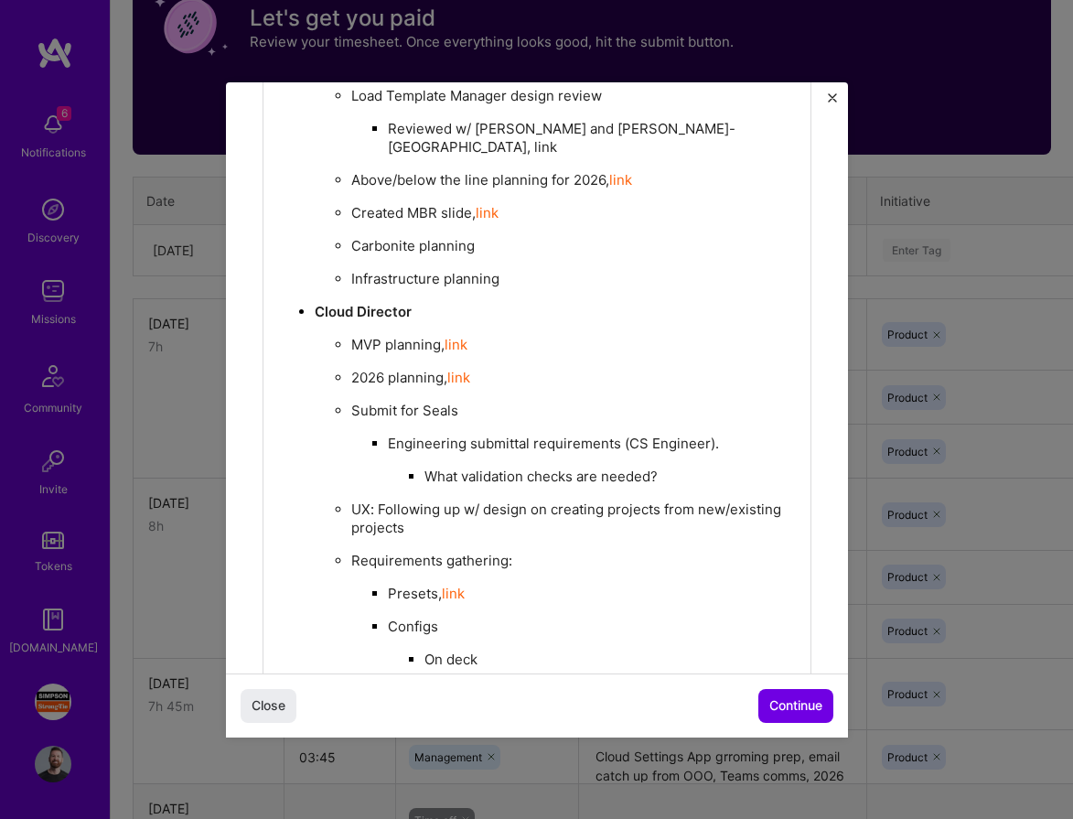
click at [551, 500] on p "UX: Following up w/ design on creating projects from new/existing projects" at bounding box center [573, 518] width 444 height 37
click at [556, 513] on ul "MVP planning, link 2026 planning, link Submit for Seals Engineering submittal r…" at bounding box center [555, 502] width 481 height 334
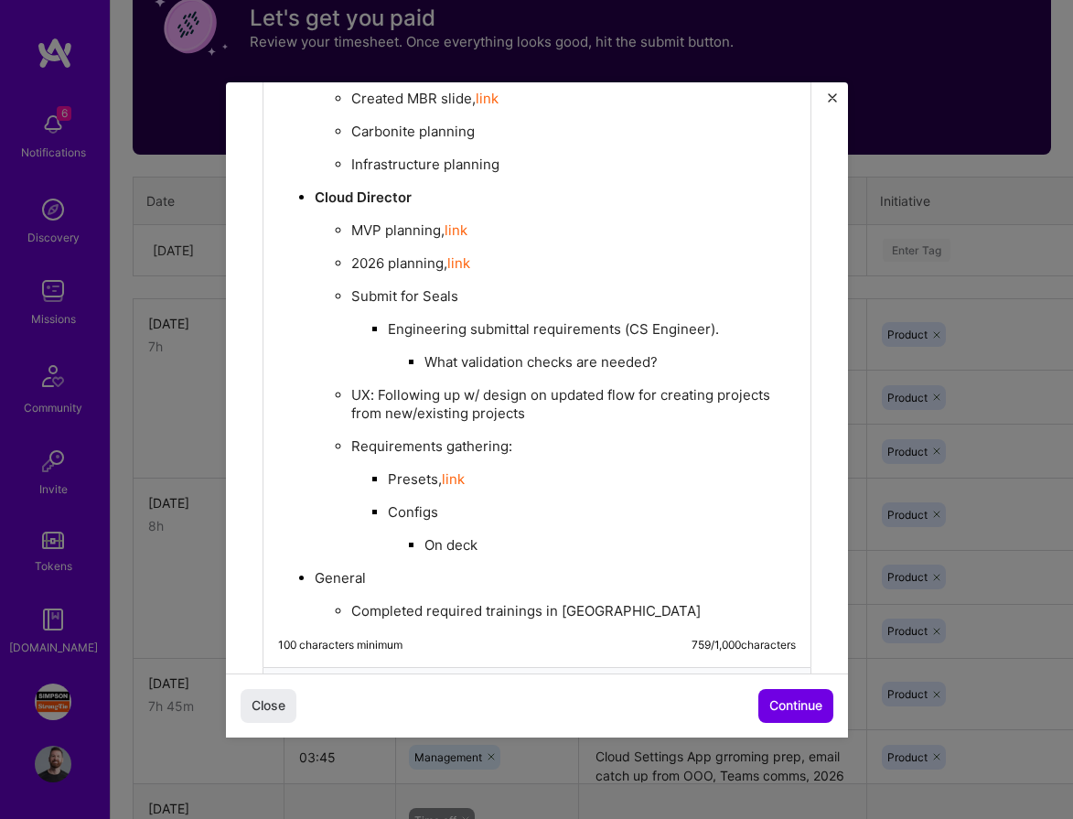
scroll to position [994, 0]
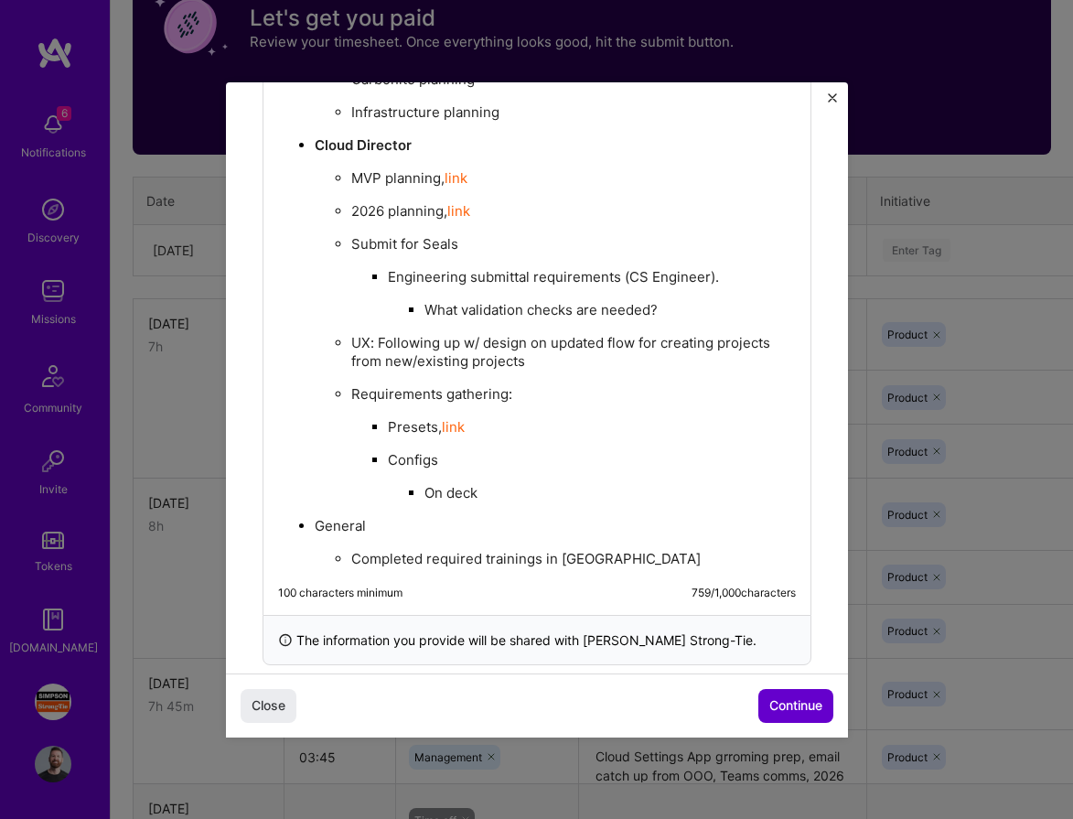
click at [795, 712] on span "Continue" at bounding box center [795, 705] width 53 height 18
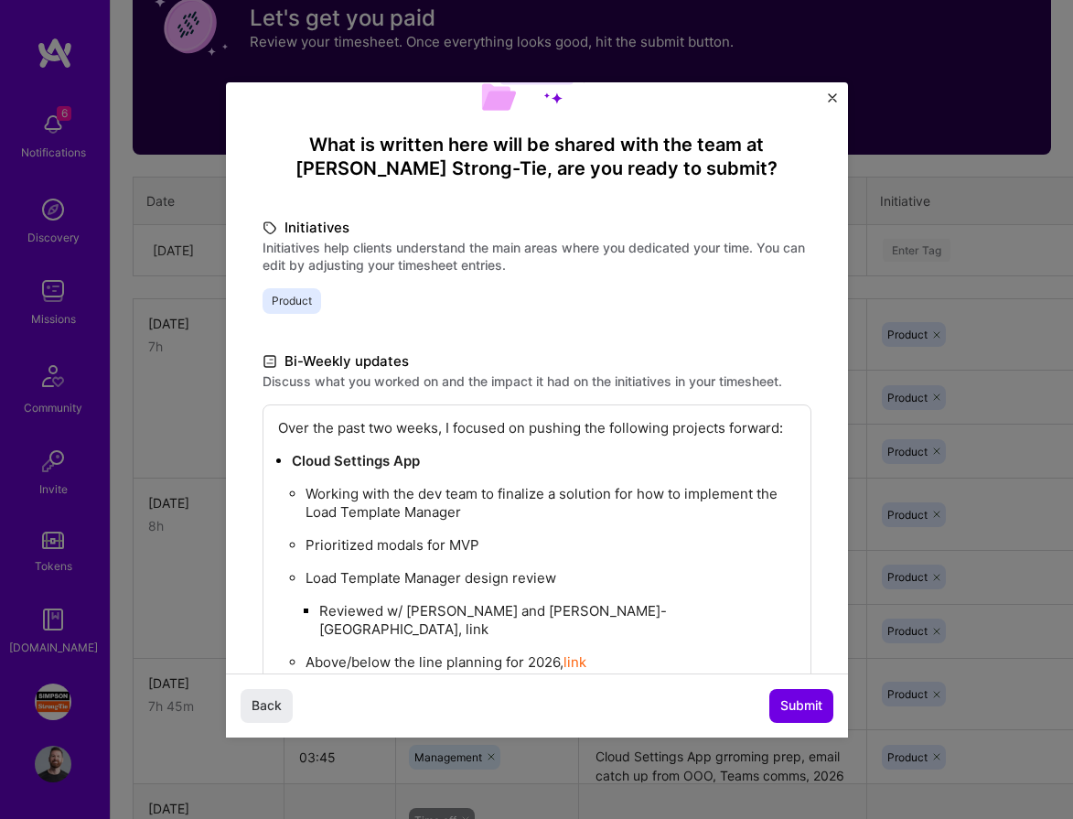
scroll to position [0, 0]
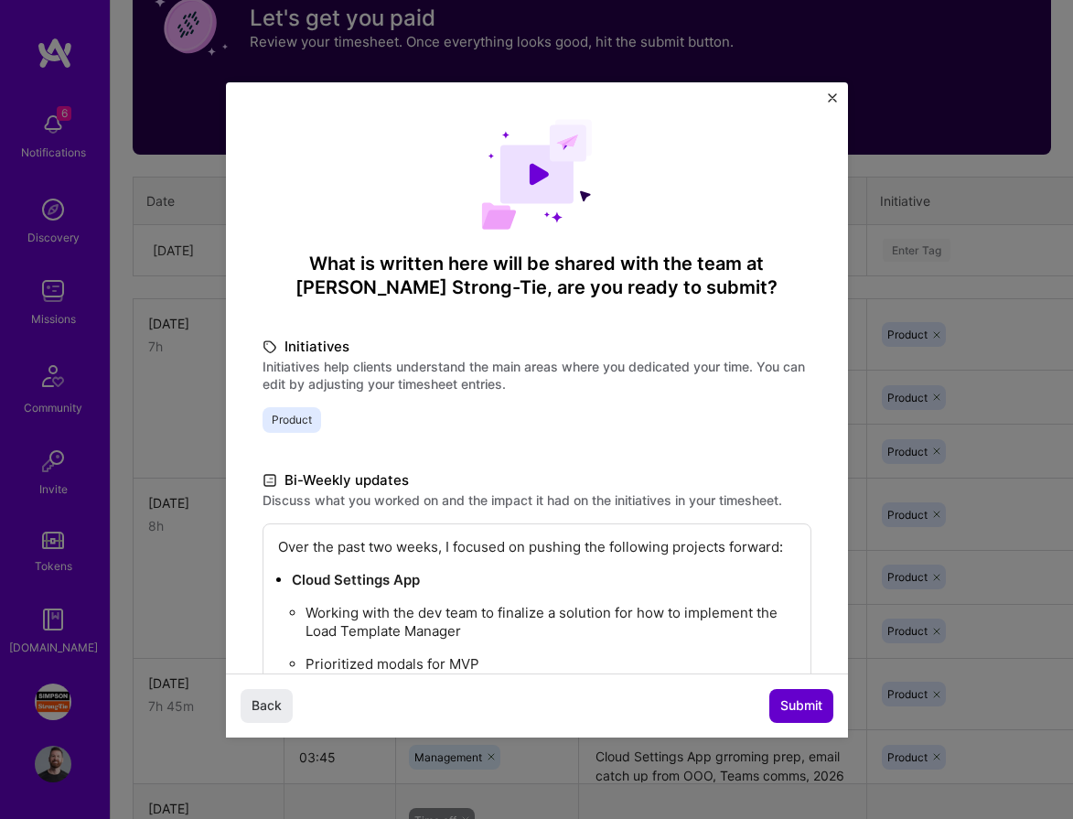
click at [792, 698] on span "Submit" at bounding box center [801, 705] width 42 height 18
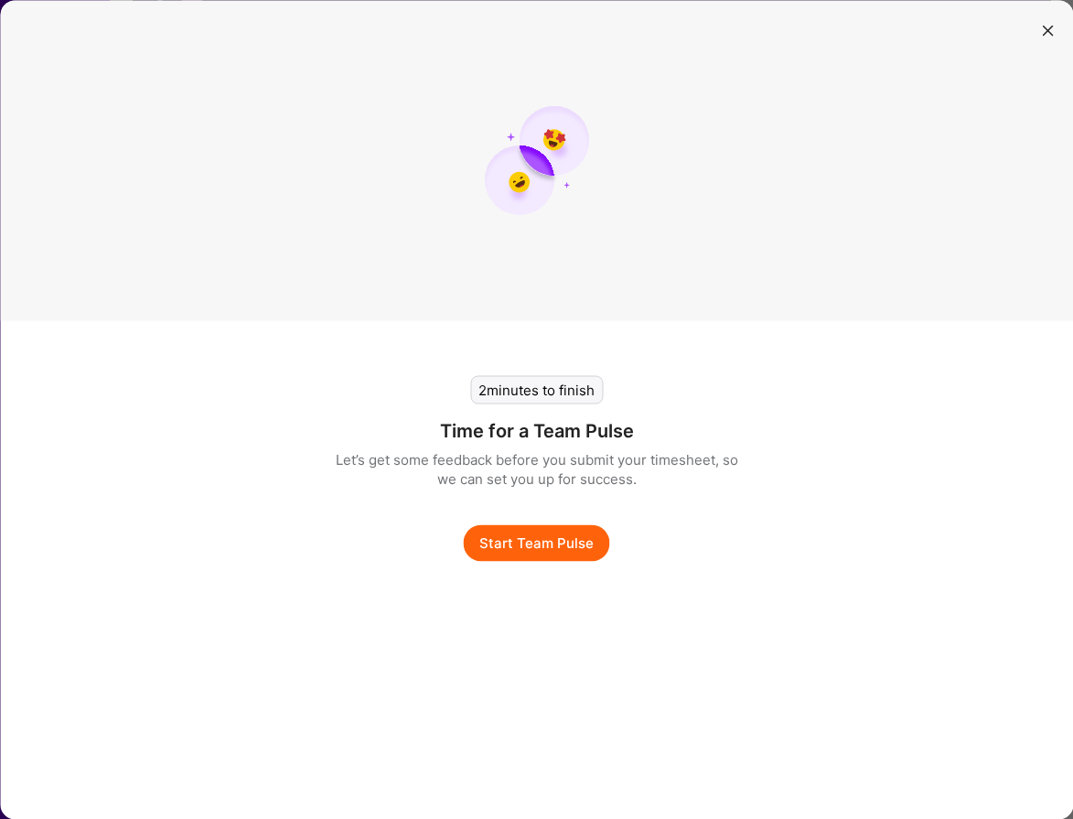
click at [545, 542] on button "Start Team Pulse" at bounding box center [537, 542] width 146 height 37
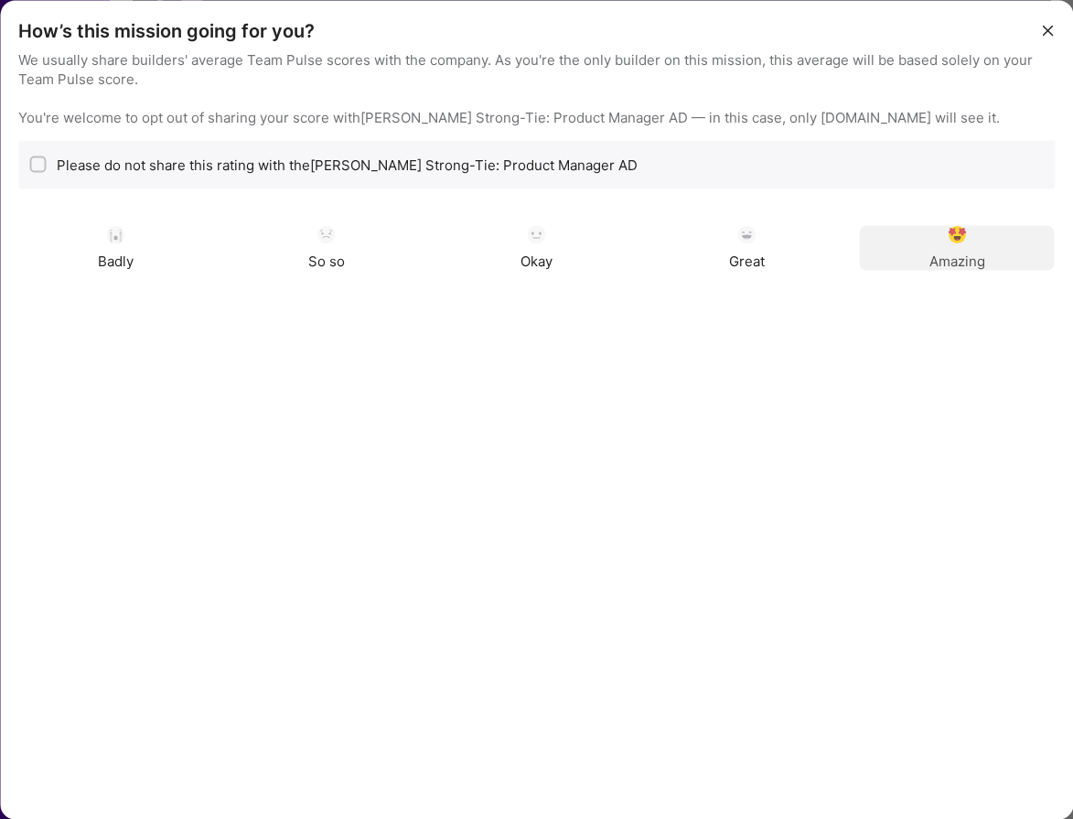
click at [951, 233] on img "modal" at bounding box center [957, 234] width 18 height 18
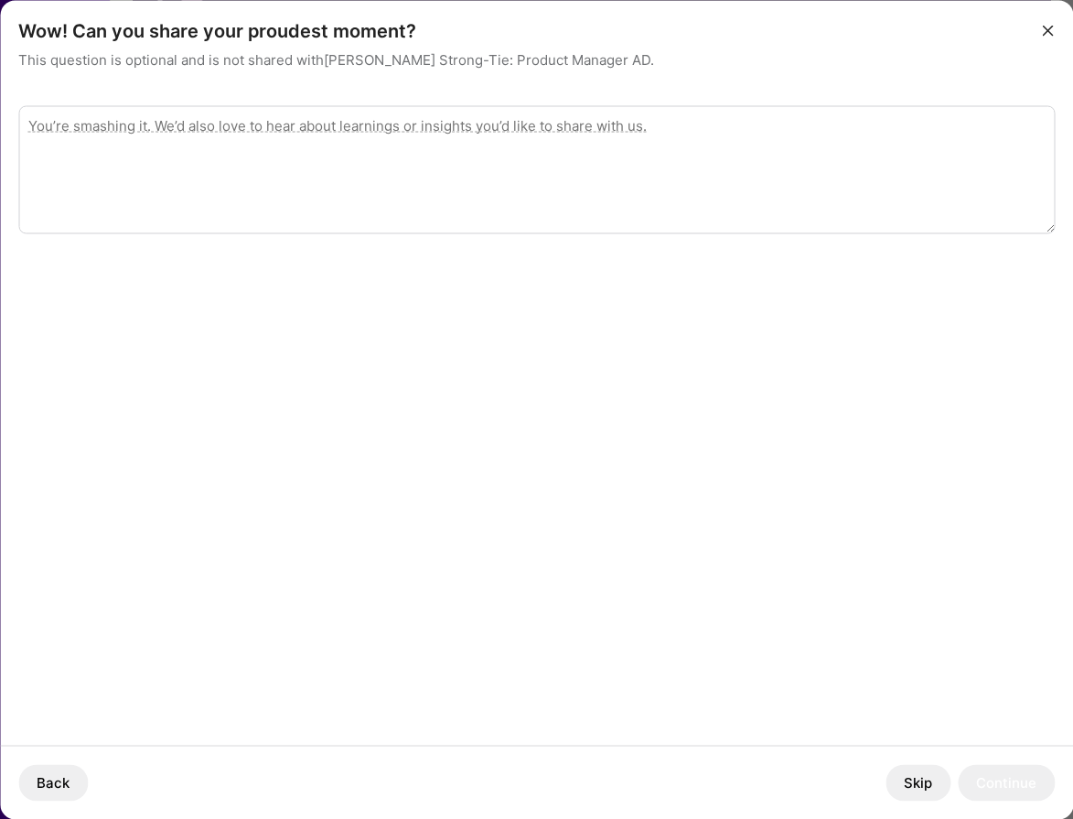
click at [819, 166] on textarea "modal" at bounding box center [536, 169] width 1036 height 128
click at [322, 143] on textarea "modal" at bounding box center [536, 169] width 1036 height 128
type textarea "Juggling multiple projects"
type textarea "C"
type textarea "I"
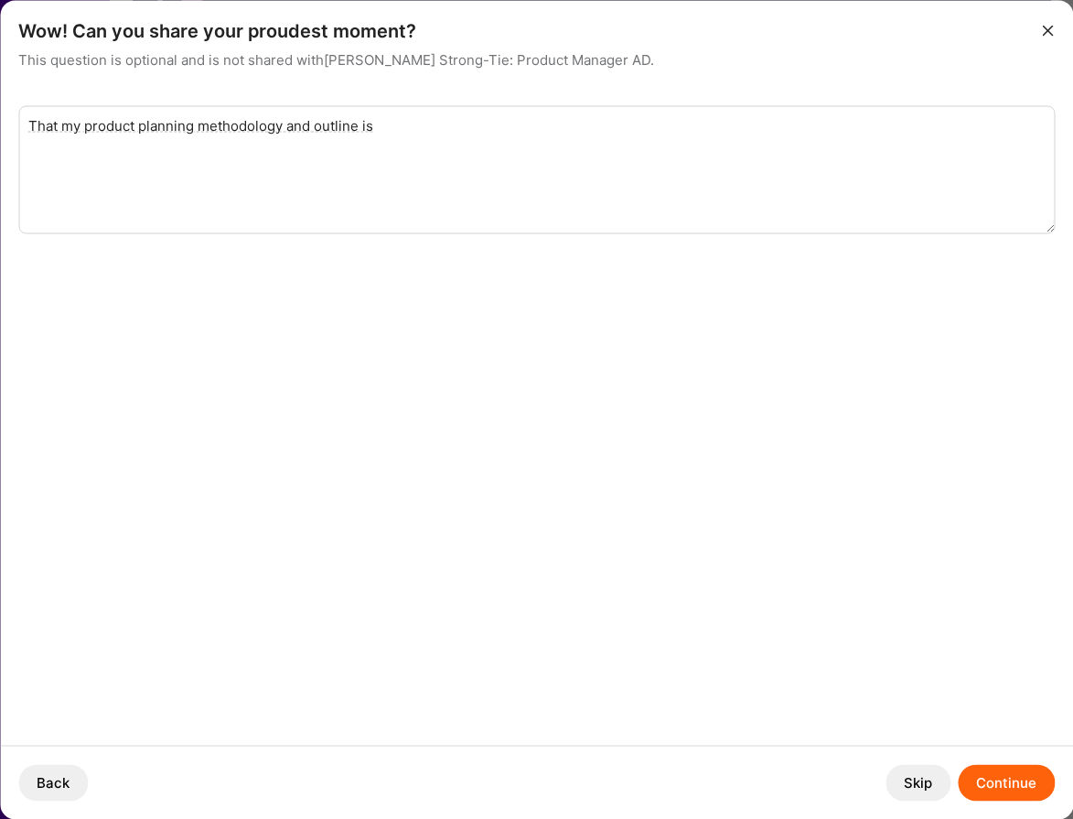
drag, startPoint x: 89, startPoint y: 123, endPoint x: 65, endPoint y: 123, distance: 23.8
click at [65, 123] on textarea "That my product planning methodology and outline is" at bounding box center [536, 169] width 1036 height 128
drag, startPoint x: 421, startPoint y: 126, endPoint x: 370, endPoint y: 126, distance: 50.3
click at [370, 126] on textarea "That another Product Manager would like to use my product planning methodology …" at bounding box center [536, 169] width 1036 height 128
click at [546, 125] on textarea "That another Product Manager would like to use my planning methodology and outl…" at bounding box center [536, 169] width 1036 height 128
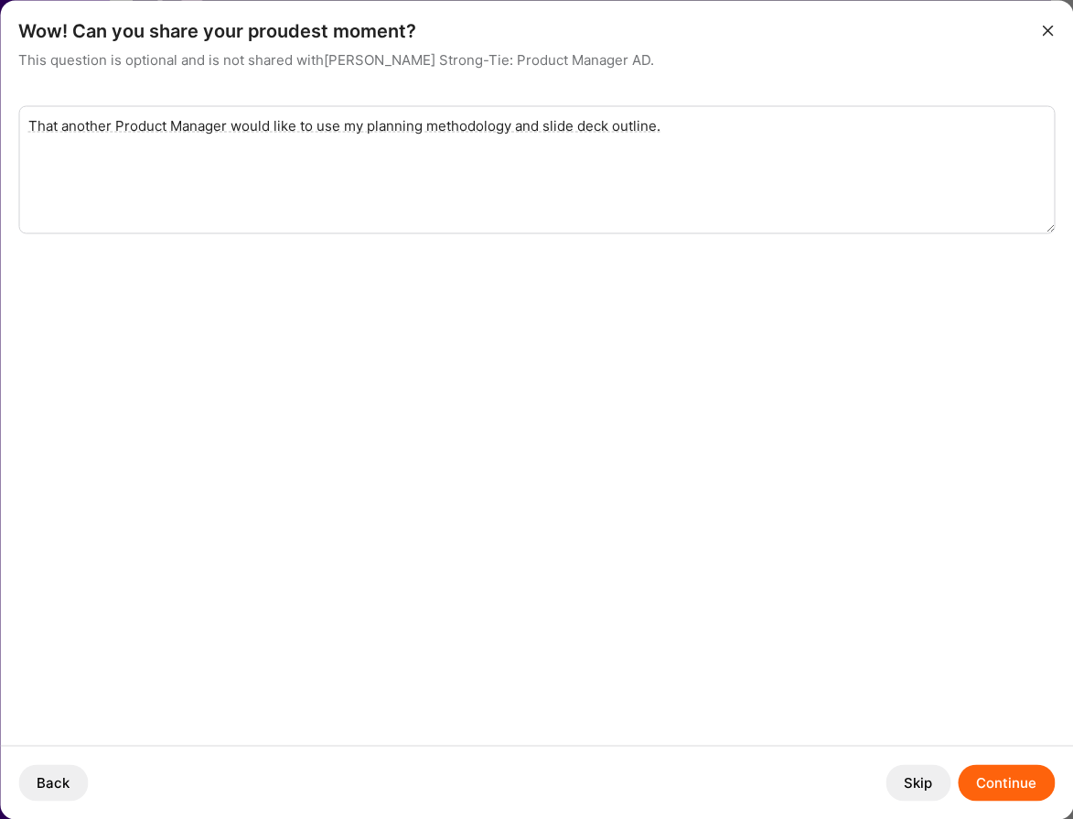
type textarea "That another Product Manager would like to use my planning methodology and slid…"
click at [991, 773] on button "Continue" at bounding box center [1006, 782] width 97 height 37
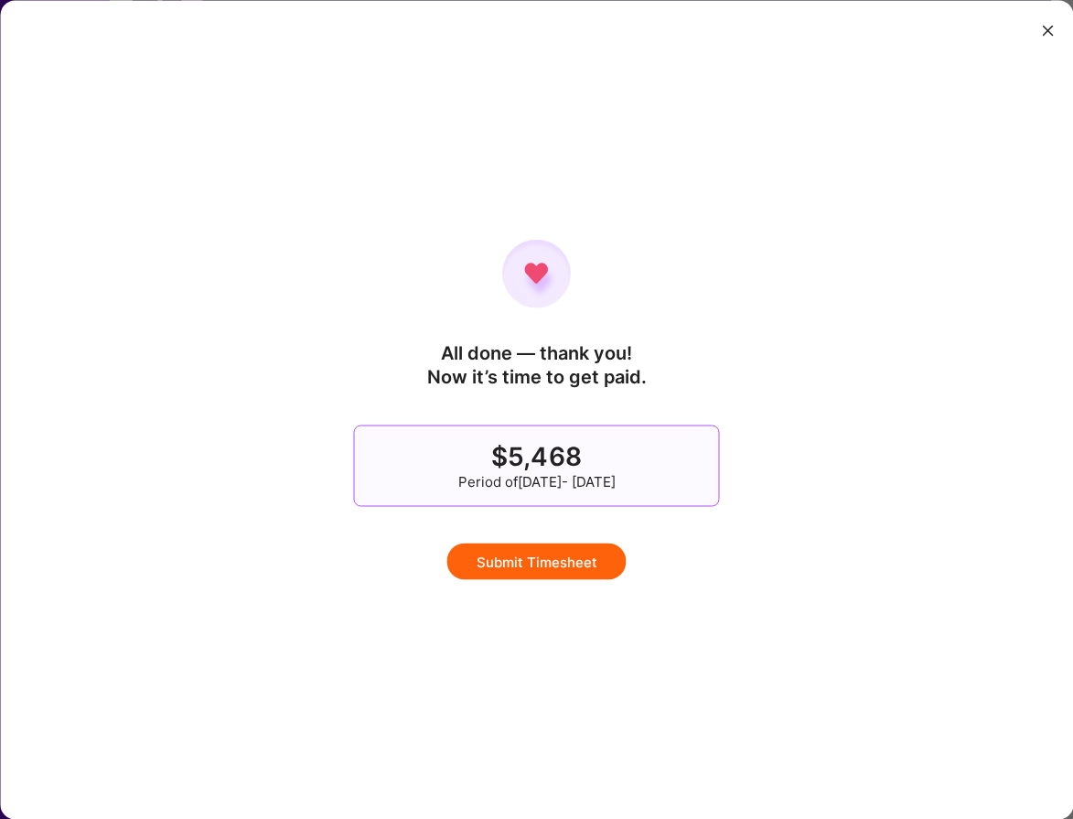
click at [536, 557] on button "Submit Timesheet" at bounding box center [536, 560] width 179 height 37
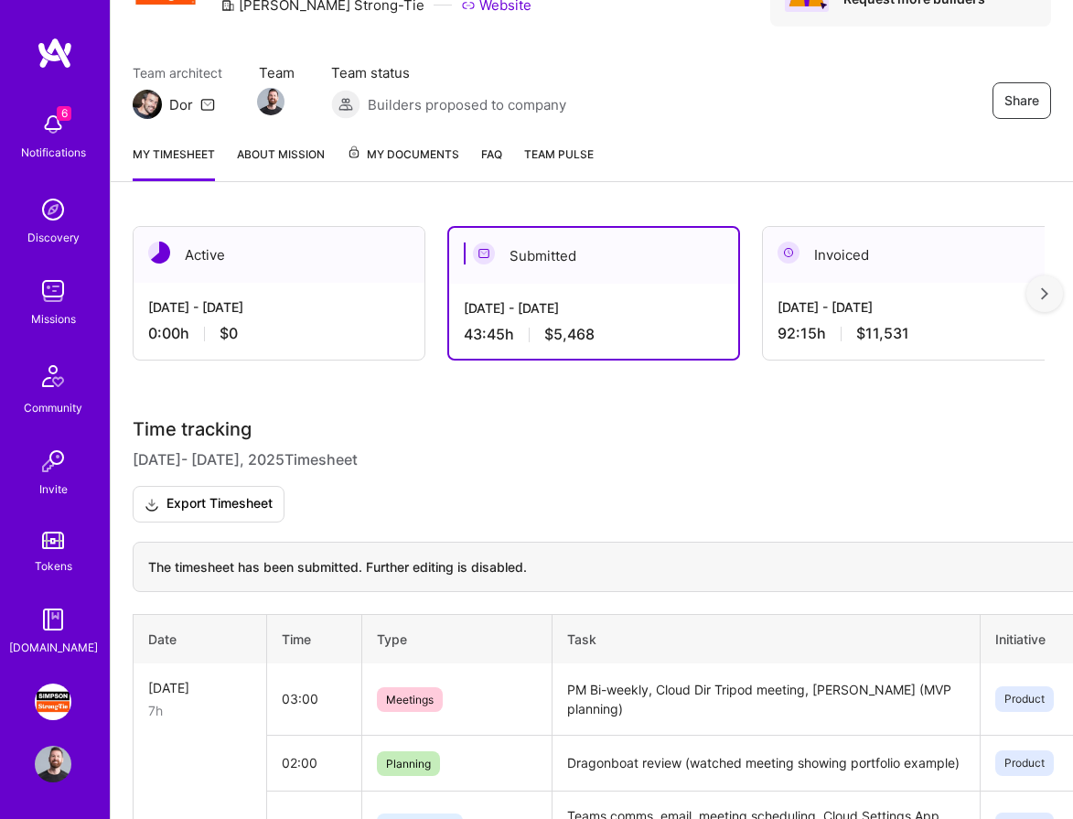
scroll to position [97, 0]
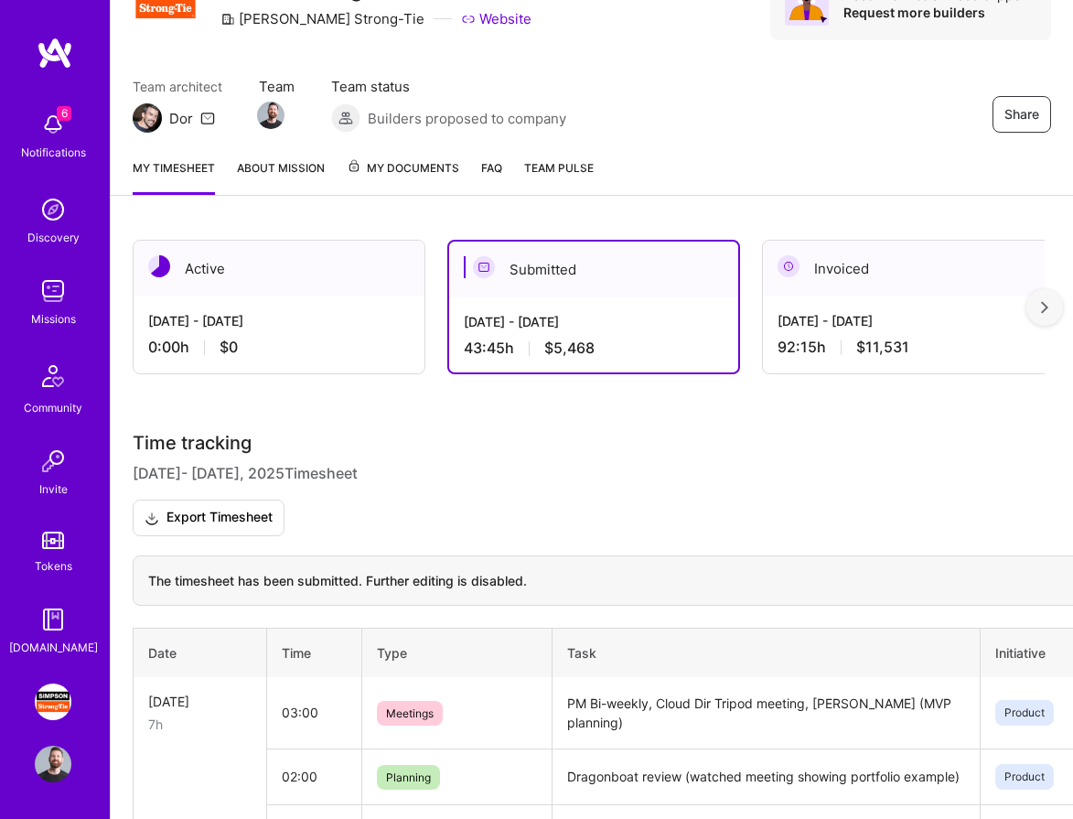
click at [48, 115] on img at bounding box center [53, 124] width 37 height 37
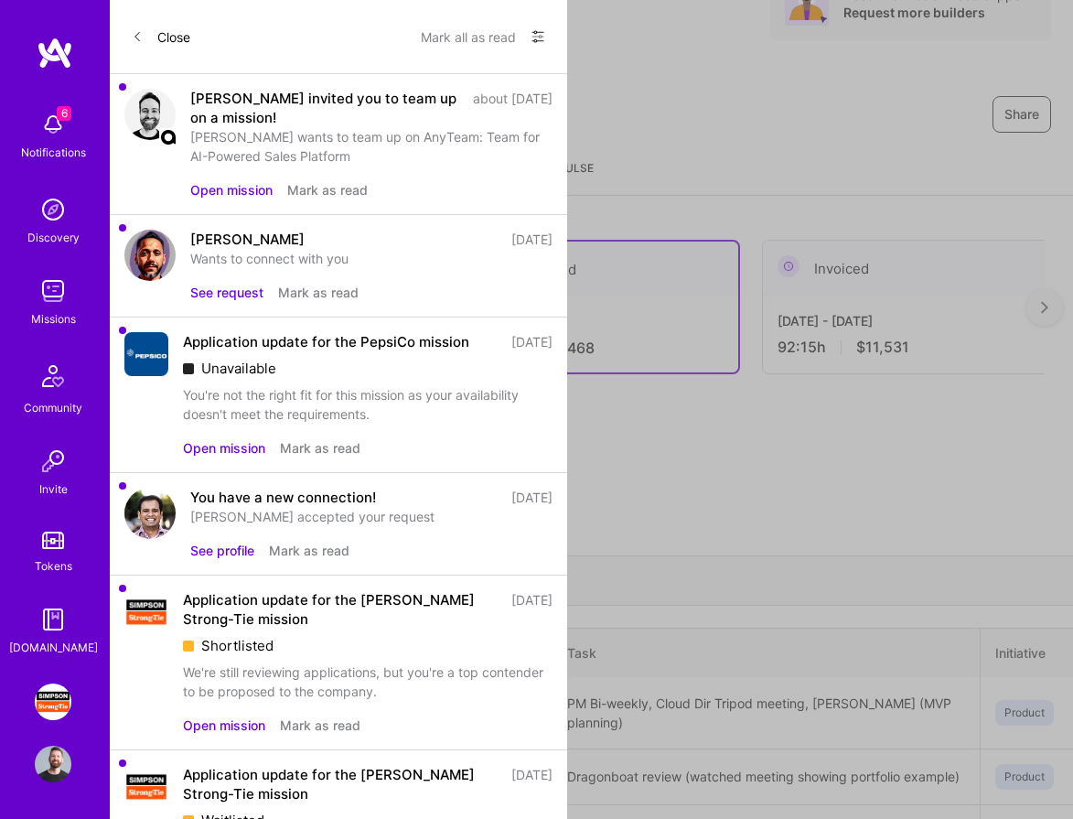
click at [244, 188] on button "Open mission" at bounding box center [231, 189] width 82 height 19
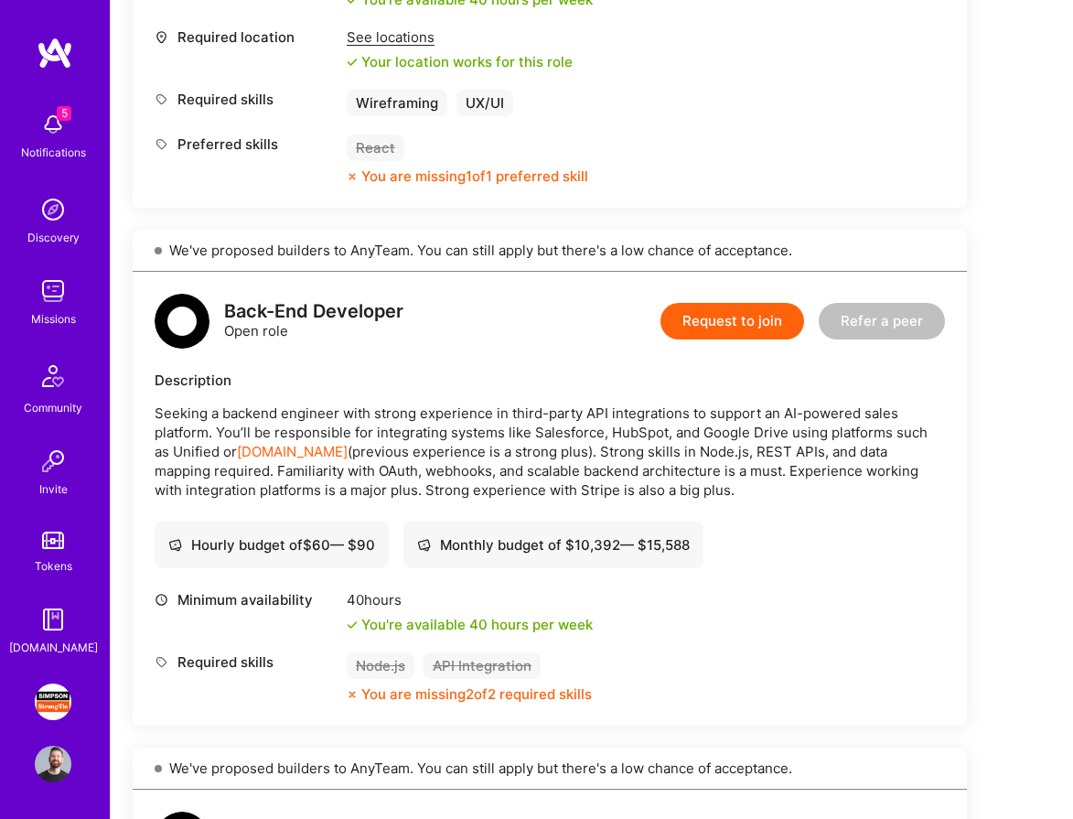
scroll to position [1042, 0]
click at [50, 122] on img at bounding box center [53, 124] width 37 height 37
